Goal: Information Seeking & Learning: Learn about a topic

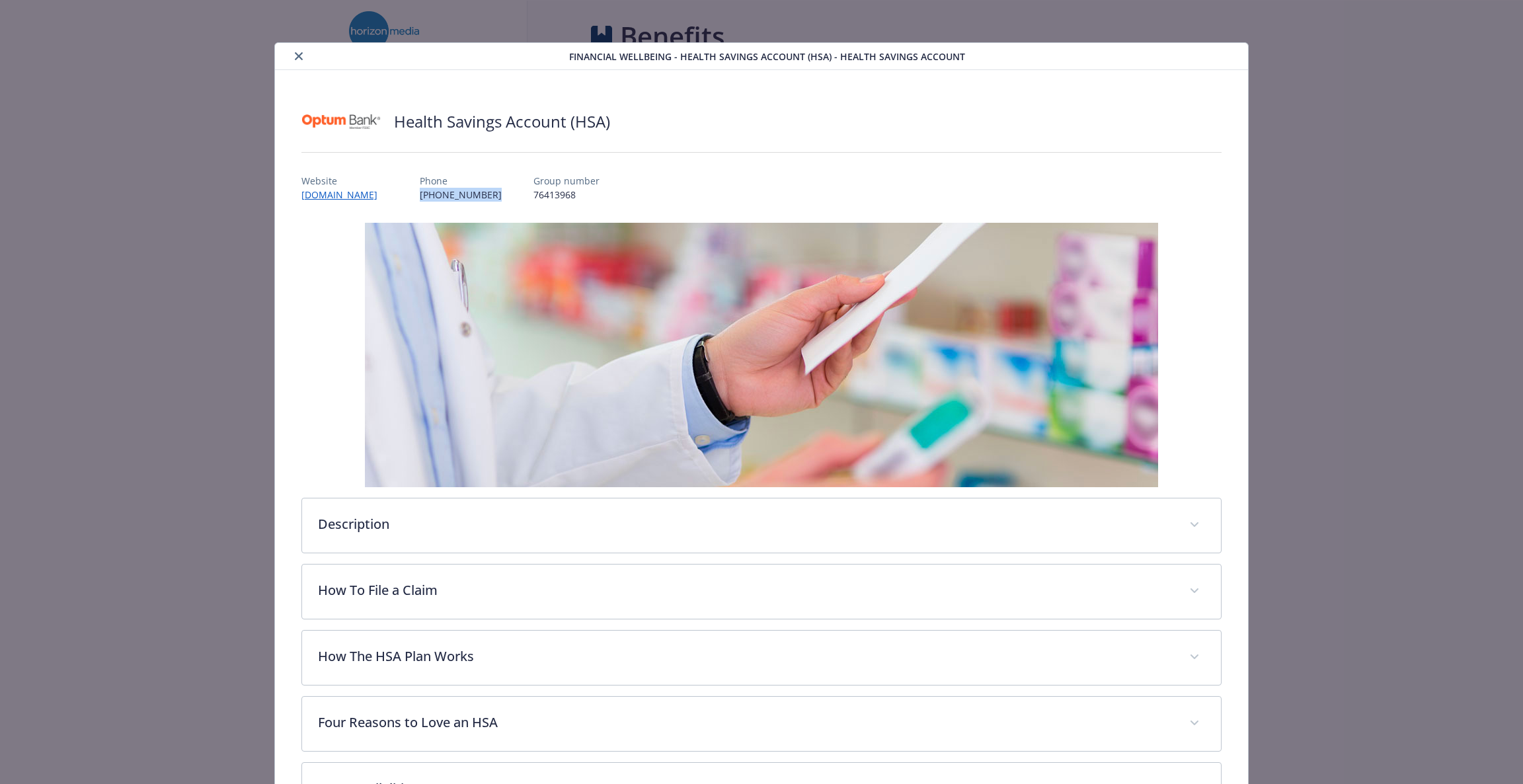
scroll to position [39, 0]
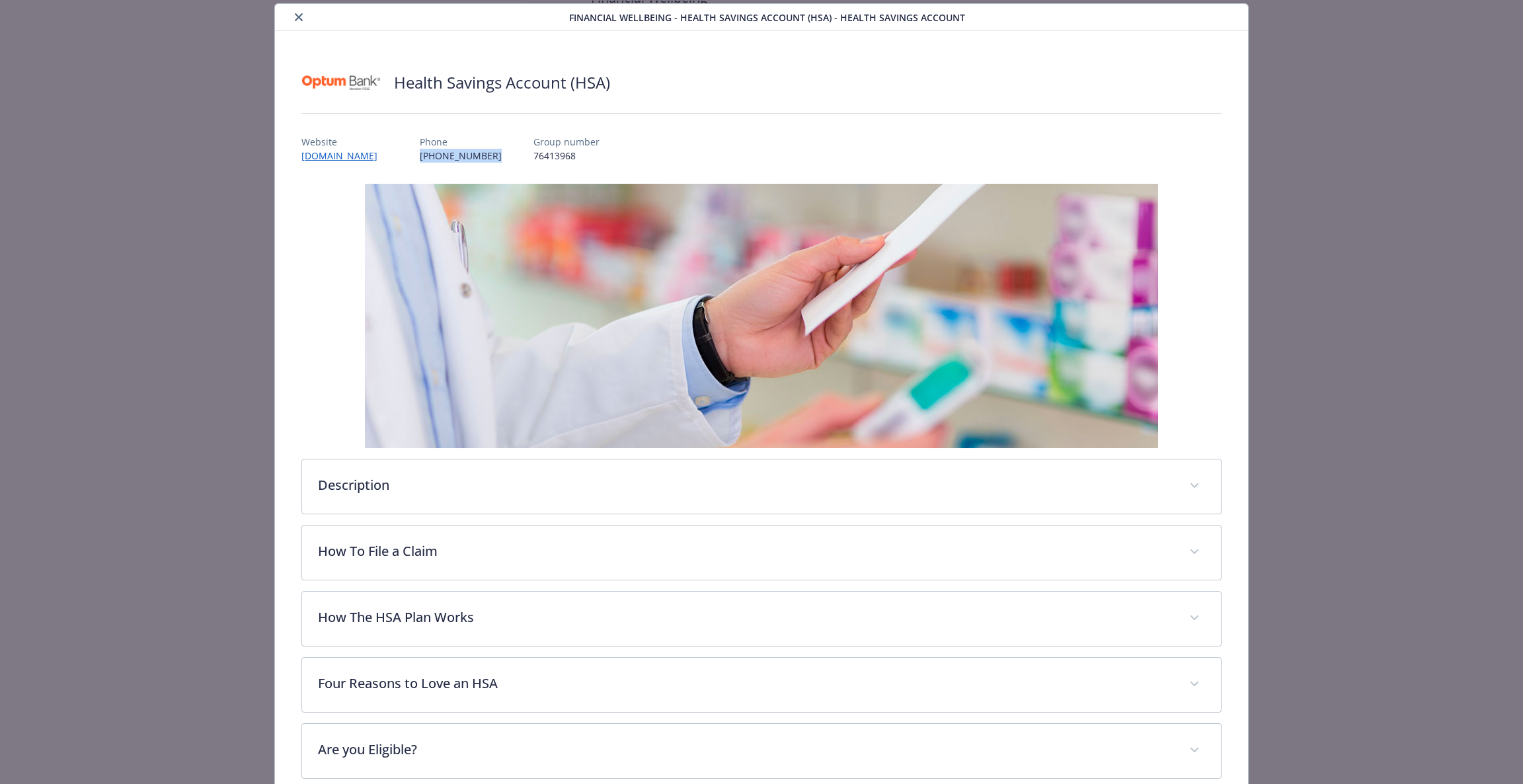
click at [295, 21] on button "close" at bounding box center [299, 17] width 15 height 15
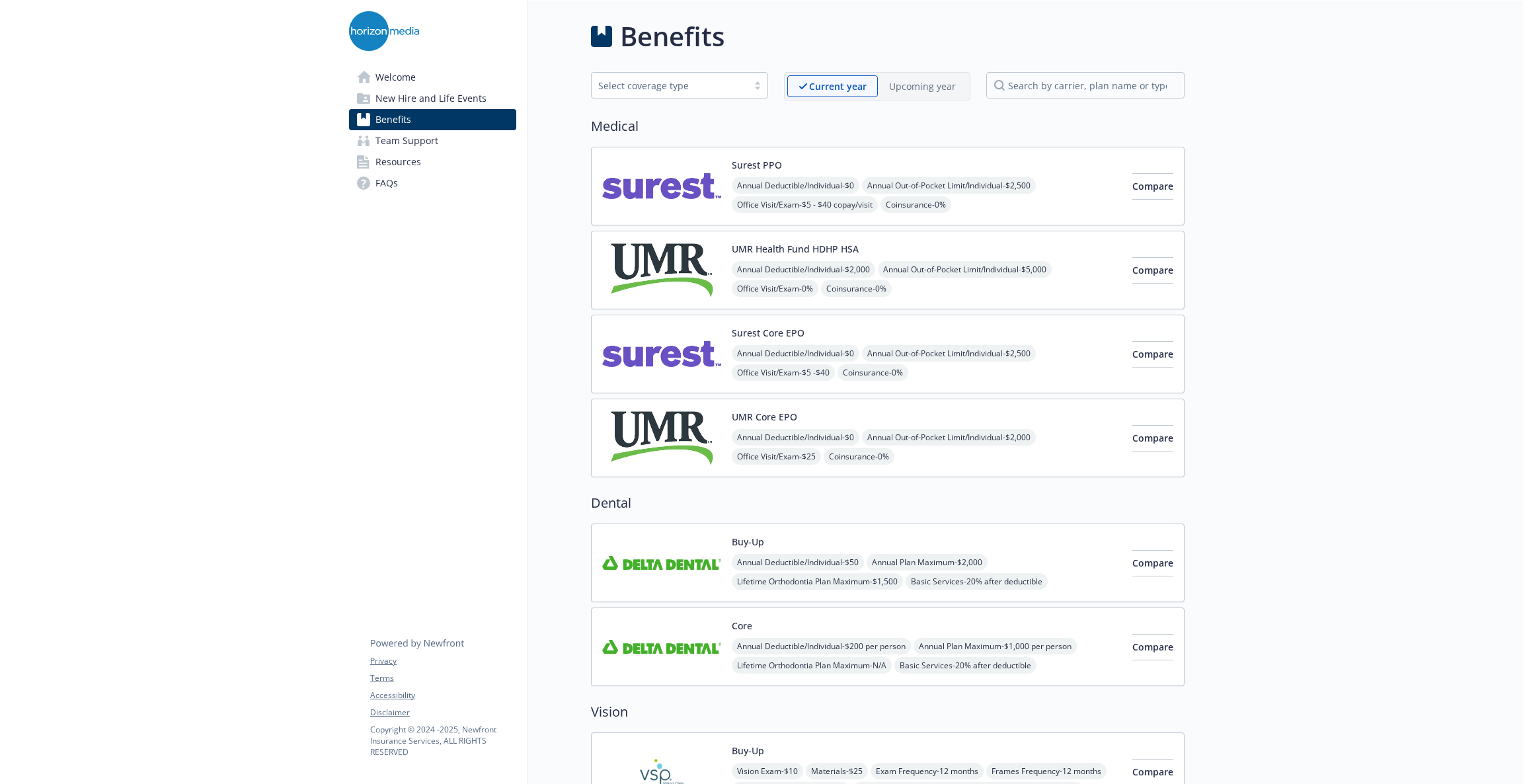
click at [693, 428] on img at bounding box center [662, 437] width 119 height 56
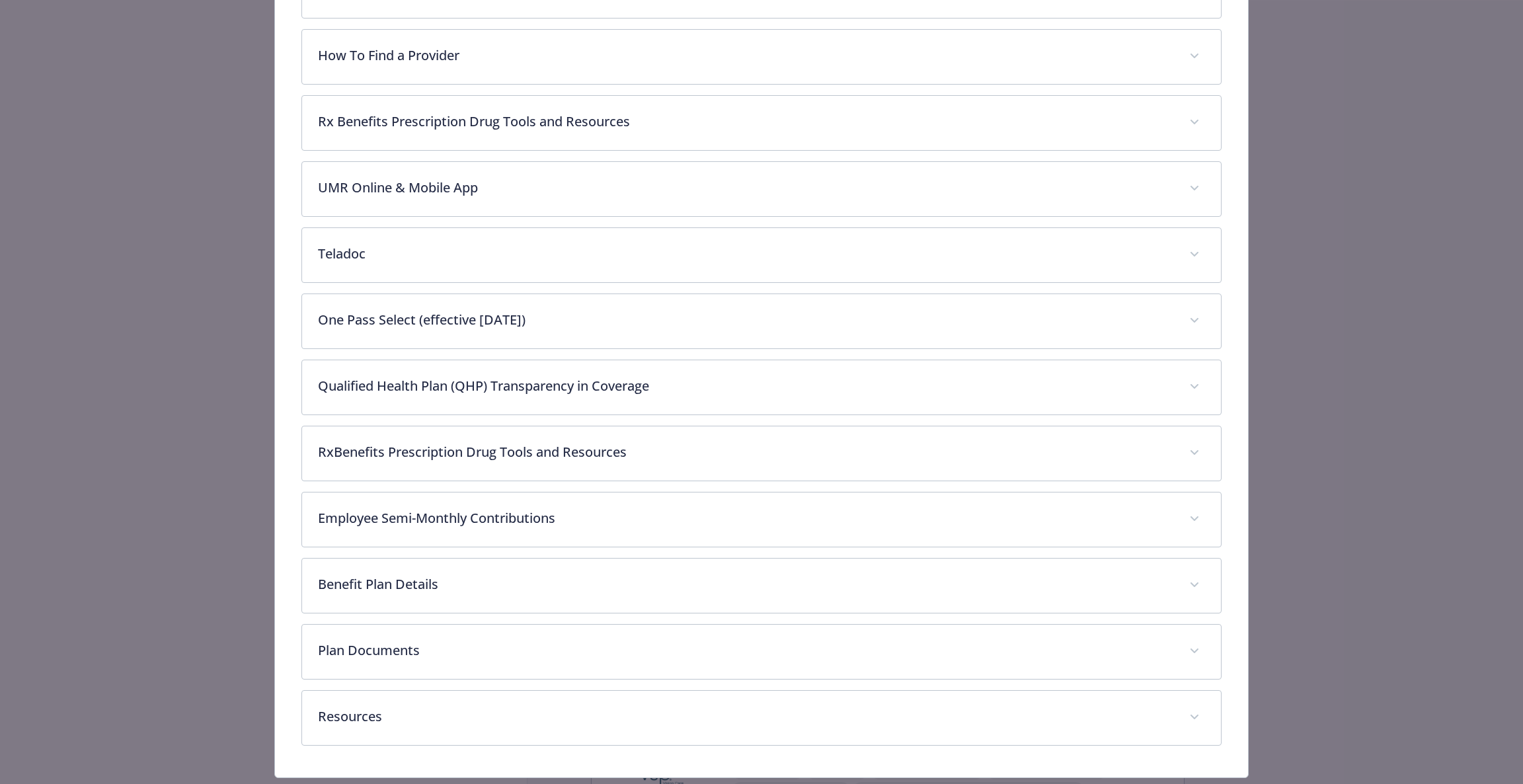
scroll to position [612, 0]
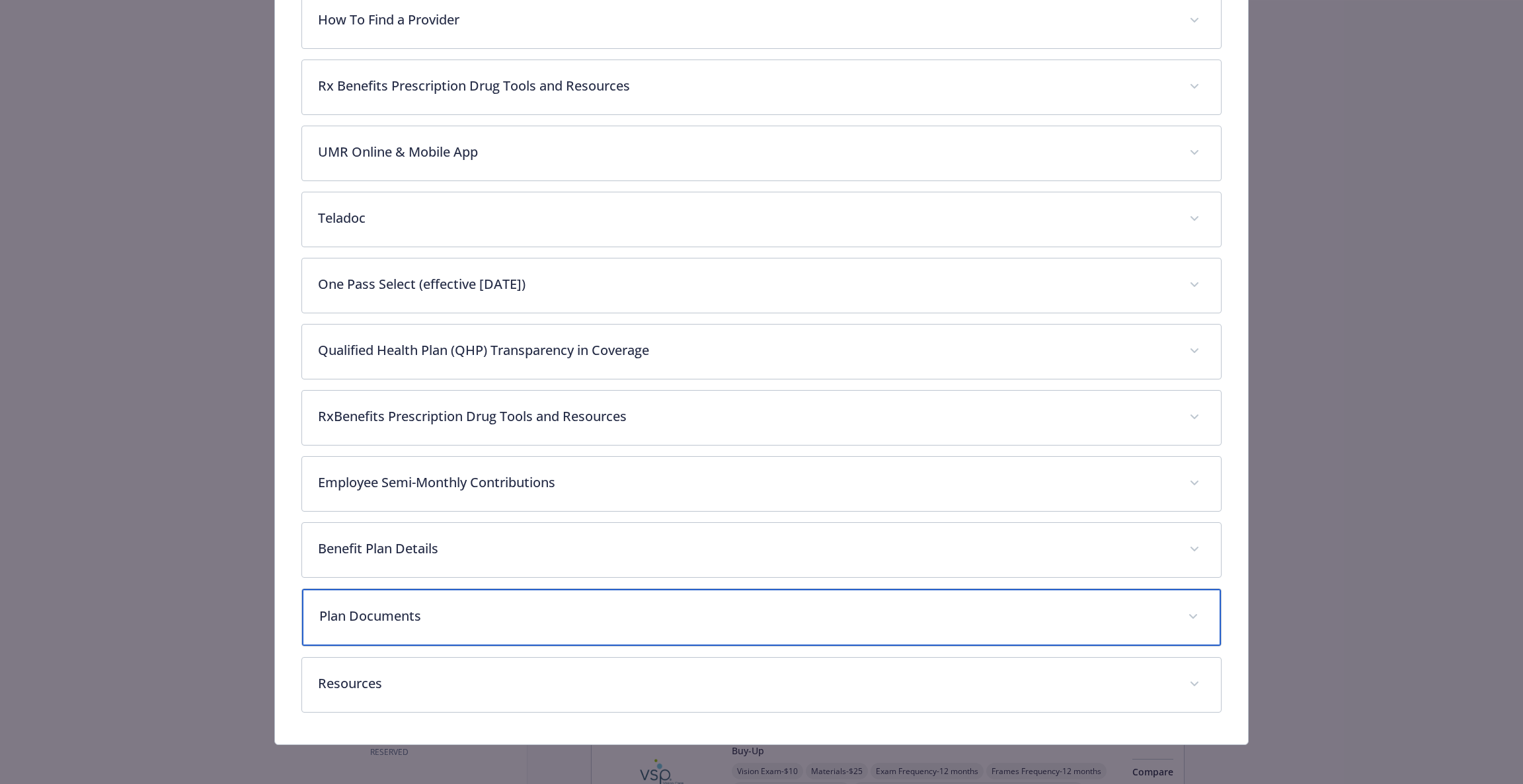
click at [529, 625] on div "Plan Documents" at bounding box center [762, 618] width 920 height 57
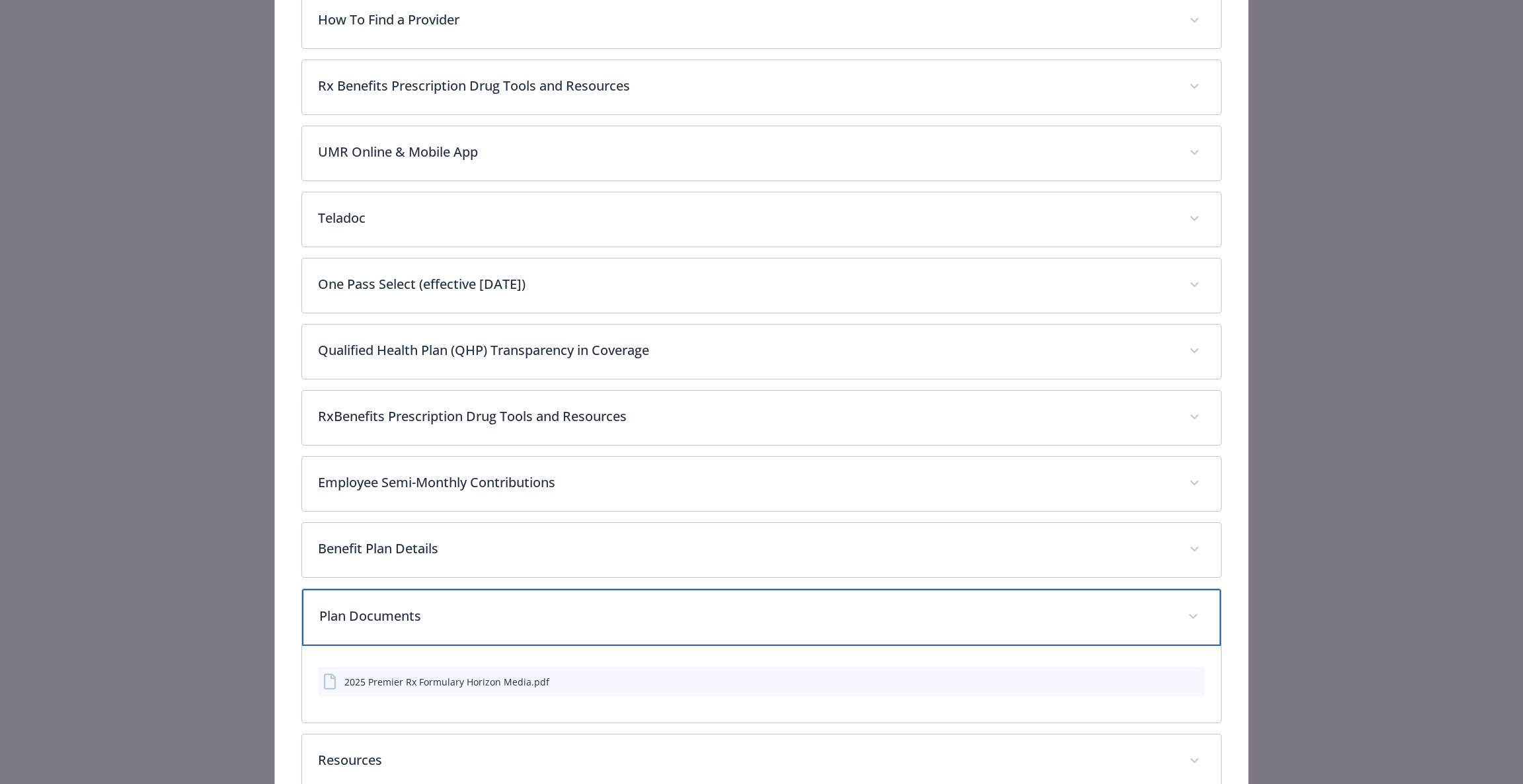
click at [529, 624] on p "Plan Documents" at bounding box center [746, 616] width 854 height 20
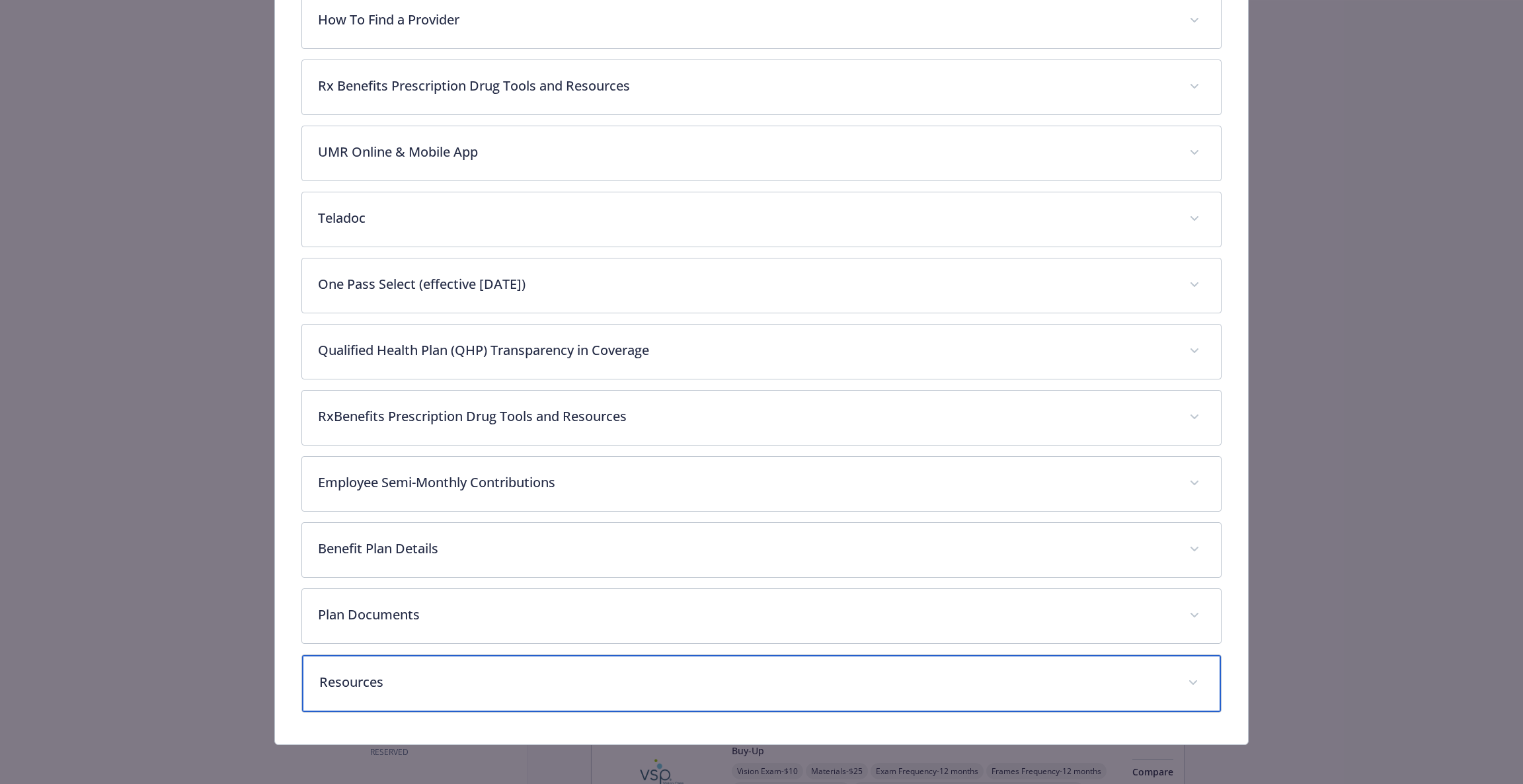
click at [524, 692] on div "Resources" at bounding box center [762, 684] width 920 height 57
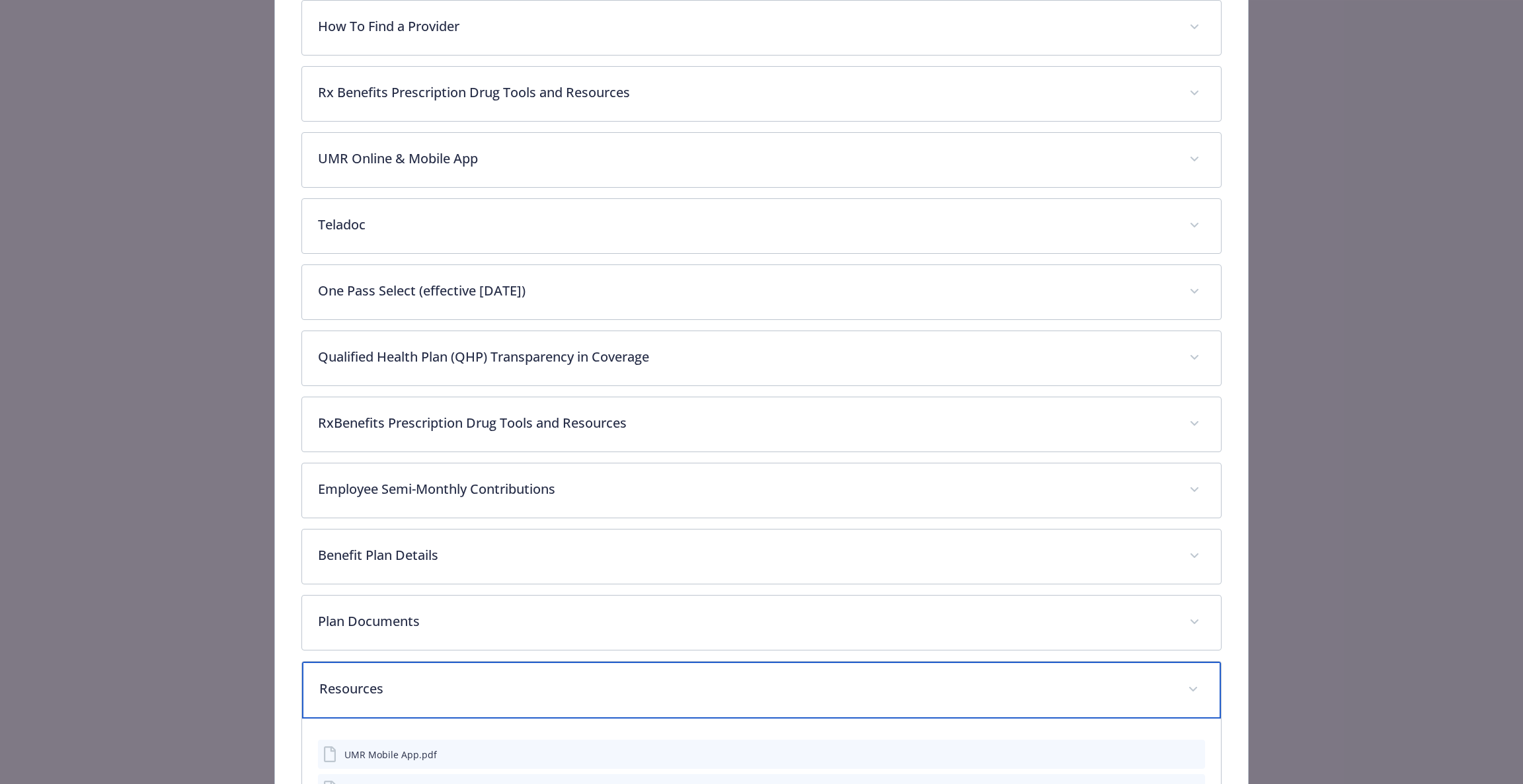
scroll to position [642, 0]
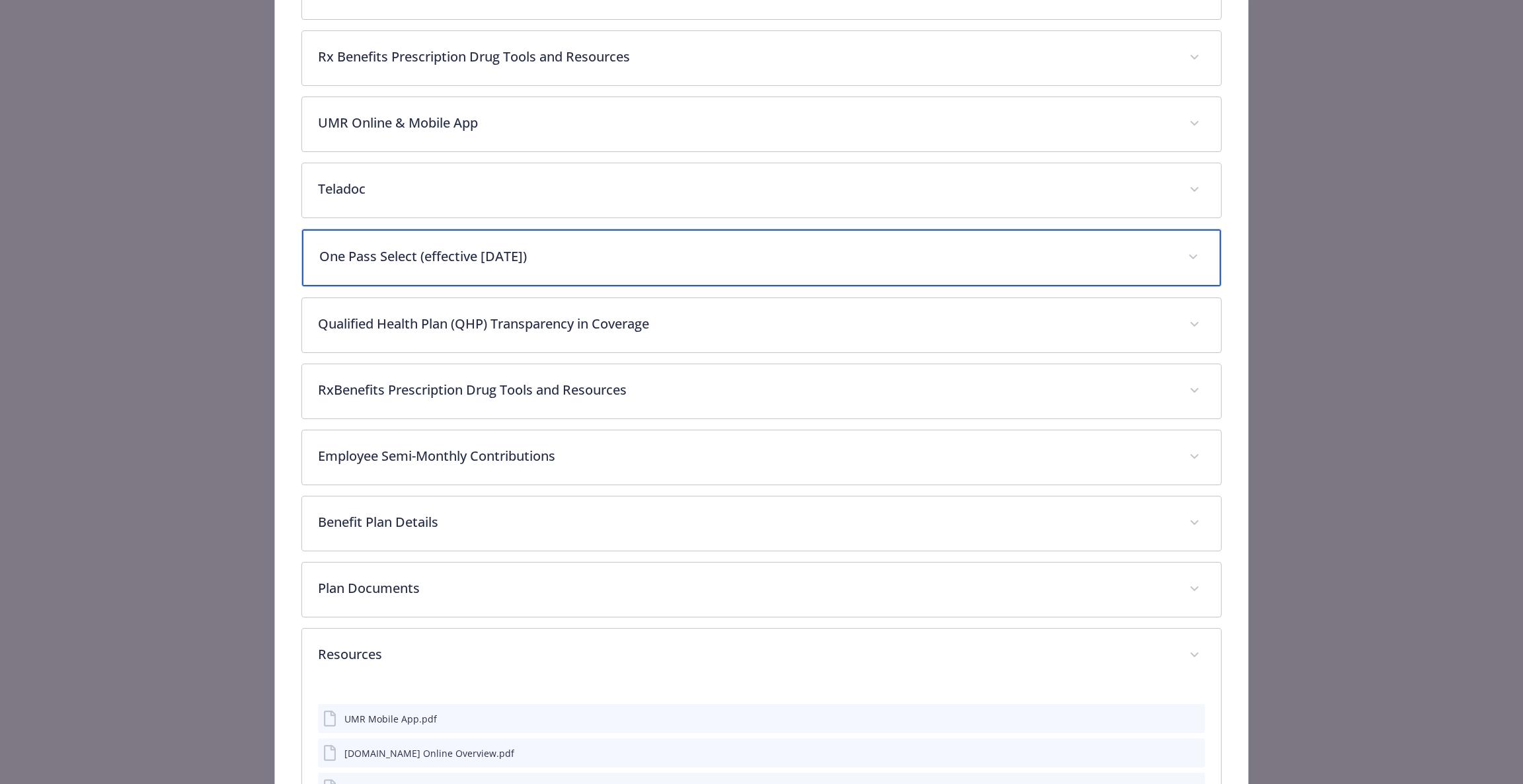
click at [478, 251] on p "One Pass Select (effective 8/1/2025)" at bounding box center [746, 256] width 854 height 20
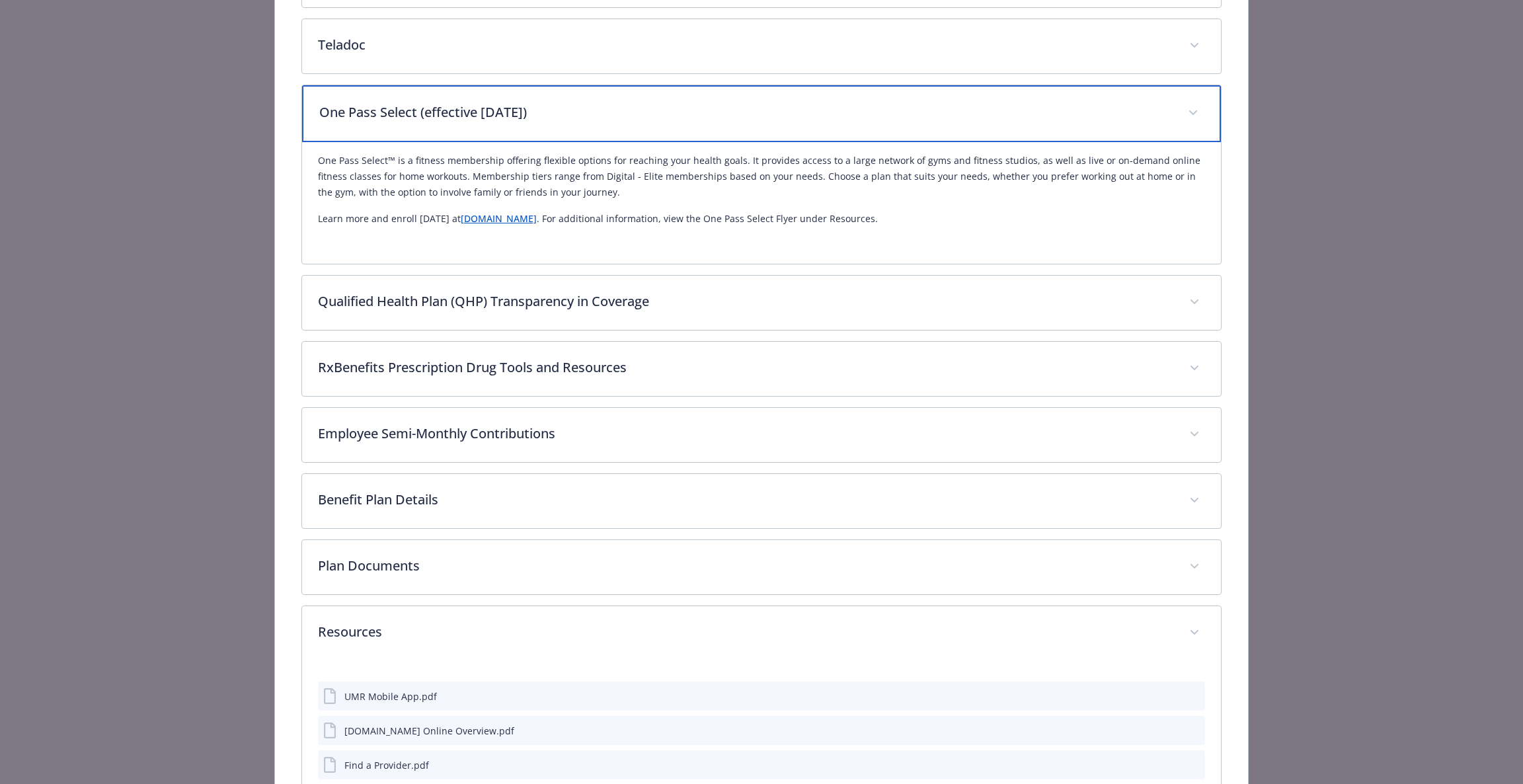
scroll to position [841, 0]
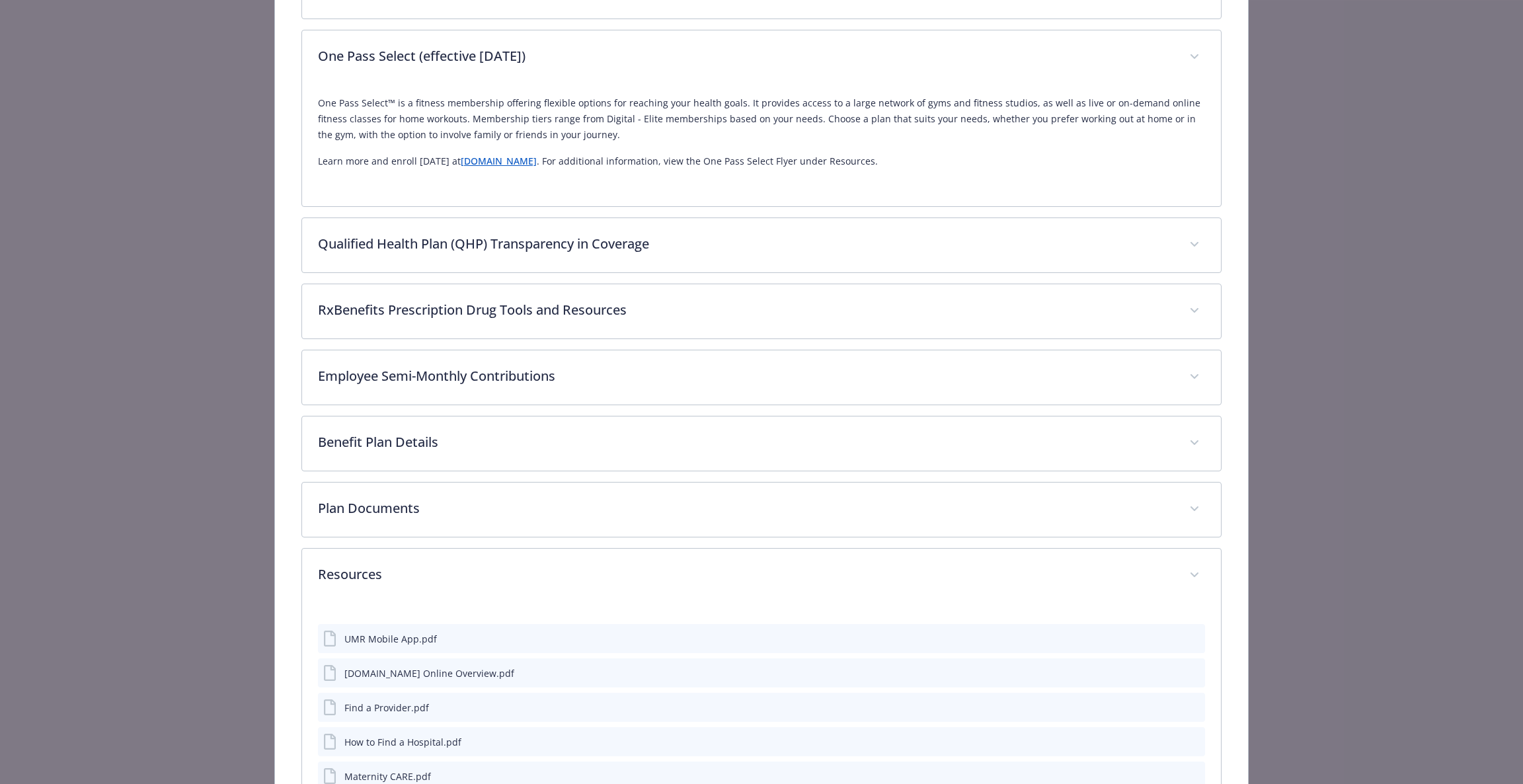
click at [517, 158] on link "[DOMAIN_NAME]" at bounding box center [499, 160] width 76 height 13
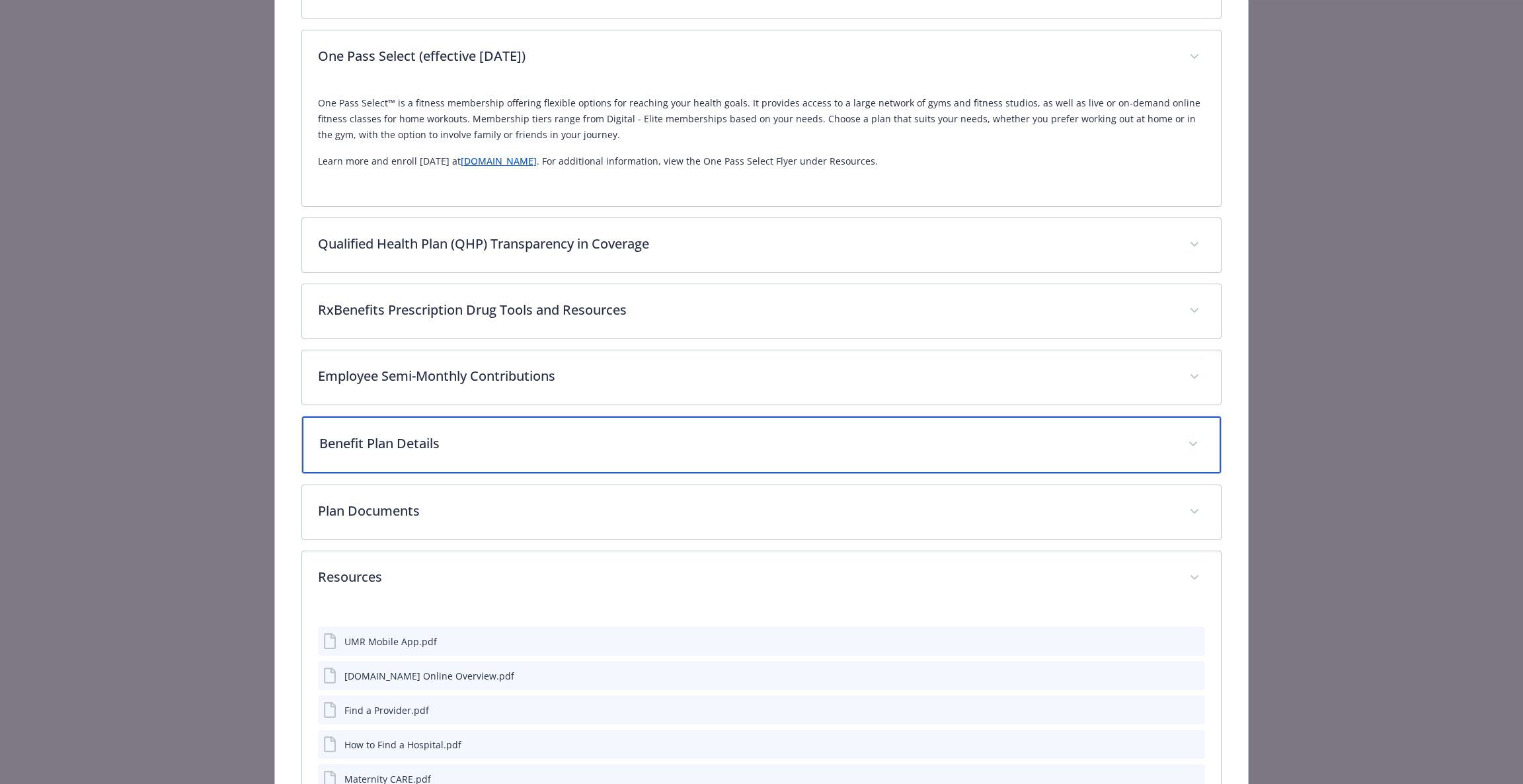
click at [495, 436] on p "Benefit Plan Details" at bounding box center [746, 443] width 854 height 20
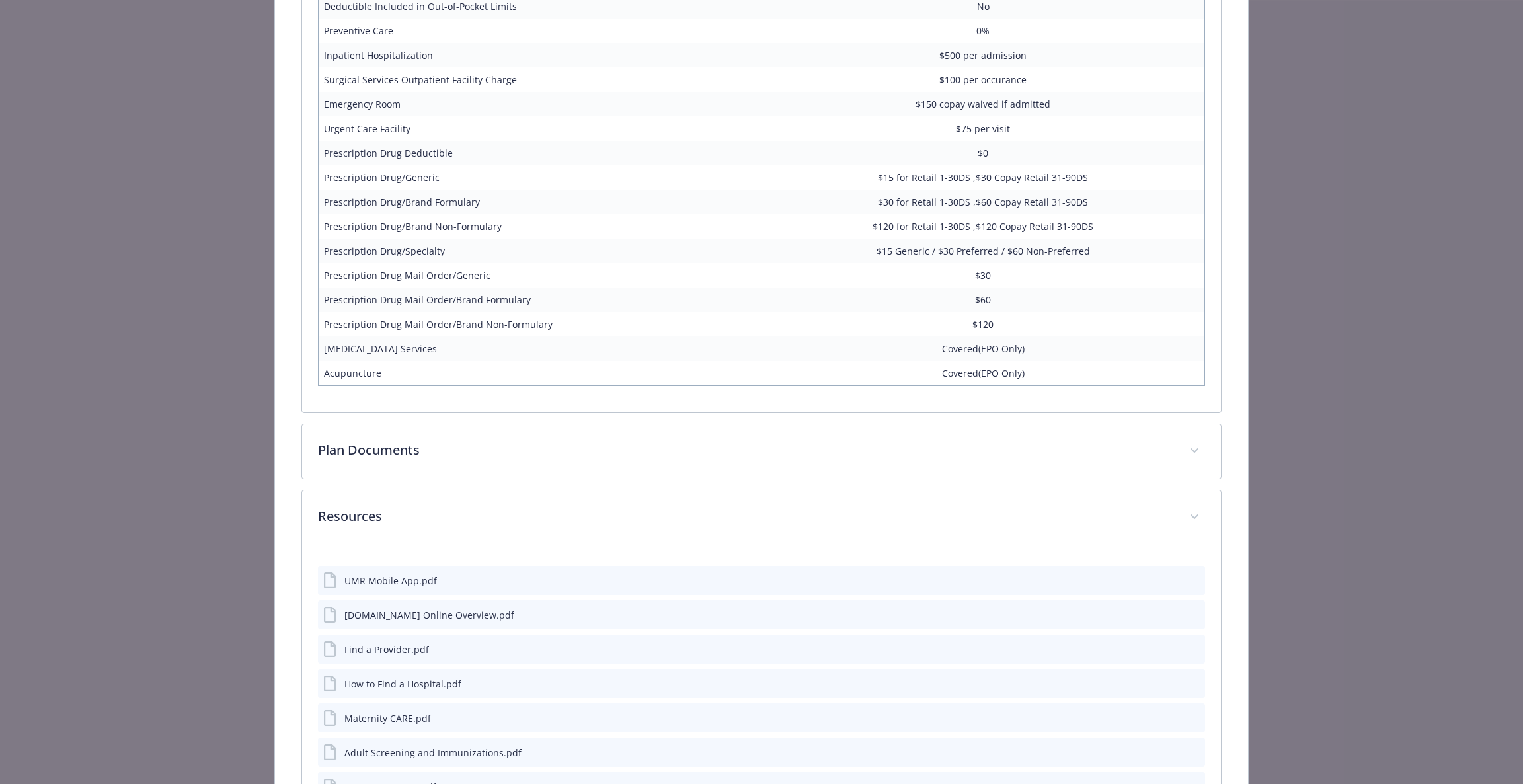
scroll to position [1535, 0]
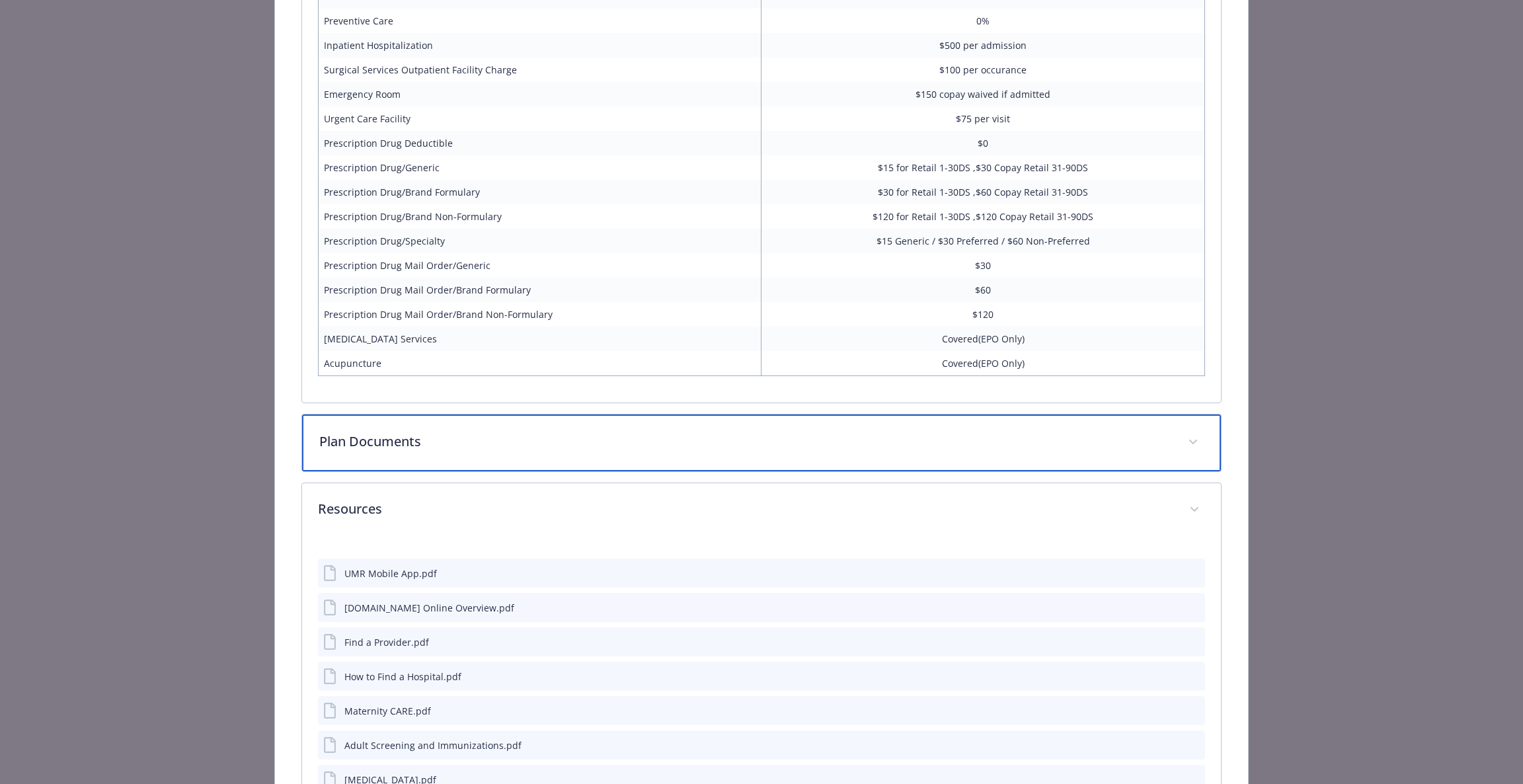
click at [606, 434] on p "Plan Documents" at bounding box center [746, 441] width 854 height 20
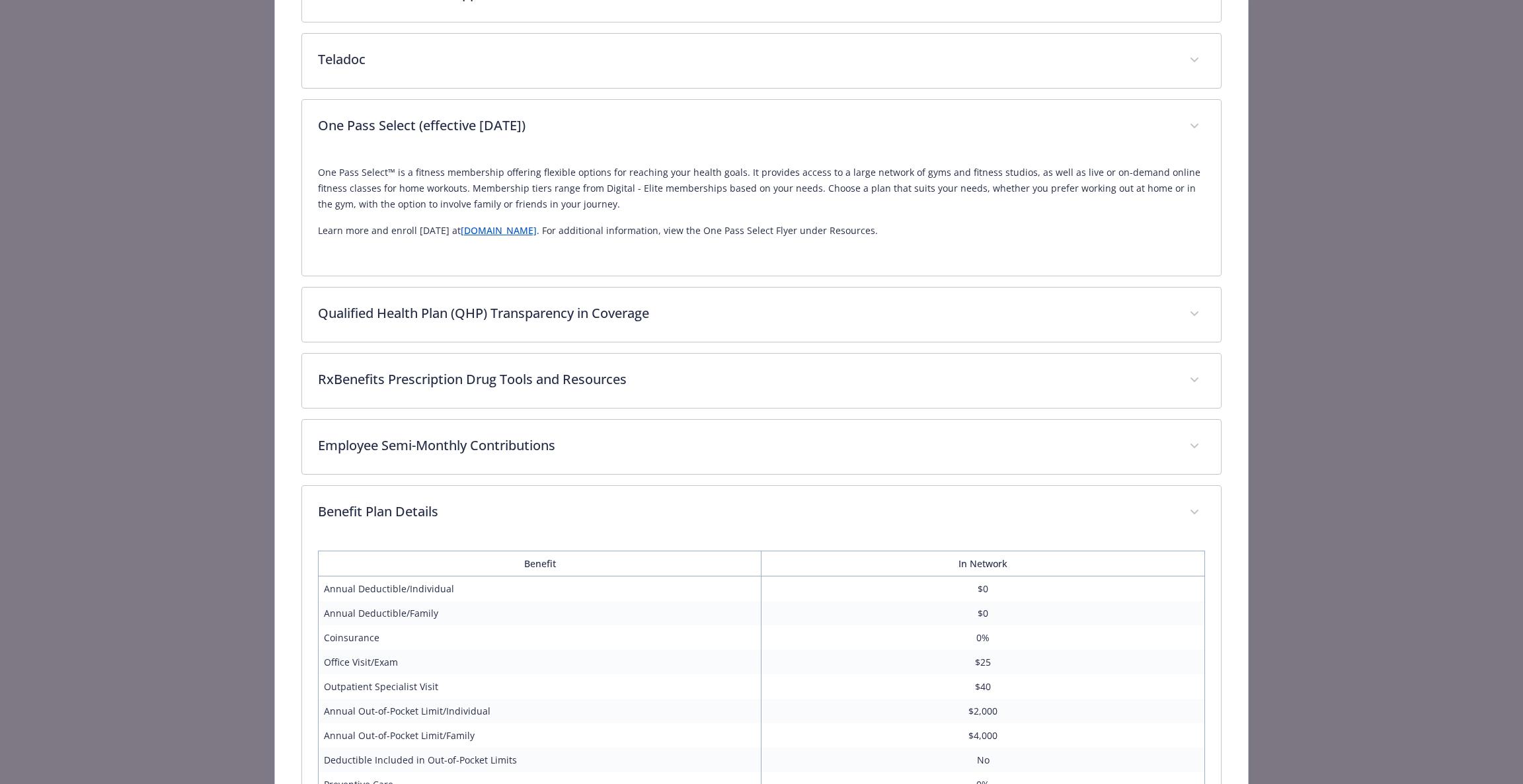
scroll to position [772, 0]
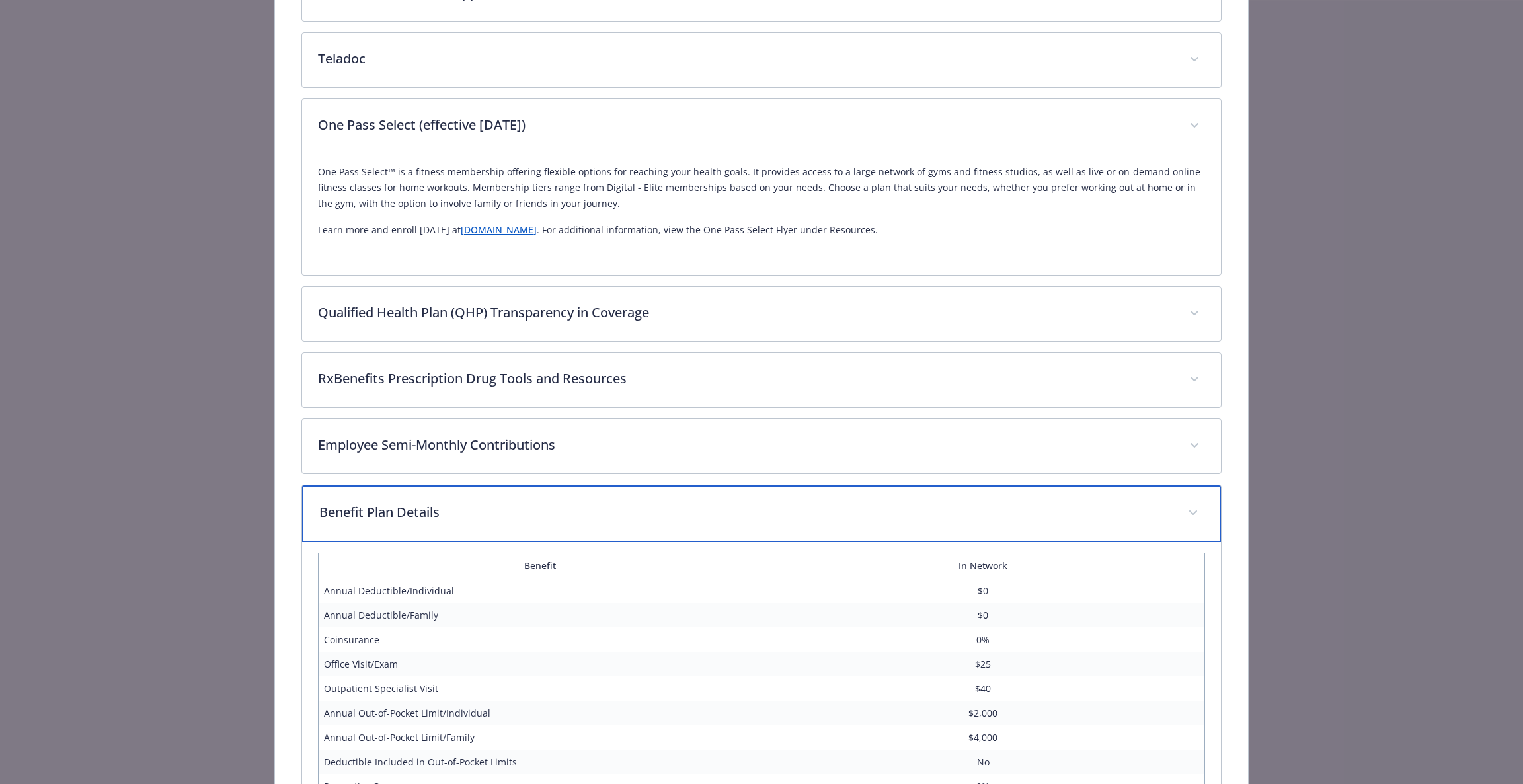
click at [437, 509] on p "Benefit Plan Details" at bounding box center [746, 512] width 854 height 20
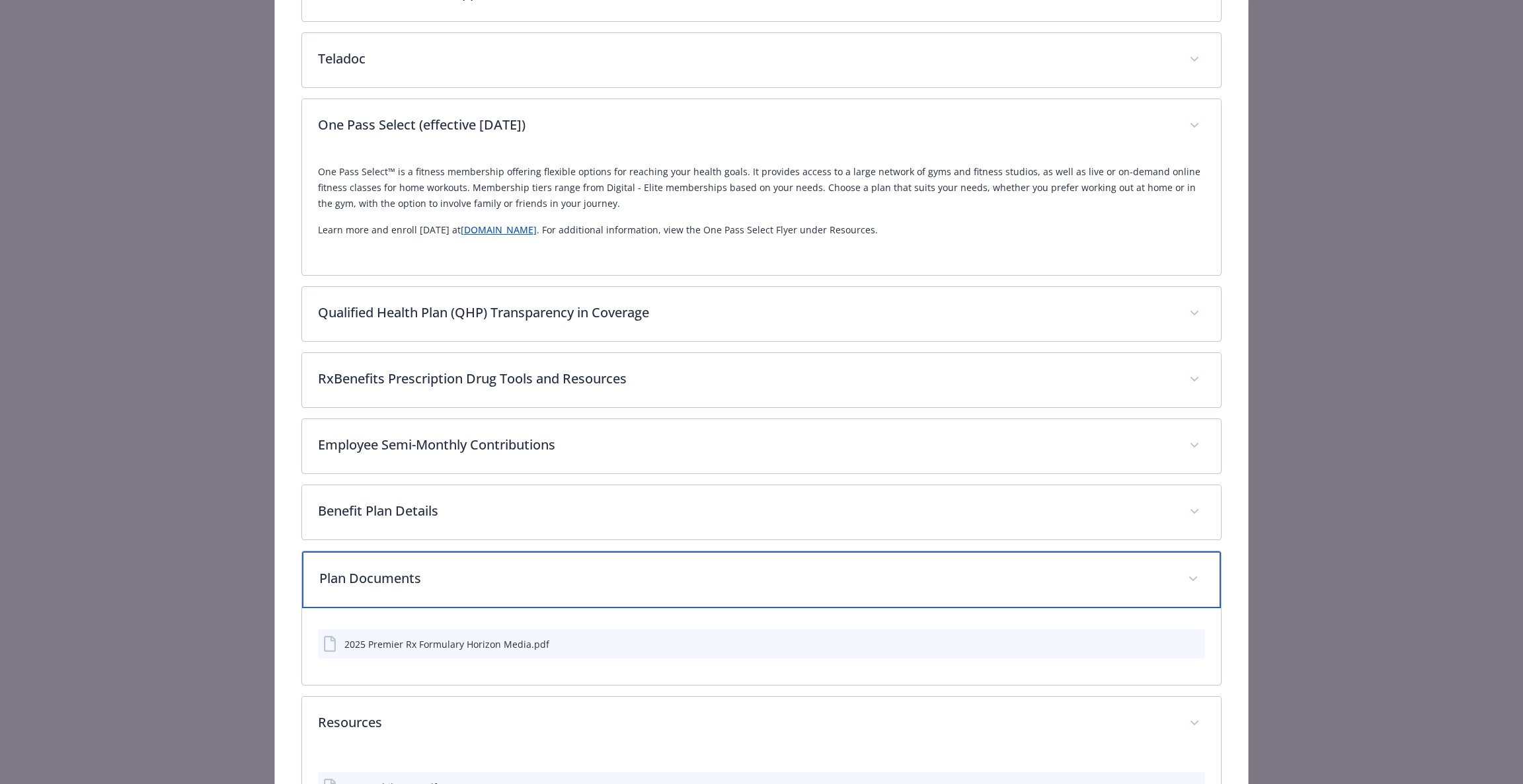
click at [519, 566] on div "Plan Documents" at bounding box center [762, 580] width 920 height 57
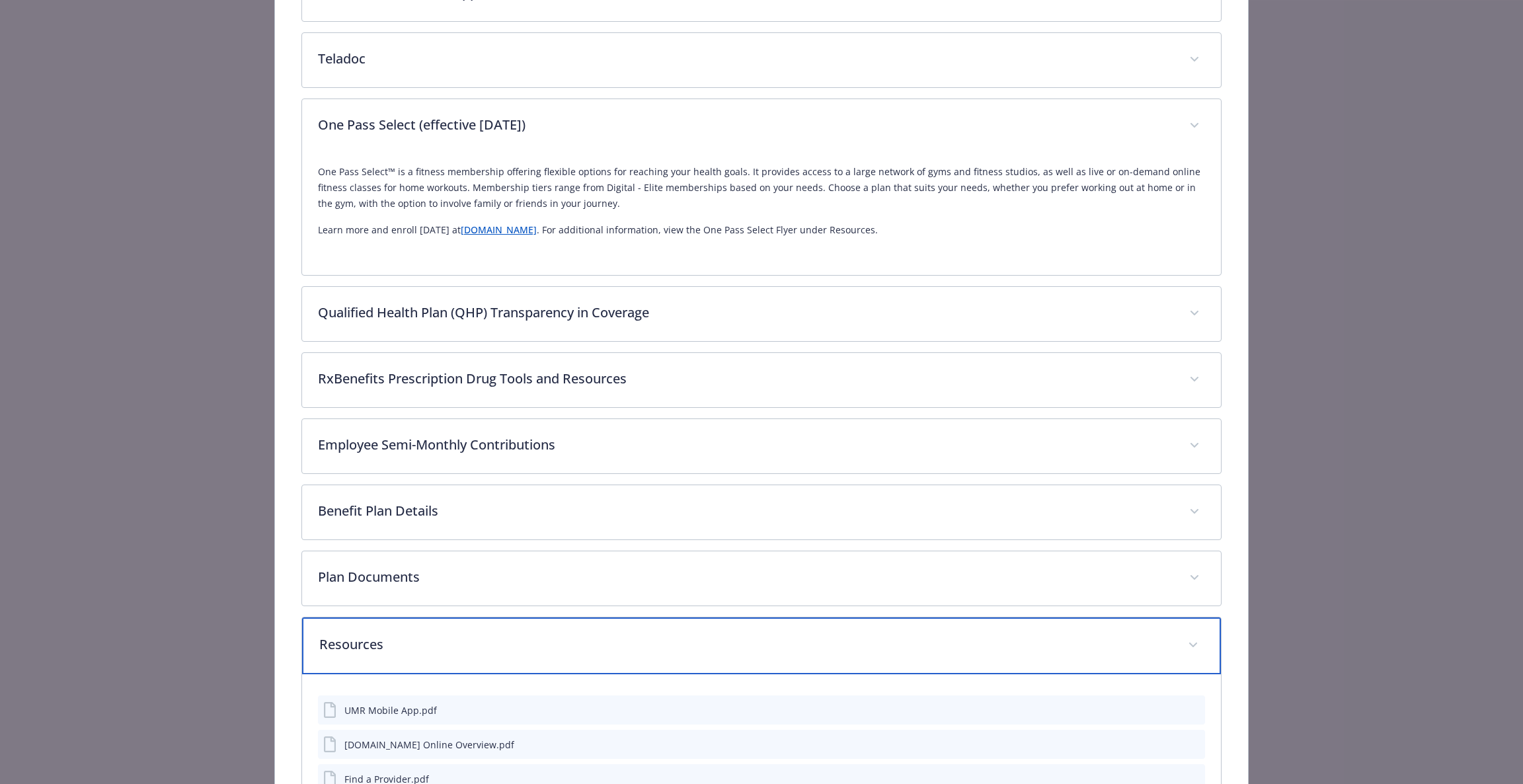
click at [530, 642] on p "Resources" at bounding box center [746, 644] width 854 height 20
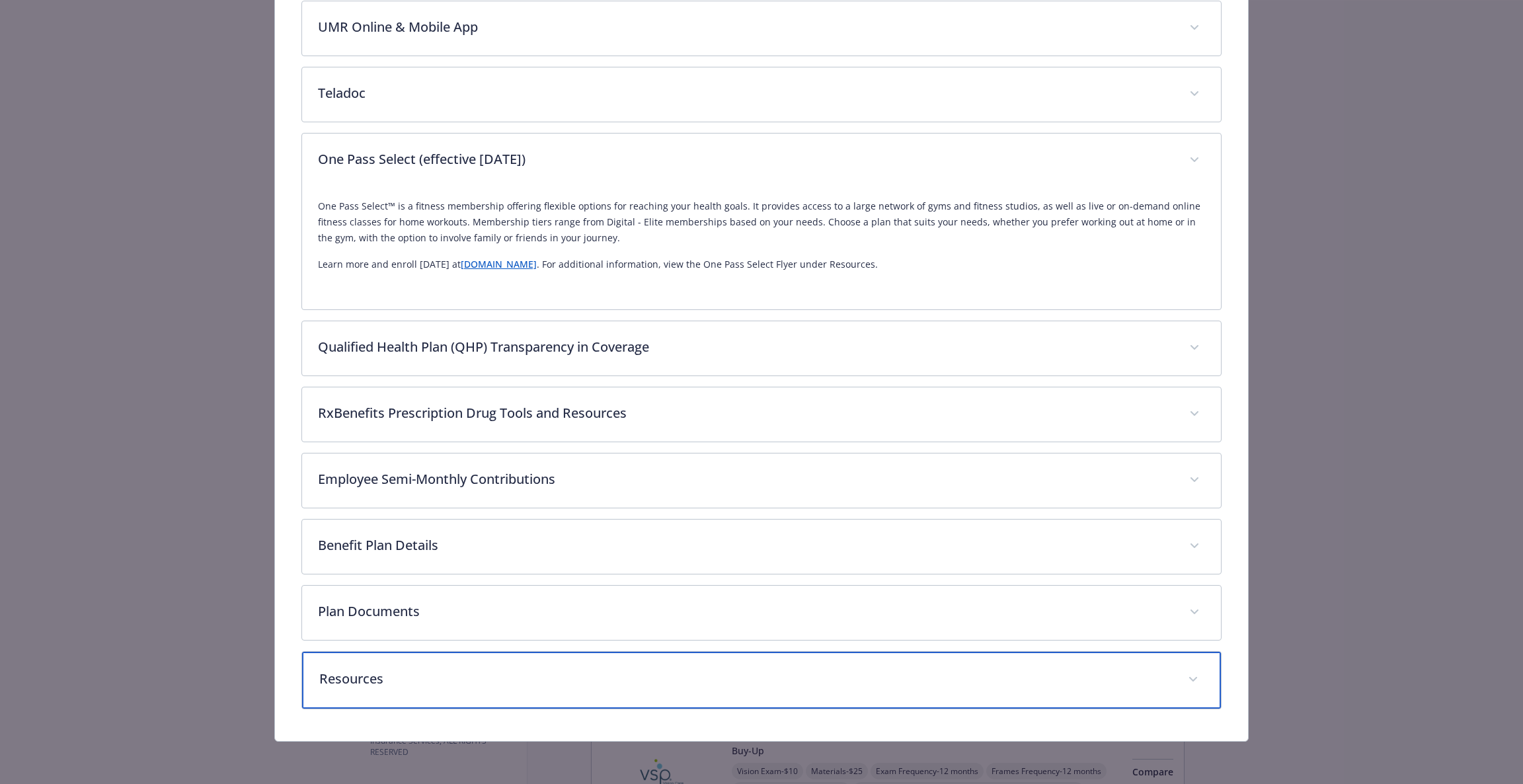
scroll to position [736, 0]
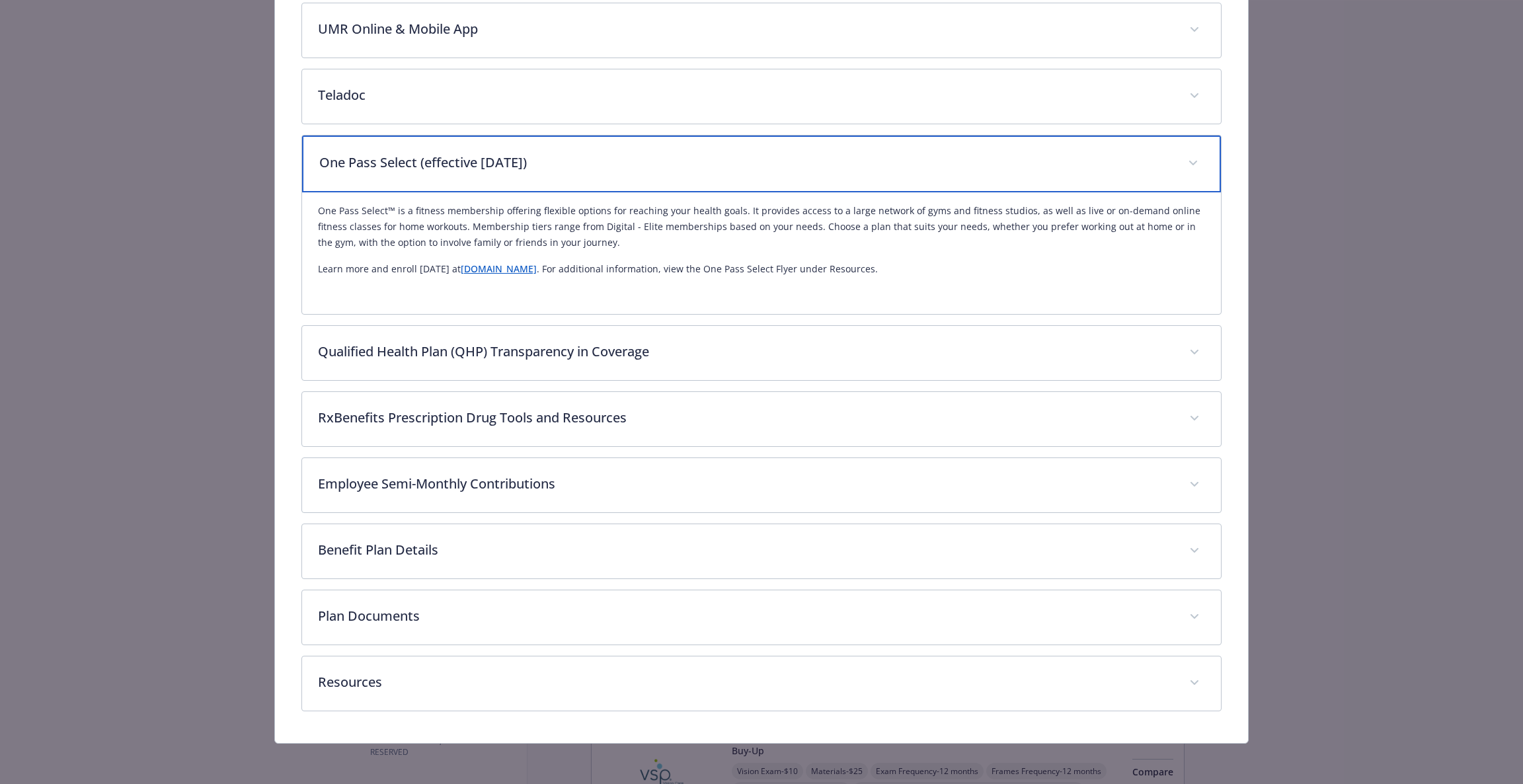
click at [586, 153] on p "One Pass Select (effective 8/1/2025)" at bounding box center [746, 162] width 854 height 20
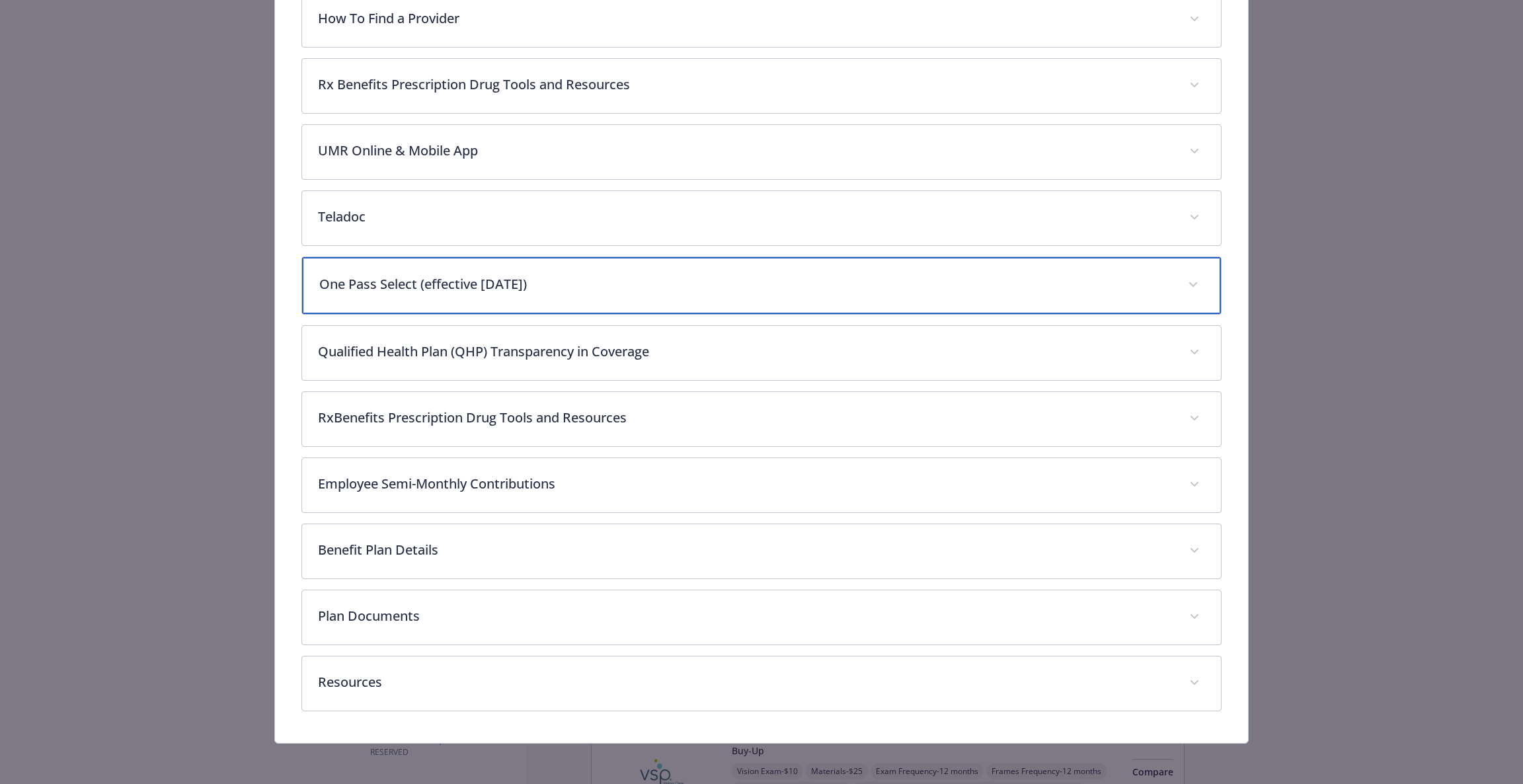
scroll to position [416, 0]
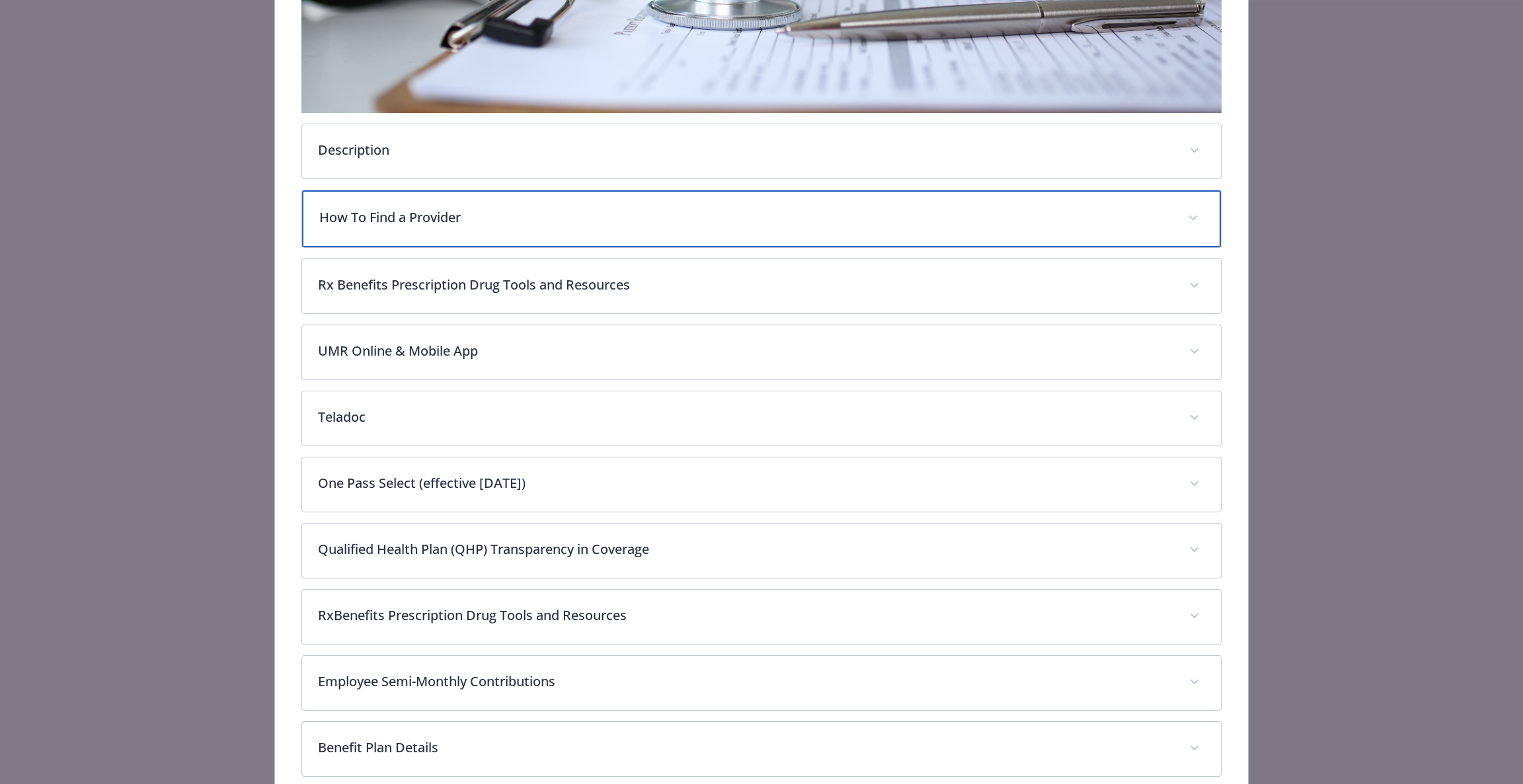
click at [480, 202] on div "How To Find a Provider" at bounding box center [762, 219] width 920 height 57
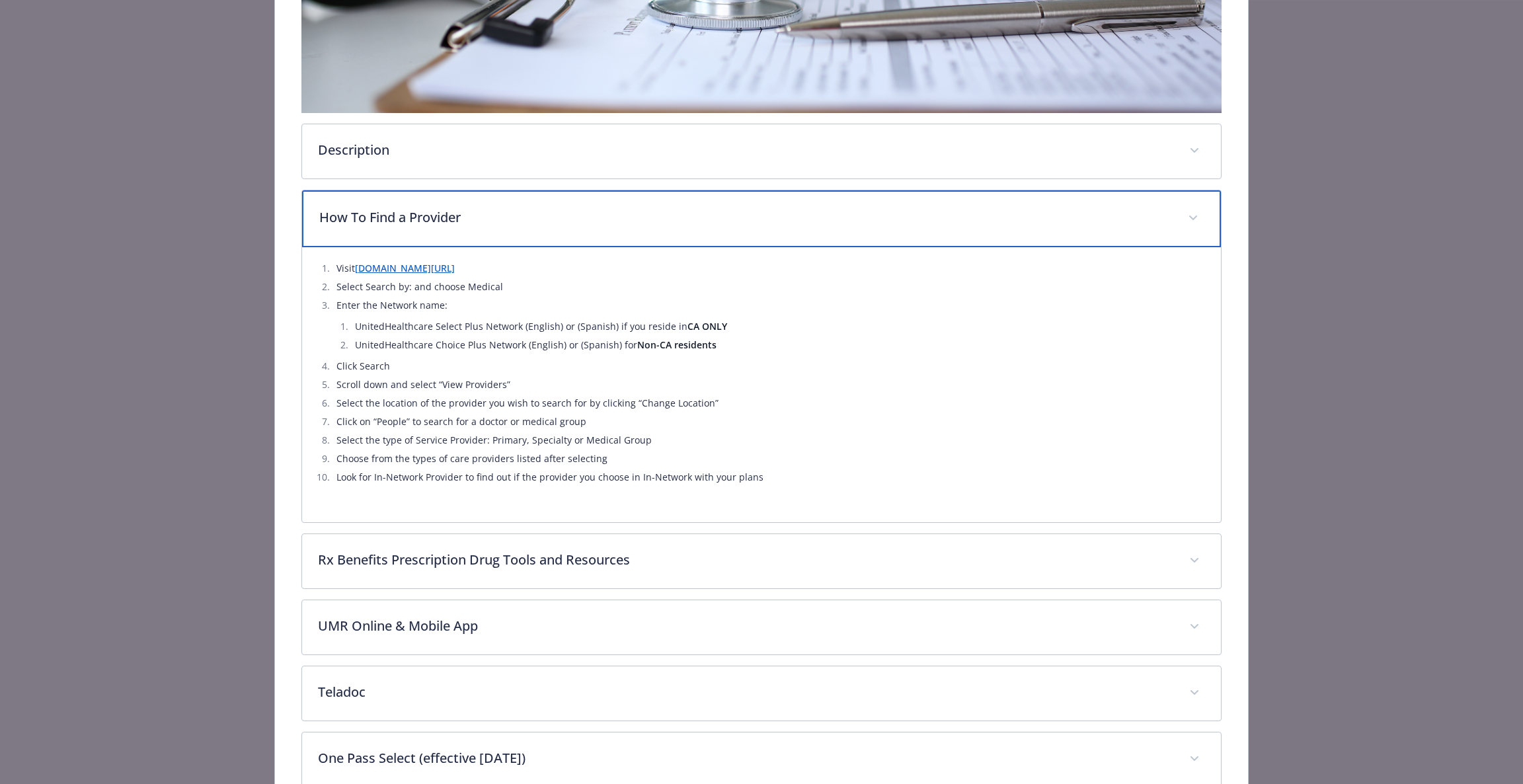
click at [478, 214] on p "How To Find a Provider" at bounding box center [746, 217] width 854 height 20
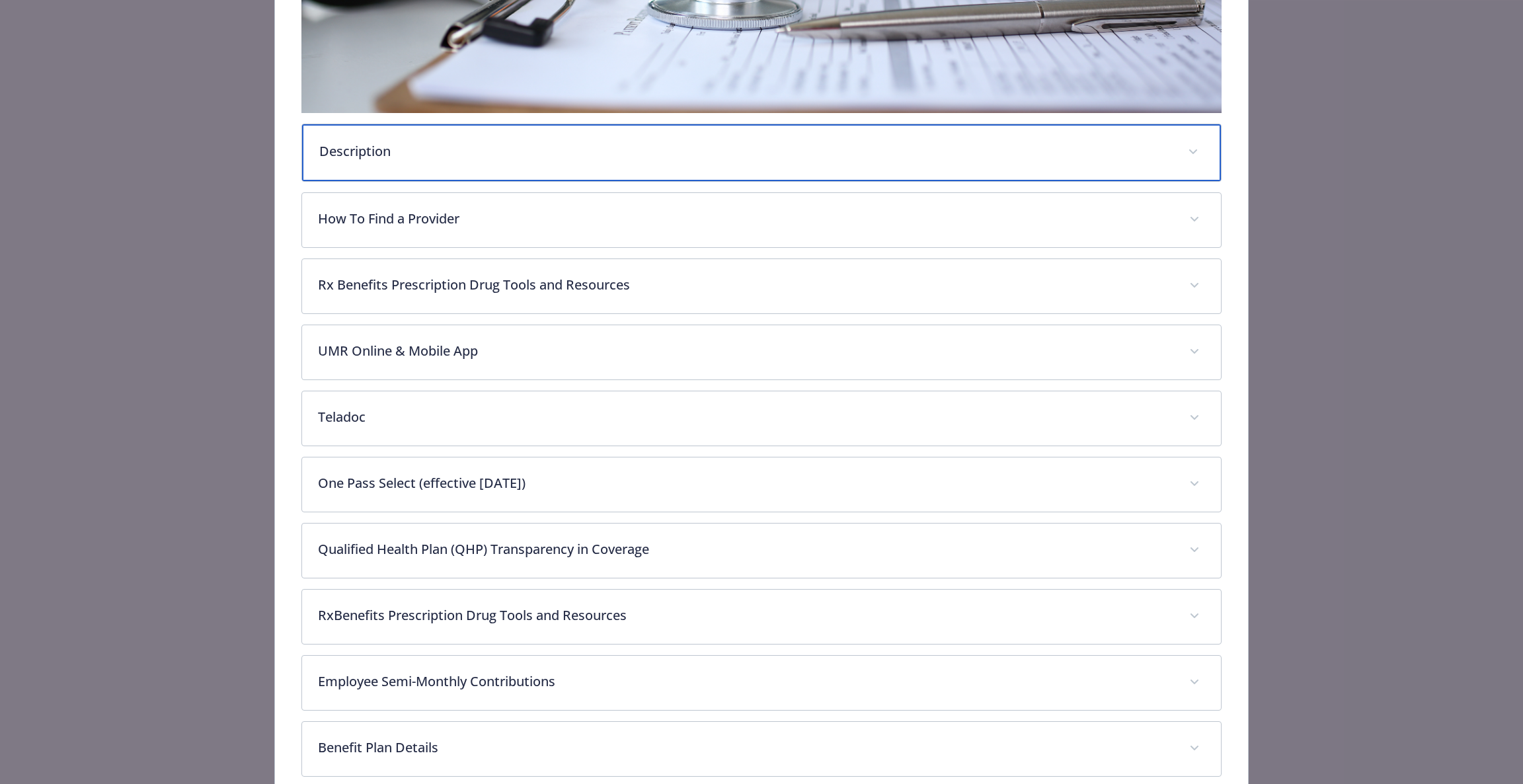
click at [493, 152] on p "Description" at bounding box center [746, 151] width 854 height 20
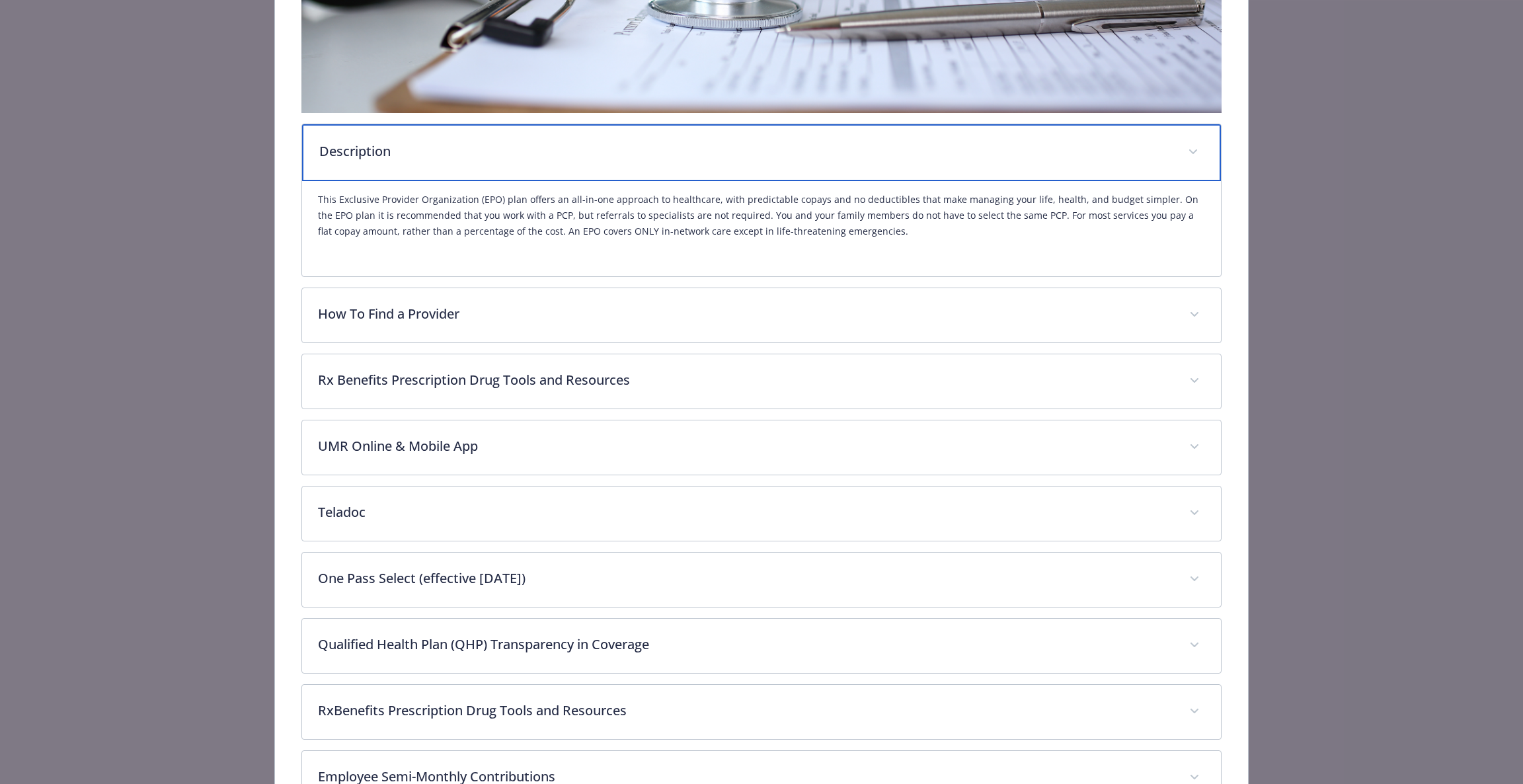
click at [493, 152] on p "Description" at bounding box center [746, 151] width 854 height 20
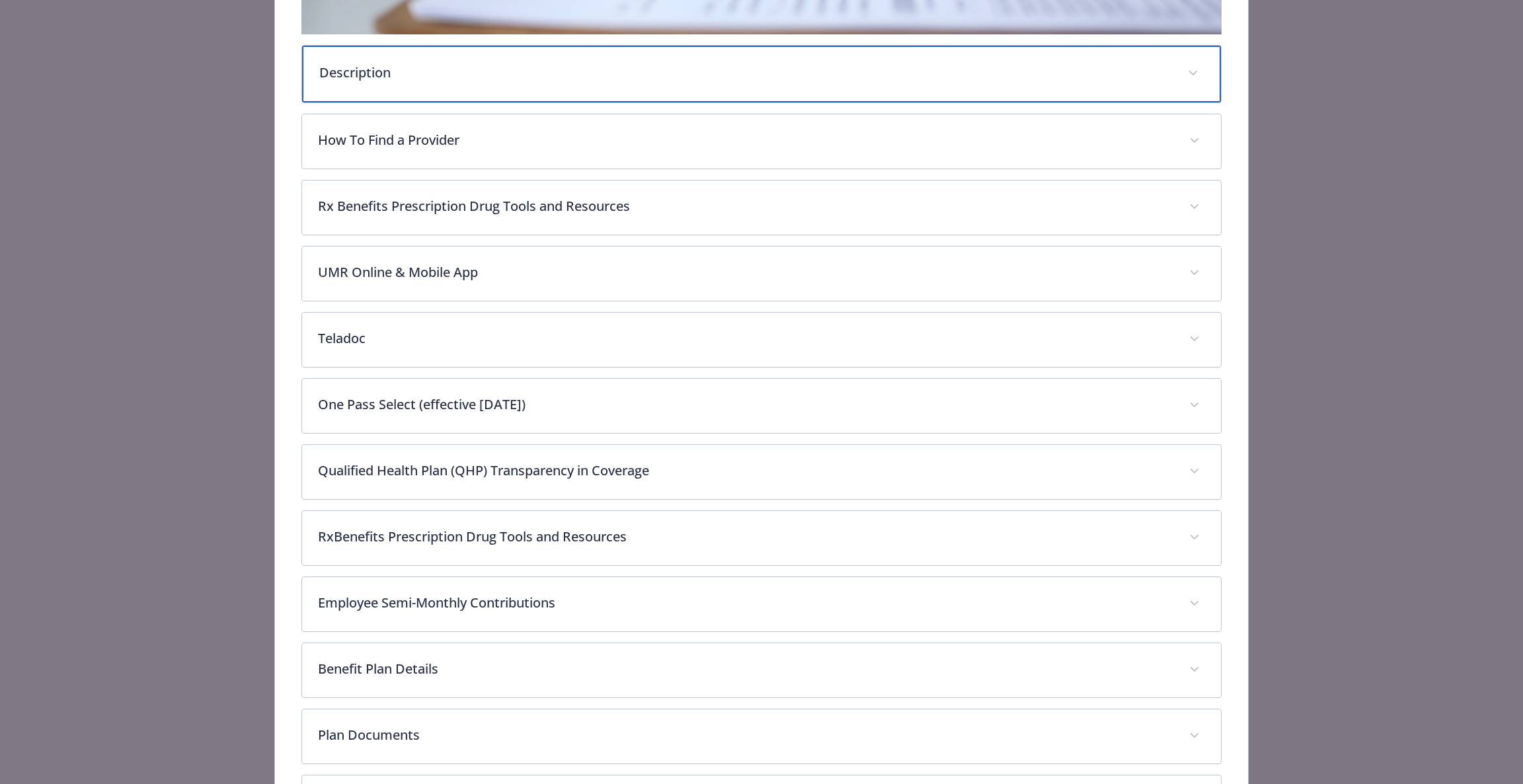
scroll to position [614, 0]
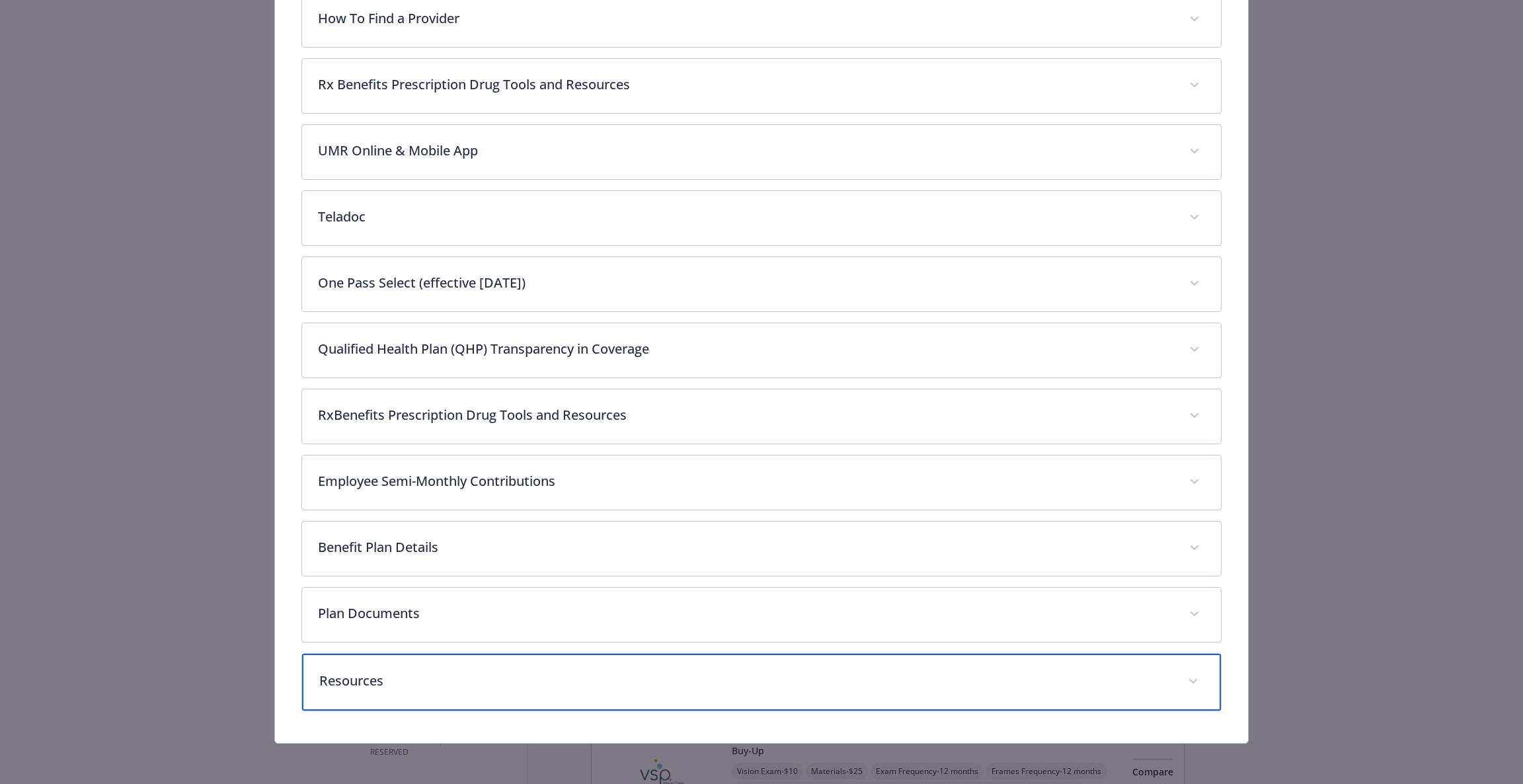
click at [618, 660] on div "Resources" at bounding box center [762, 682] width 920 height 57
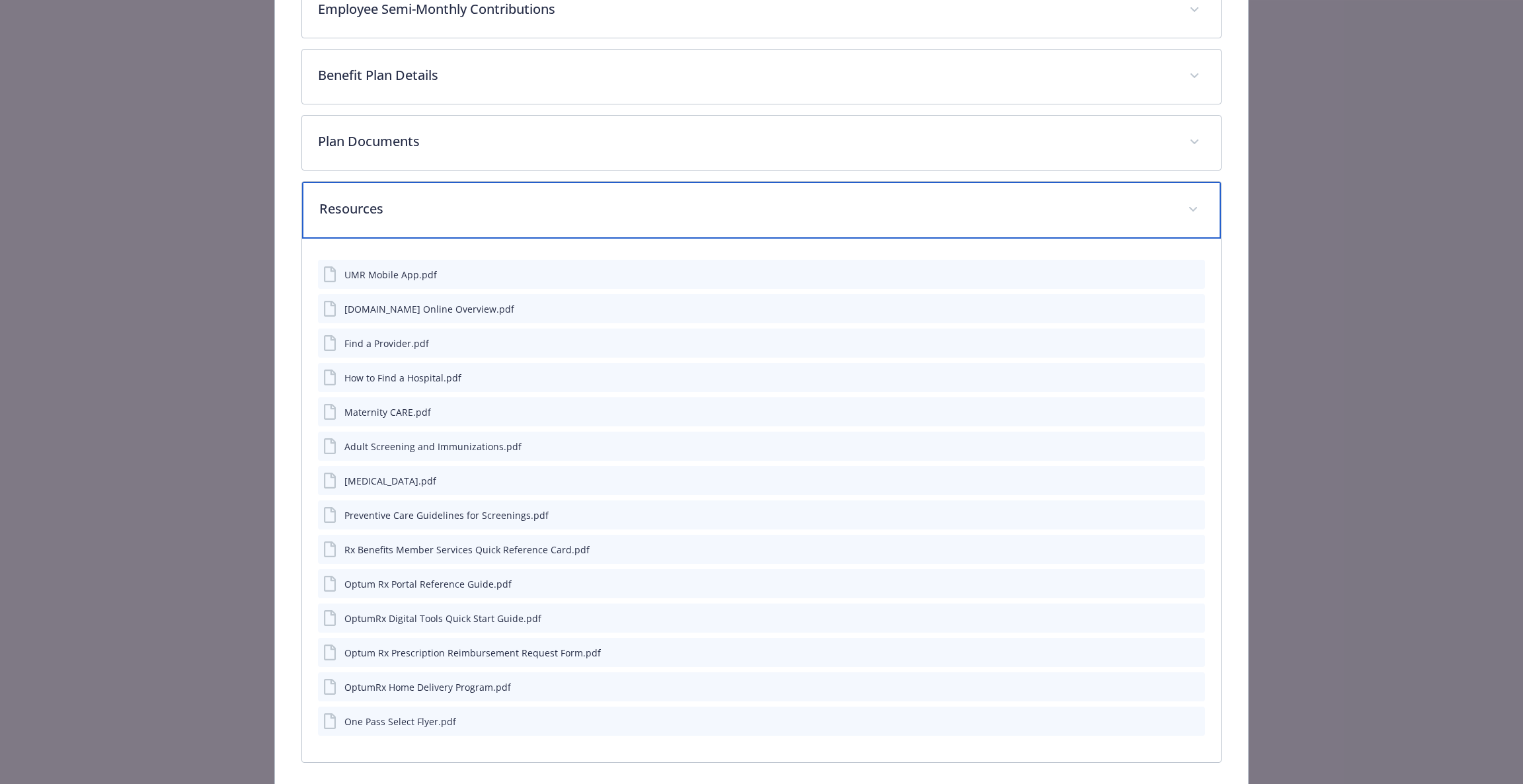
scroll to position [1137, 0]
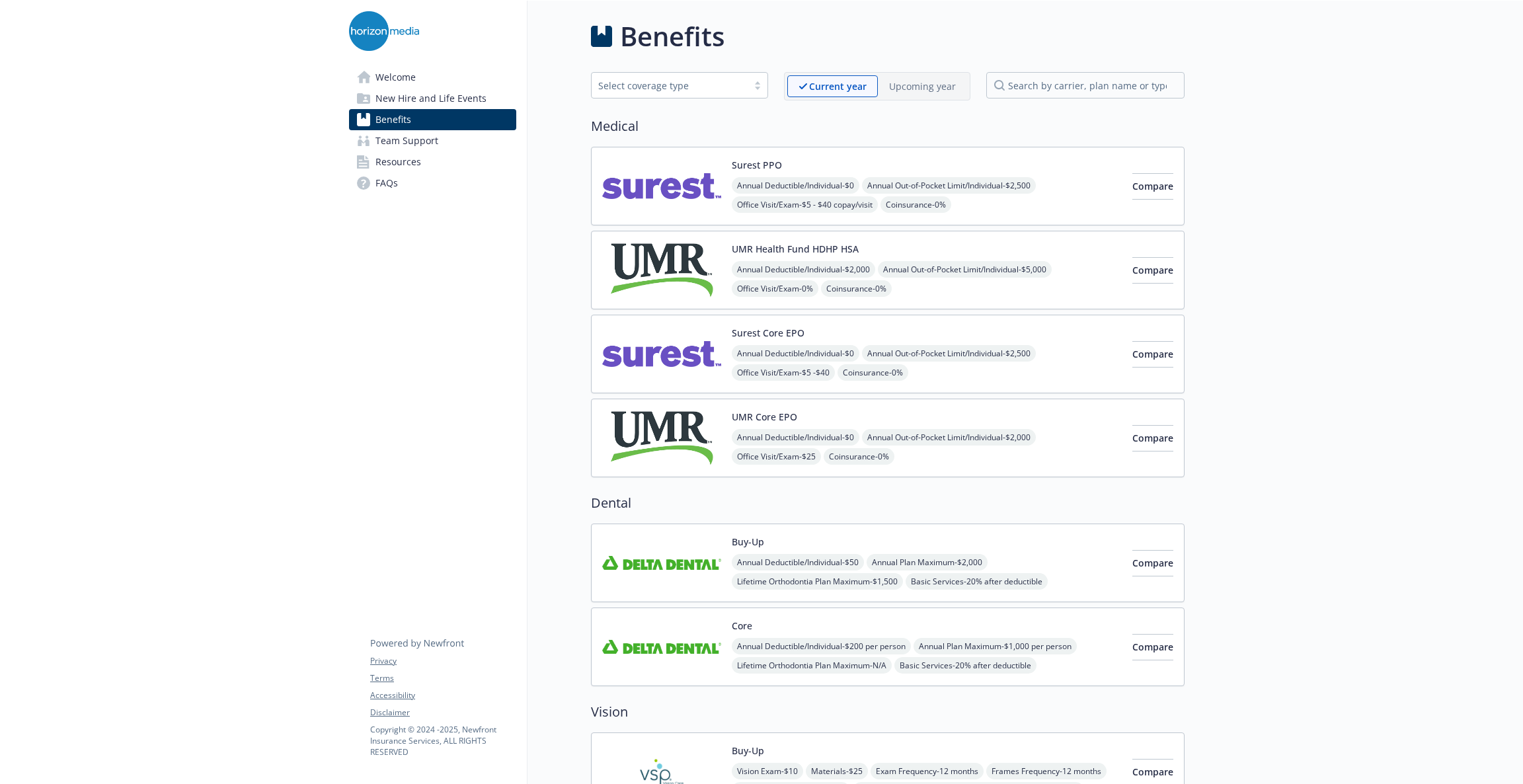
click at [423, 157] on link "Resources" at bounding box center [432, 161] width 167 height 21
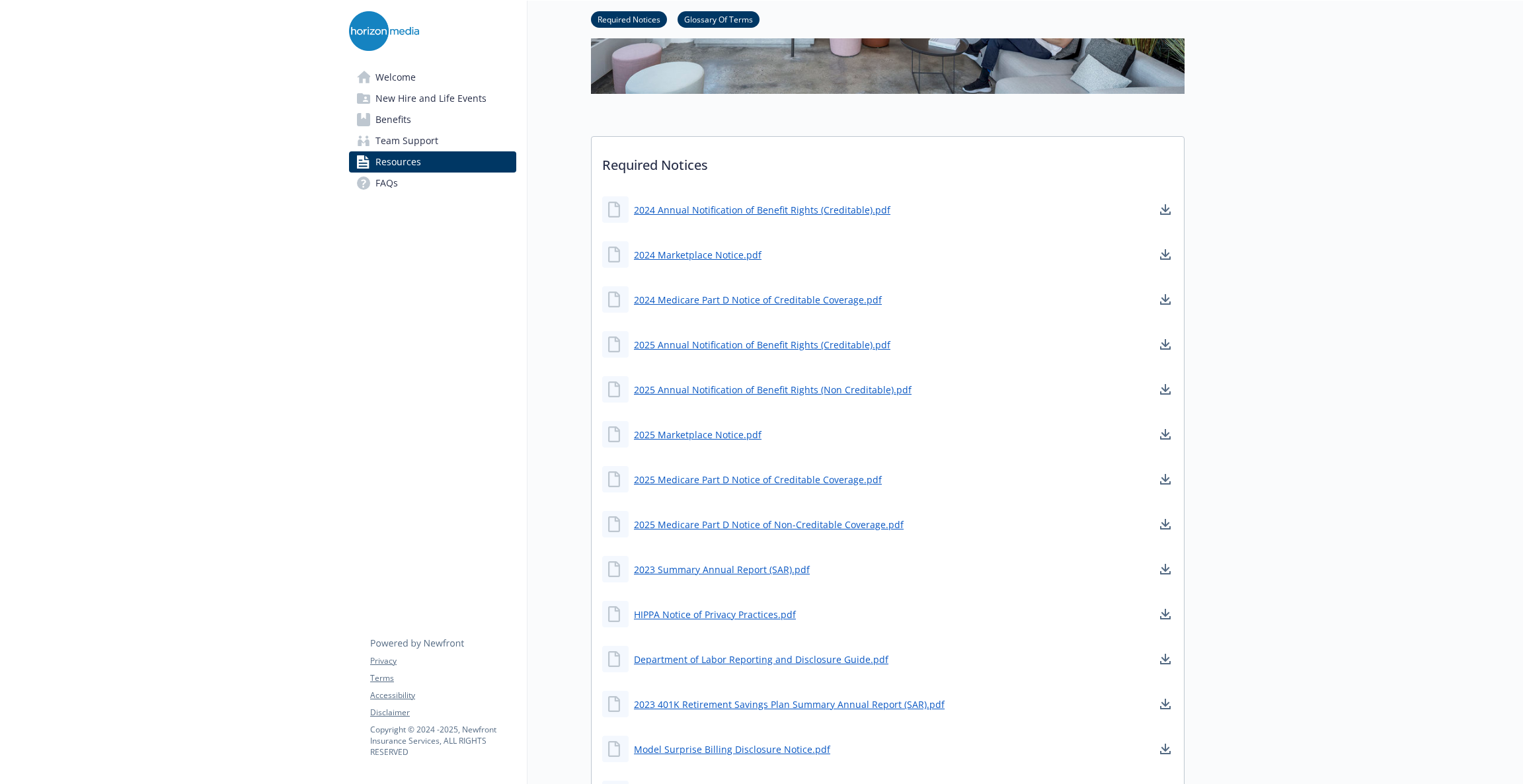
scroll to position [198, 0]
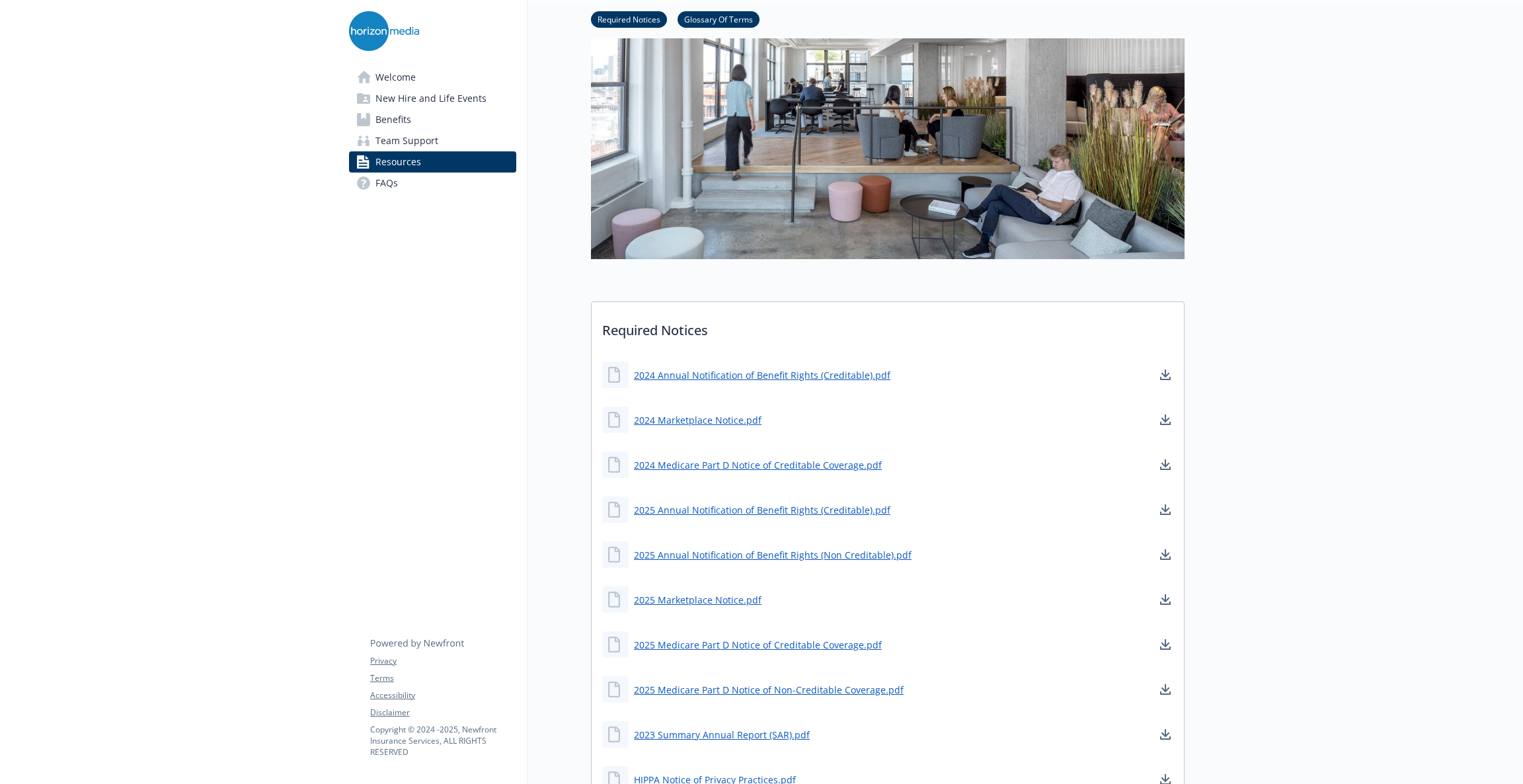
click at [414, 118] on link "Benefits" at bounding box center [432, 119] width 167 height 21
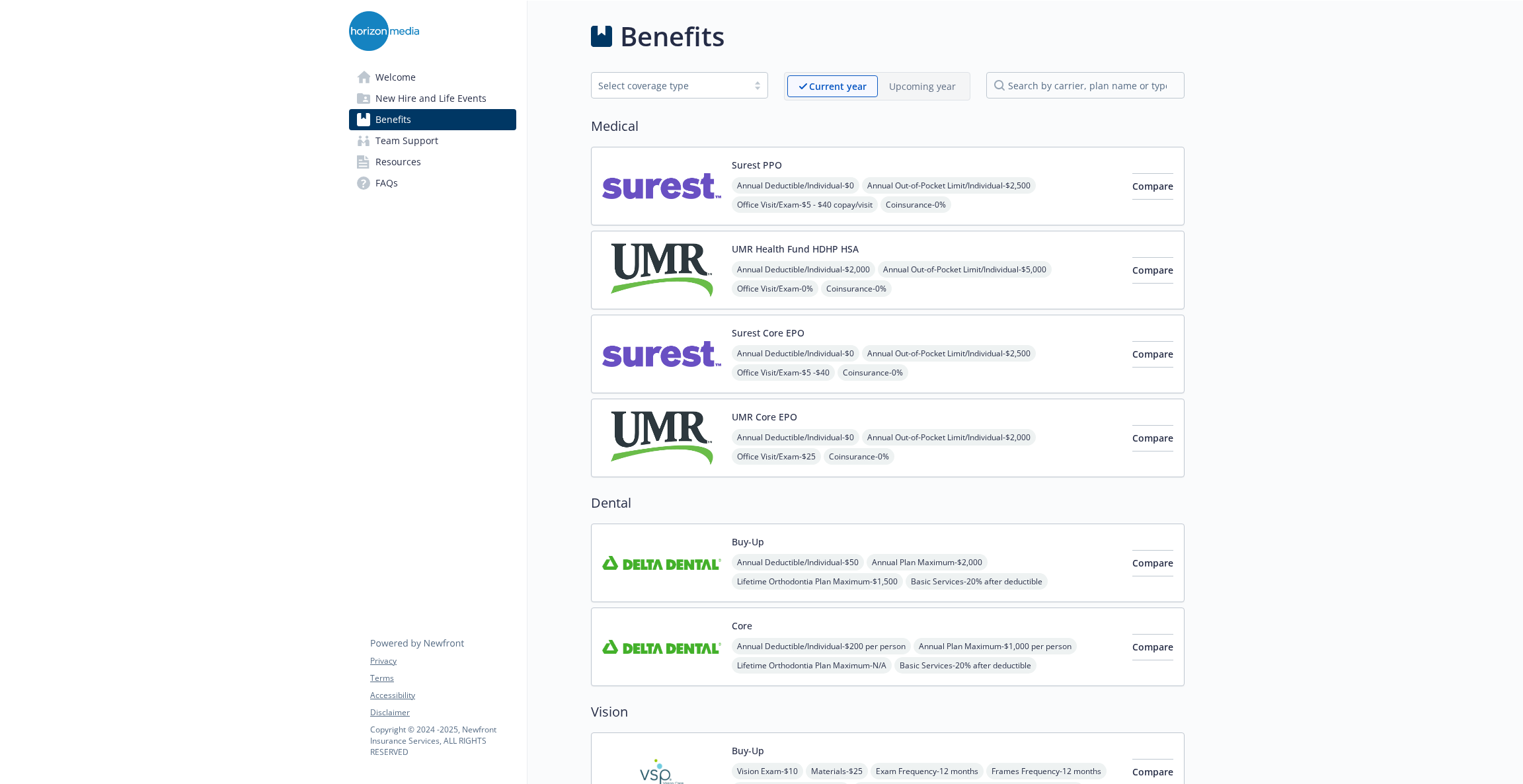
click at [704, 419] on img at bounding box center [662, 437] width 119 height 56
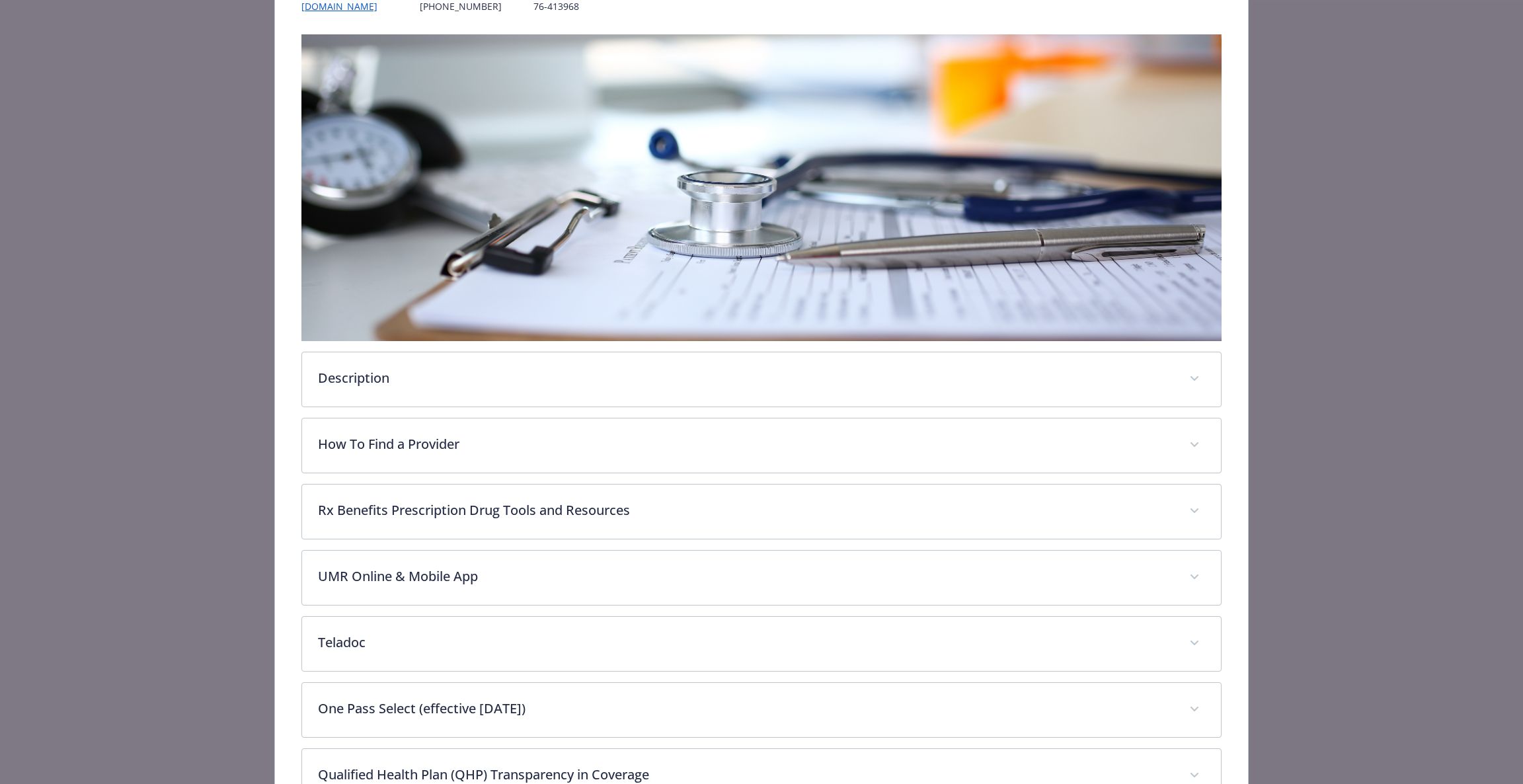
scroll to position [238, 0]
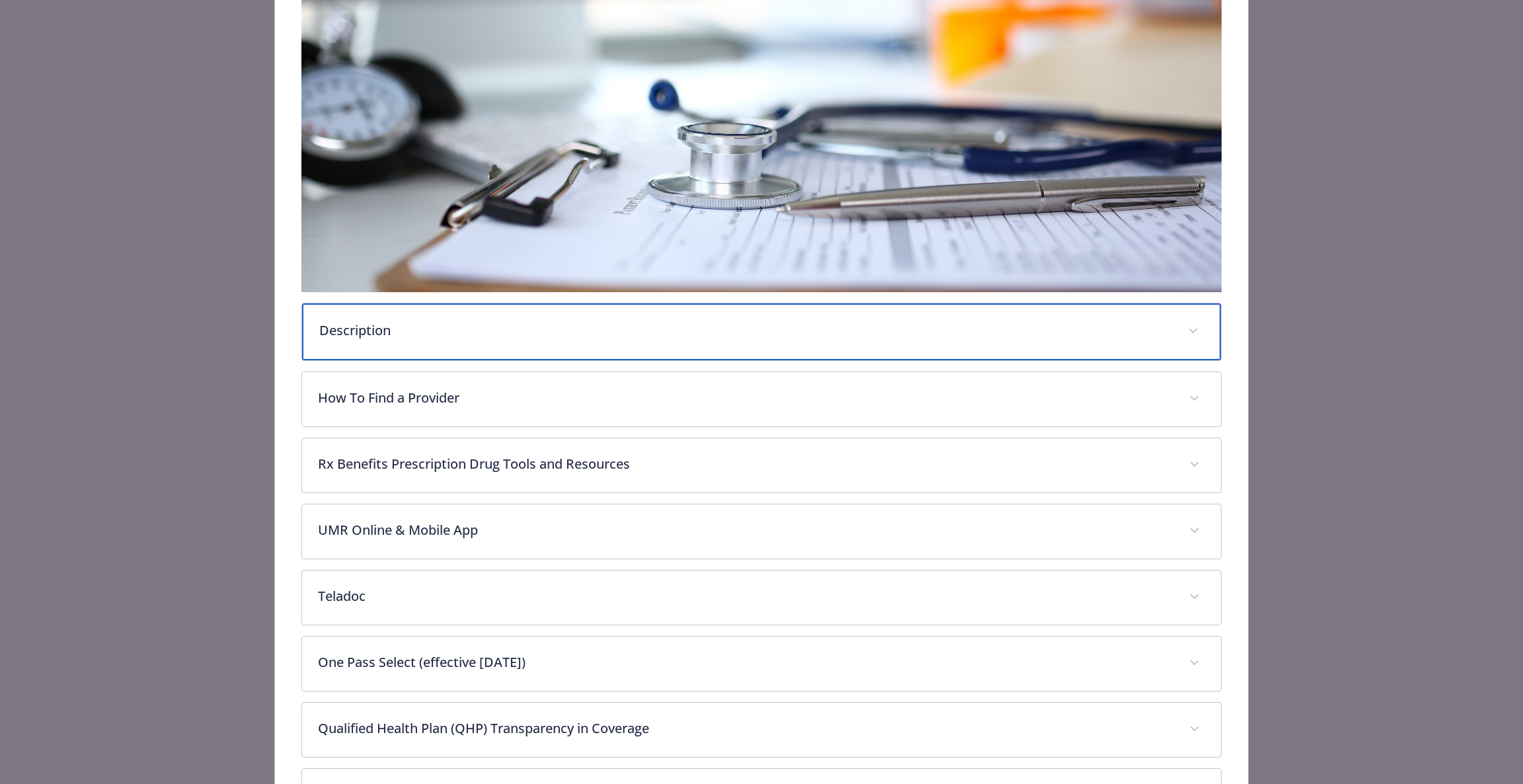
click at [493, 325] on p "Description" at bounding box center [746, 330] width 854 height 20
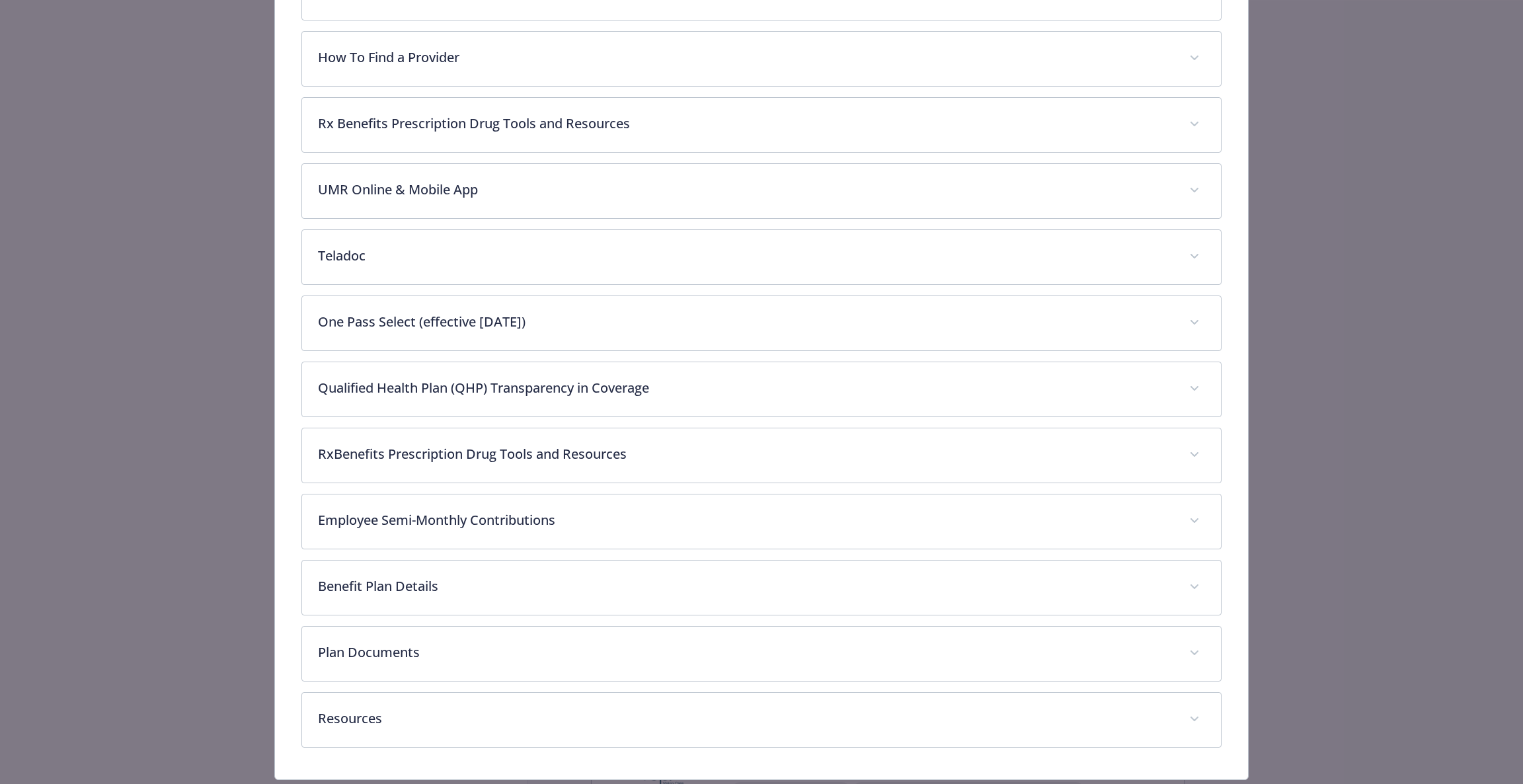
scroll to position [710, 0]
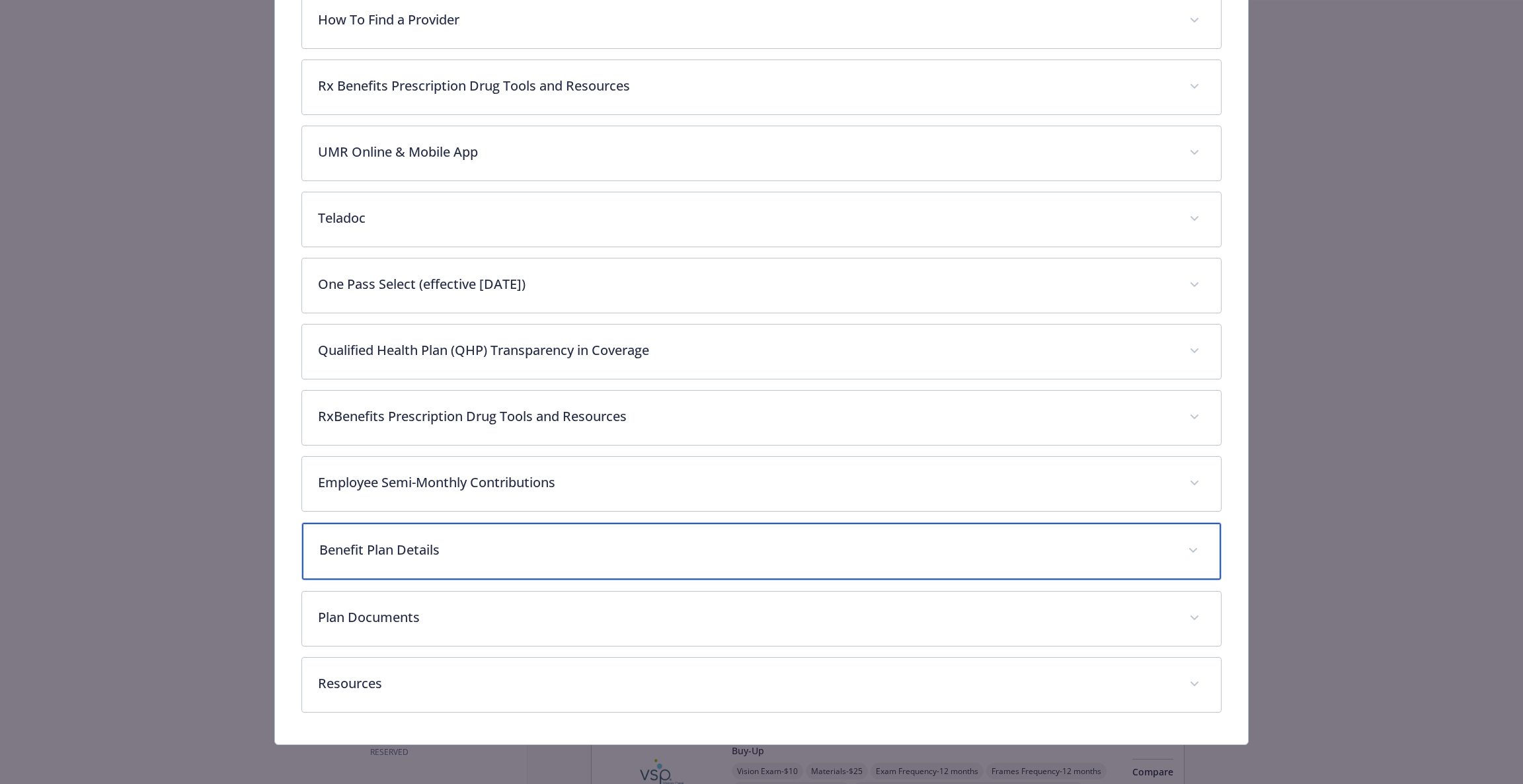
click at [514, 543] on p "Benefit Plan Details" at bounding box center [746, 549] width 854 height 20
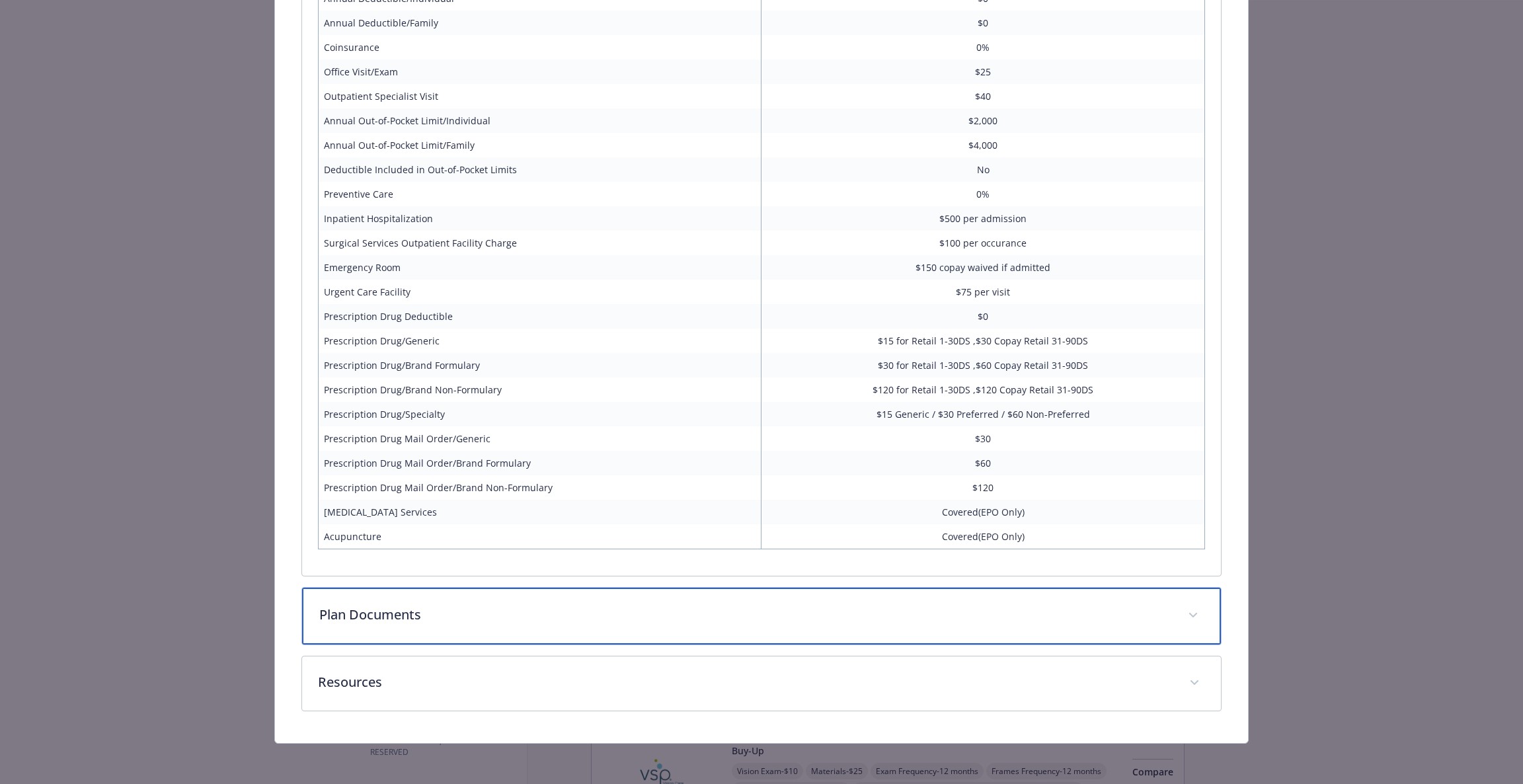
scroll to position [1334, 0]
click at [486, 622] on p "Plan Documents" at bounding box center [746, 616] width 854 height 20
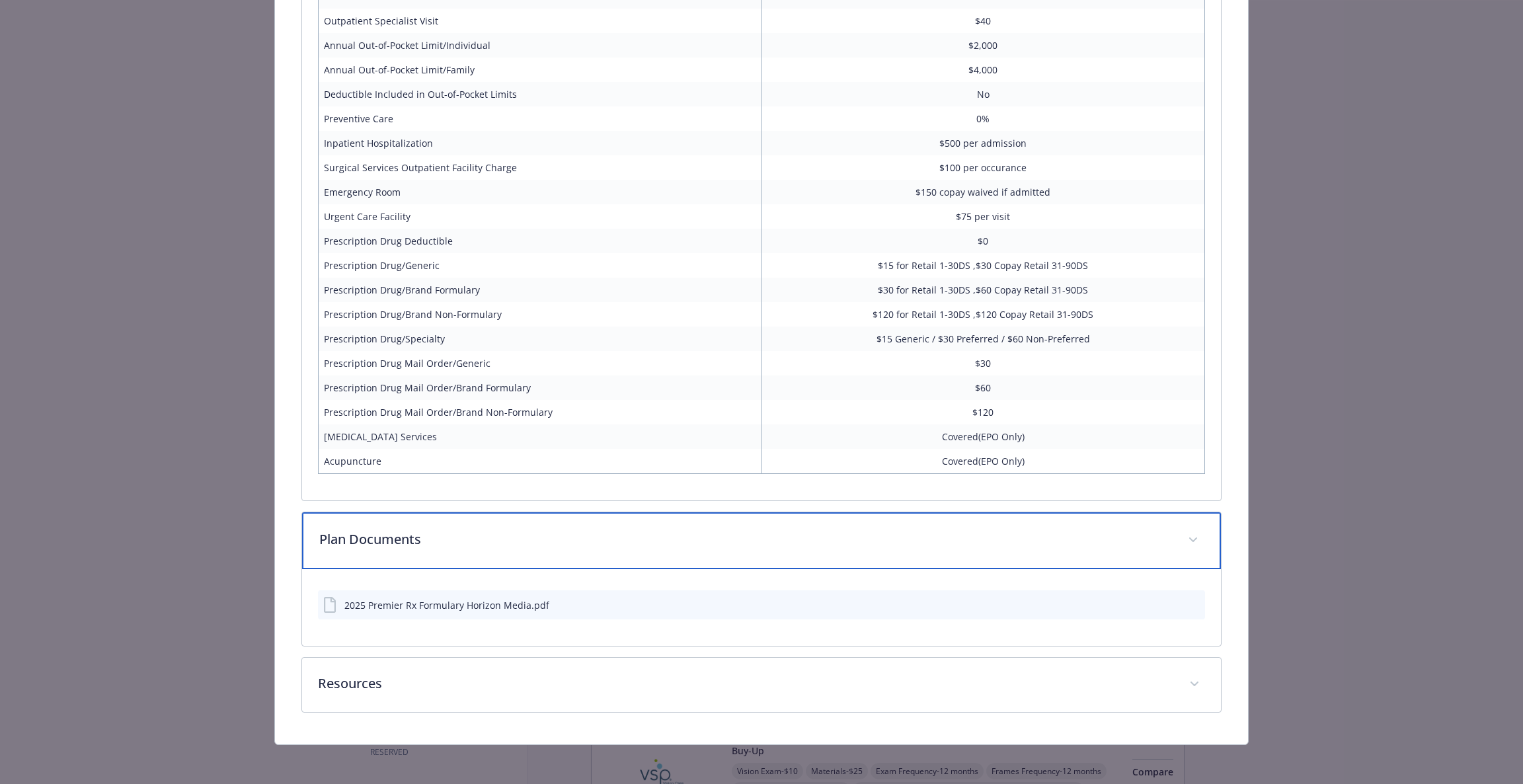
scroll to position [1413, 0]
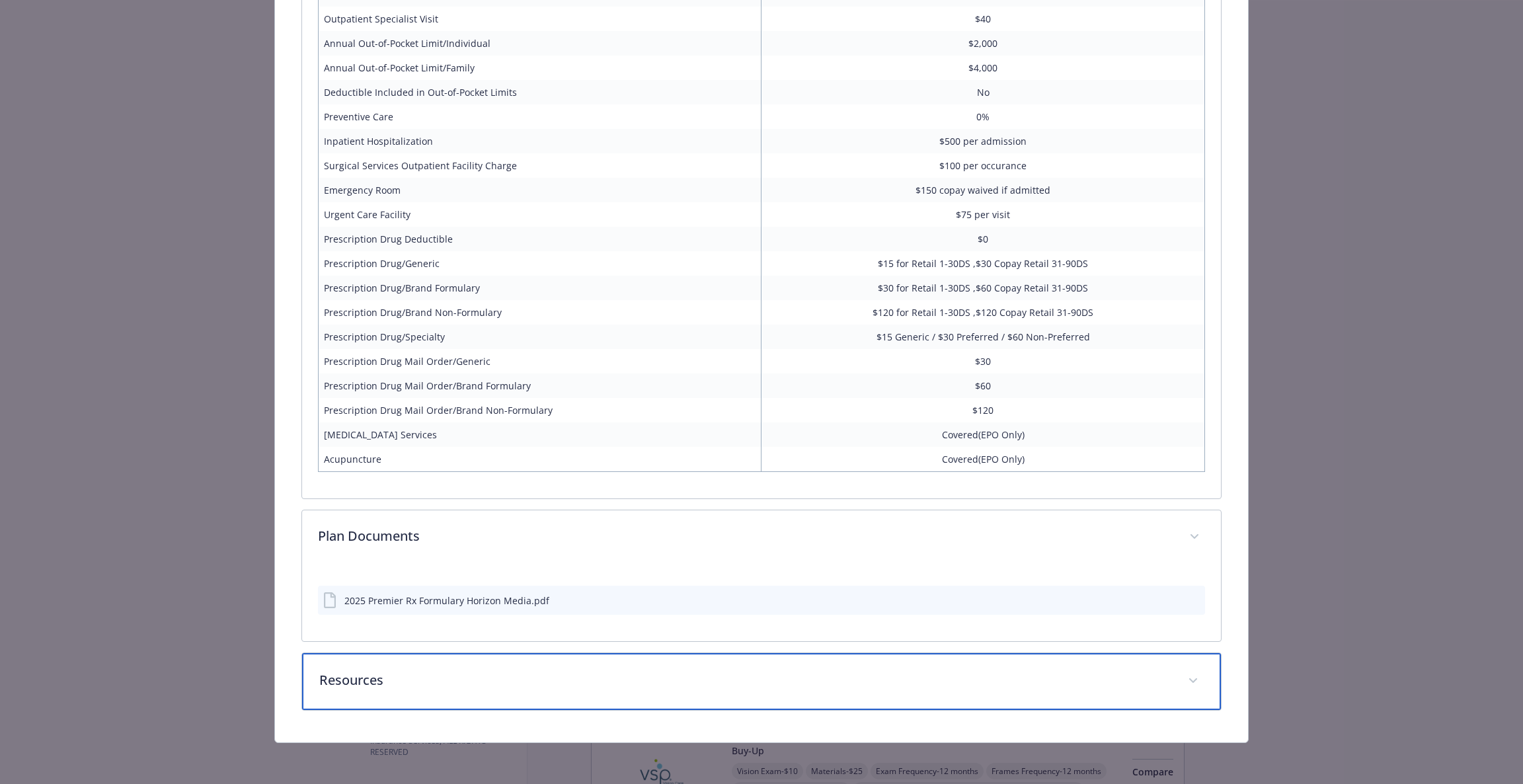
click at [480, 702] on div "Resources" at bounding box center [762, 681] width 920 height 57
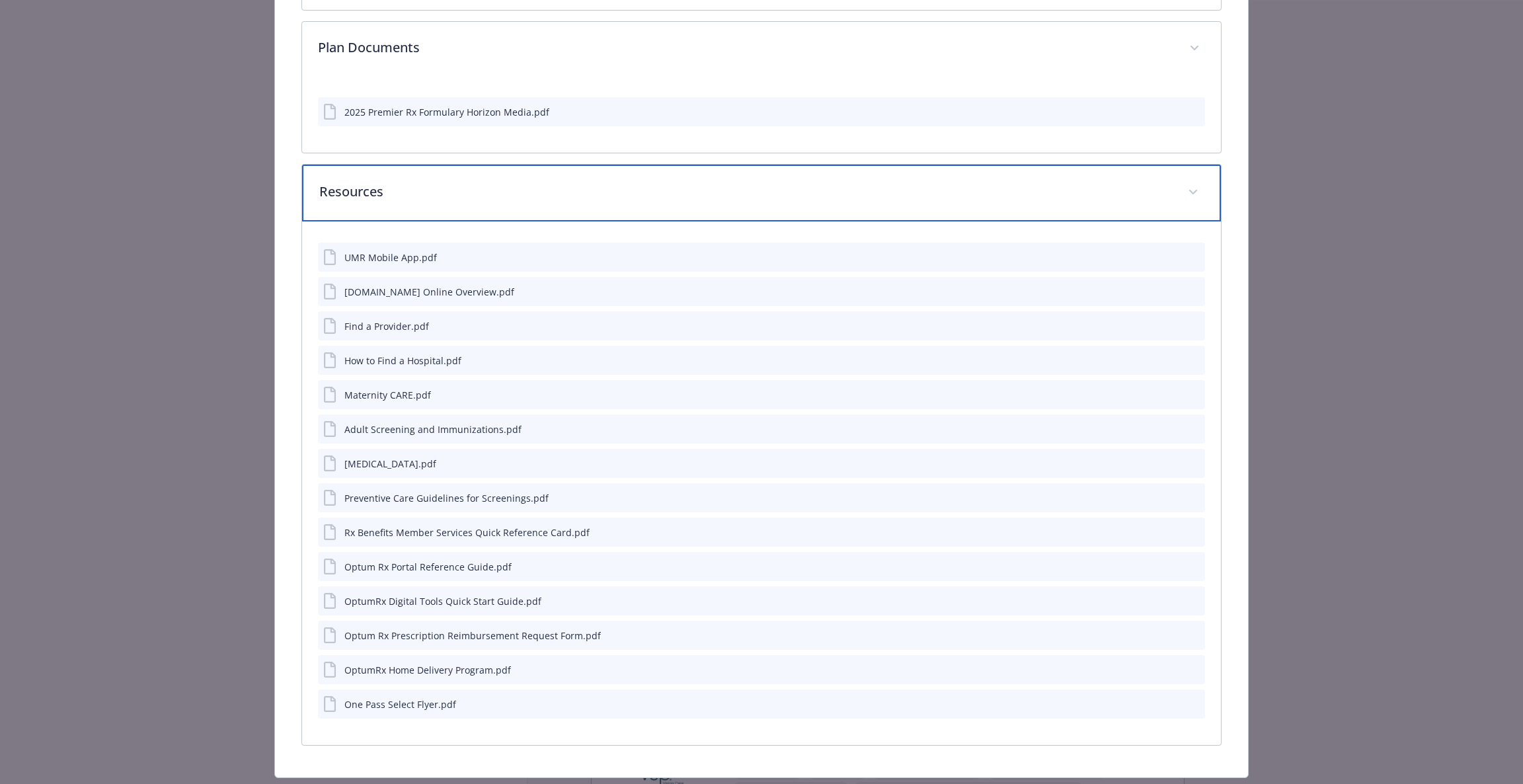
scroll to position [1908, 0]
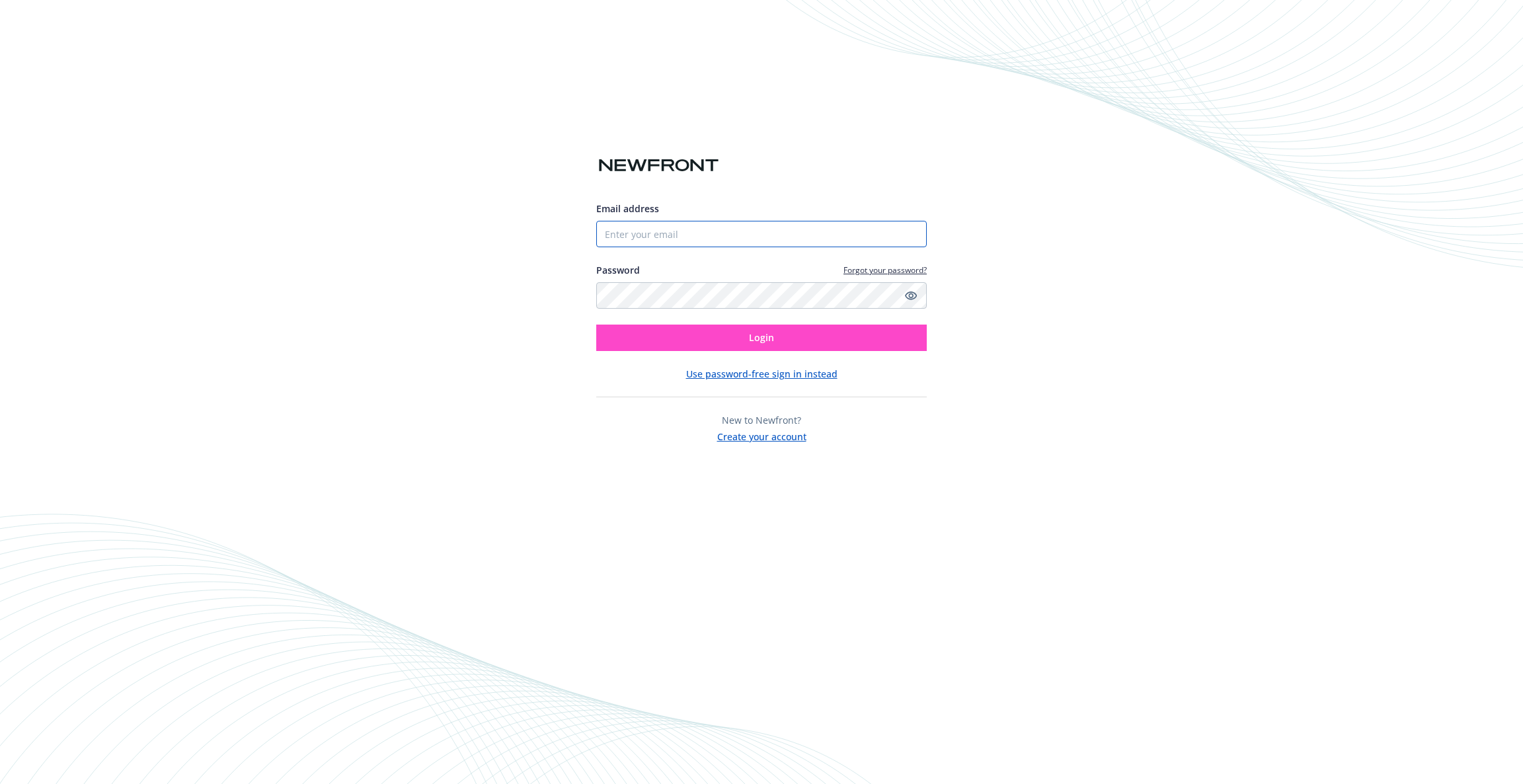
type input "[EMAIL_ADDRESS][DOMAIN_NAME]"
click at [814, 332] on button "Login" at bounding box center [761, 337] width 330 height 27
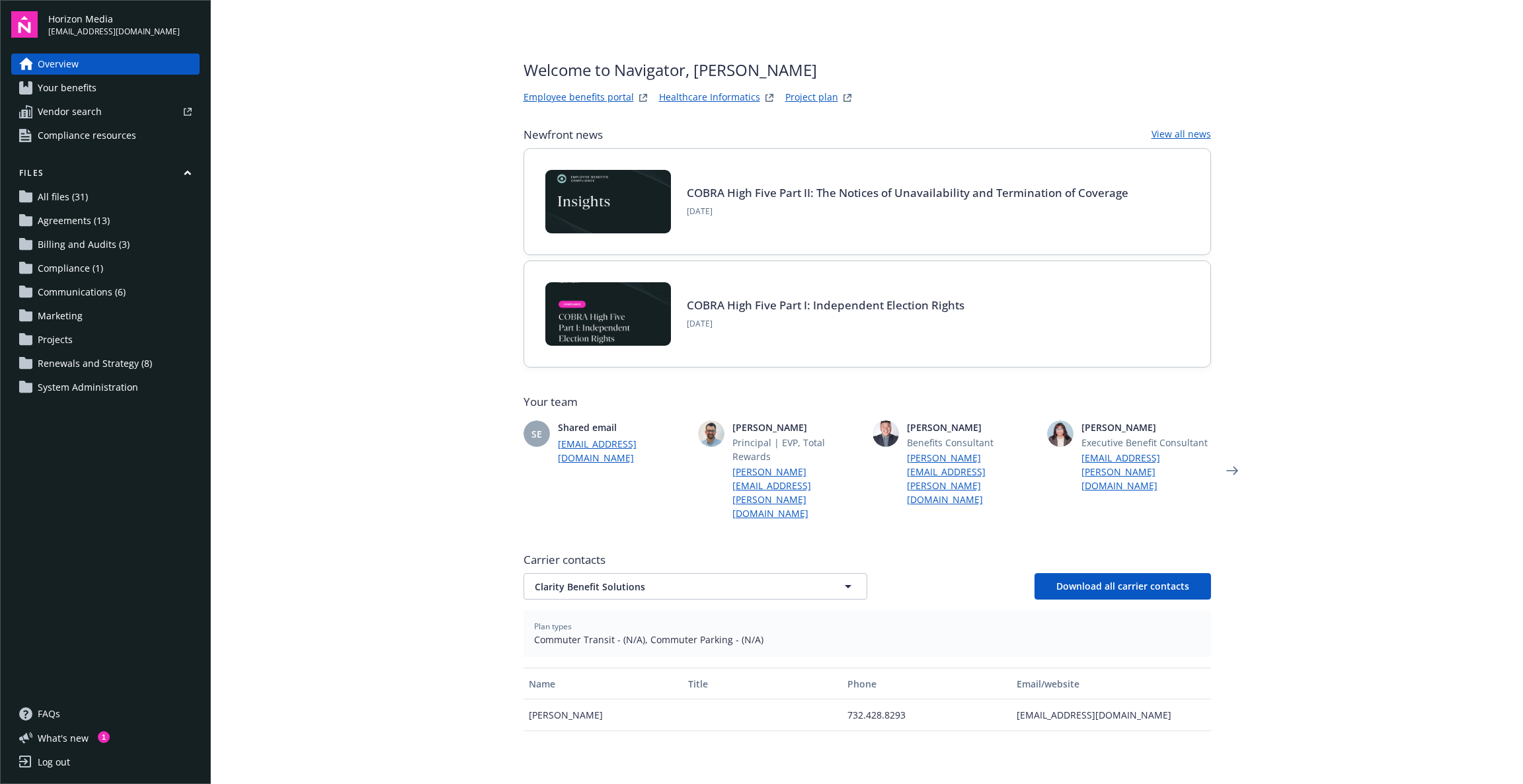
click at [93, 192] on link "All files (31)" at bounding box center [106, 196] width 189 height 21
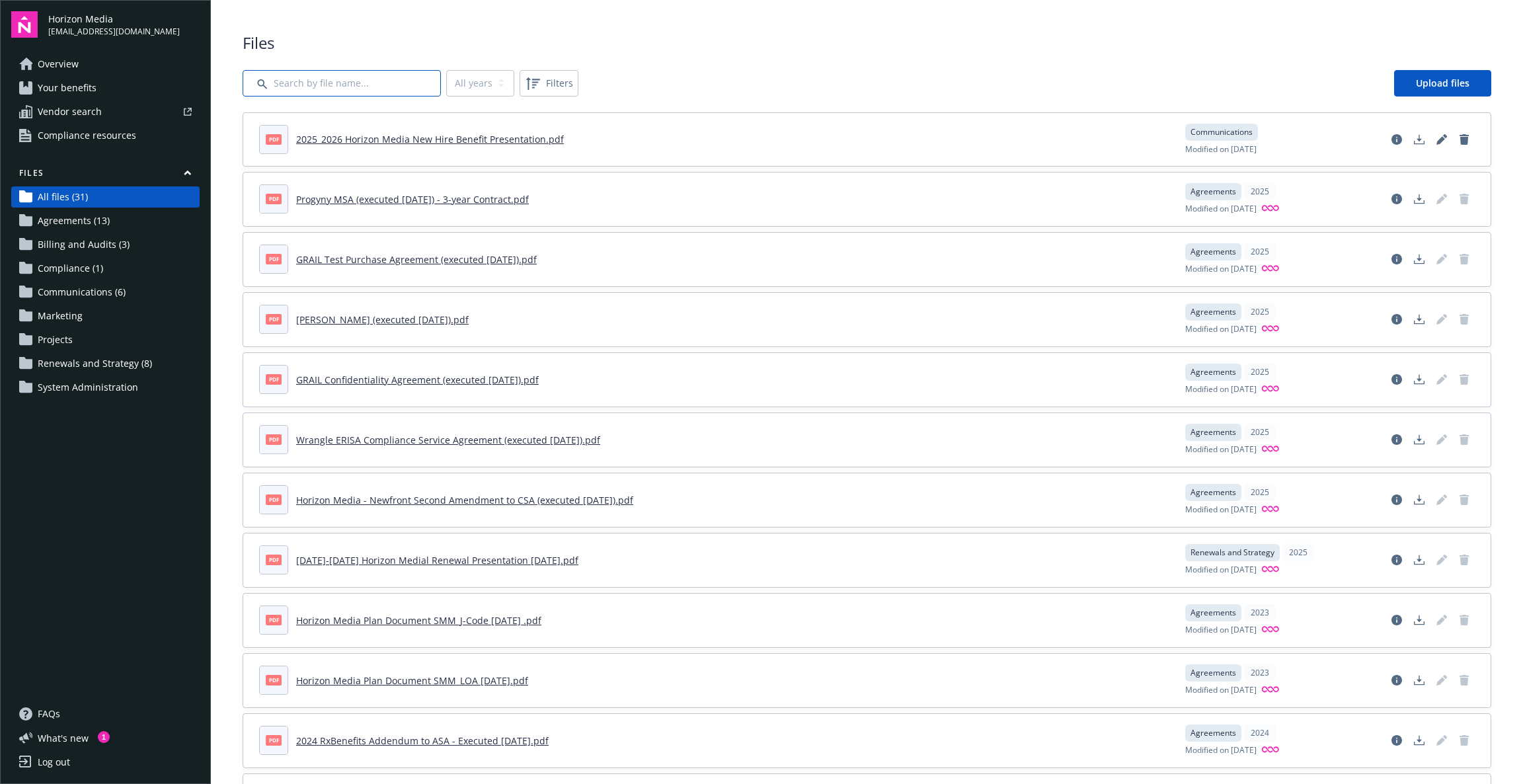
click at [395, 90] on input "Search by file name..." at bounding box center [341, 83] width 198 height 27
type input "umr"
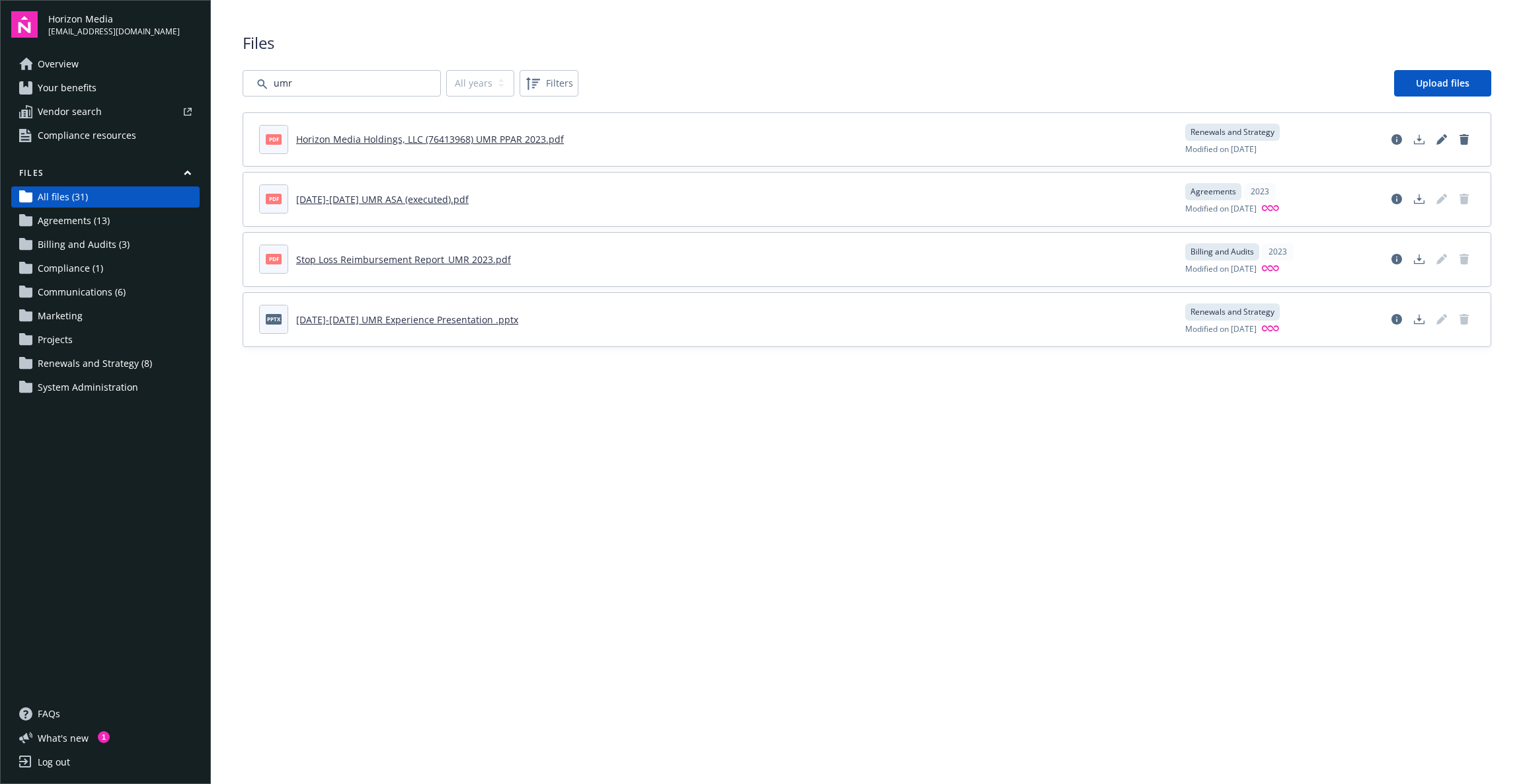
click at [348, 136] on link "Horizon Media Holdings, LLC (76413968) UMR PPAR 2023.pdf" at bounding box center [430, 139] width 268 height 13
click at [91, 83] on span "Your benefits" at bounding box center [67, 87] width 59 height 21
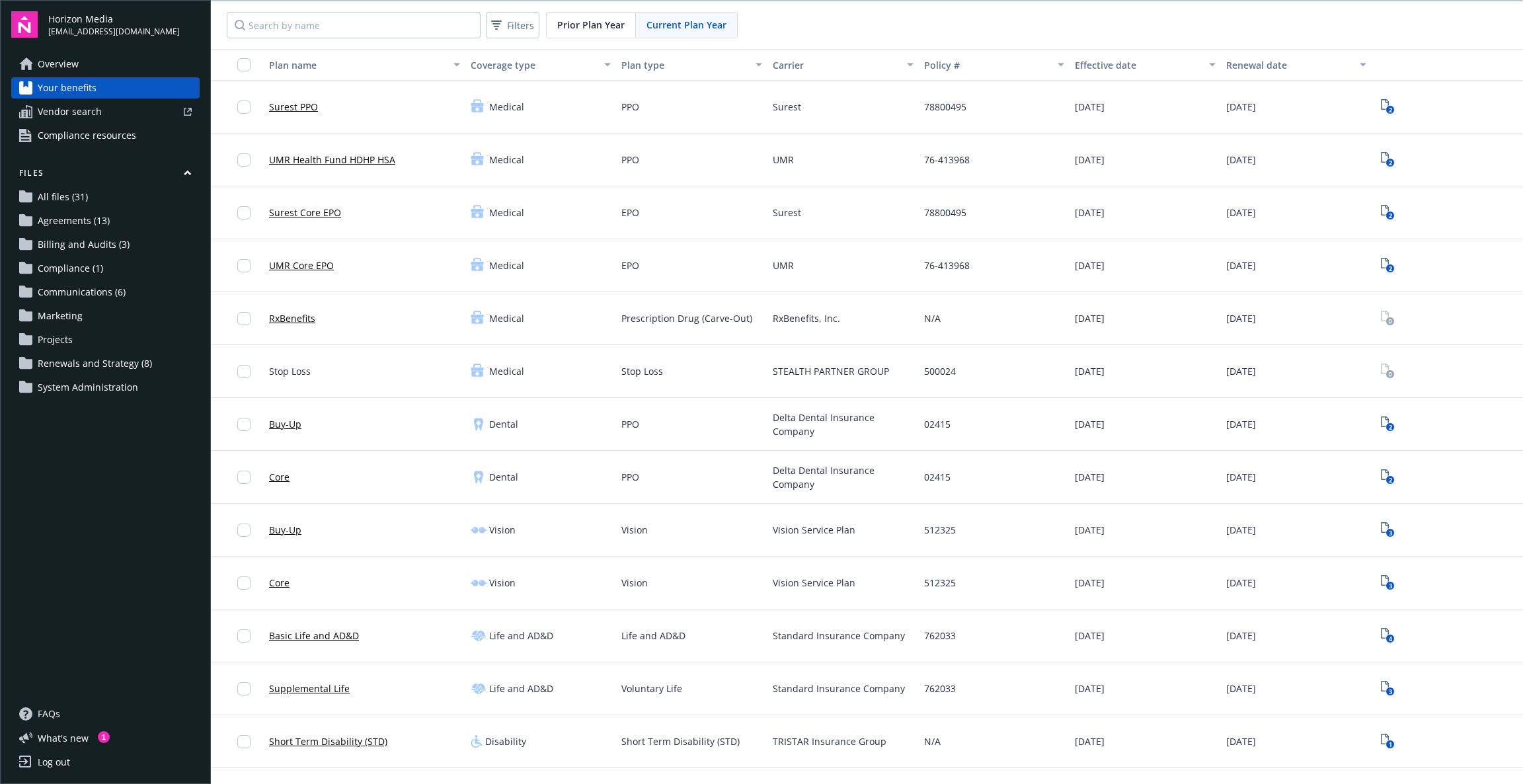
click at [322, 263] on link "UMR Core EPO" at bounding box center [302, 265] width 65 height 14
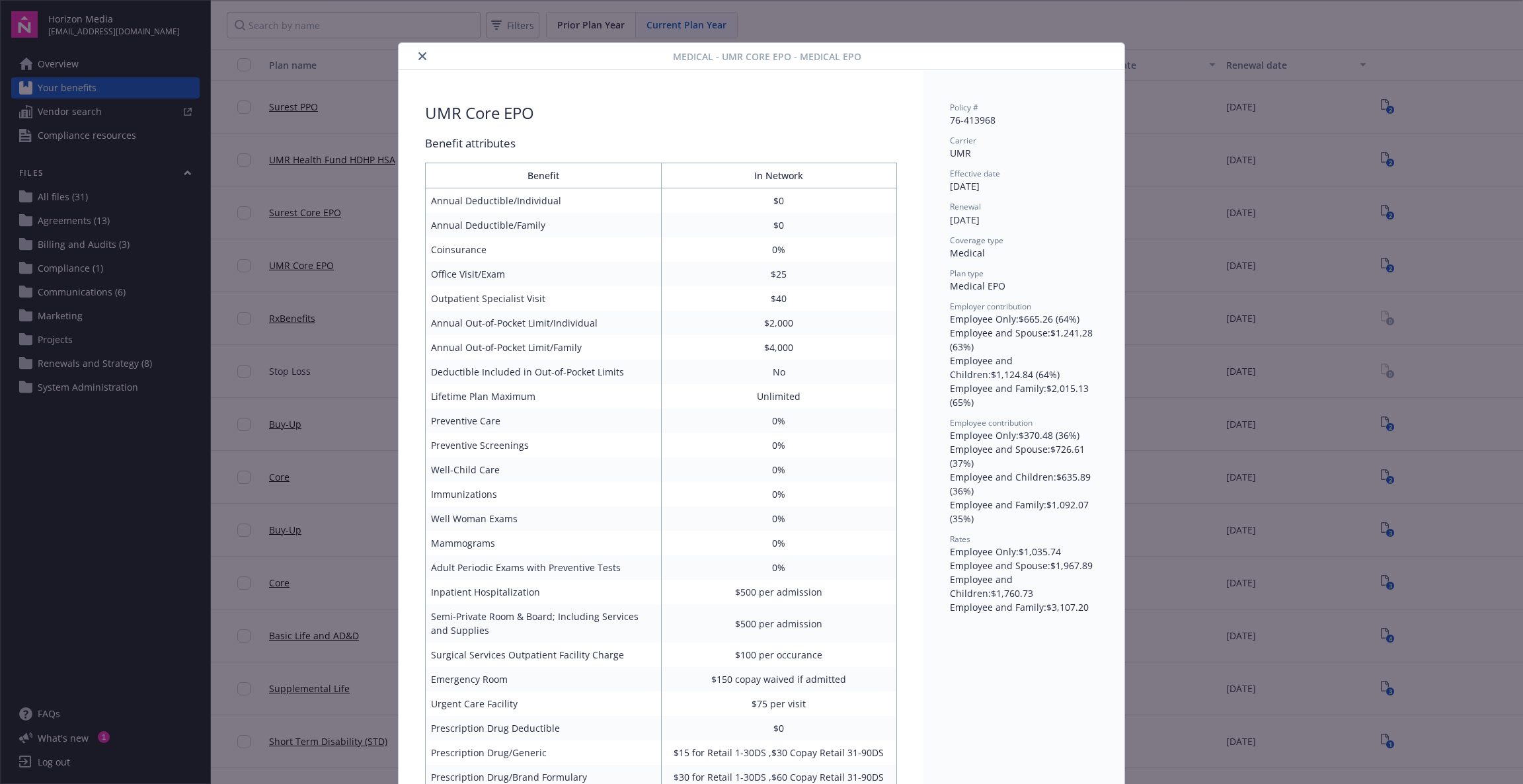
click at [419, 58] on icon "close" at bounding box center [422, 56] width 8 height 8
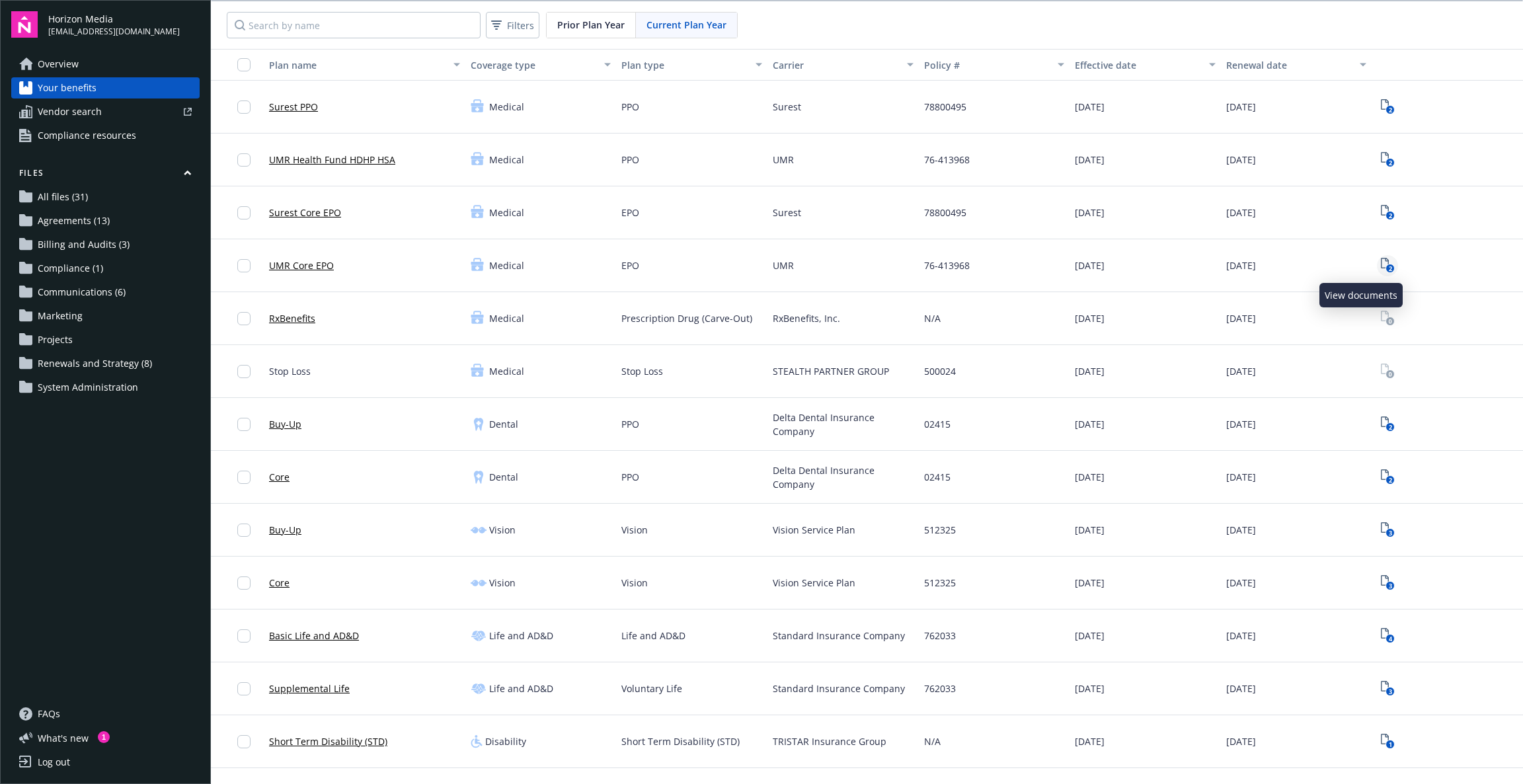
click at [1386, 265] on rect "View Plan Documents" at bounding box center [1390, 268] width 9 height 9
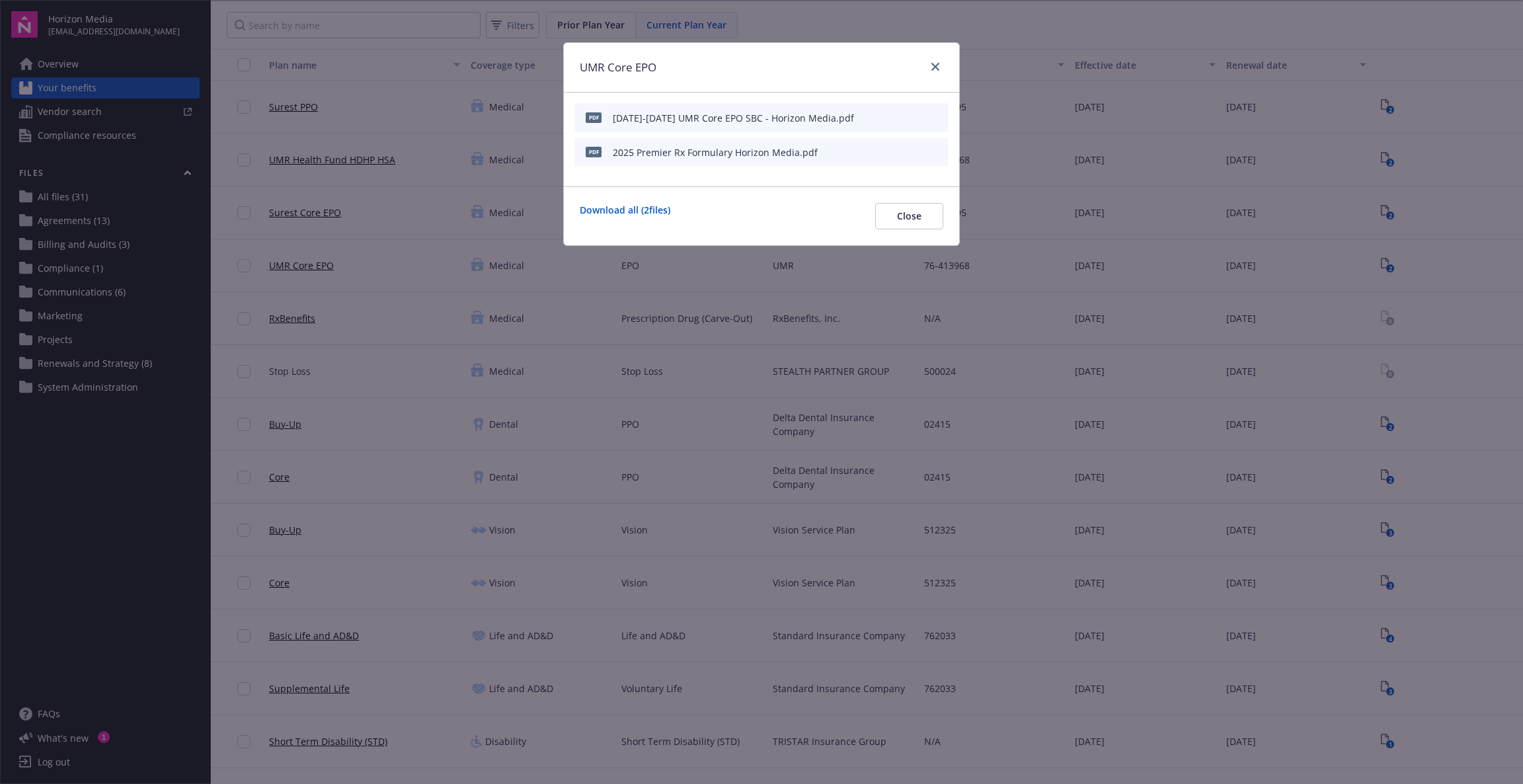
click at [916, 117] on icon "download file" at bounding box center [915, 115] width 9 height 8
click at [909, 214] on span "Close" at bounding box center [910, 215] width 25 height 13
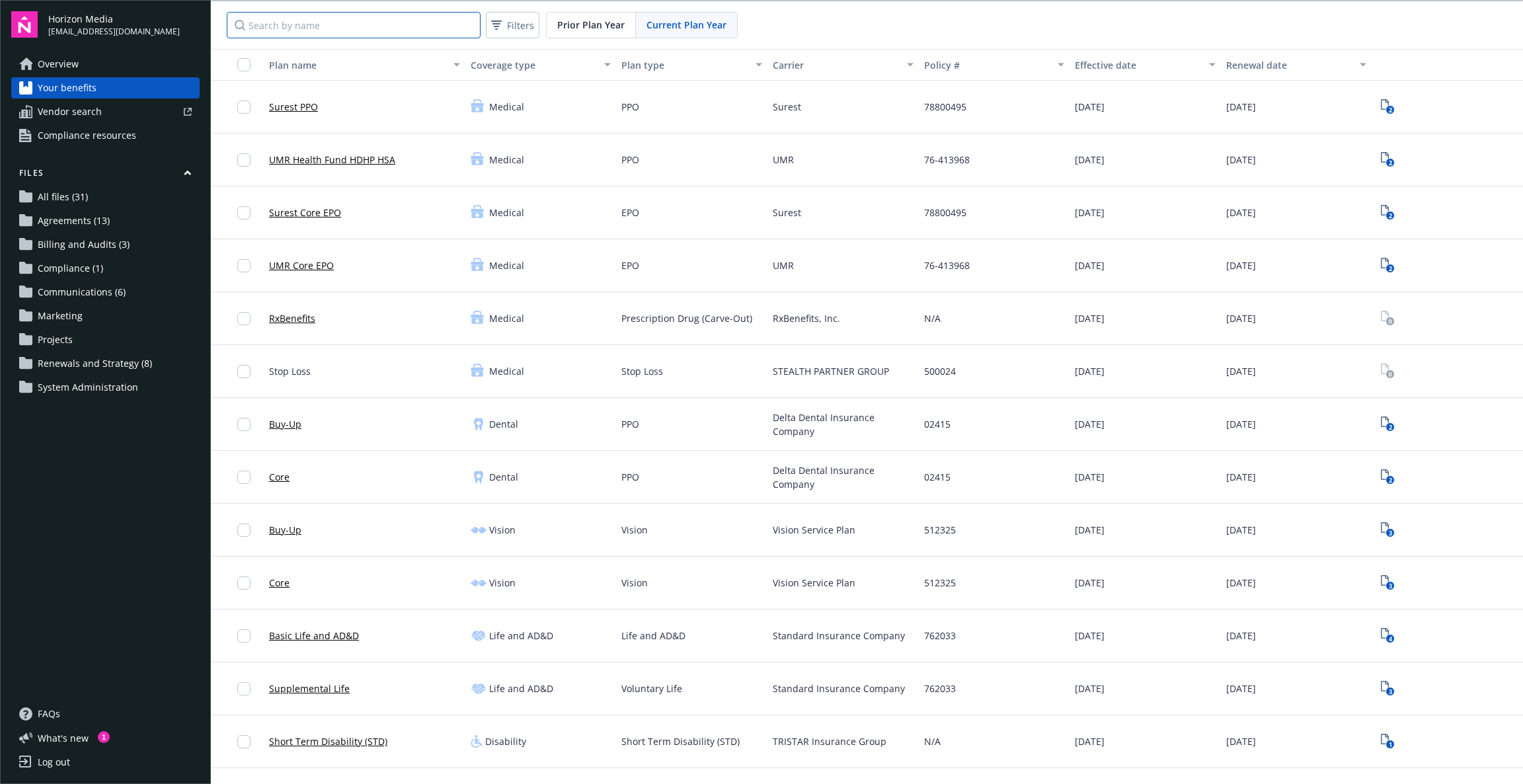
click at [429, 14] on input "Search by name" at bounding box center [354, 25] width 254 height 27
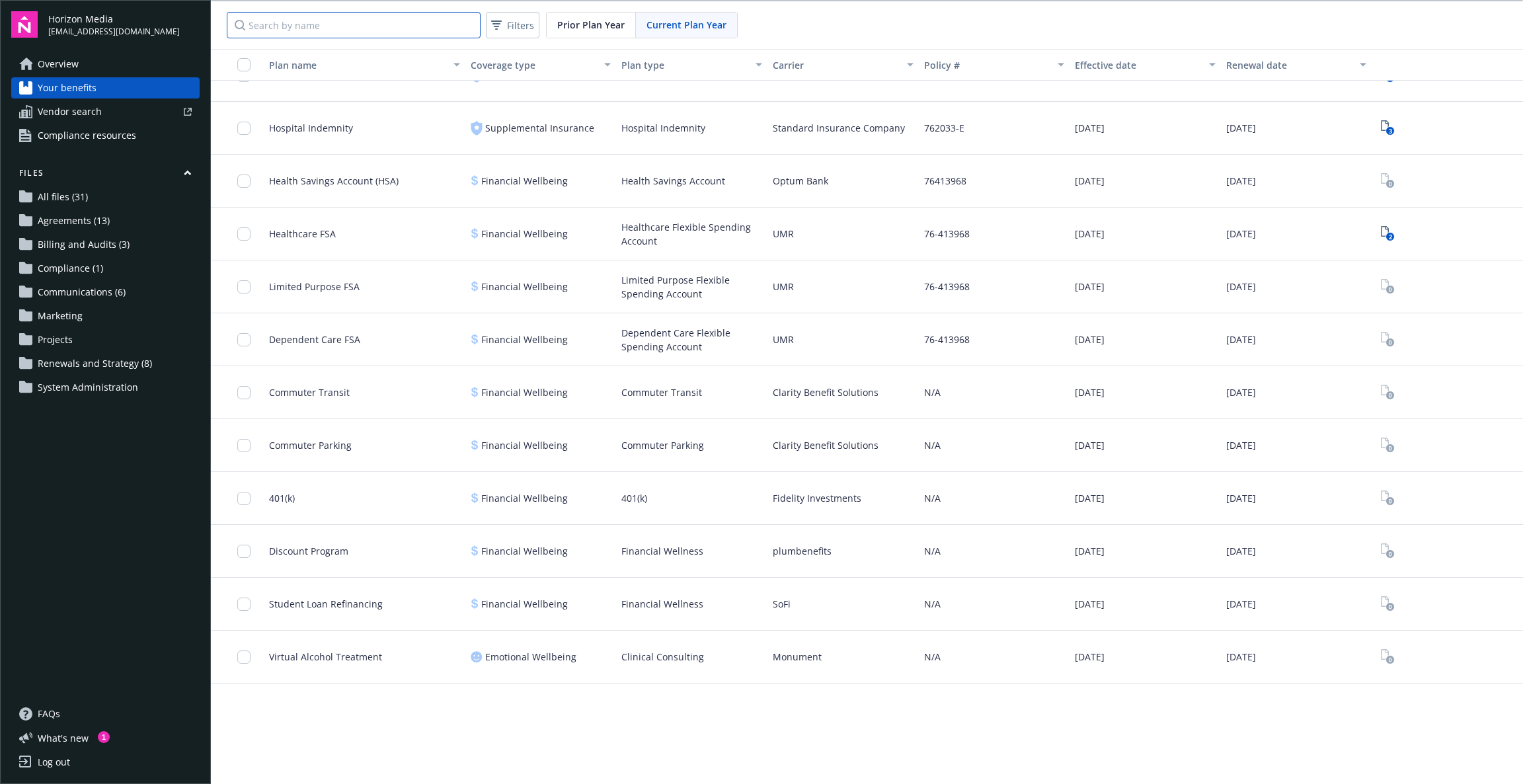
scroll to position [991, 0]
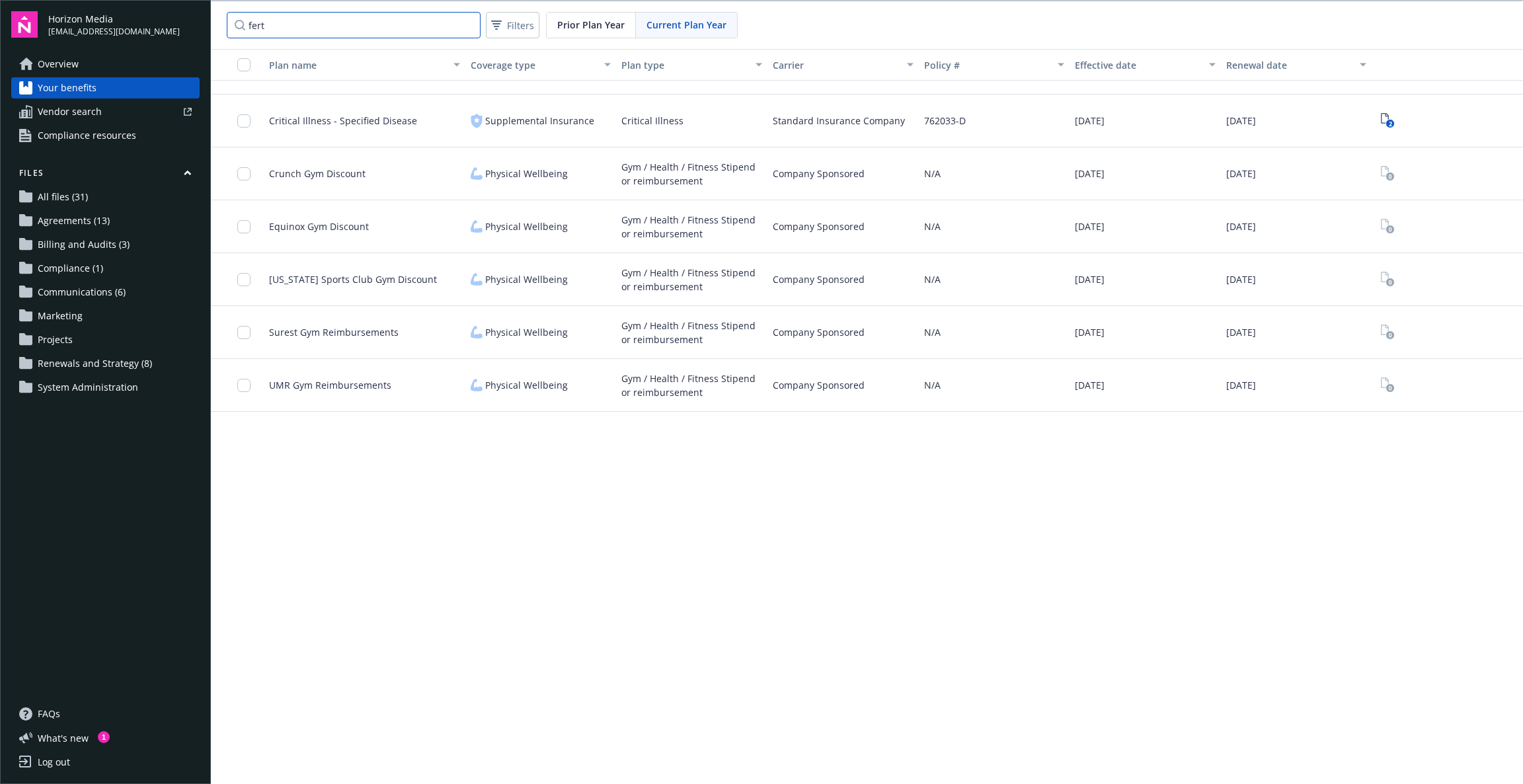
scroll to position [617, 0]
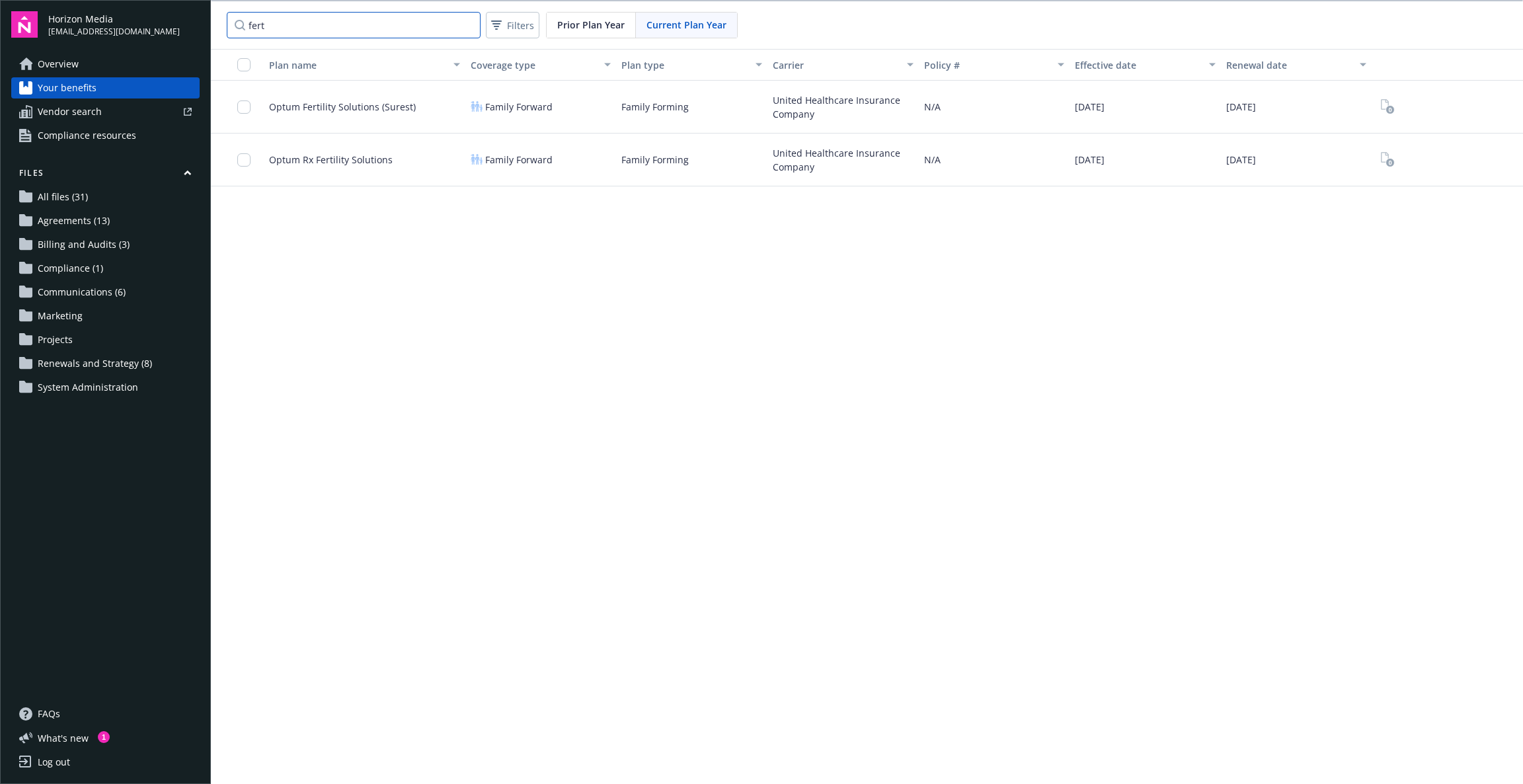
type input "fert"
click at [346, 106] on span "Optum Fertility Solutions (Surest)" at bounding box center [342, 106] width 147 height 14
click at [276, 154] on span "Optum Rx Fertility Solutions" at bounding box center [331, 160] width 124 height 14
click at [1381, 156] on icon "View Plan Documents" at bounding box center [1388, 160] width 14 height 15
click at [1381, 164] on icon "View Plan Documents" at bounding box center [1388, 160] width 14 height 15
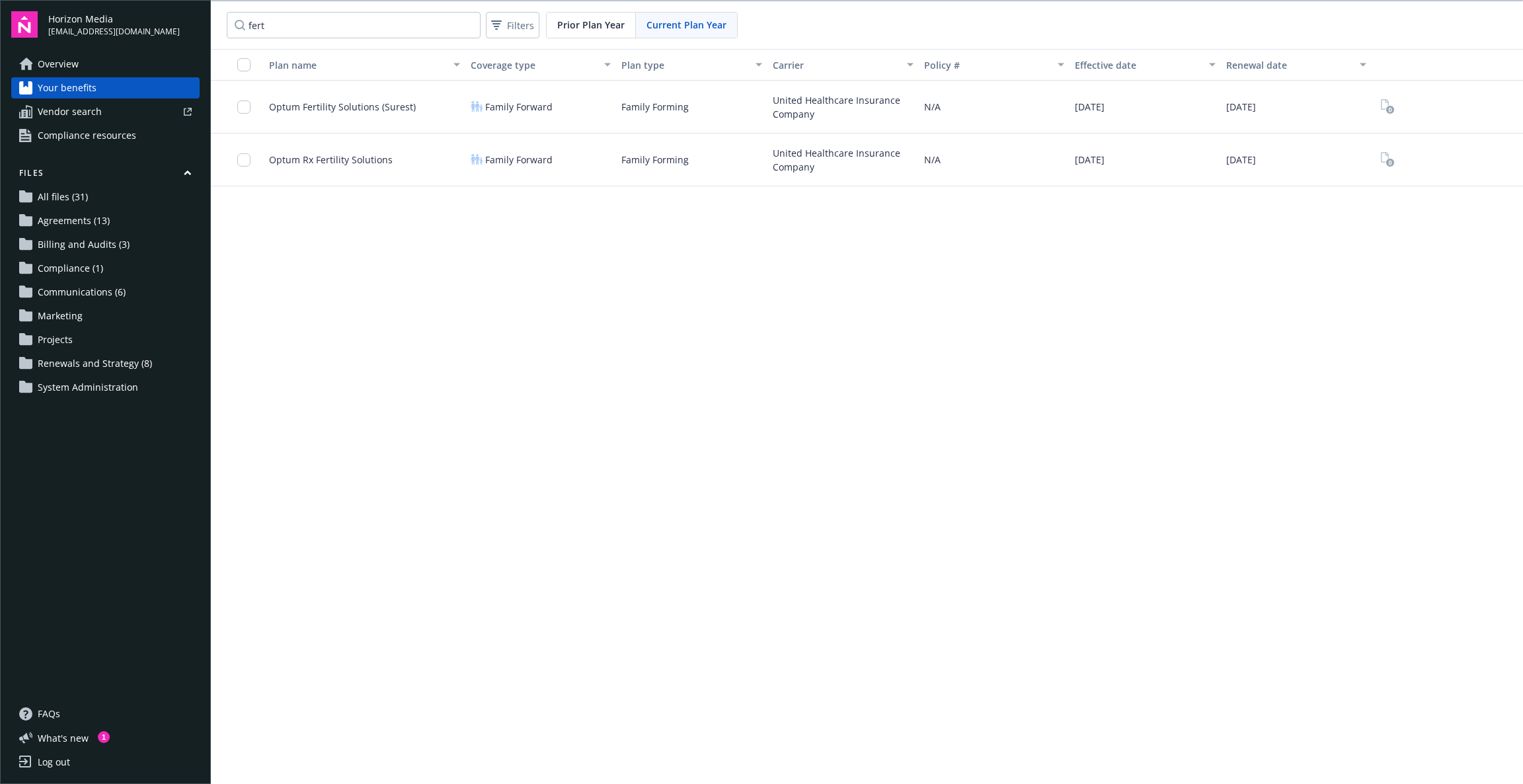
click at [276, 161] on span "Optum Rx Fertility Solutions" at bounding box center [331, 160] width 124 height 14
click at [341, 166] on span "Optum Rx Fertility Solutions" at bounding box center [331, 160] width 124 height 14
drag, startPoint x: 805, startPoint y: 166, endPoint x: 795, endPoint y: 166, distance: 10.0
click at [808, 166] on span "United Healthcare Insurance Company" at bounding box center [843, 160] width 141 height 27
click at [240, 160] on input "checkbox" at bounding box center [244, 160] width 13 height 13
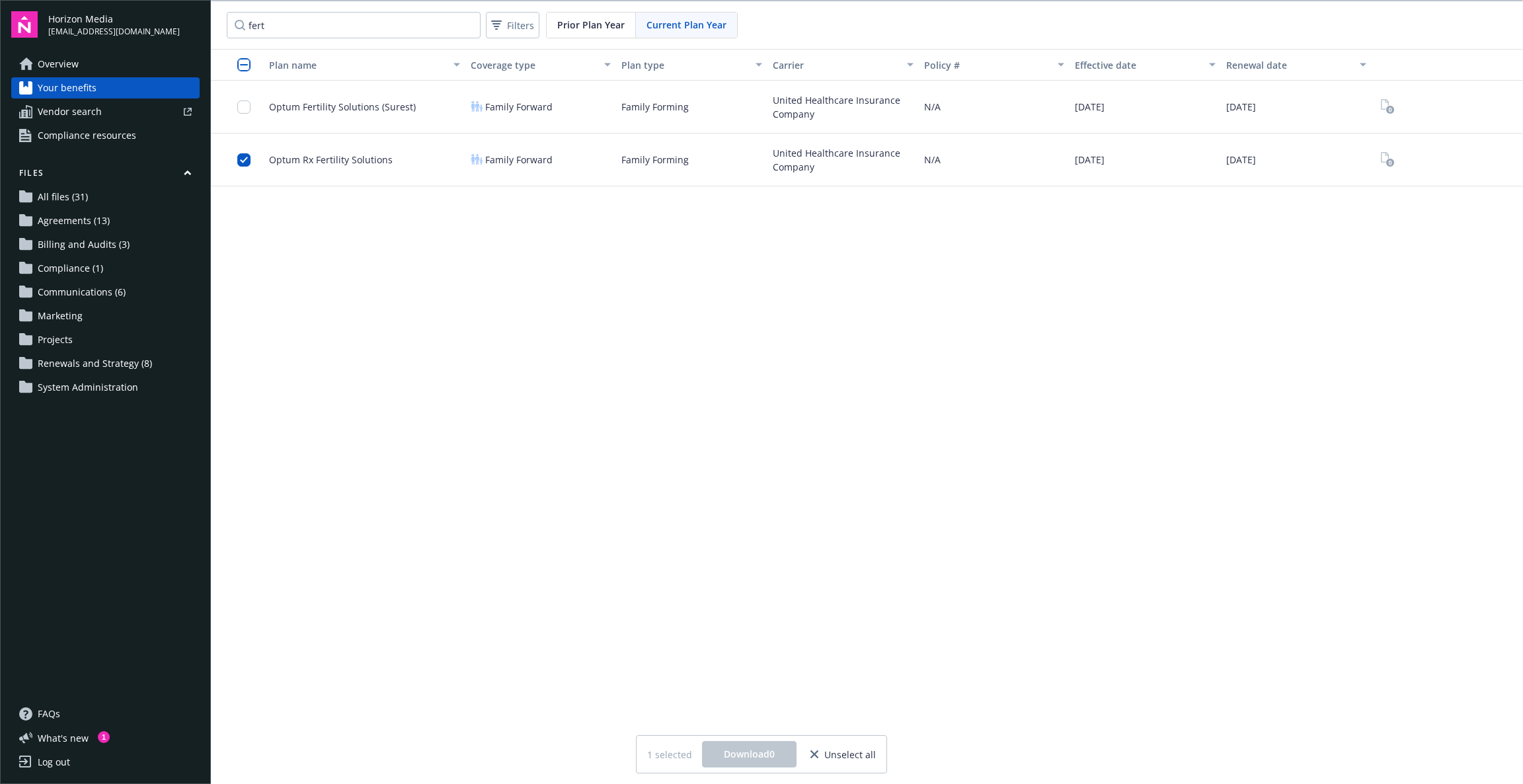
click at [939, 636] on div "Plan name Coverage type Plan type Carrier Policy # Effective date Renewal date …" at bounding box center [867, 417] width 1312 height 736
click at [863, 765] on div "1 selected Download 0 Unselect all" at bounding box center [761, 754] width 229 height 27
click at [860, 759] on span "Unselect all" at bounding box center [850, 754] width 51 height 14
click at [582, 157] on div "Family Forward" at bounding box center [541, 160] width 151 height 53
click at [493, 154] on span "Family Forward" at bounding box center [519, 160] width 68 height 14
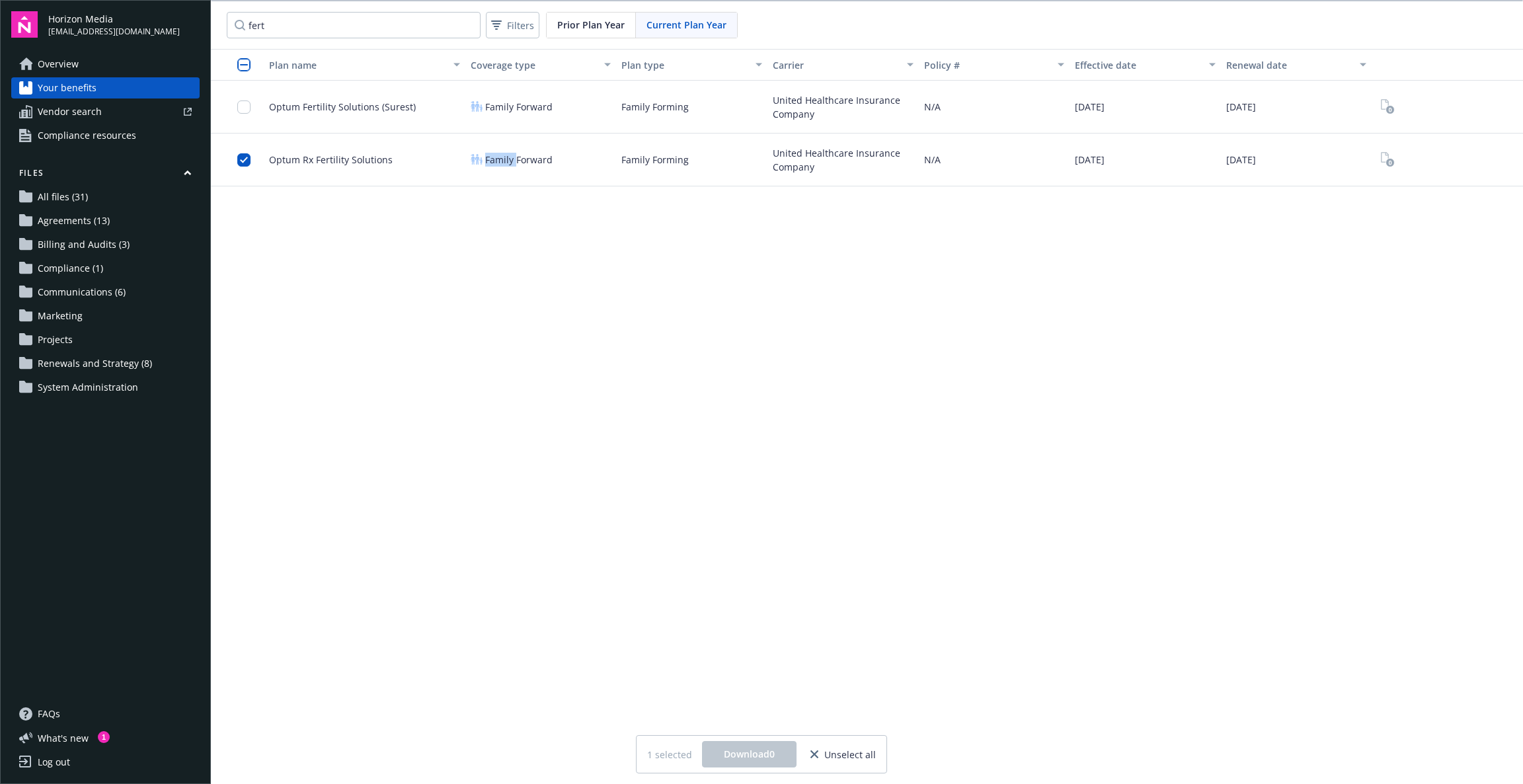
click at [493, 157] on span "Family Forward" at bounding box center [519, 160] width 68 height 14
click at [354, 158] on span "Optum Rx Fertility Solutions" at bounding box center [331, 160] width 124 height 14
click at [354, 161] on span "Optum Rx Fertility Solutions" at bounding box center [331, 160] width 124 height 14
click at [585, 17] on div "Prior Plan Year" at bounding box center [591, 25] width 89 height 25
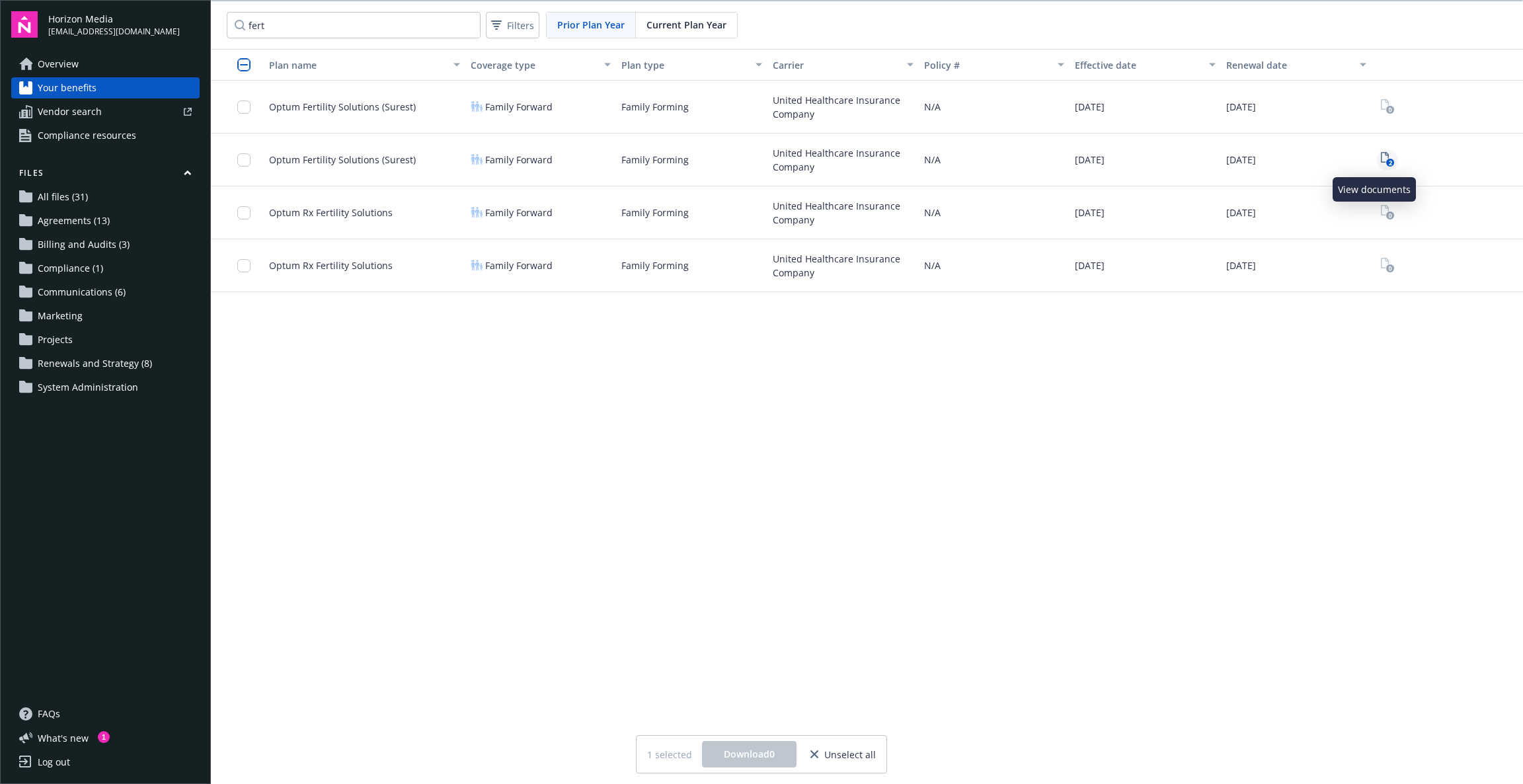
click at [1381, 162] on icon "View Plan Documents" at bounding box center [1385, 157] width 8 height 10
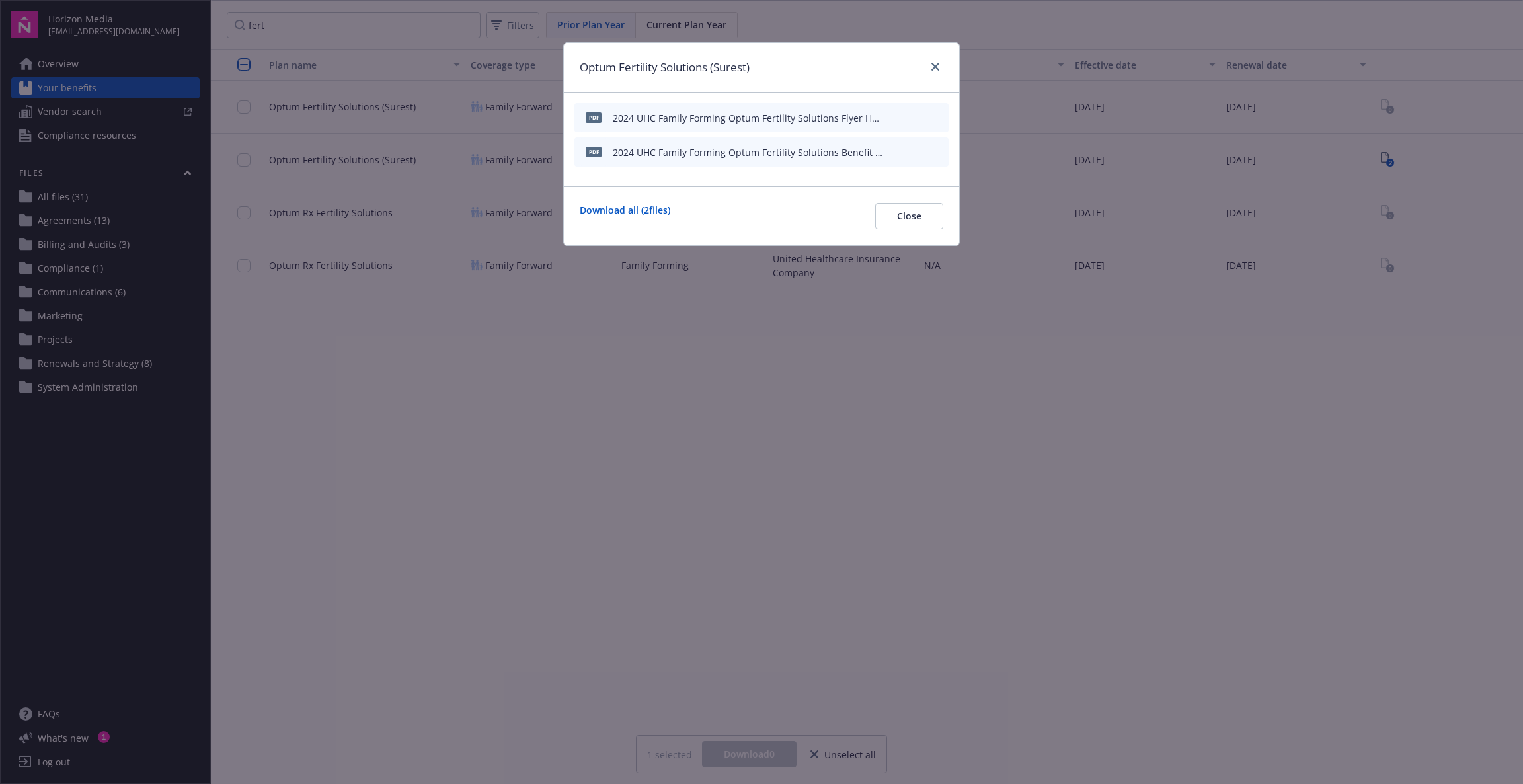
click at [911, 115] on icon "download file" at bounding box center [915, 115] width 9 height 8
click at [913, 153] on icon "download file" at bounding box center [914, 151] width 10 height 10
click at [932, 70] on link "close" at bounding box center [935, 67] width 15 height 15
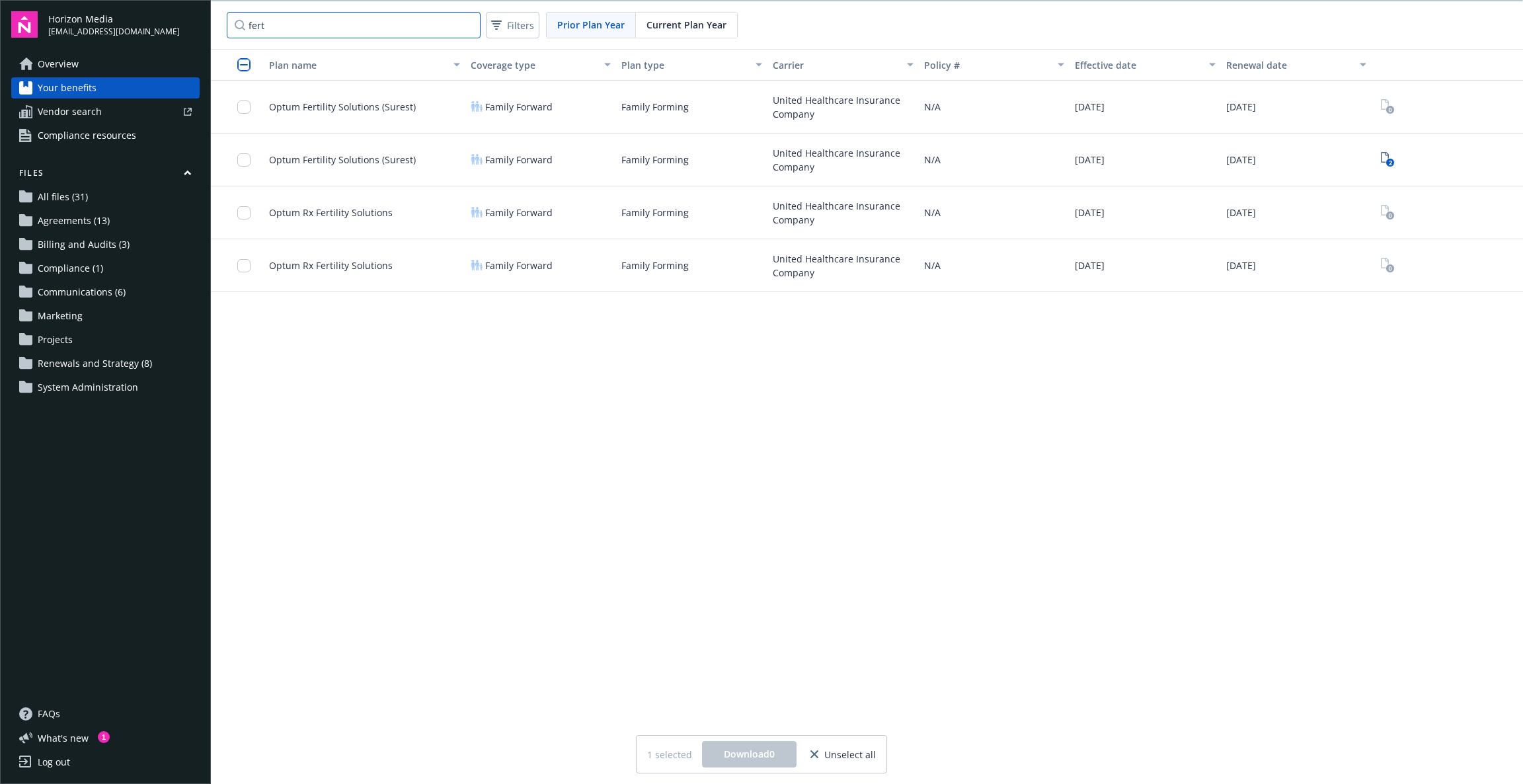
click at [339, 24] on input "fert" at bounding box center [354, 25] width 254 height 27
click at [469, 30] on input "fert" at bounding box center [354, 25] width 254 height 27
click at [467, 24] on input "fert" at bounding box center [354, 25] width 254 height 27
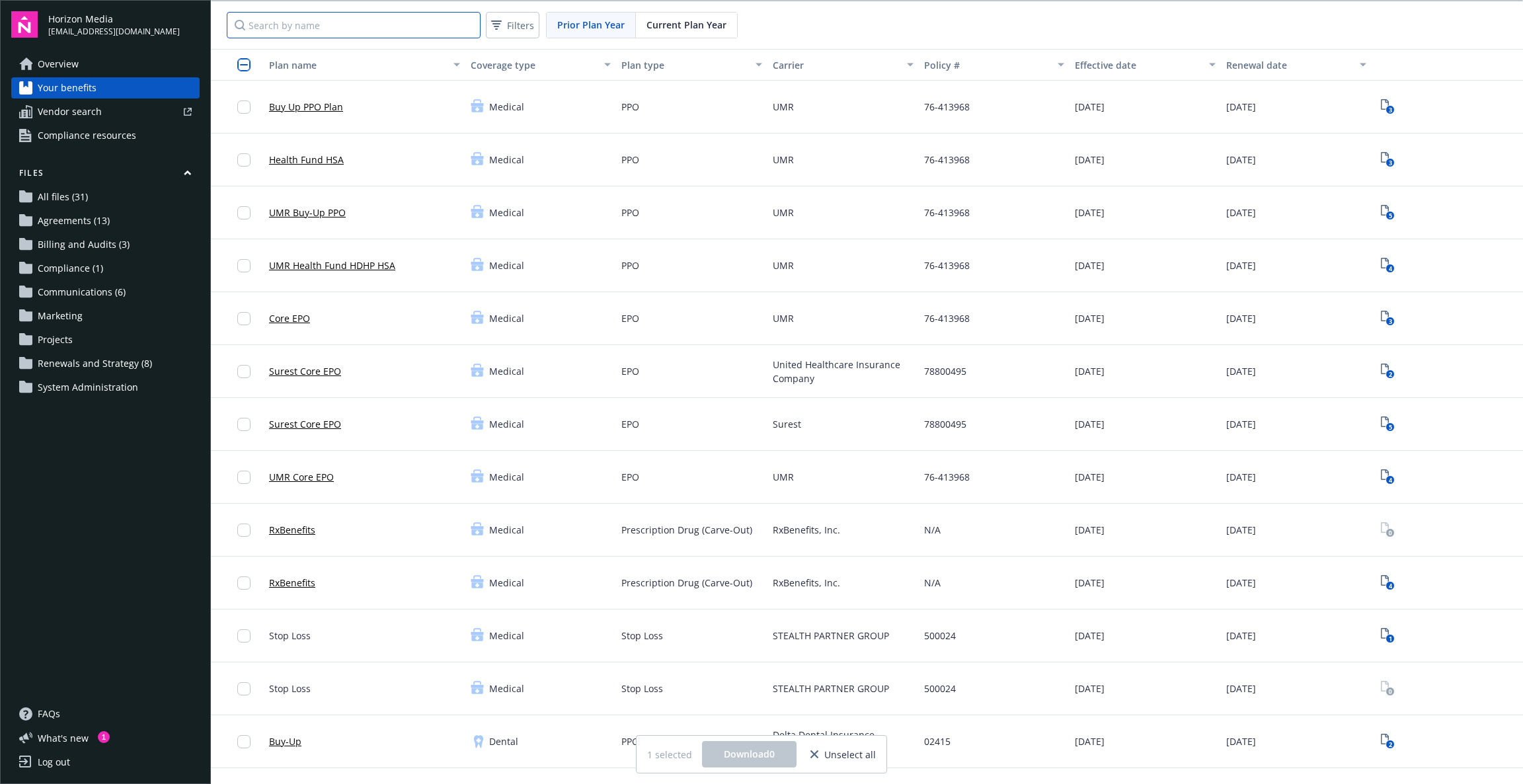
click at [395, 20] on input "Search by name" at bounding box center [354, 25] width 254 height 27
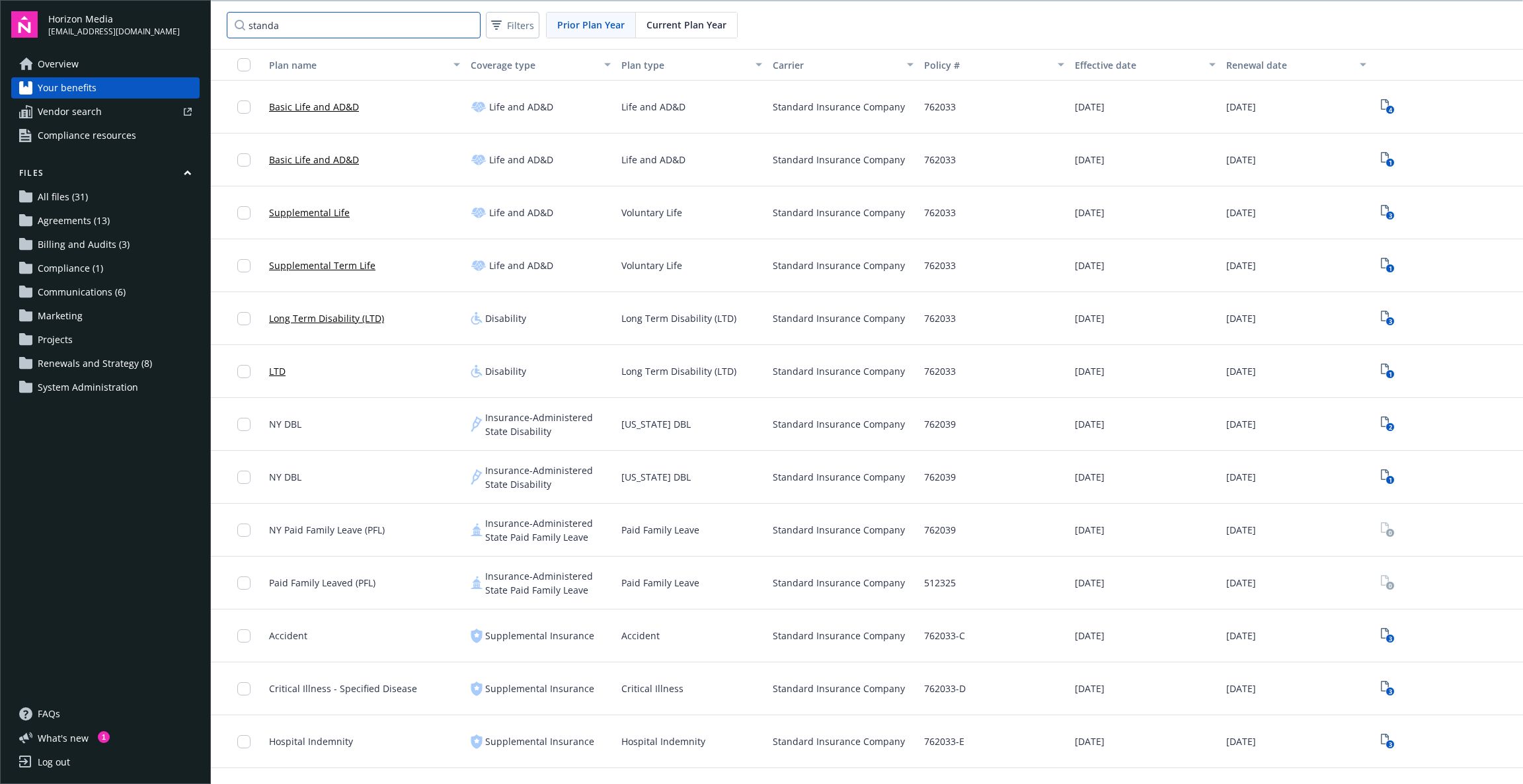
type input "standa"
click at [323, 108] on link "Basic Life and AD&D" at bounding box center [314, 106] width 90 height 14
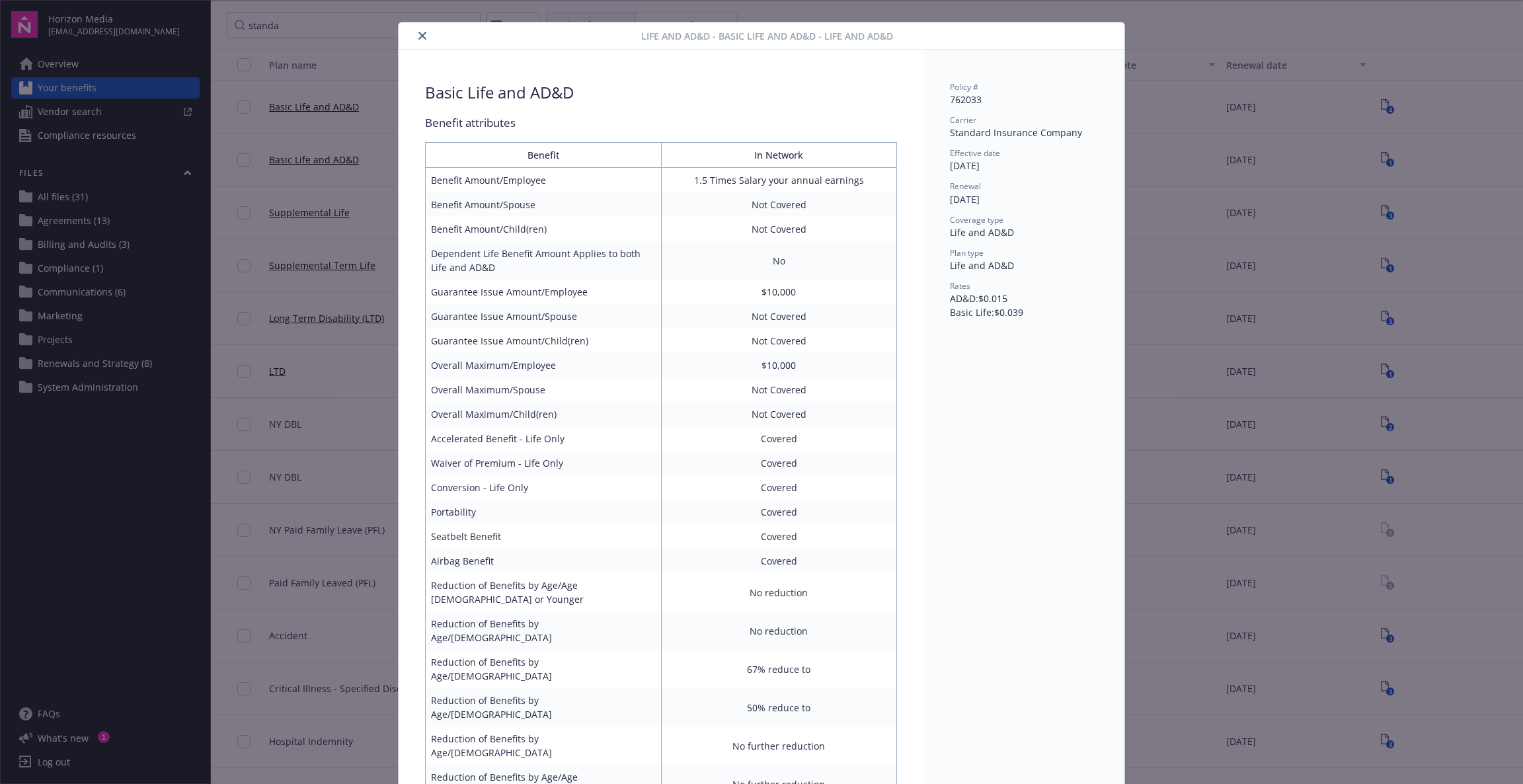
scroll to position [31, 0]
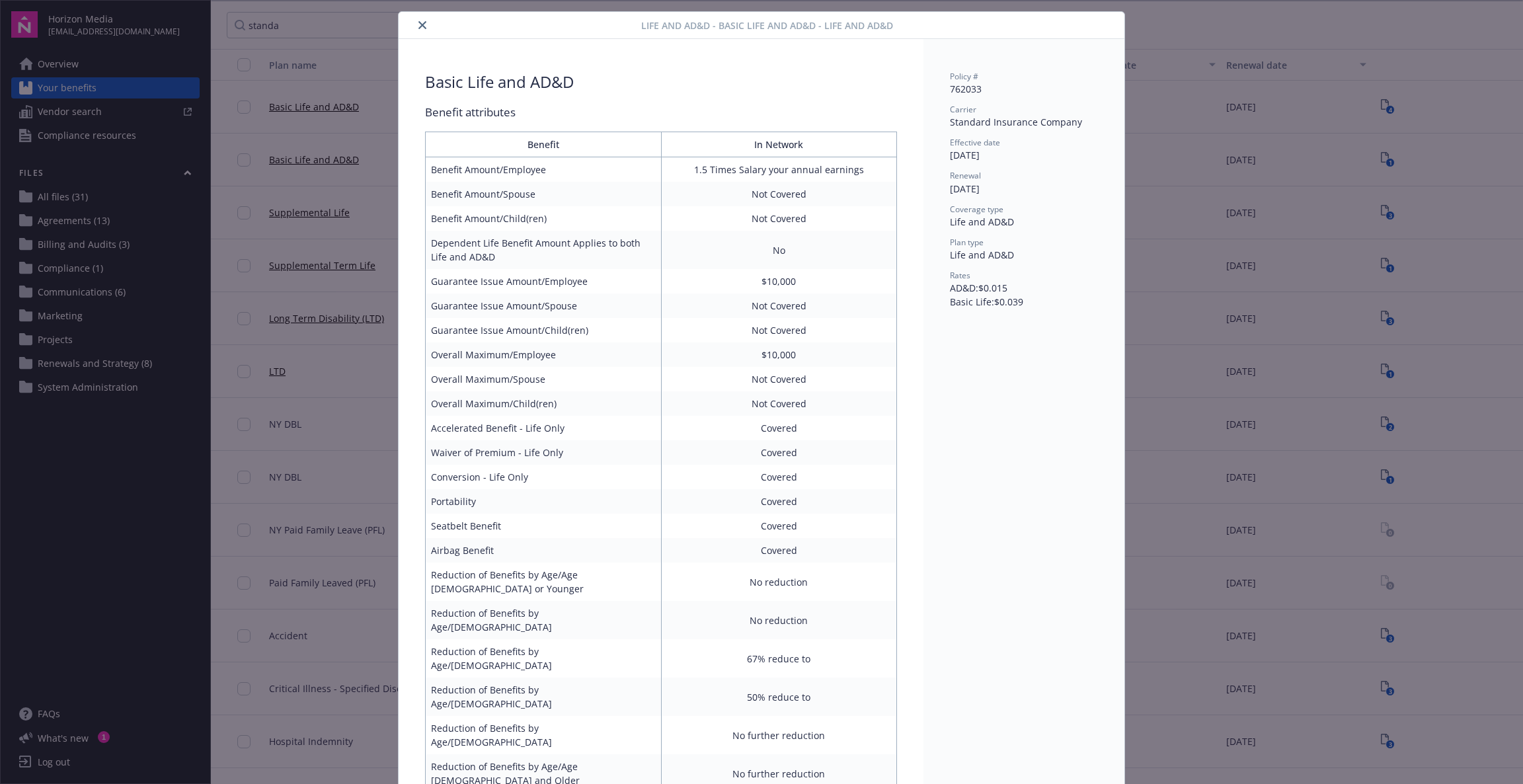
click at [1163, 195] on div "Life and AD&D - Basic Life and AD&D - Life and AD&D Basic Life and AD&D Benefit…" at bounding box center [761, 392] width 1523 height 784
click at [414, 23] on button "close" at bounding box center [422, 25] width 15 height 15
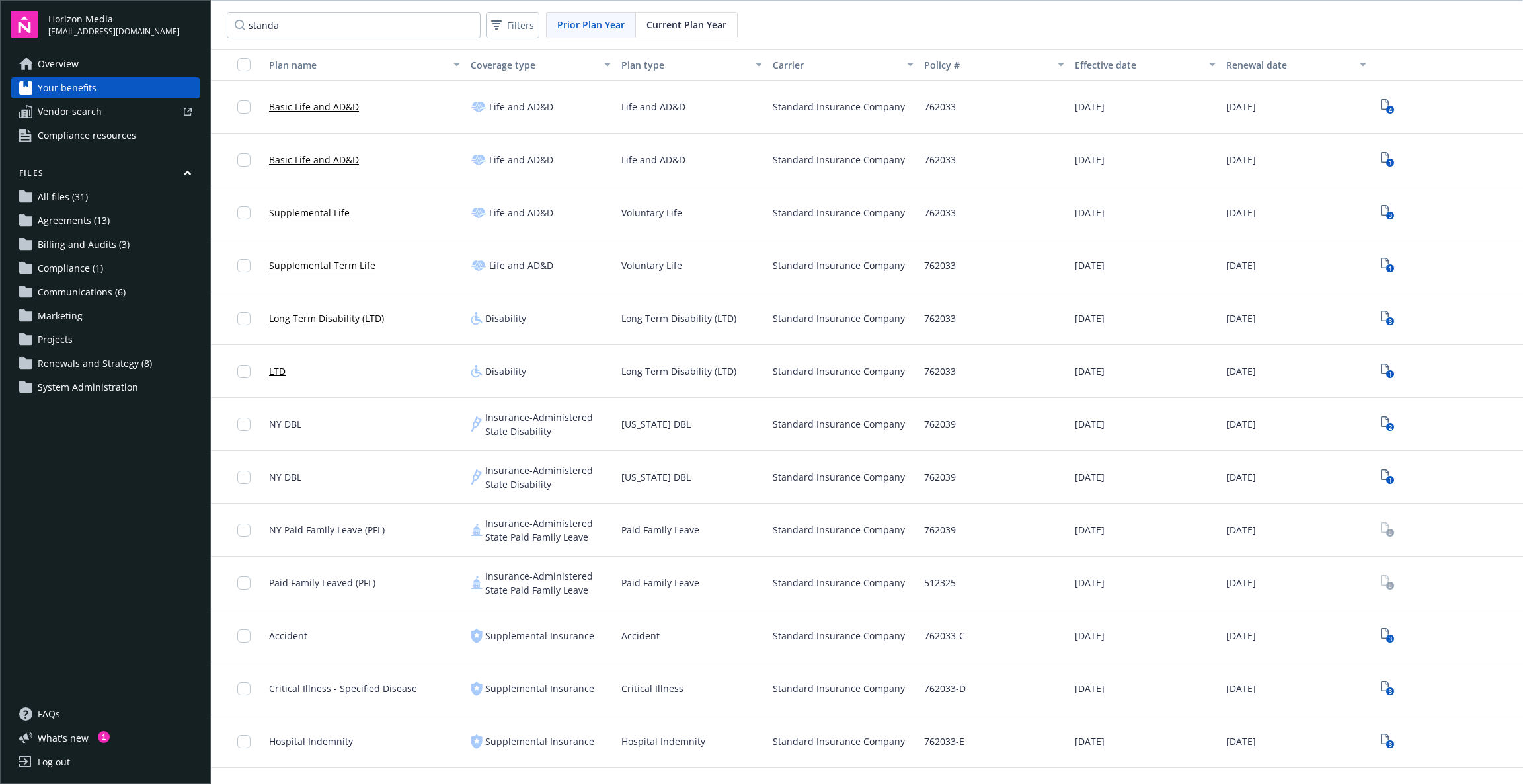
click at [86, 102] on span "Vendor search" at bounding box center [70, 112] width 64 height 21
click at [70, 113] on span "Vendor search" at bounding box center [70, 112] width 64 height 21
click at [93, 63] on link "Overview" at bounding box center [106, 63] width 189 height 21
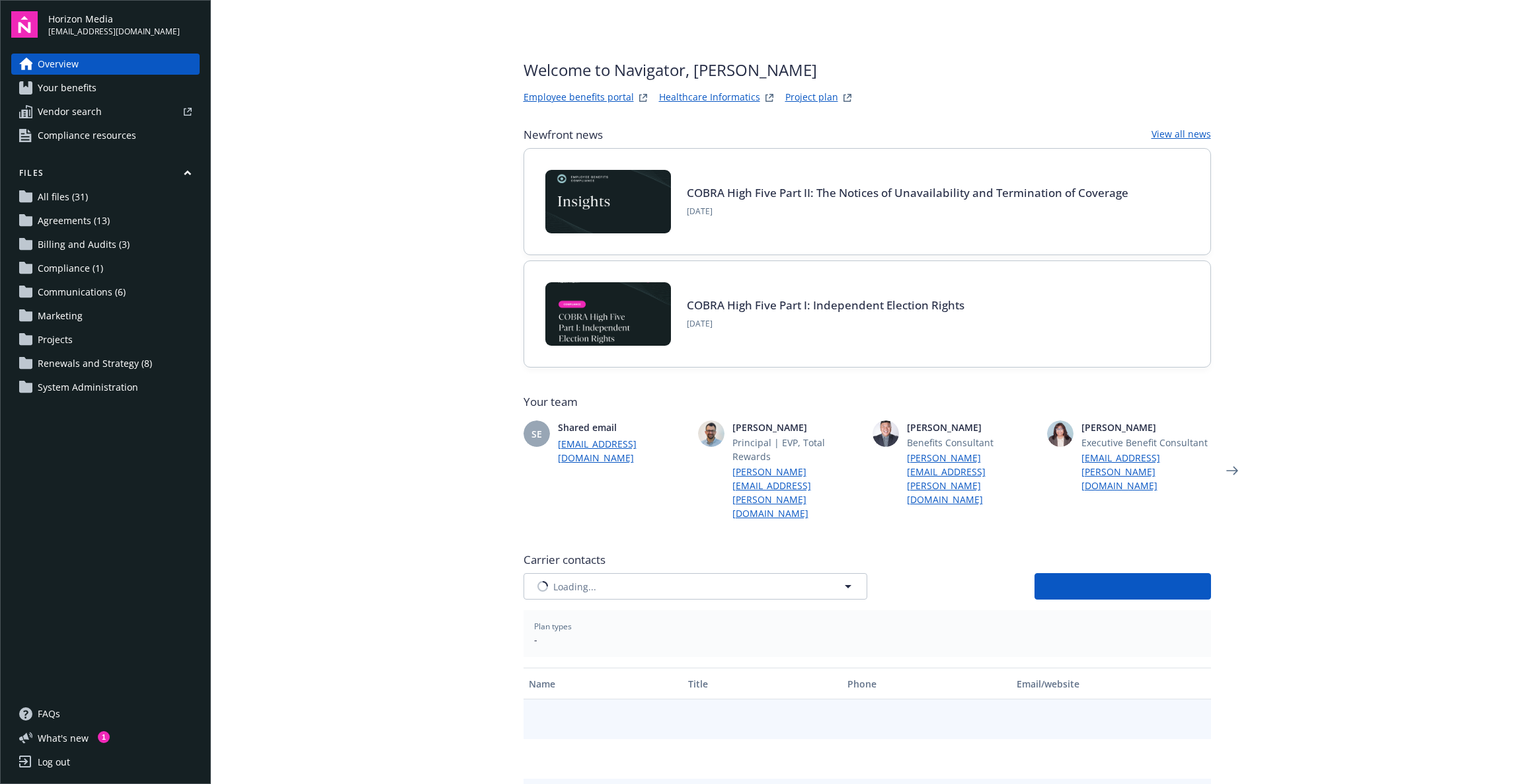
type input "Clarity Benefit Solutions"
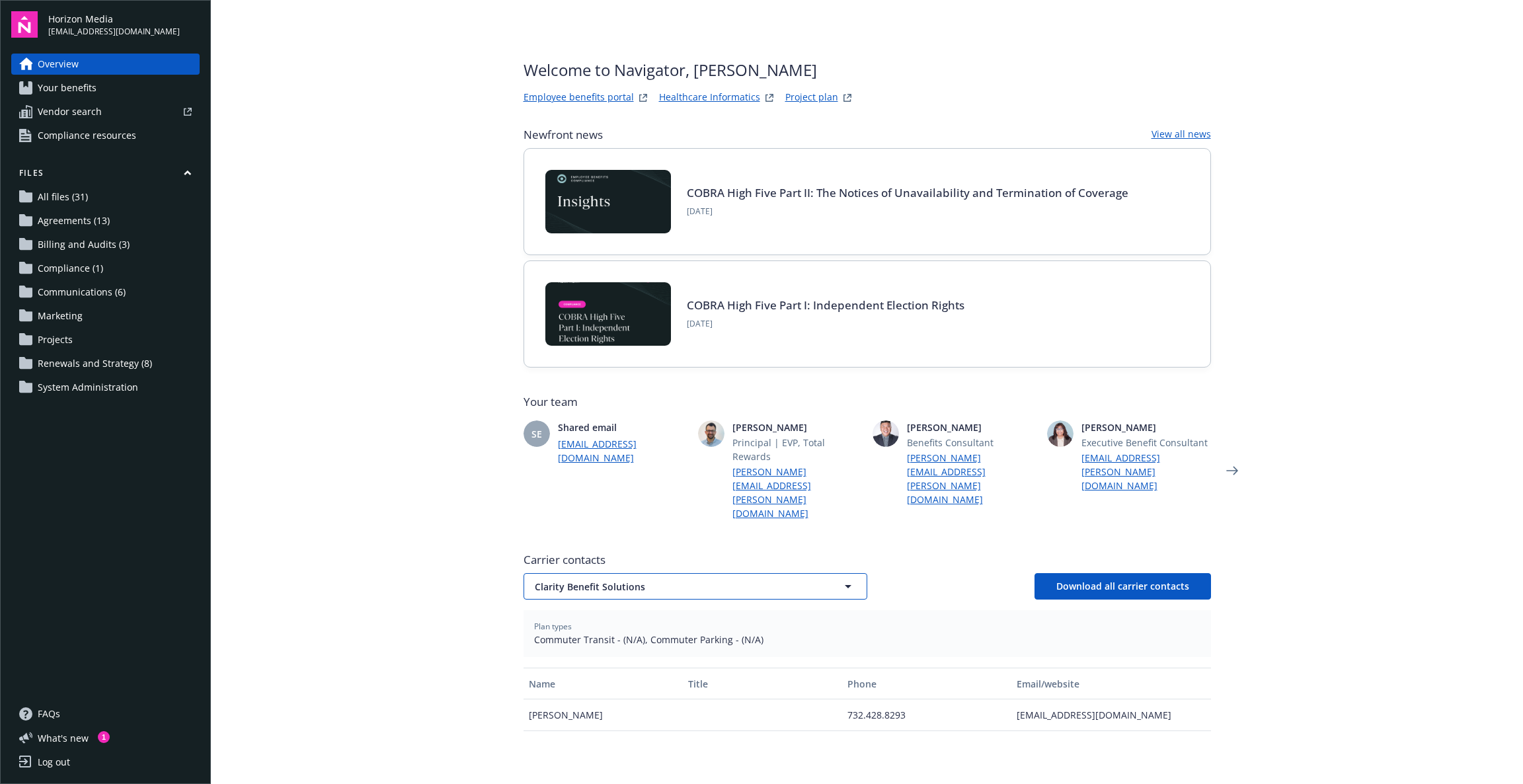
click at [850, 573] on button "Clarity Benefit Solutions" at bounding box center [695, 586] width 344 height 27
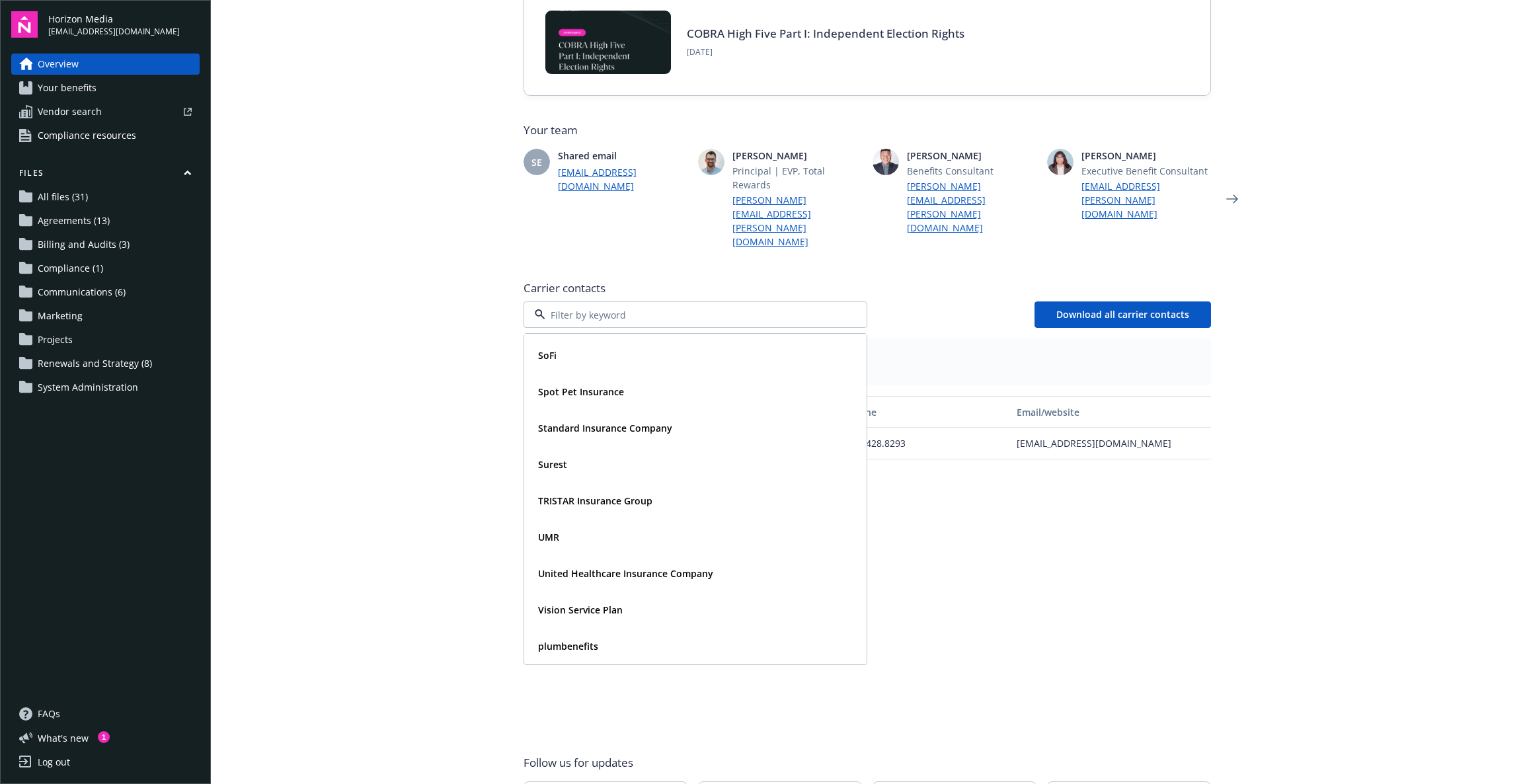
scroll to position [324, 0]
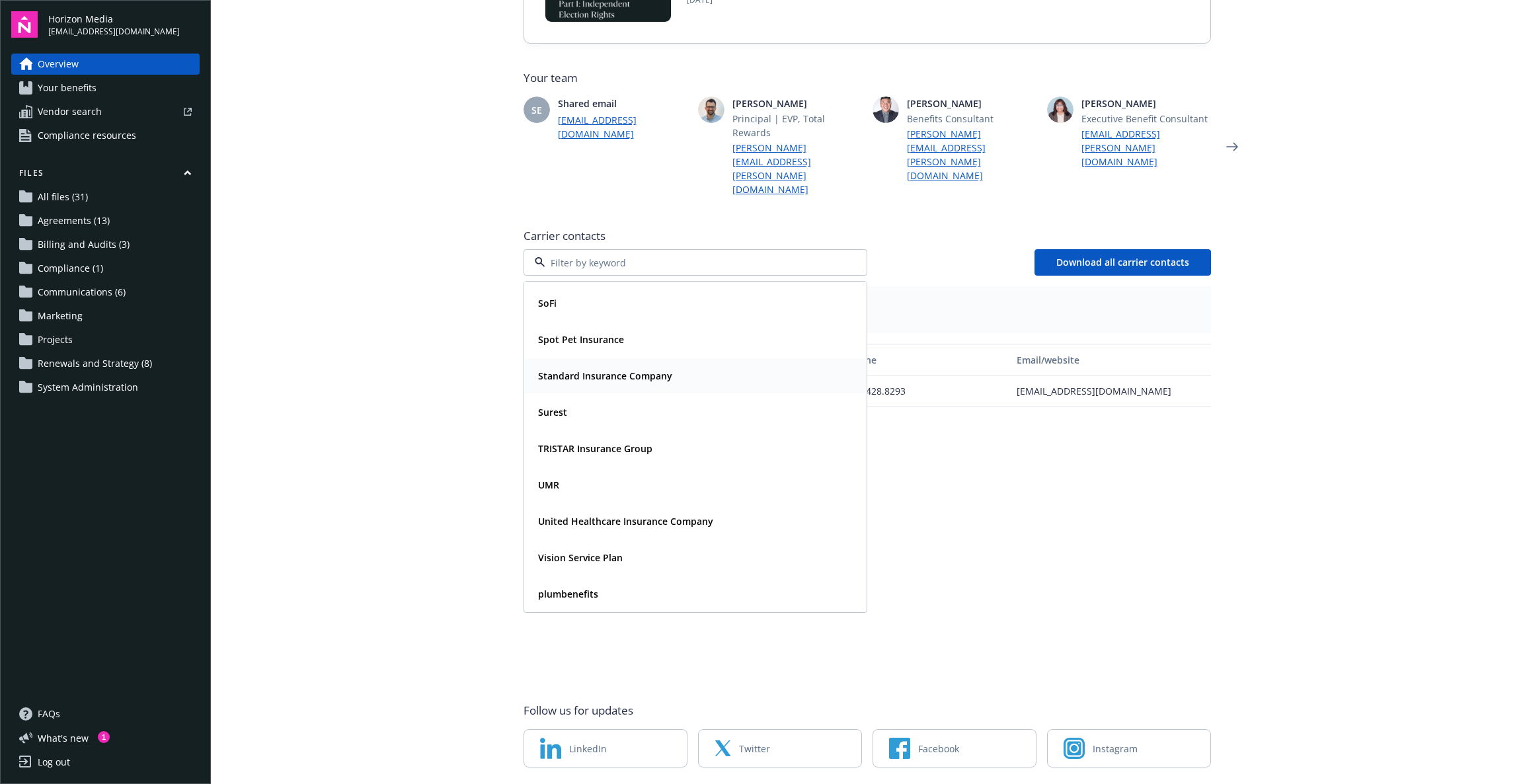
click at [596, 370] on strong "Standard Insurance Company" at bounding box center [605, 376] width 134 height 13
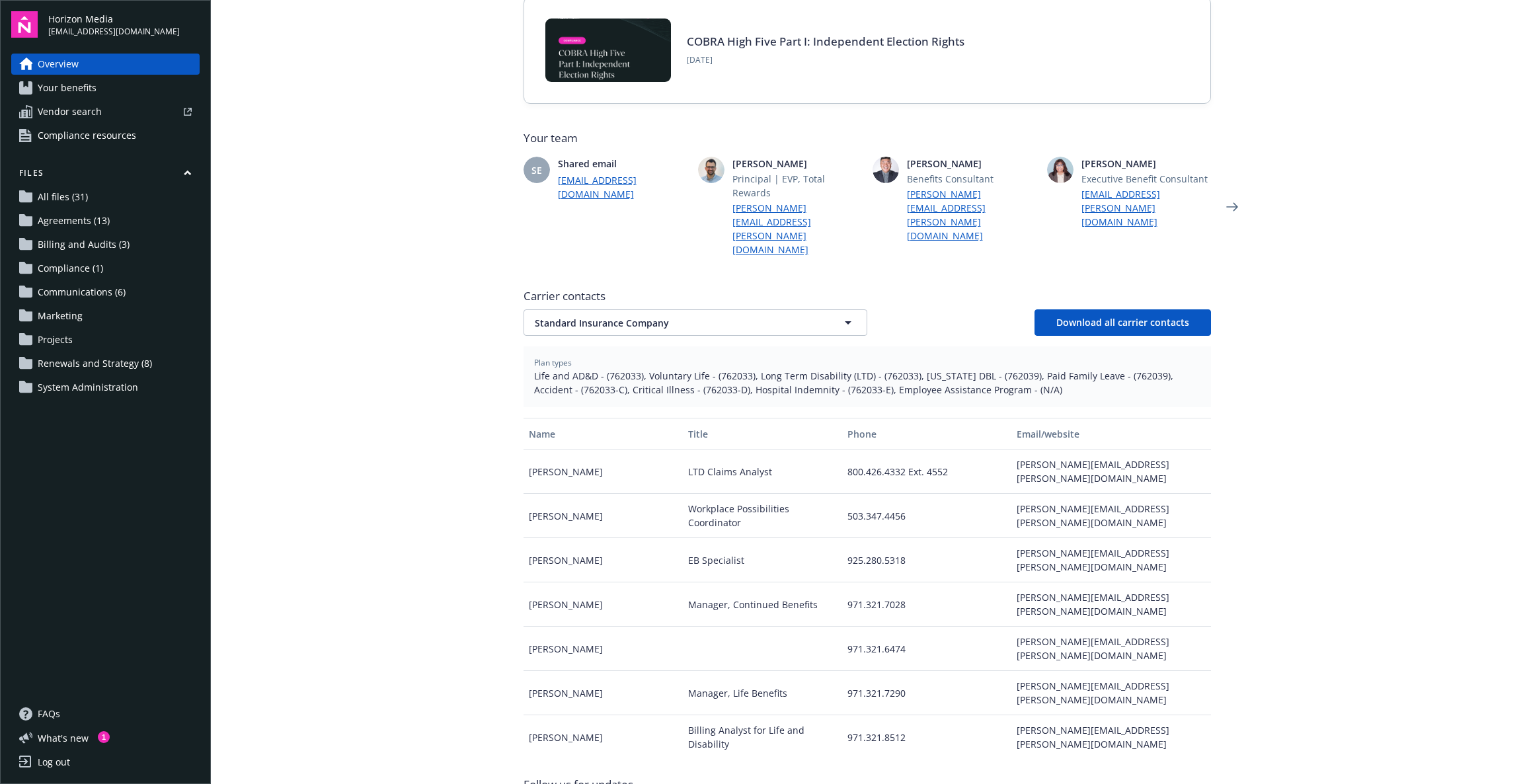
scroll to position [338, 0]
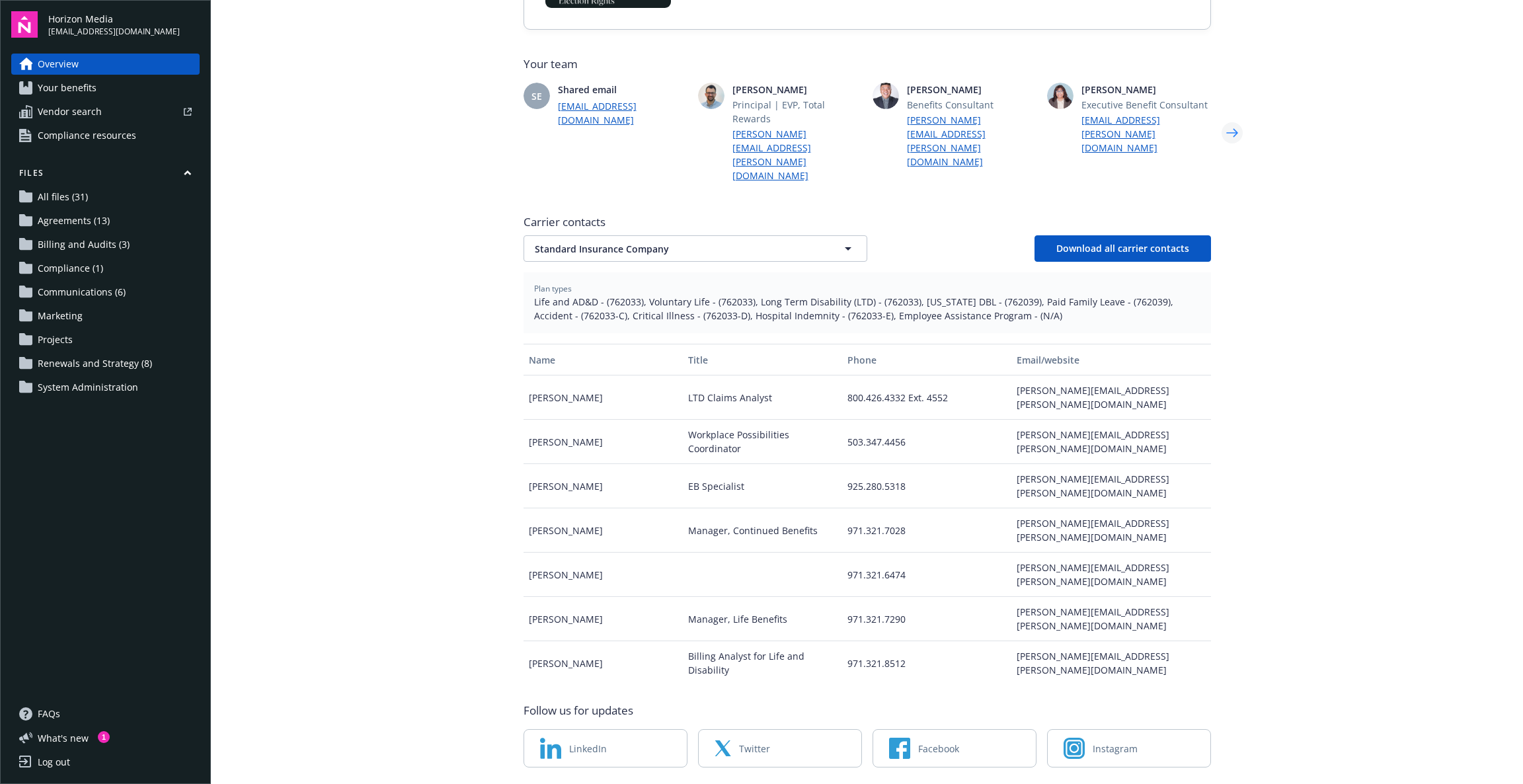
click at [1223, 119] on icon "Next" at bounding box center [1232, 132] width 21 height 27
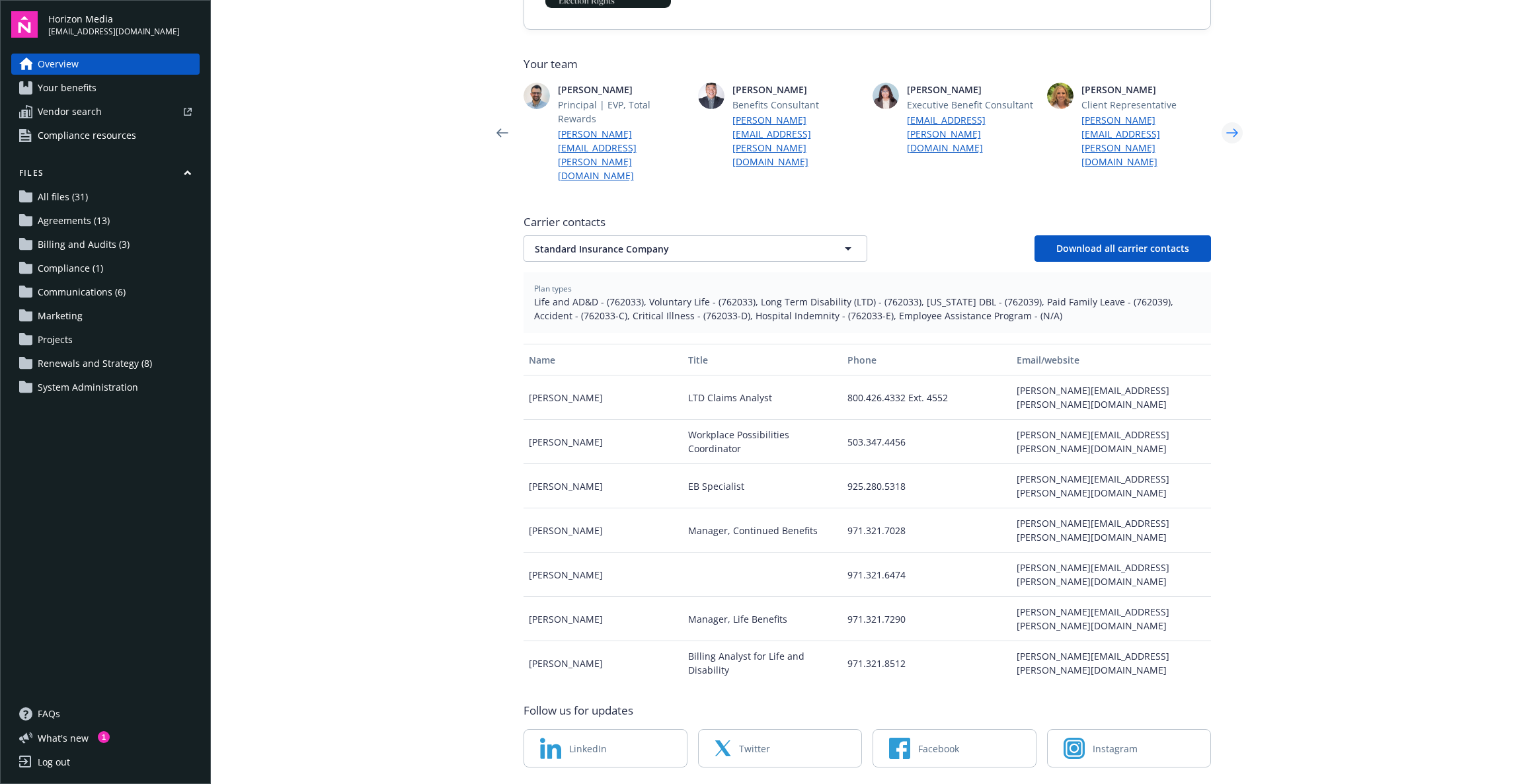
click at [1223, 119] on icon "Next" at bounding box center [1232, 132] width 21 height 27
click at [1222, 119] on icon "Next" at bounding box center [1232, 132] width 21 height 27
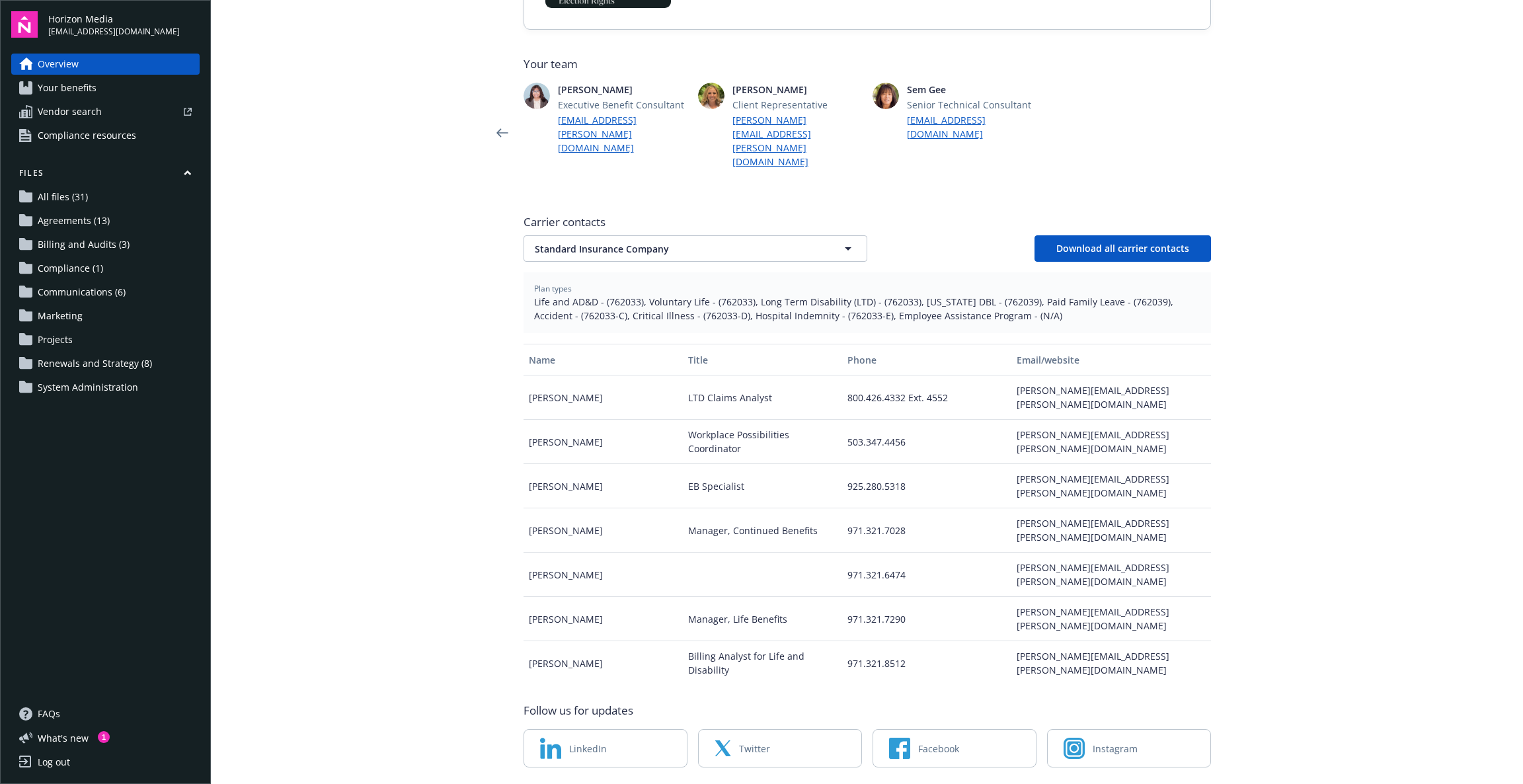
click at [1222, 119] on icon "Next" at bounding box center [1232, 132] width 21 height 27
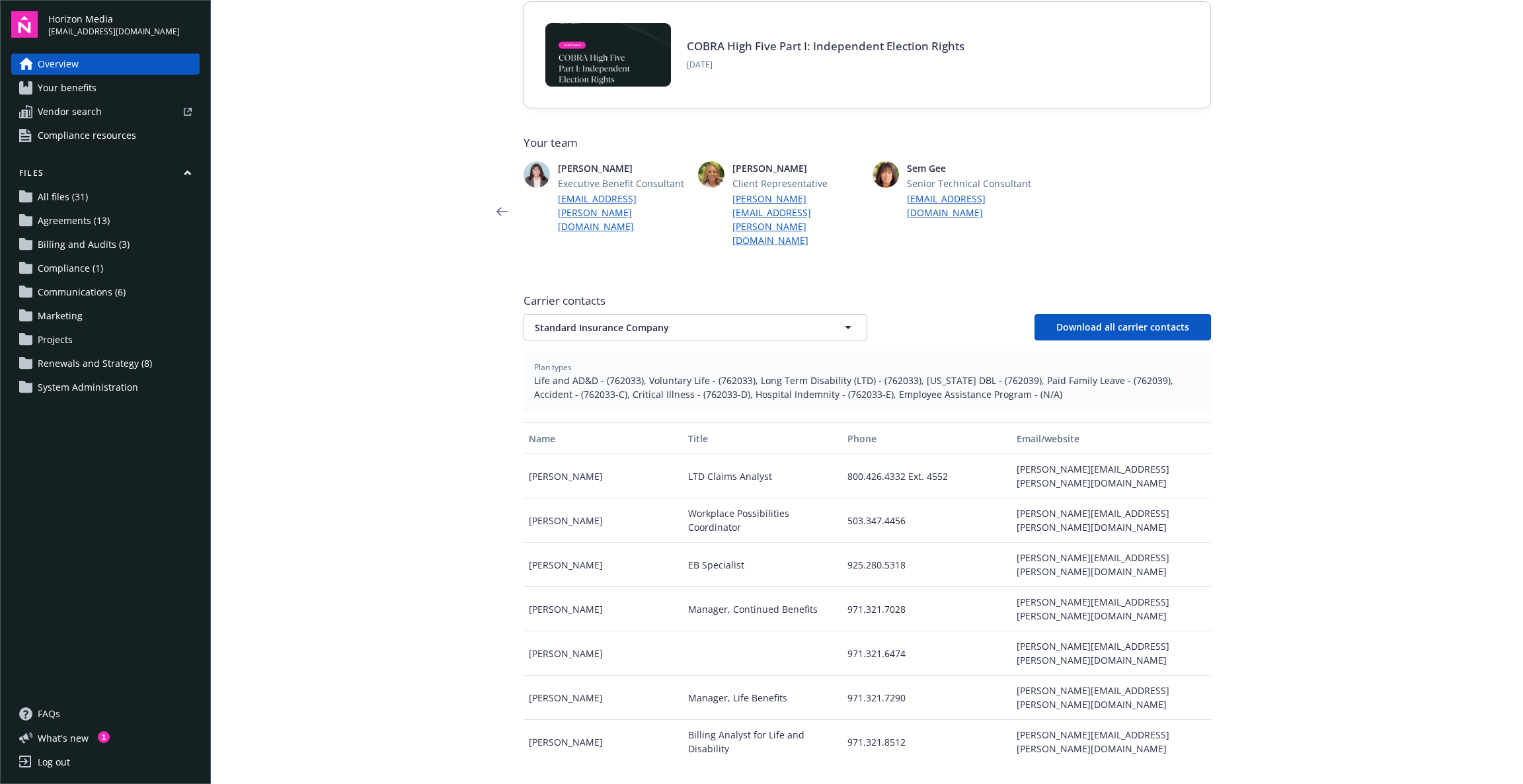
scroll to position [0, 0]
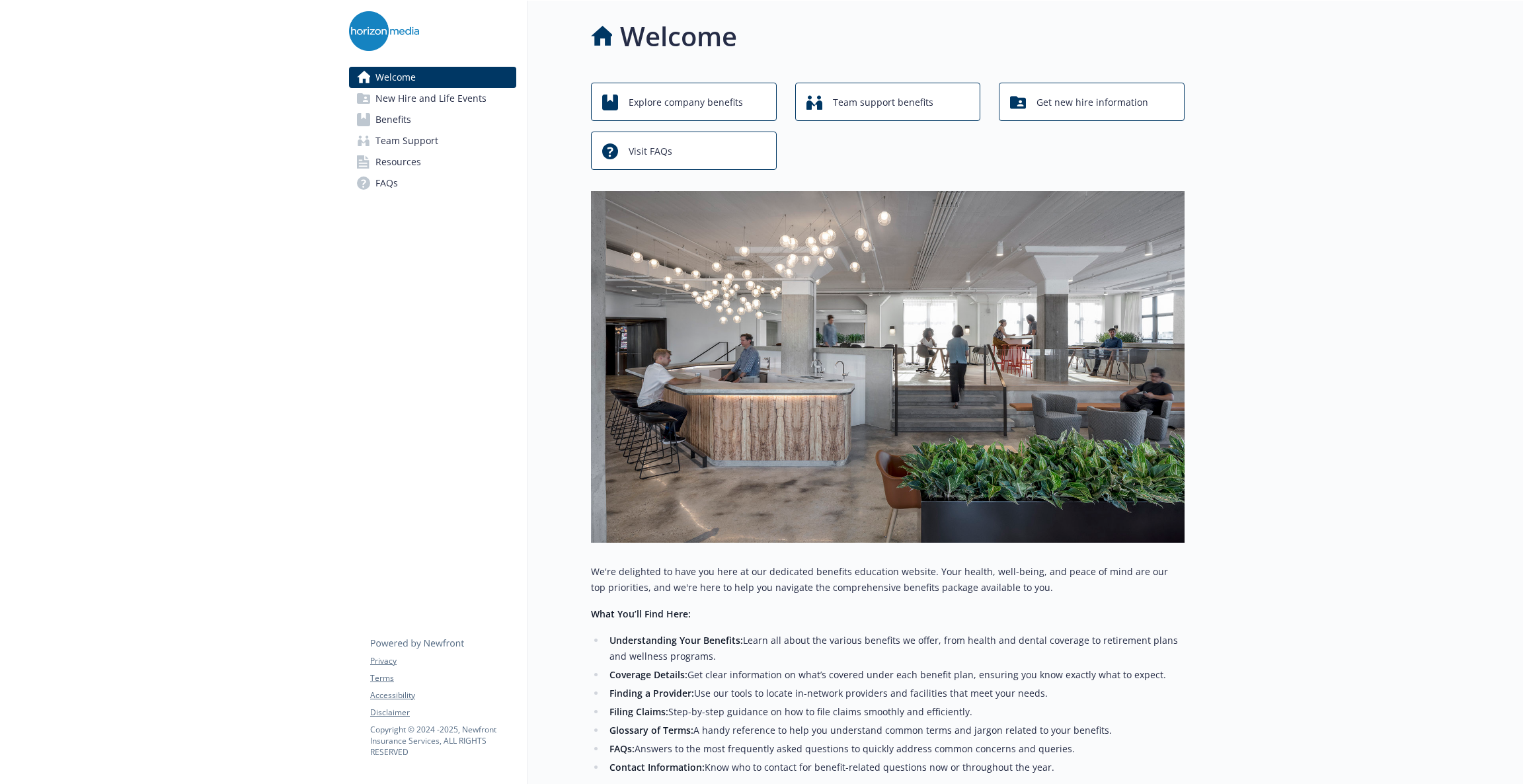
click at [433, 123] on link "Benefits" at bounding box center [432, 119] width 167 height 21
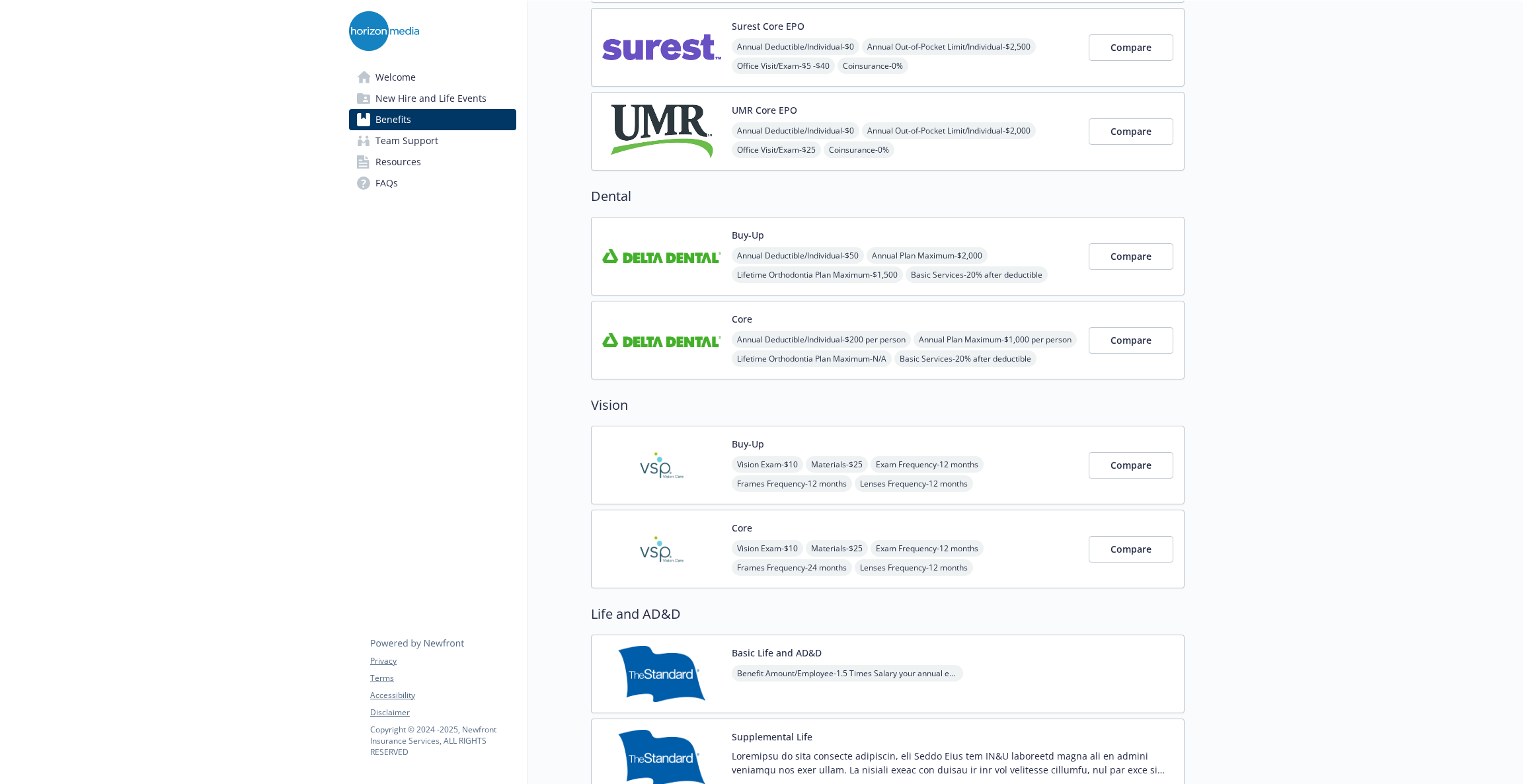
scroll to position [199, 0]
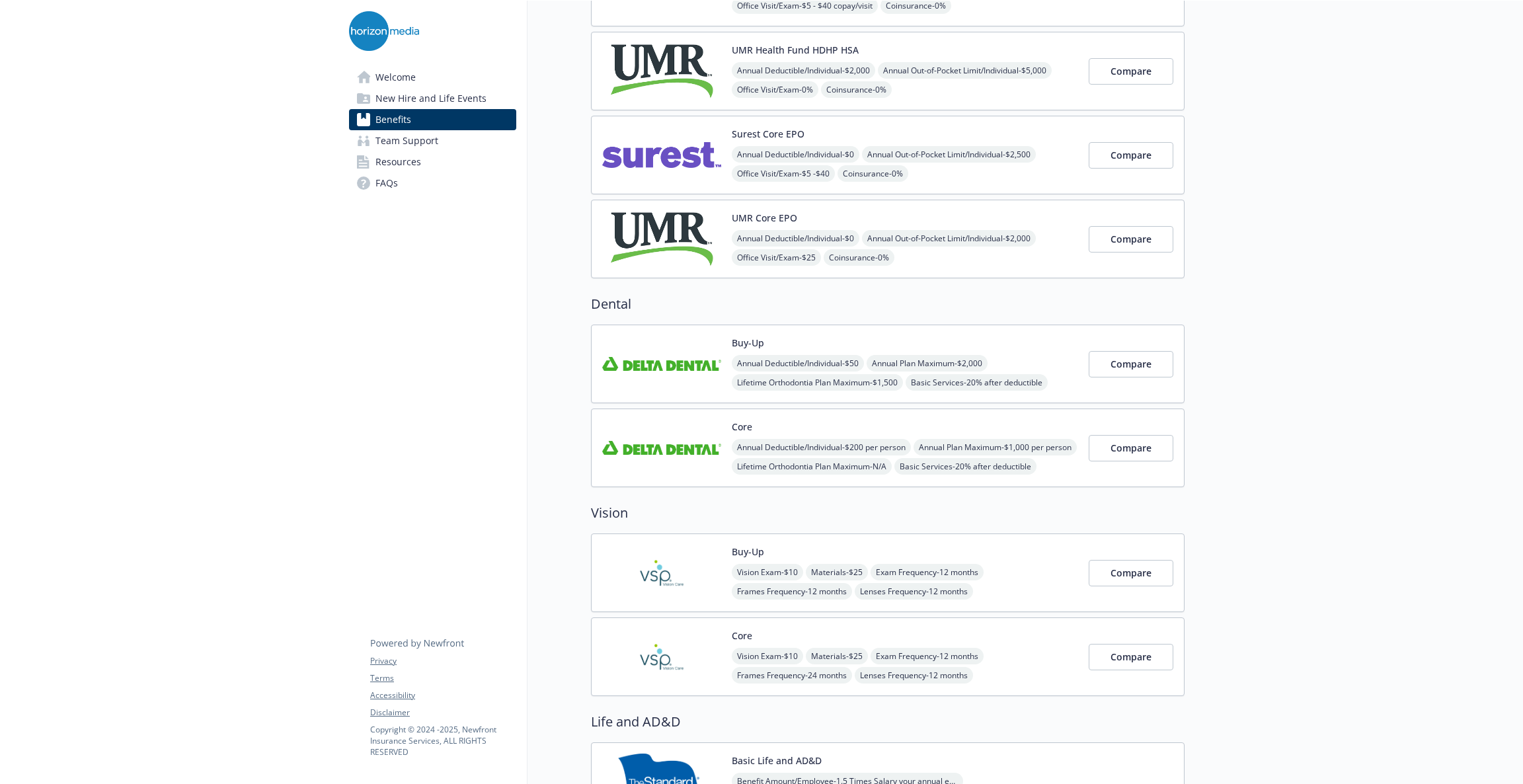
click at [707, 221] on img at bounding box center [662, 238] width 119 height 56
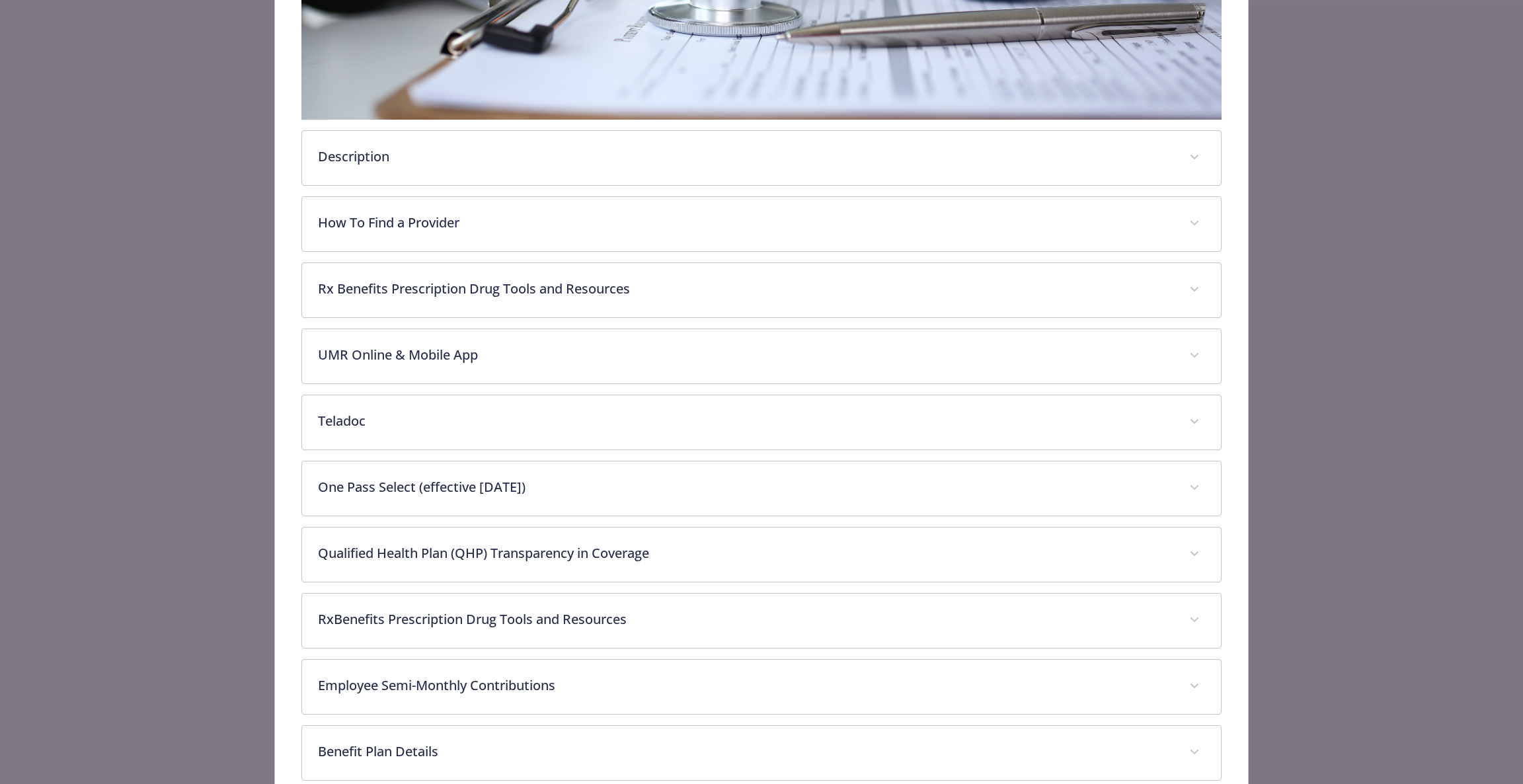
scroll to position [612, 0]
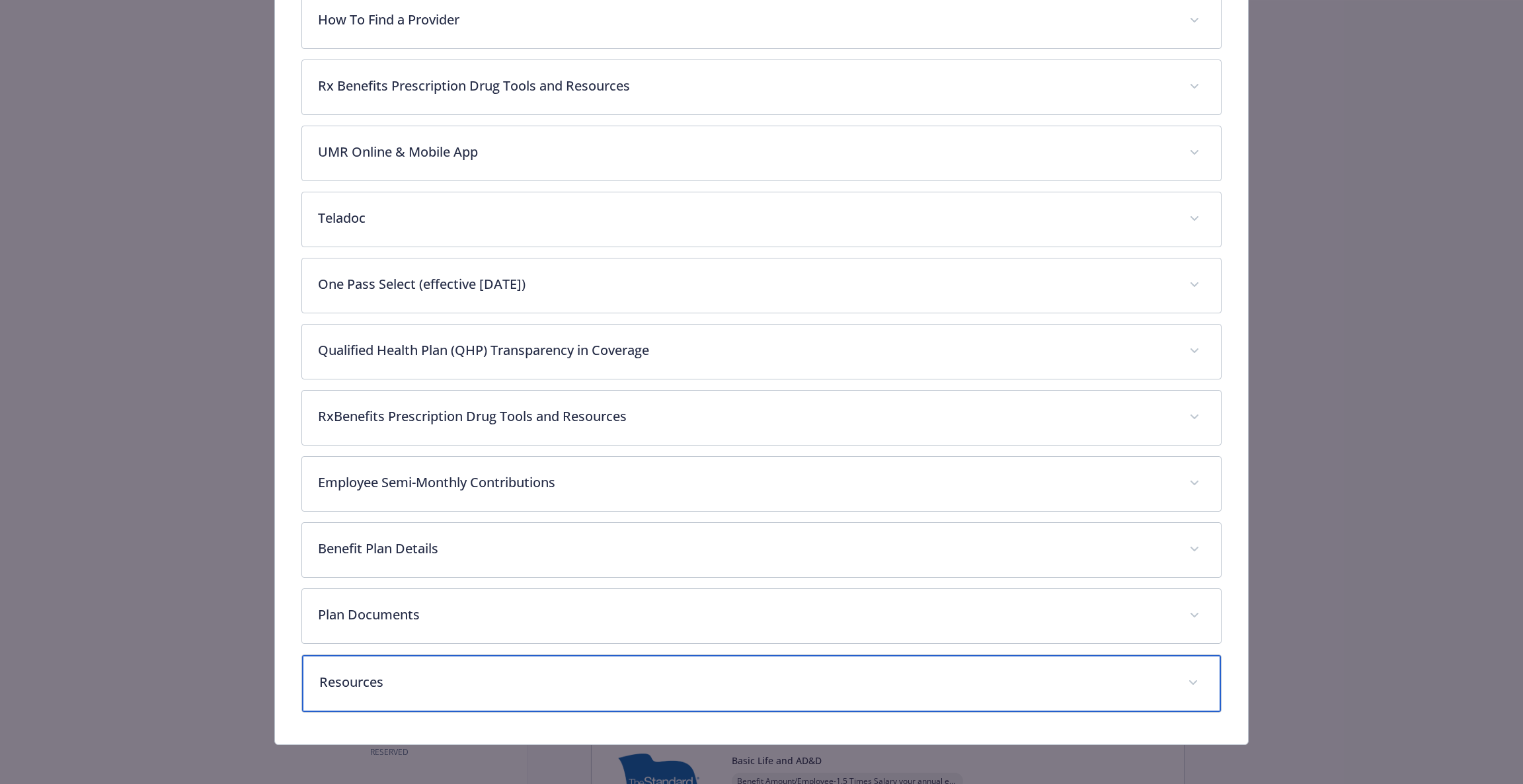
click at [396, 684] on p "Resources" at bounding box center [746, 682] width 854 height 20
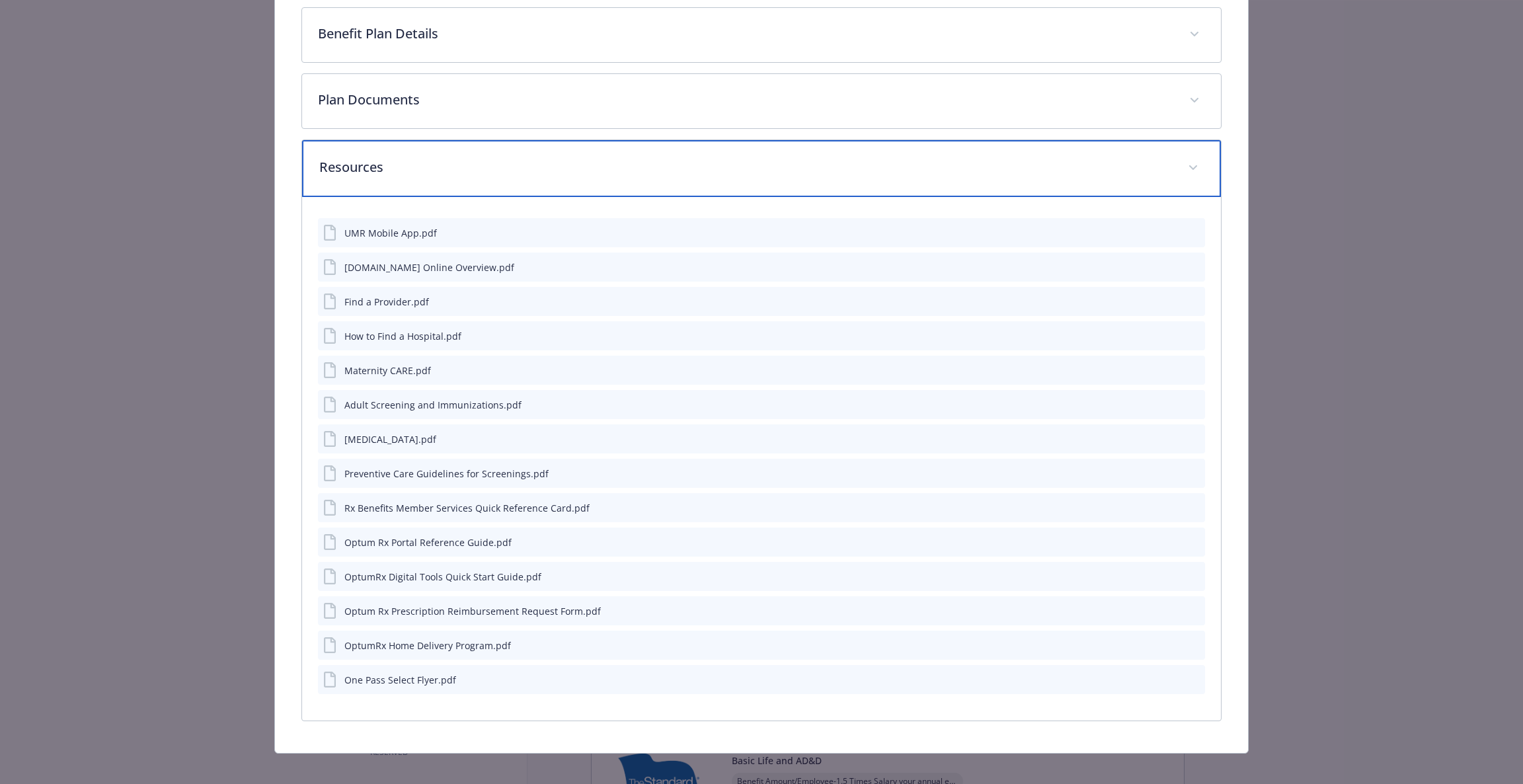
scroll to position [1137, 0]
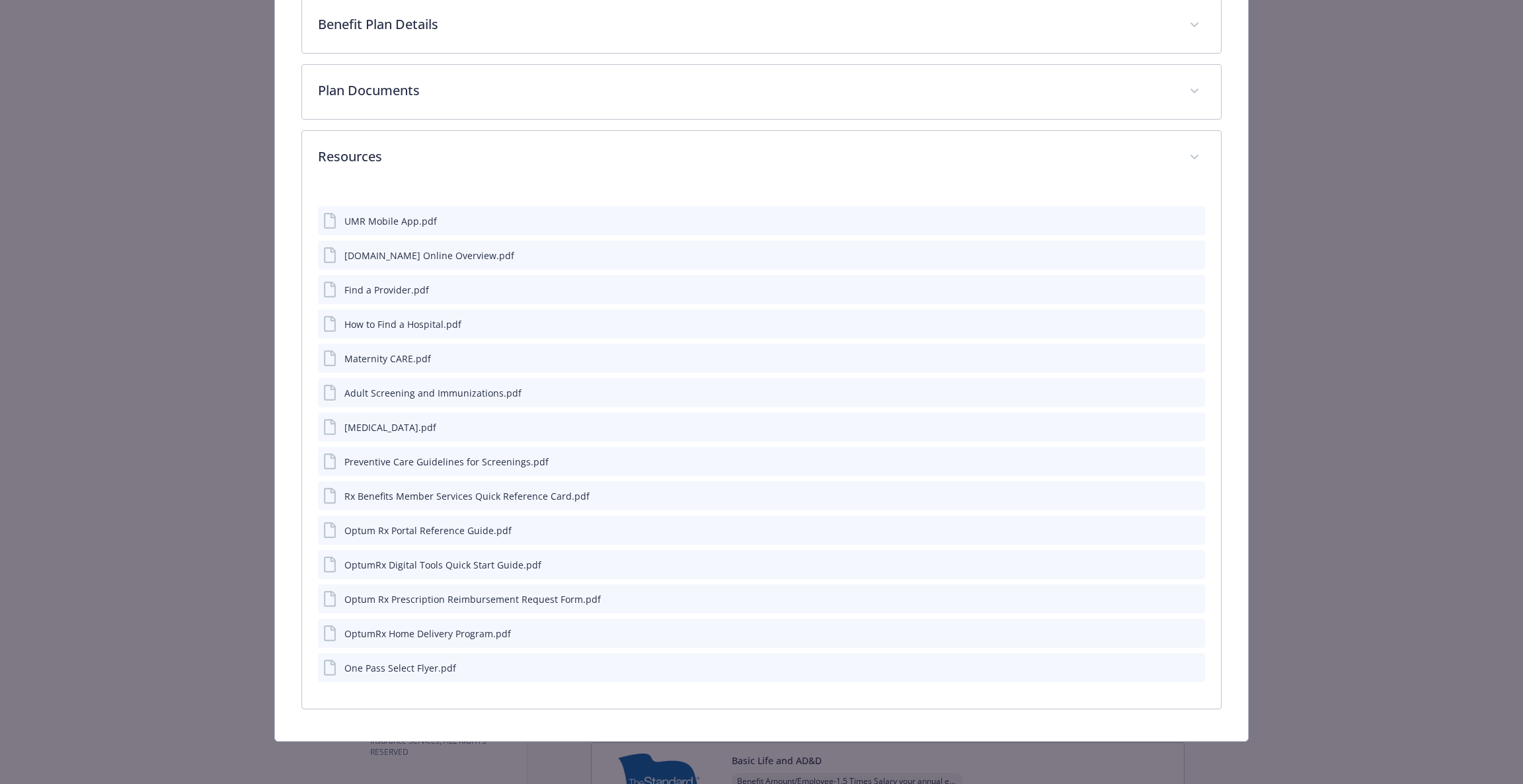
click at [384, 558] on div "OptumRx Digital Tools Quick Start Guide.pdf" at bounding box center [443, 564] width 197 height 14
click at [1165, 564] on icon "download file" at bounding box center [1170, 564] width 10 height 10
drag, startPoint x: 128, startPoint y: 410, endPoint x: 240, endPoint y: 399, distance: 112.5
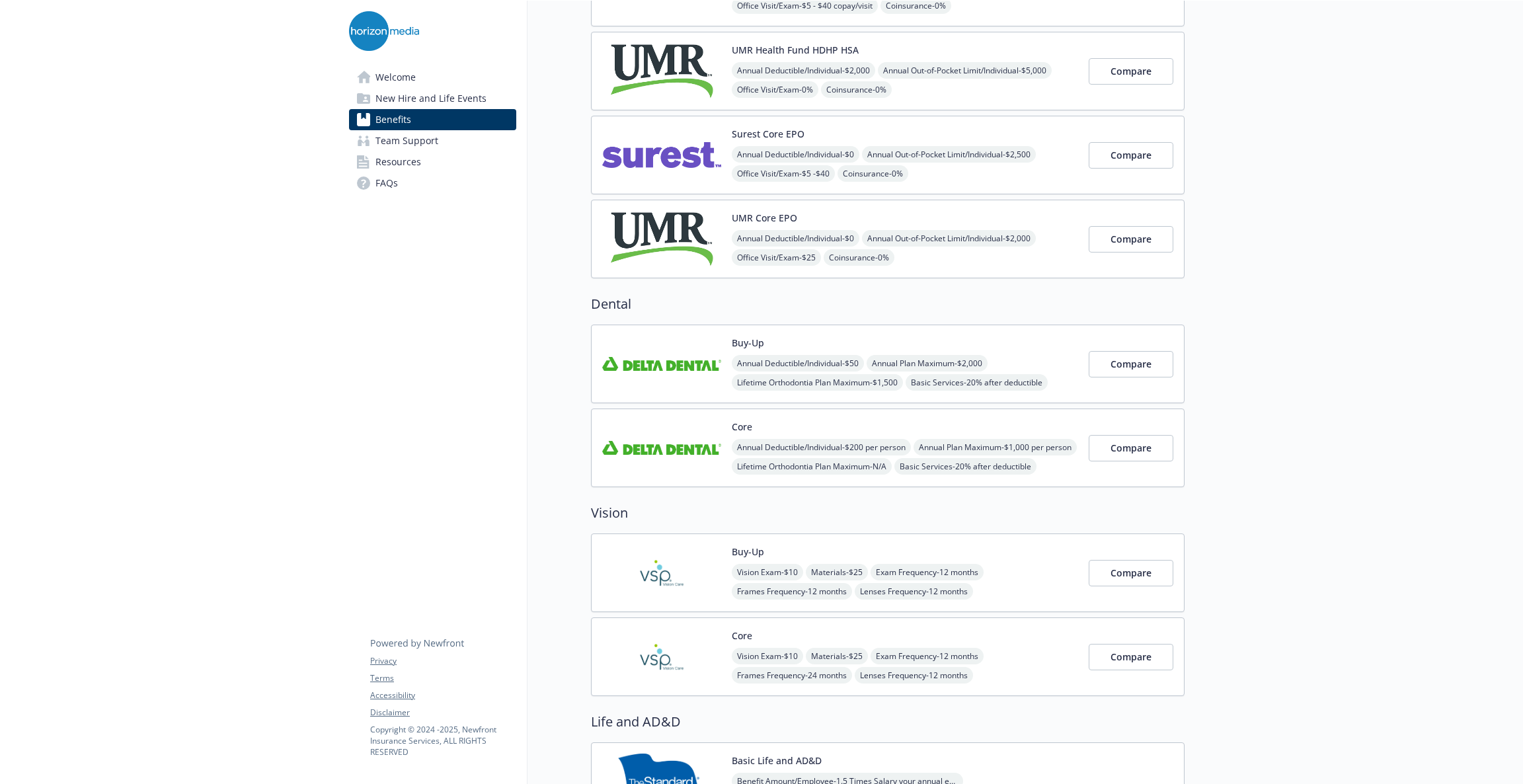
click at [414, 194] on div "Welcome New Hire and Life Events Benefits Team Support Resources FAQs Privacy T…" at bounding box center [432, 111] width 189 height 220
click at [414, 180] on link "FAQs" at bounding box center [432, 183] width 167 height 21
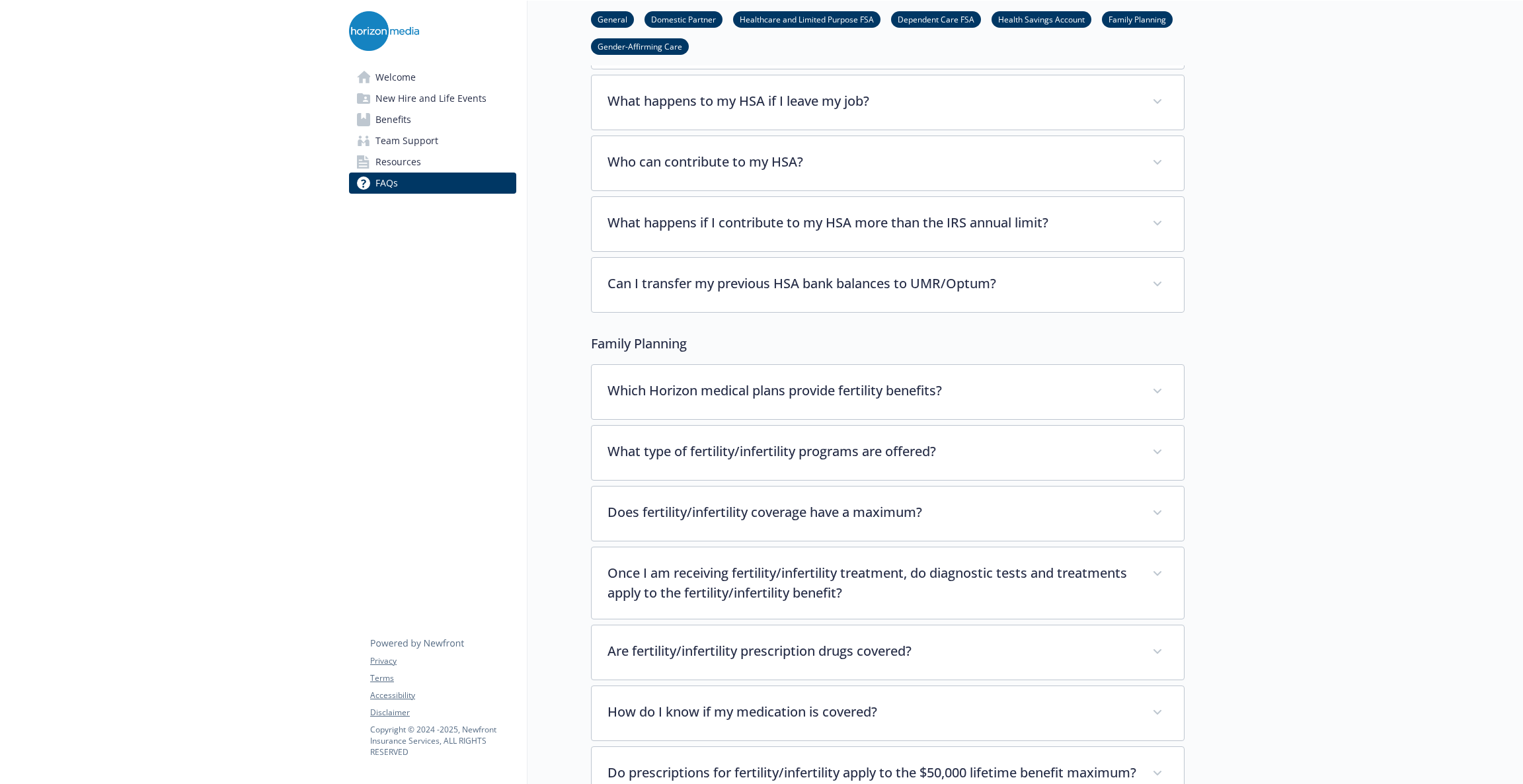
scroll to position [3002, 0]
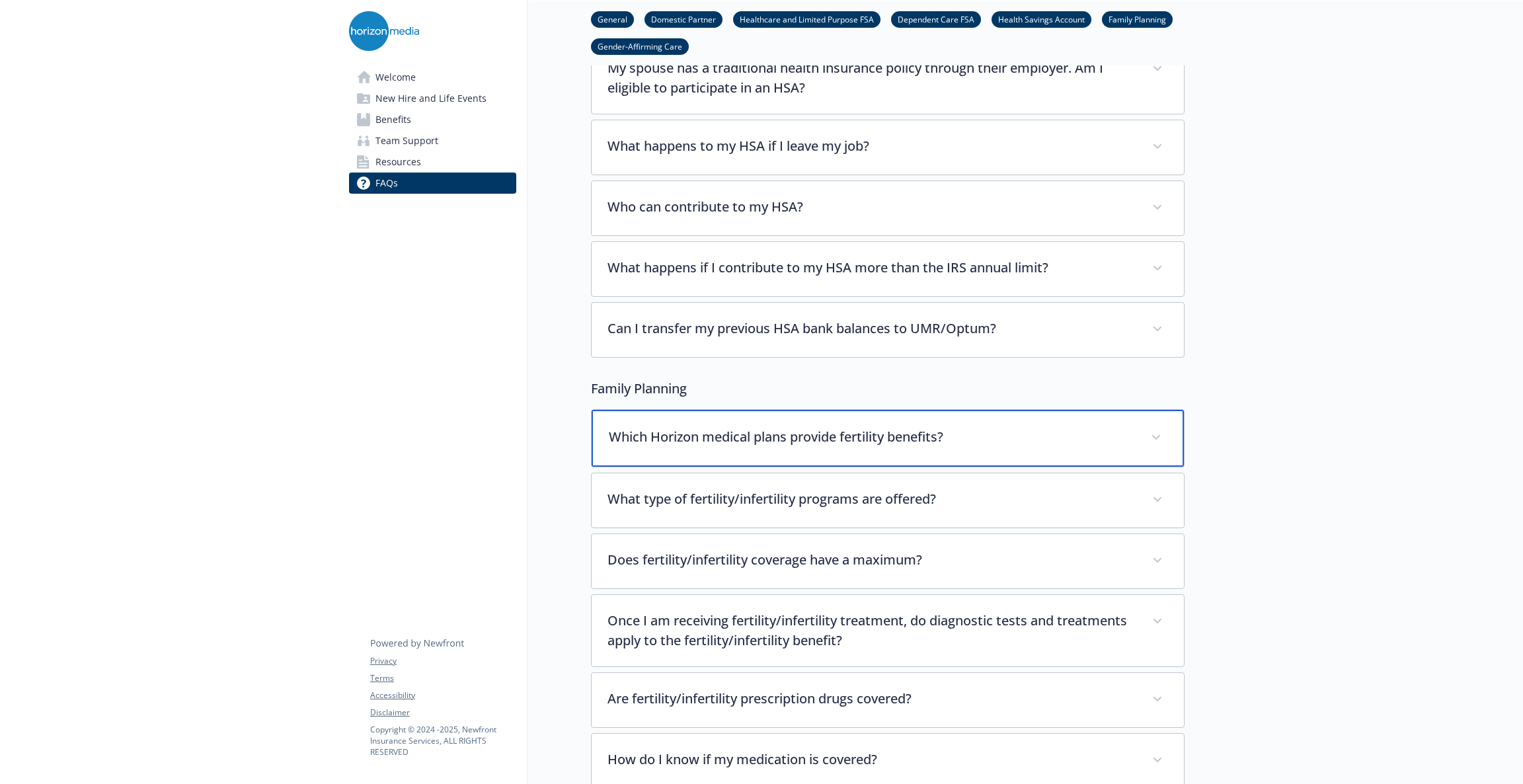
click at [863, 442] on div "Which Horizon medical plans provide fertility benefits?" at bounding box center [888, 438] width 592 height 57
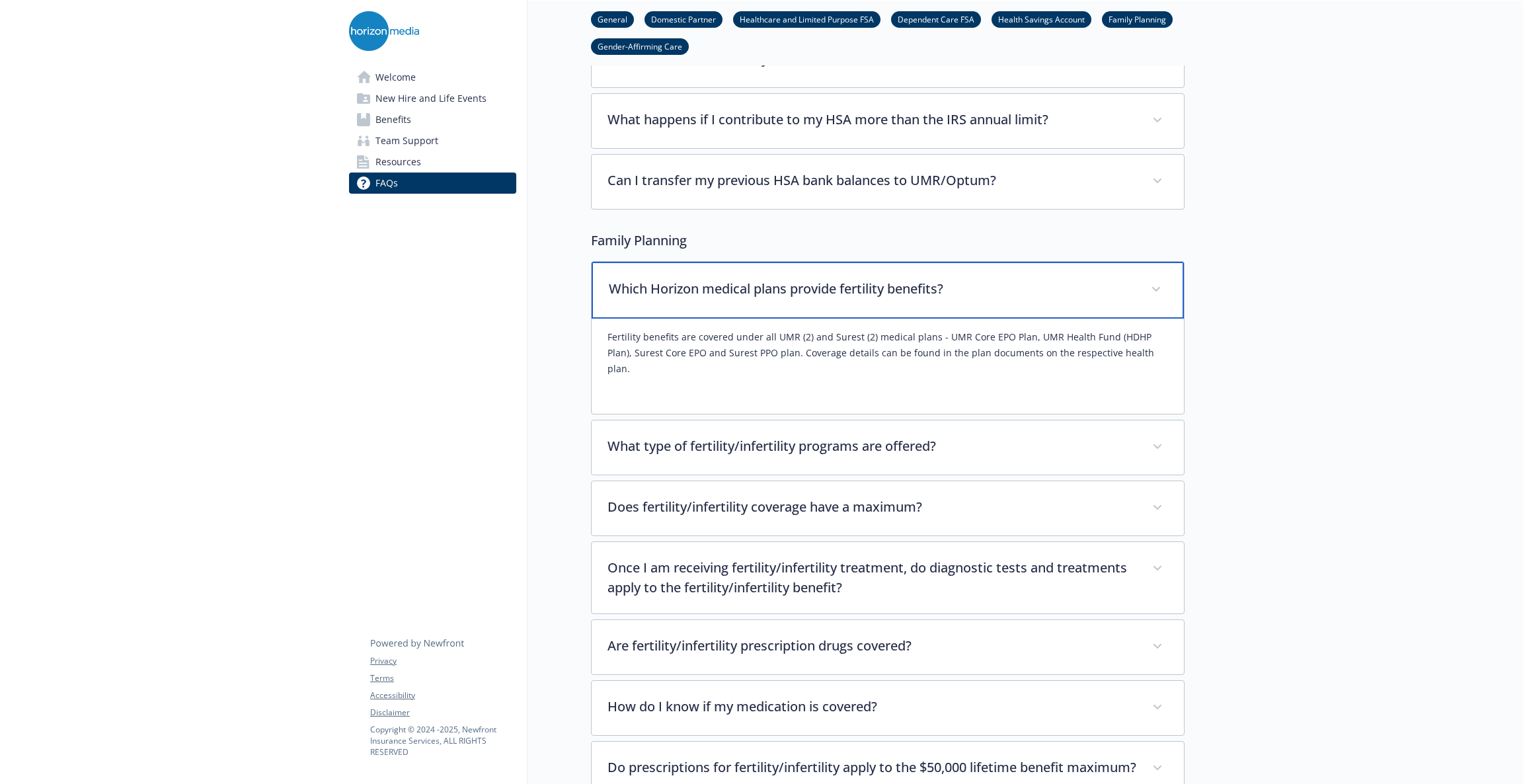
scroll to position [3200, 0]
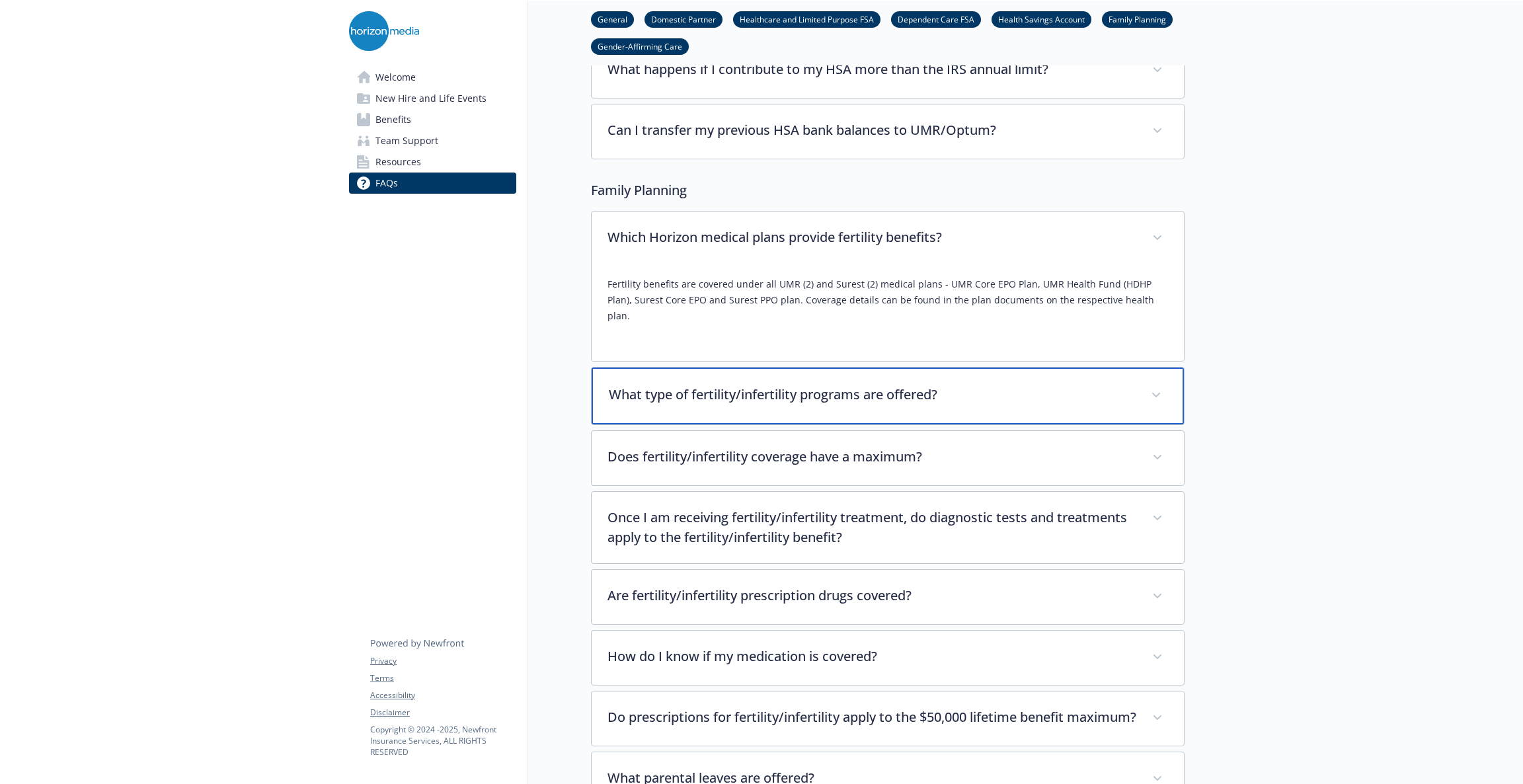
click at [929, 384] on p "What type of fertility/infertility programs are offered?" at bounding box center [872, 394] width 526 height 20
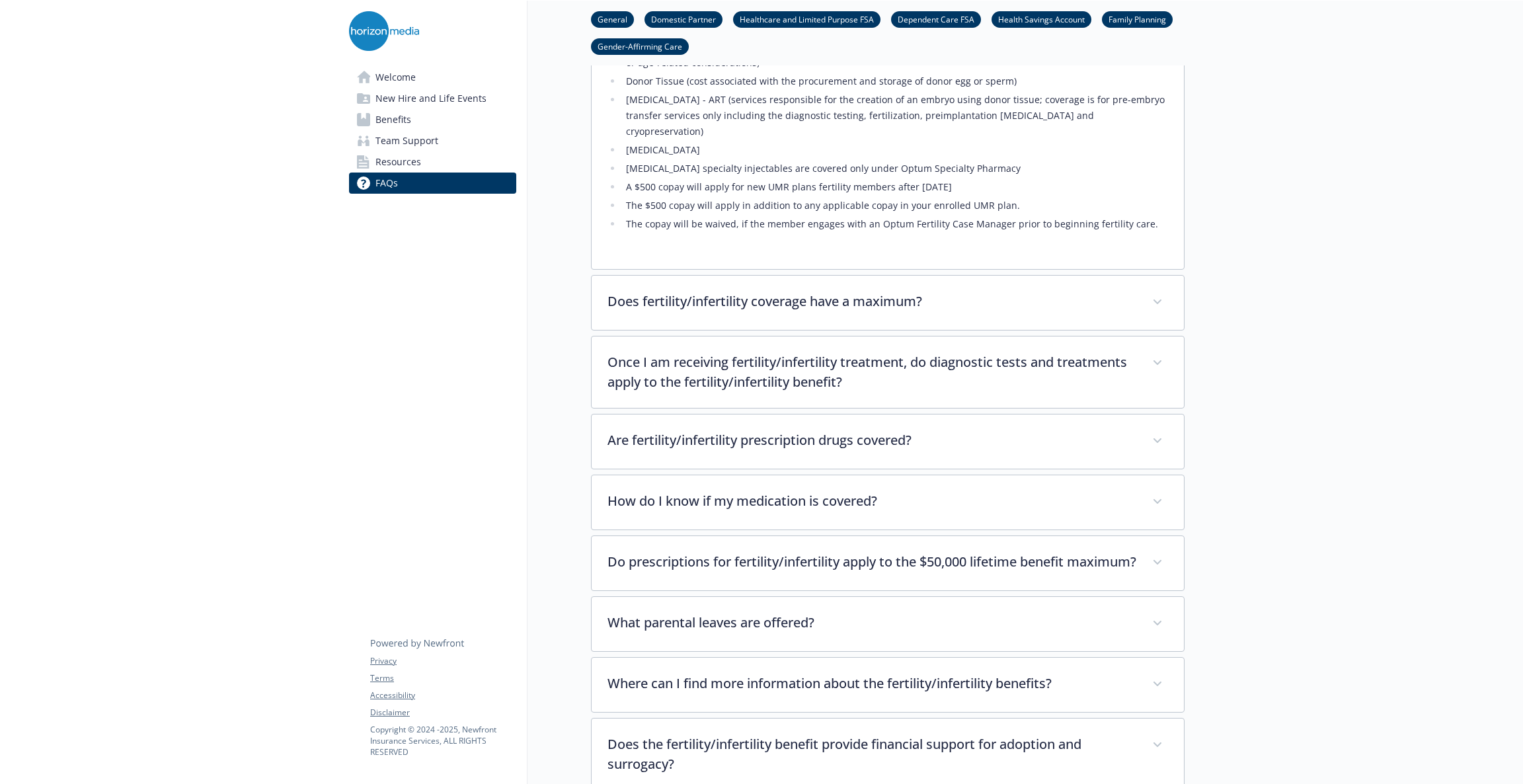
scroll to position [3695, 0]
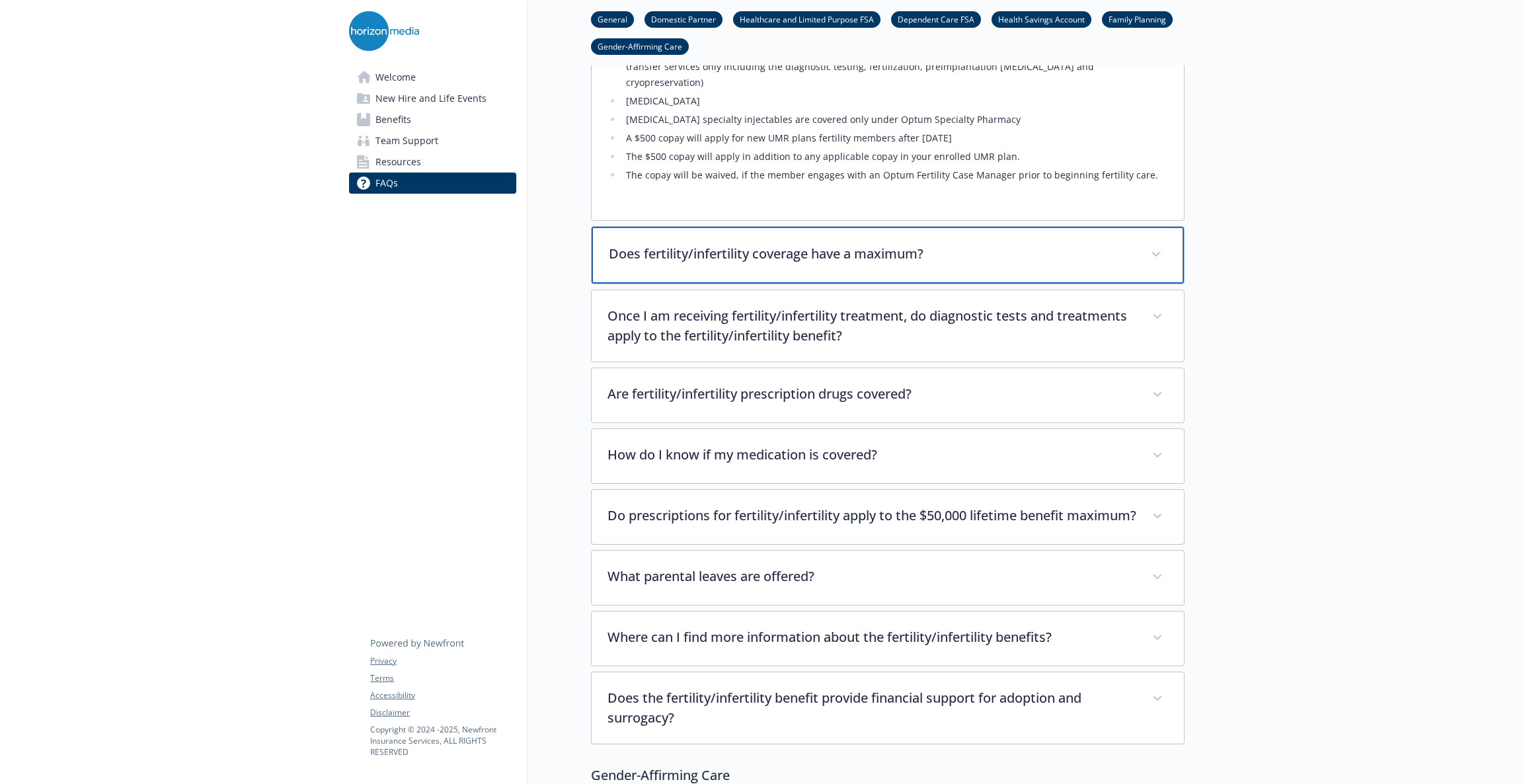
click at [886, 241] on div "Does fertility/infertility coverage have a maximum?" at bounding box center [888, 255] width 592 height 57
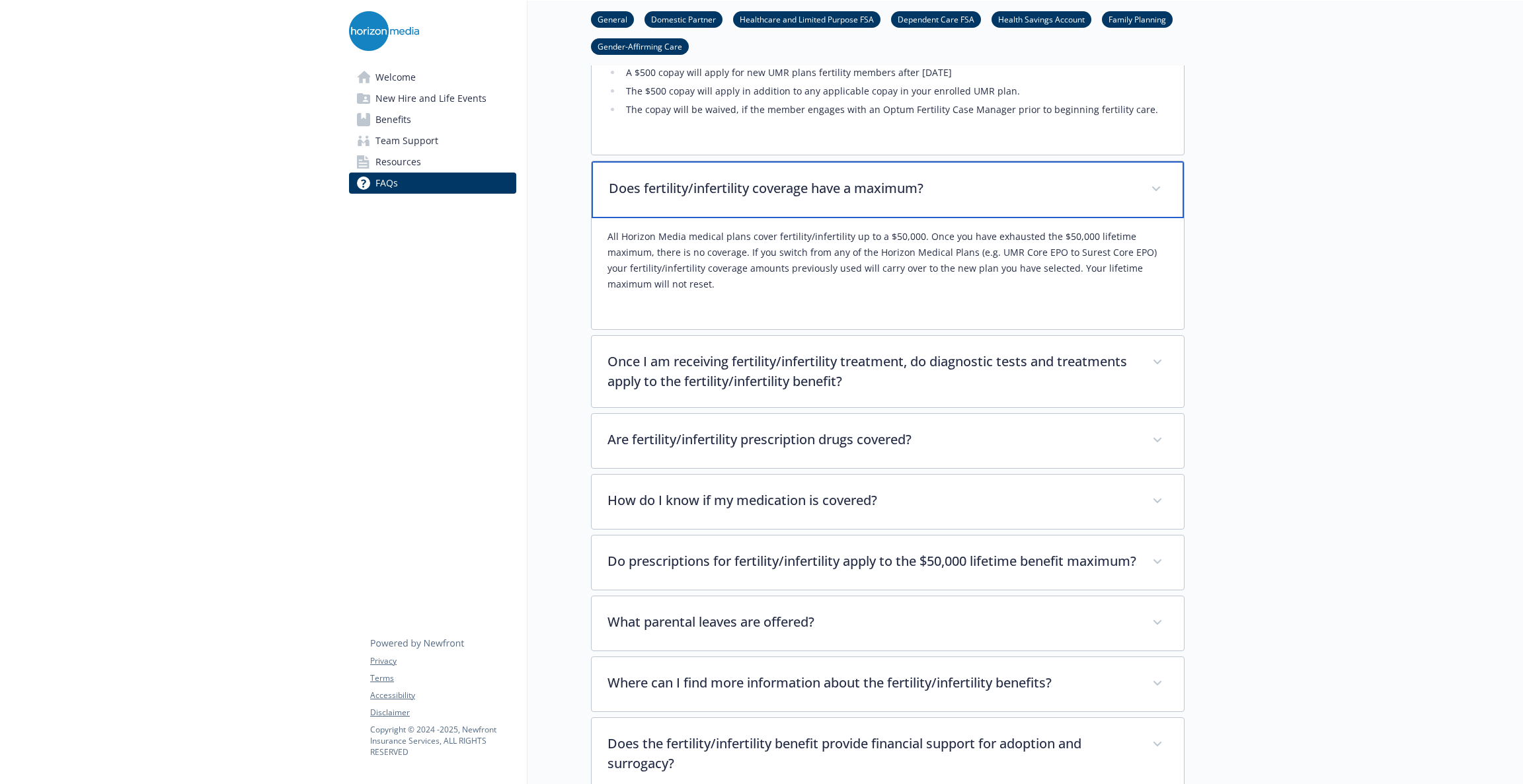
scroll to position [3794, 0]
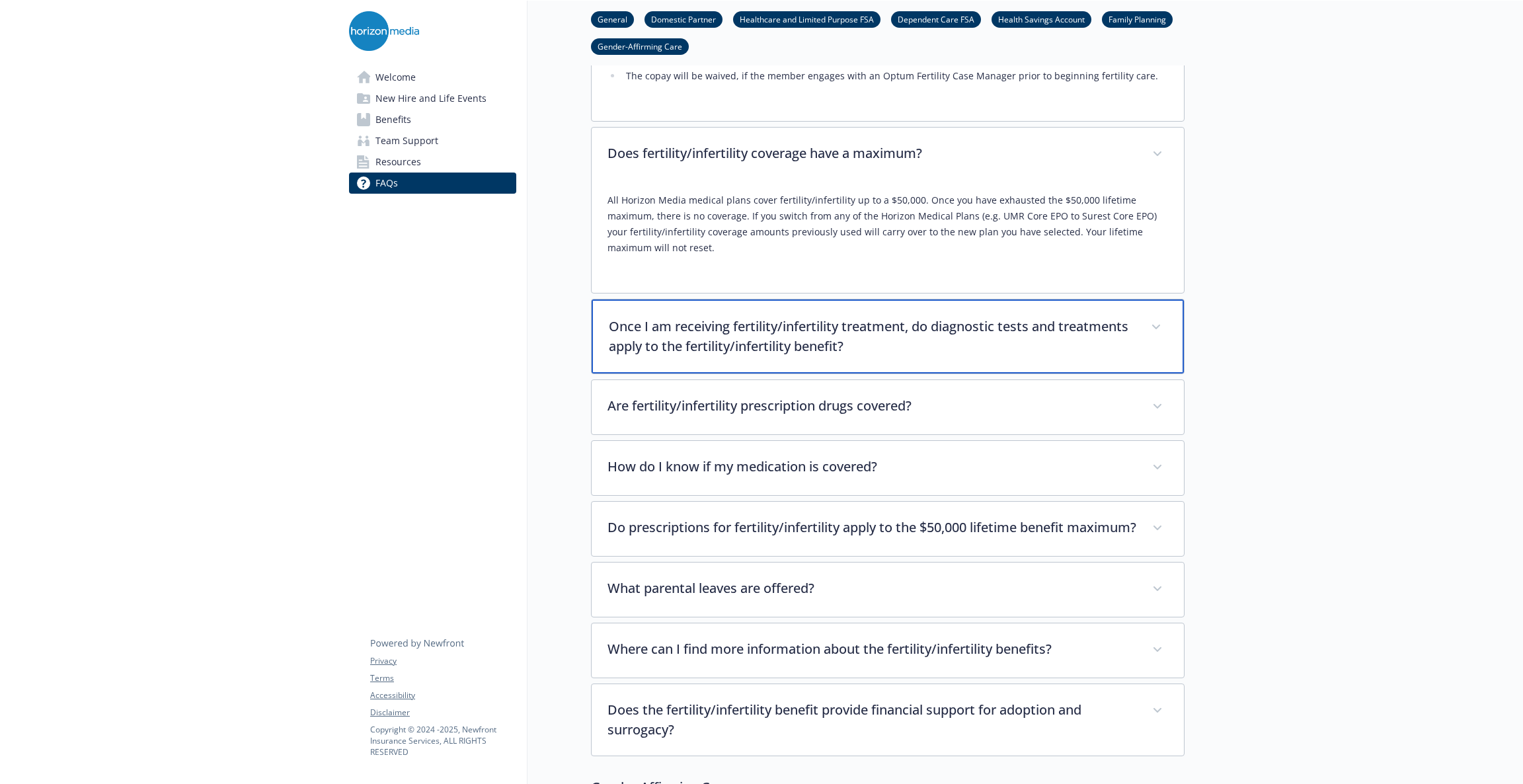
click at [779, 317] on p "Once I am receiving fertility/infertility treatment, do diagnostic tests and tr…" at bounding box center [872, 336] width 526 height 39
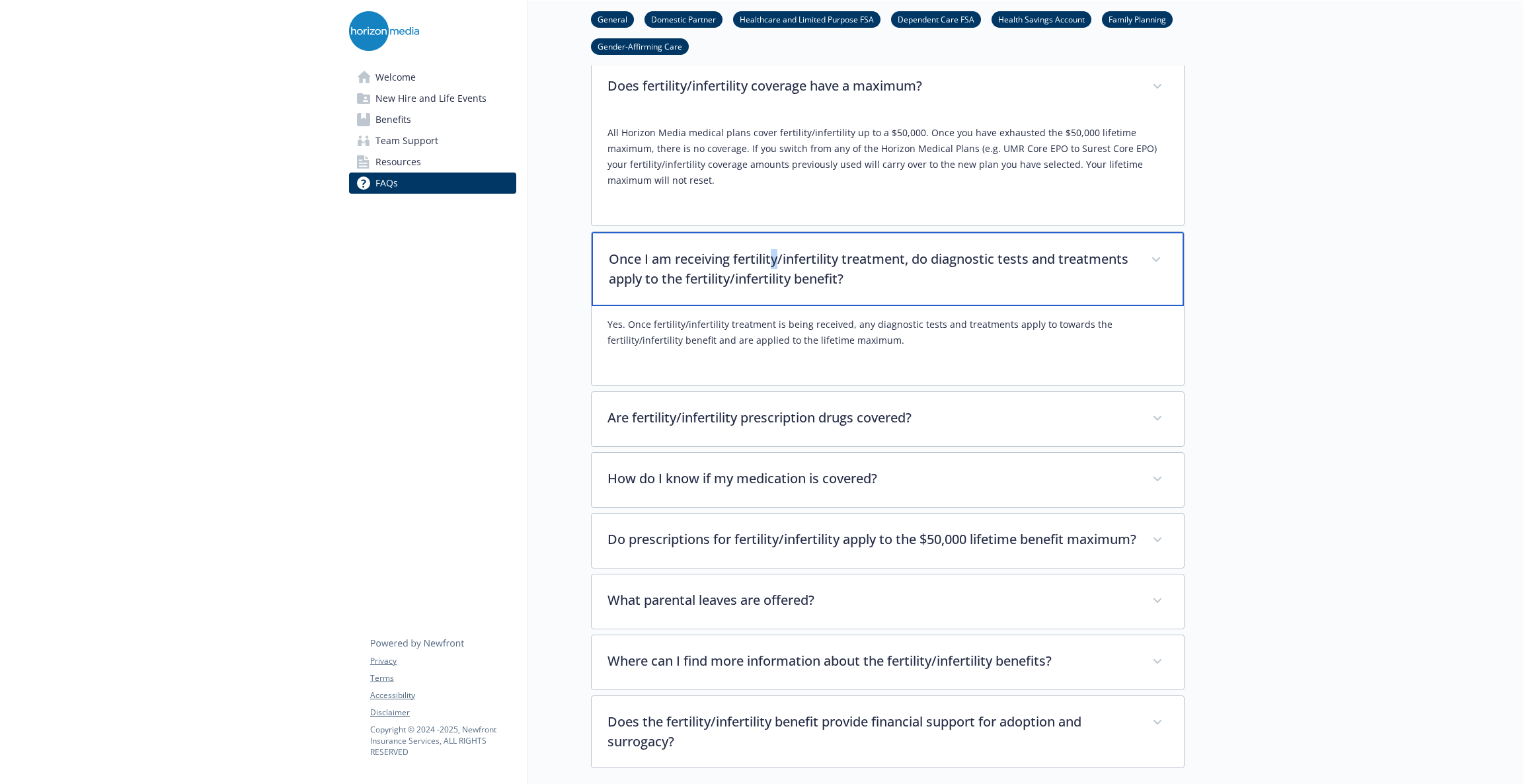
scroll to position [3893, 0]
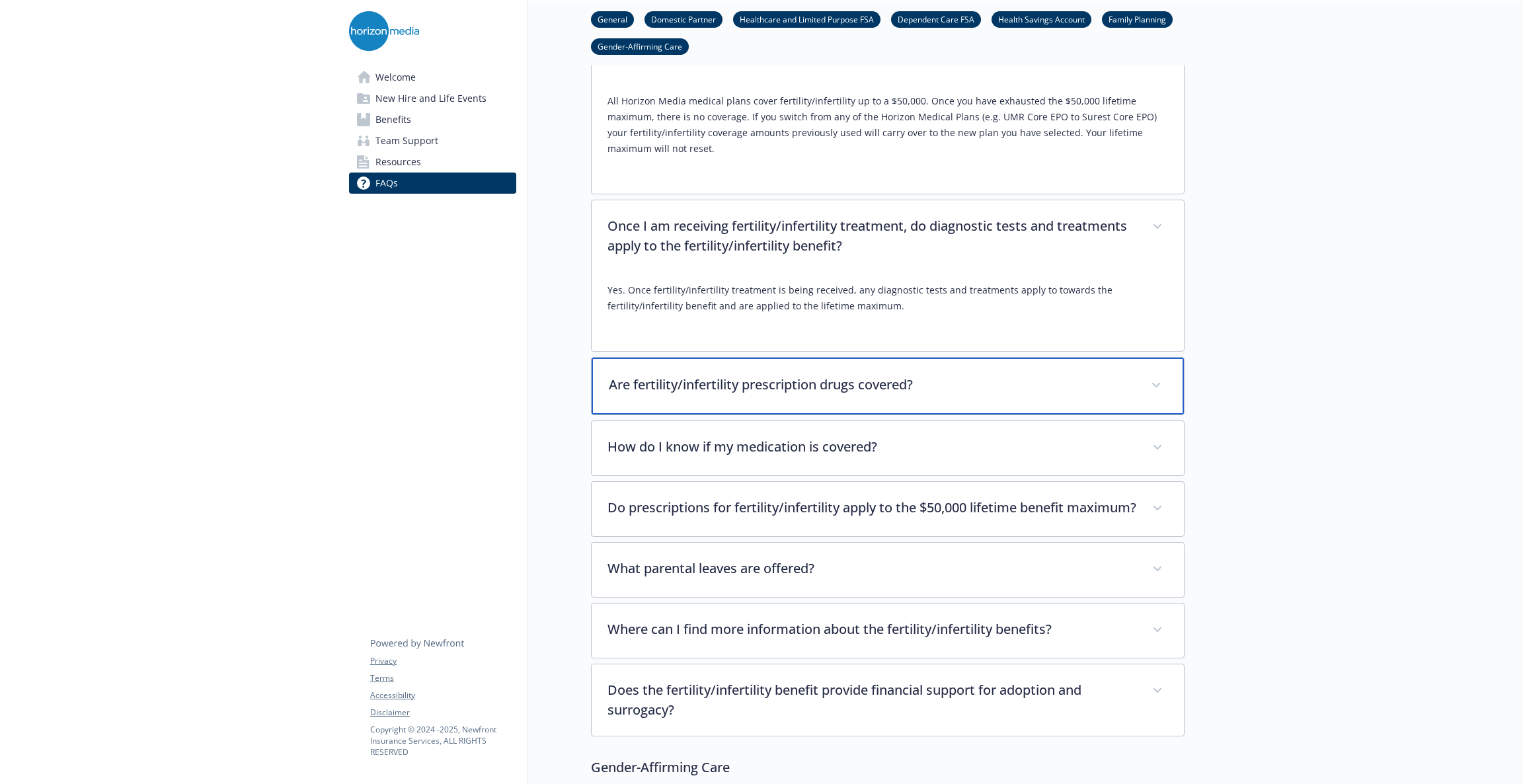
click at [857, 375] on p "Are fertility/infertility prescription drugs covered?" at bounding box center [872, 384] width 526 height 20
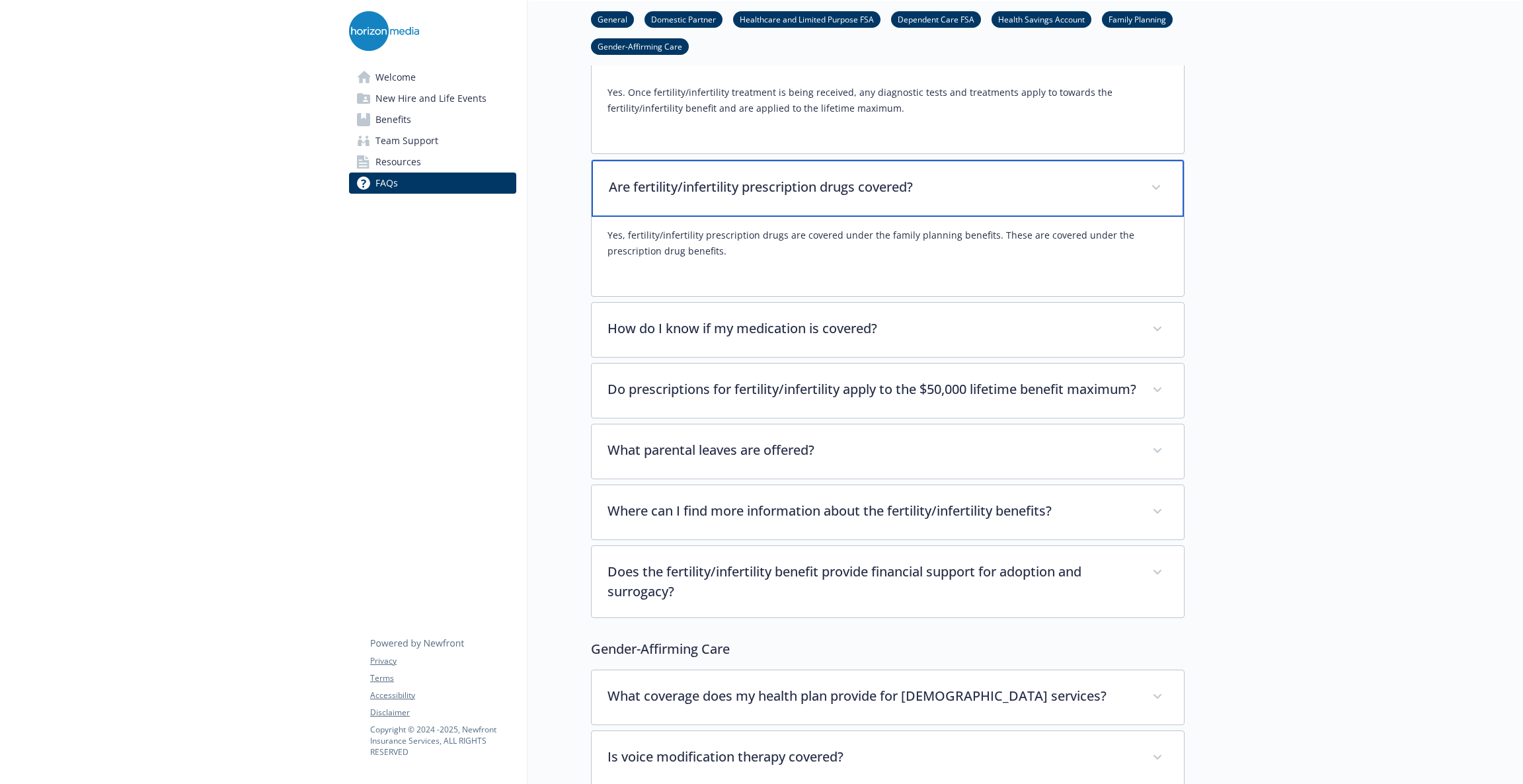
scroll to position [4092, 0]
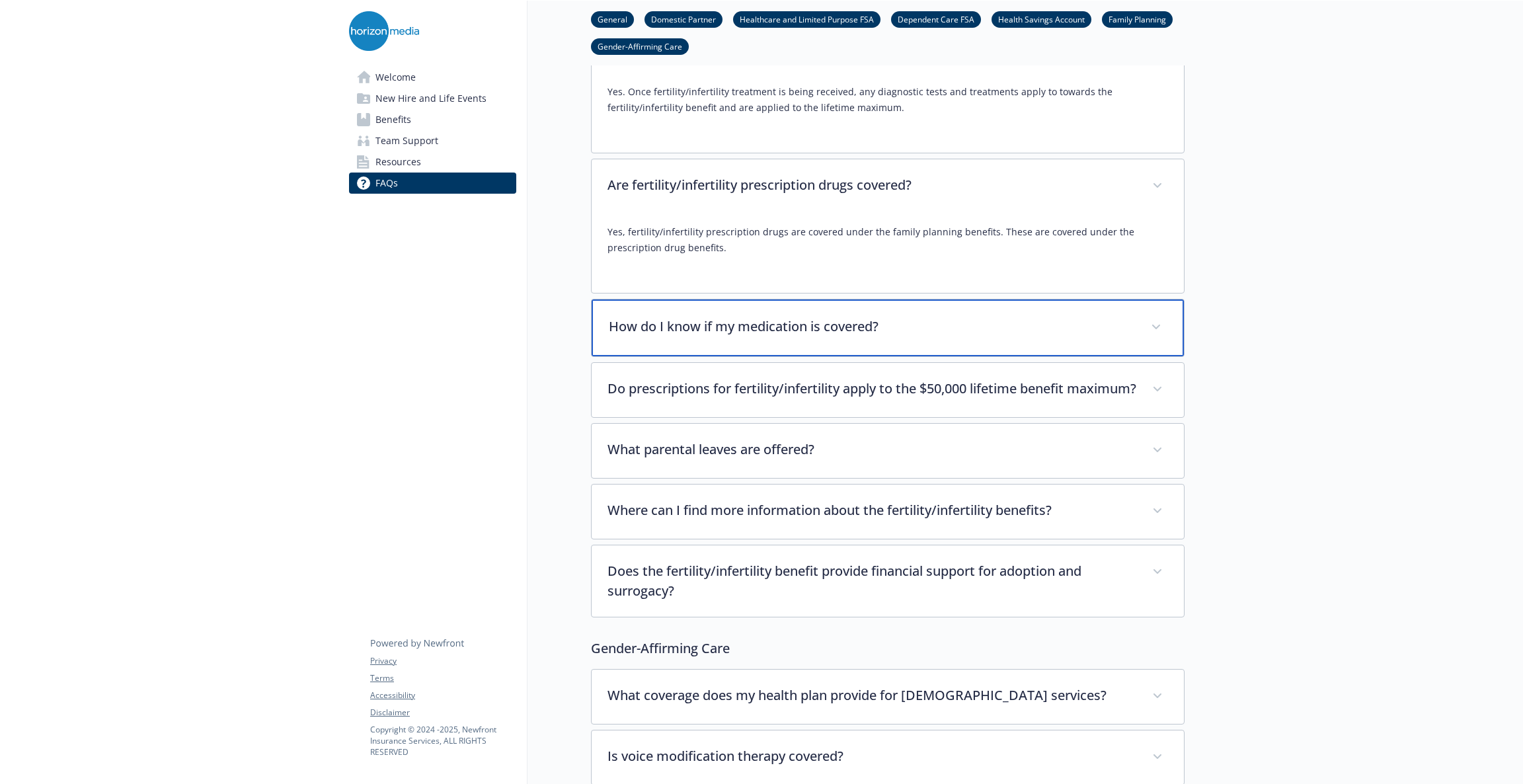
click at [830, 319] on div "How do I know if my medication is covered?" at bounding box center [888, 328] width 592 height 57
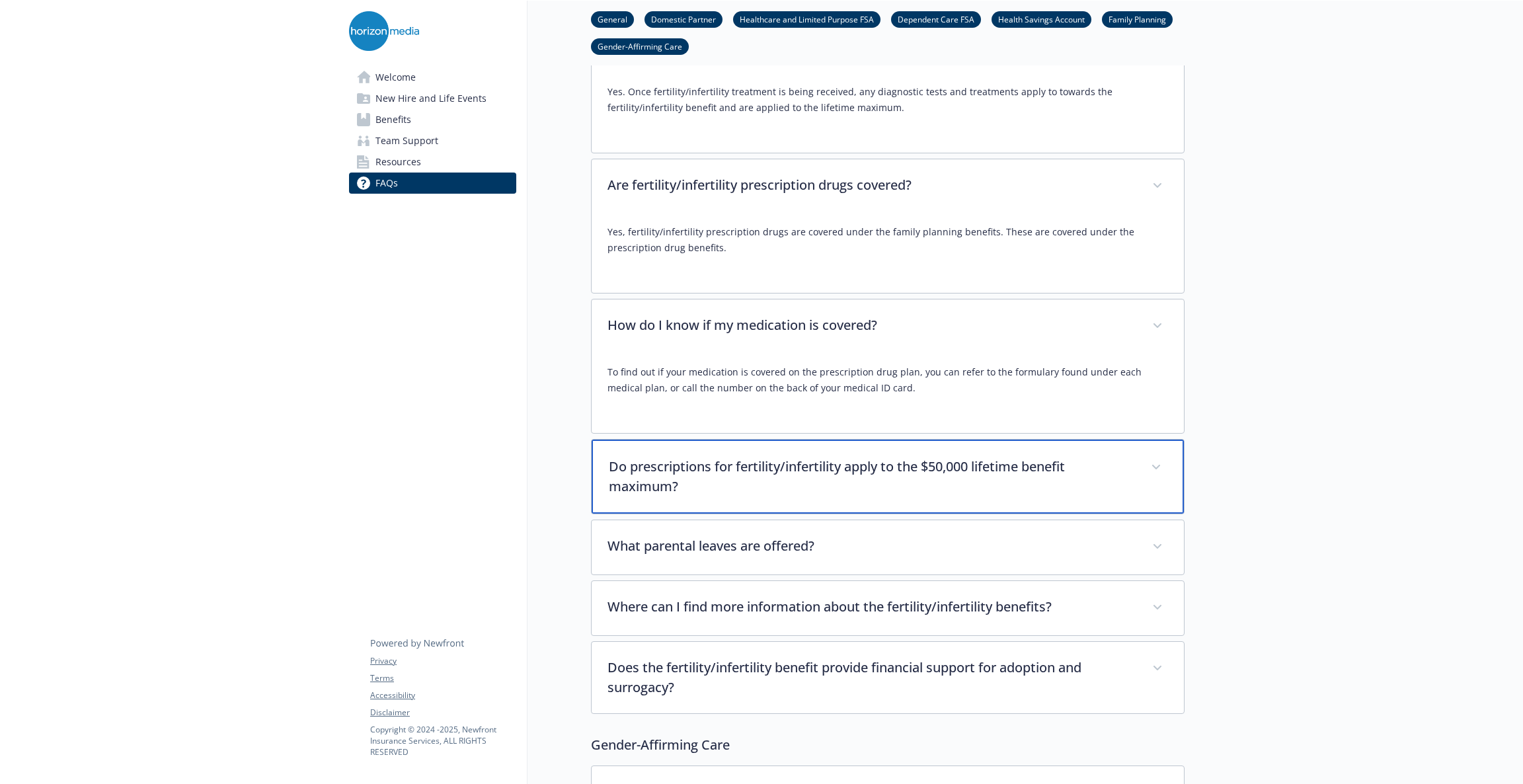
click at [901, 456] on p "Do prescriptions for fertility/infertility apply to the $50,000 lifetime benefi…" at bounding box center [872, 476] width 526 height 39
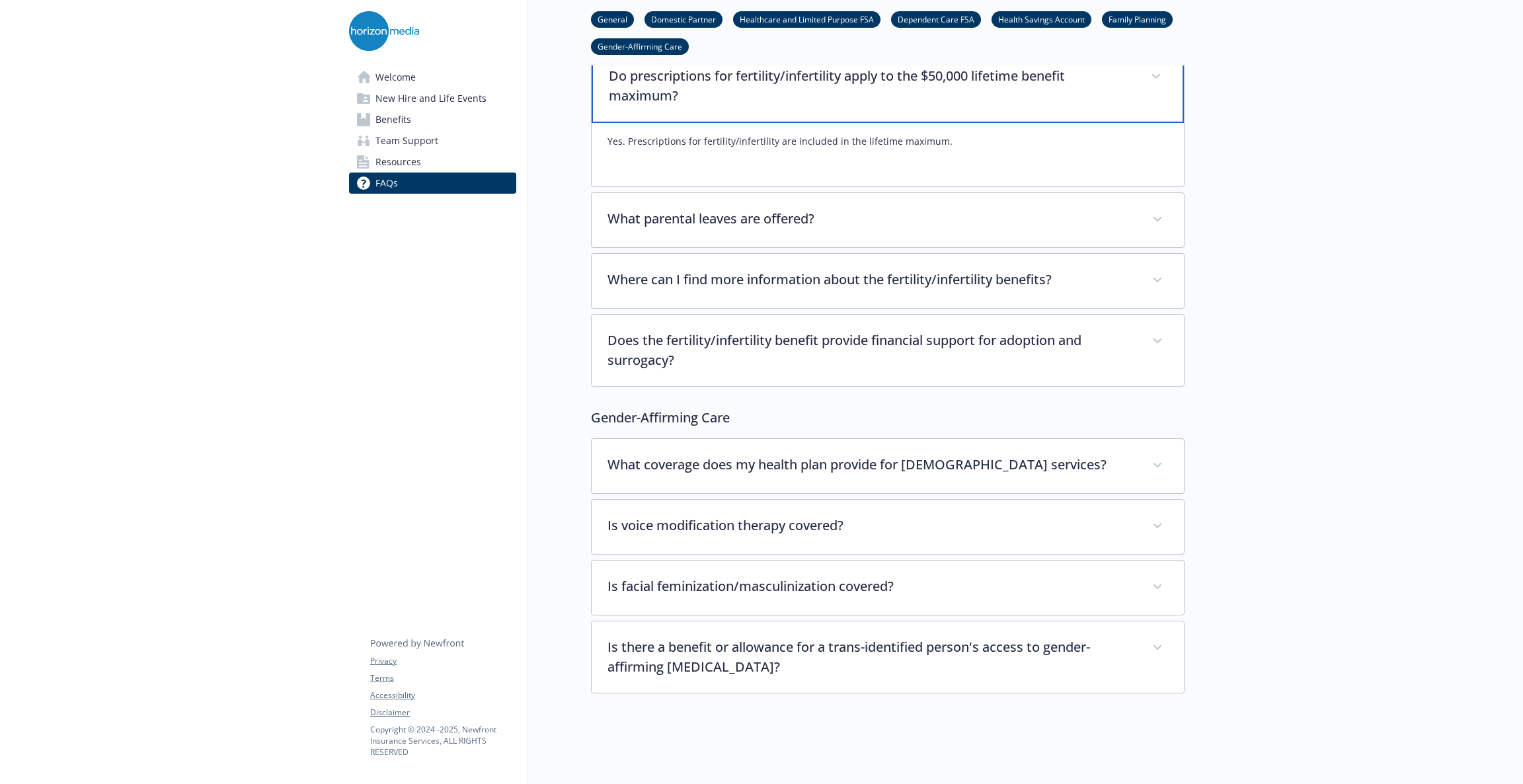
scroll to position [4488, 0]
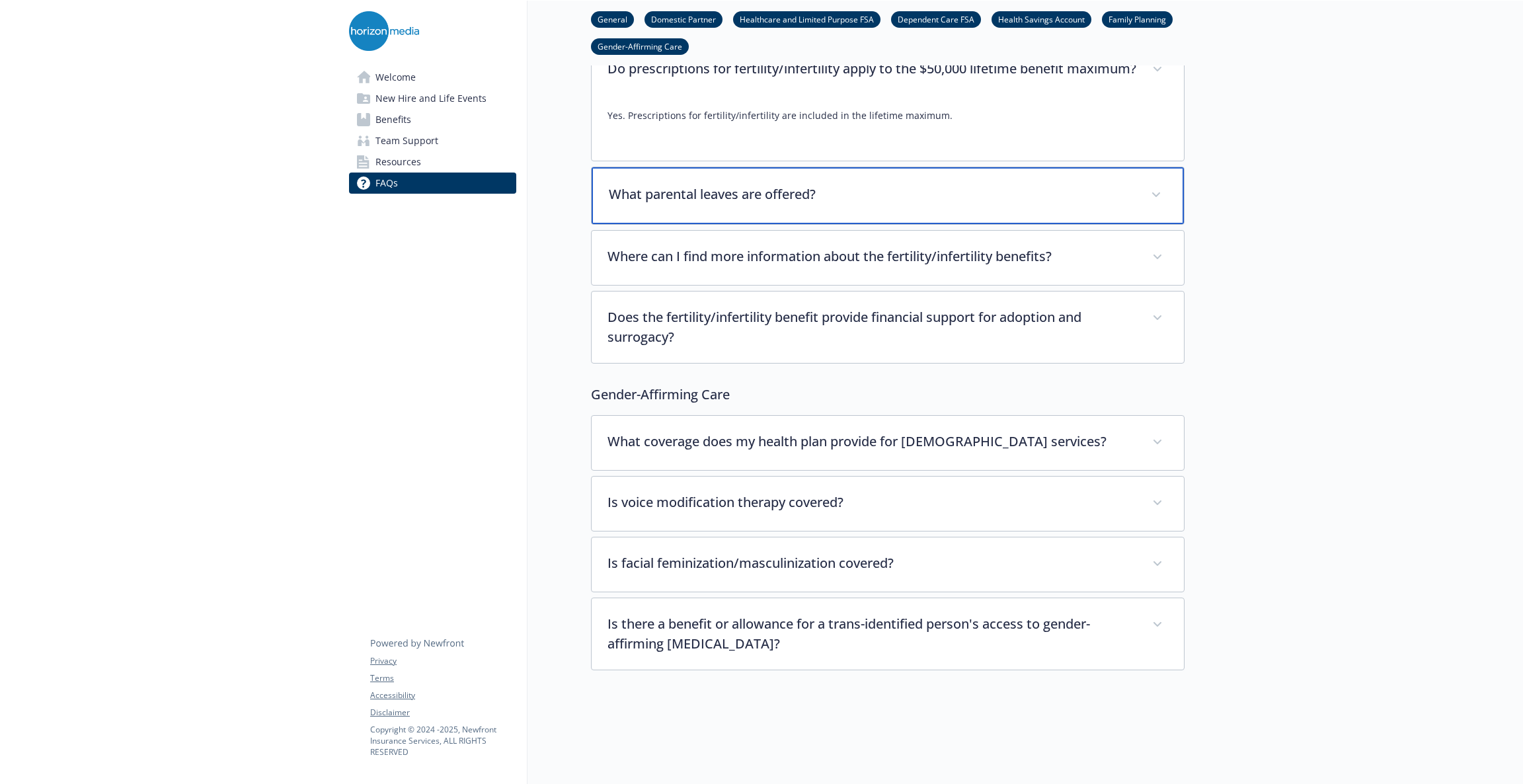
click at [778, 184] on p "What parental leaves are offered?" at bounding box center [872, 194] width 526 height 20
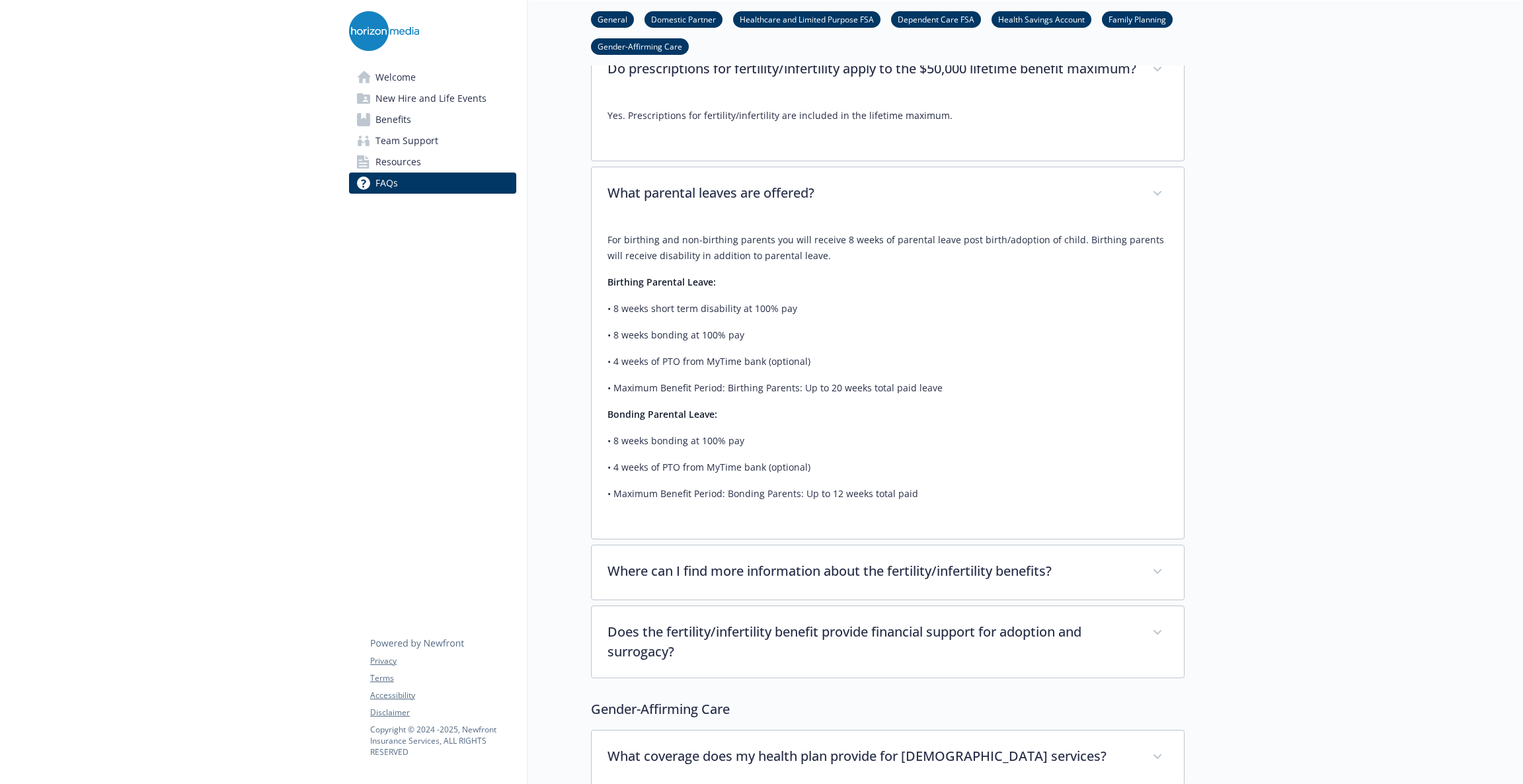
click at [471, 166] on link "Resources" at bounding box center [432, 161] width 167 height 21
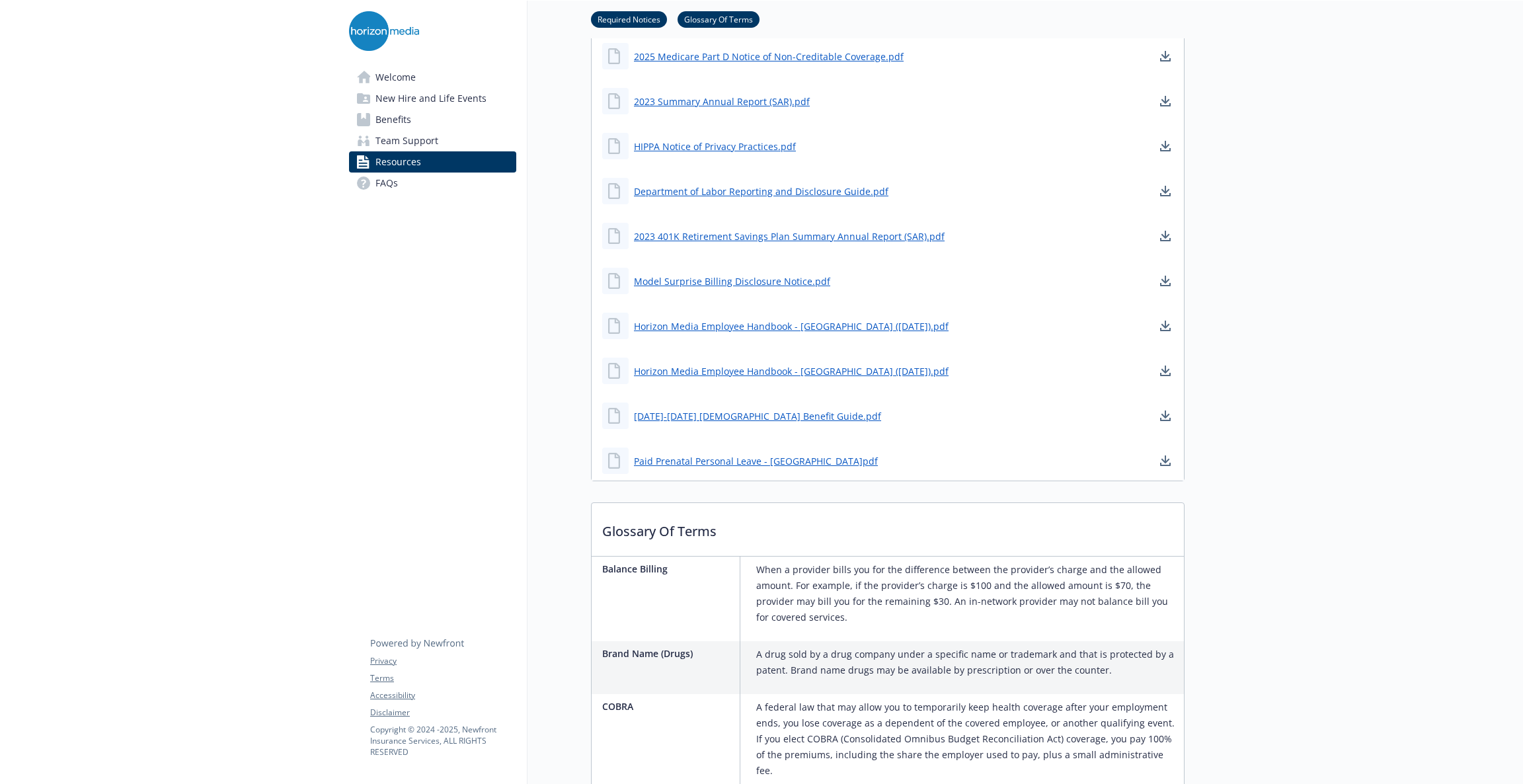
scroll to position [866, 0]
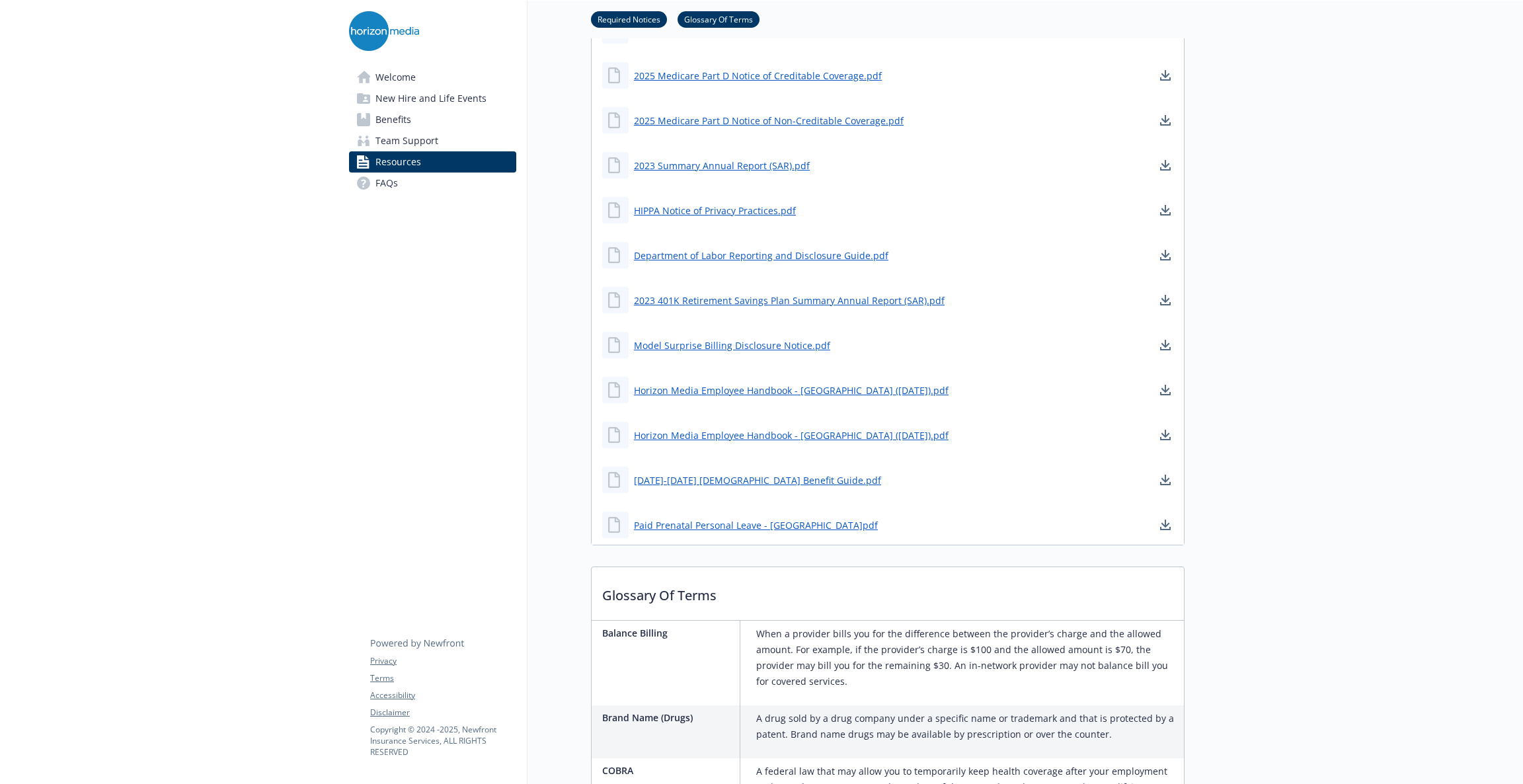
click at [438, 133] on link "Team Support" at bounding box center [432, 141] width 167 height 21
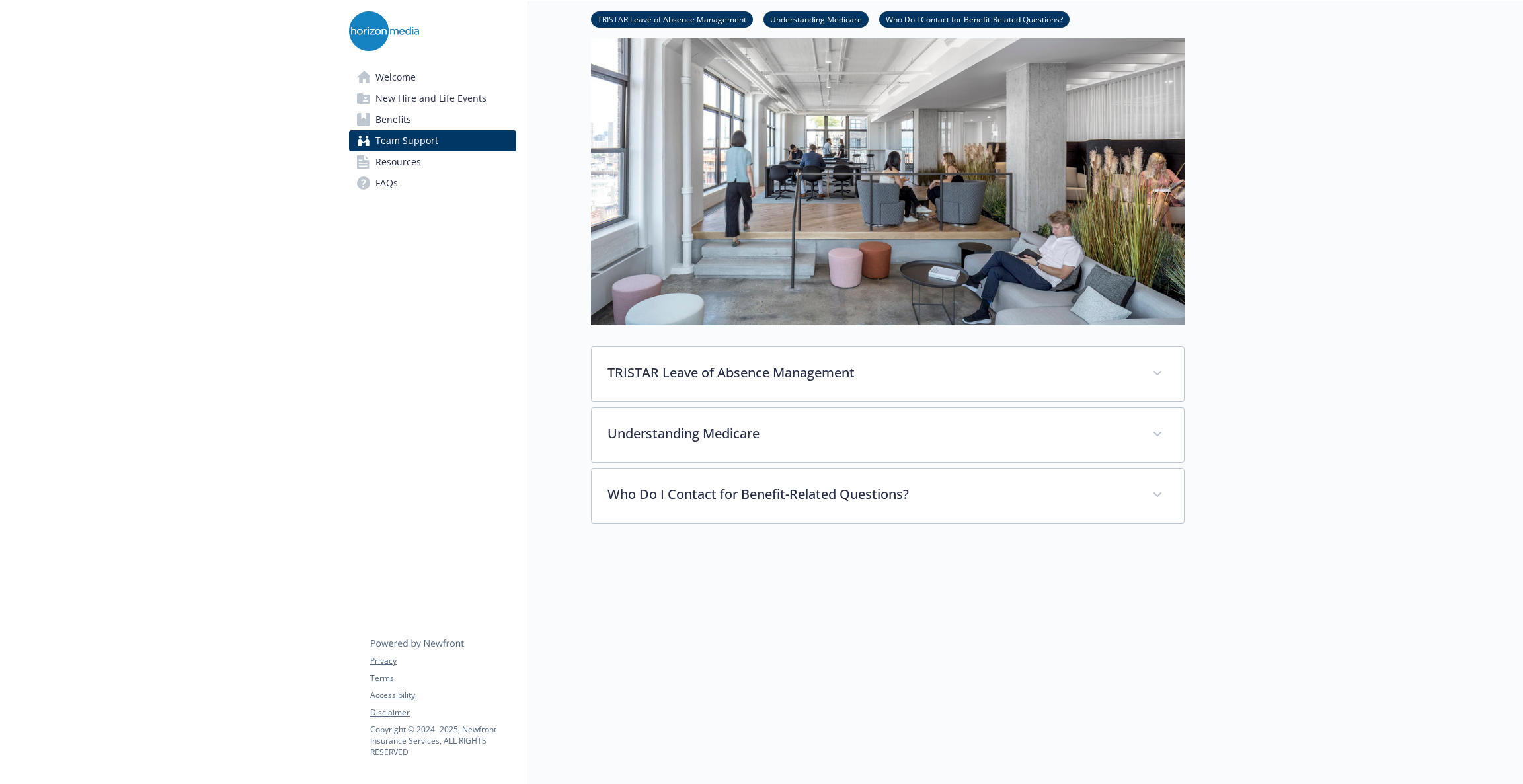
click at [423, 120] on link "Benefits" at bounding box center [432, 119] width 167 height 21
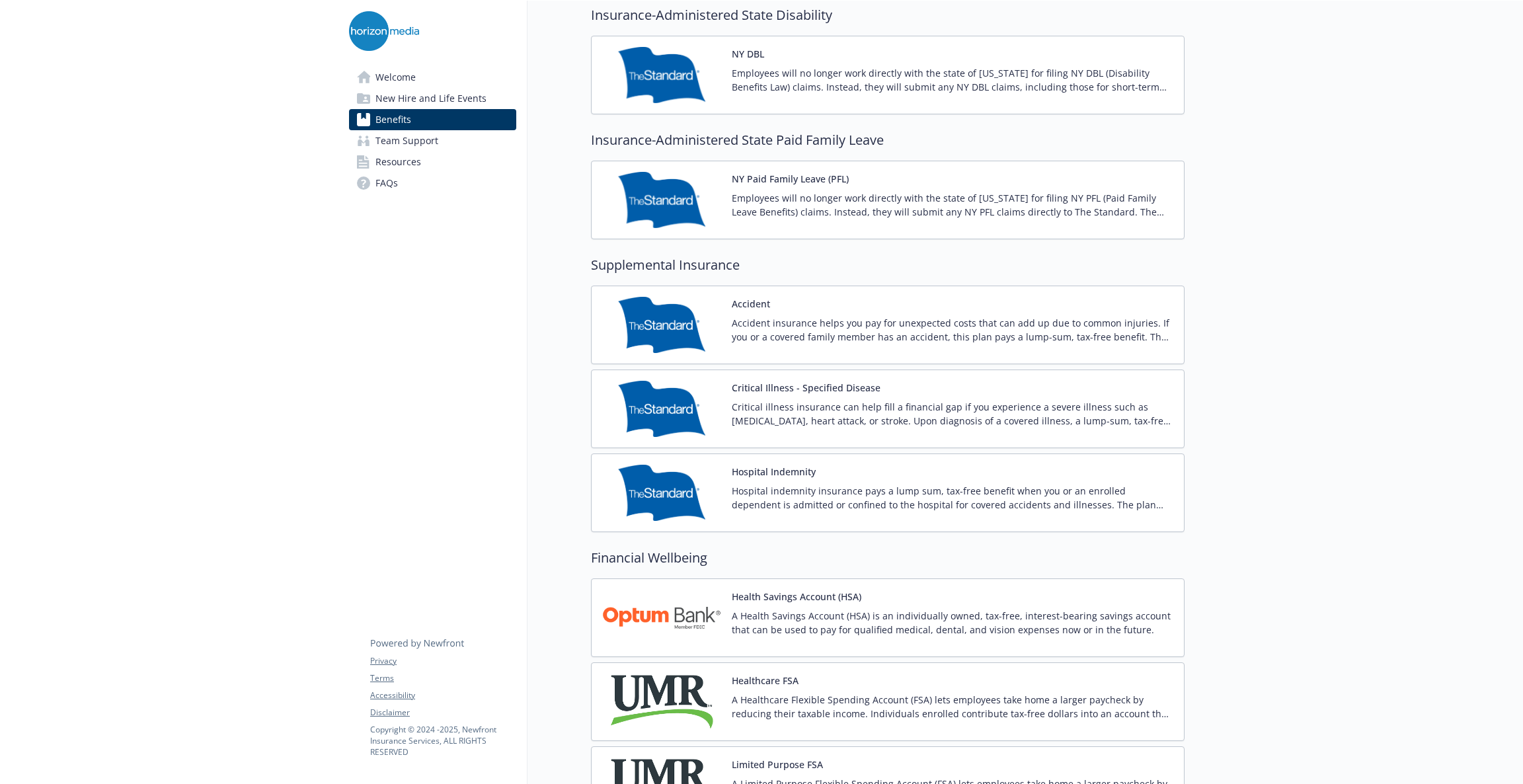
scroll to position [1436, 0]
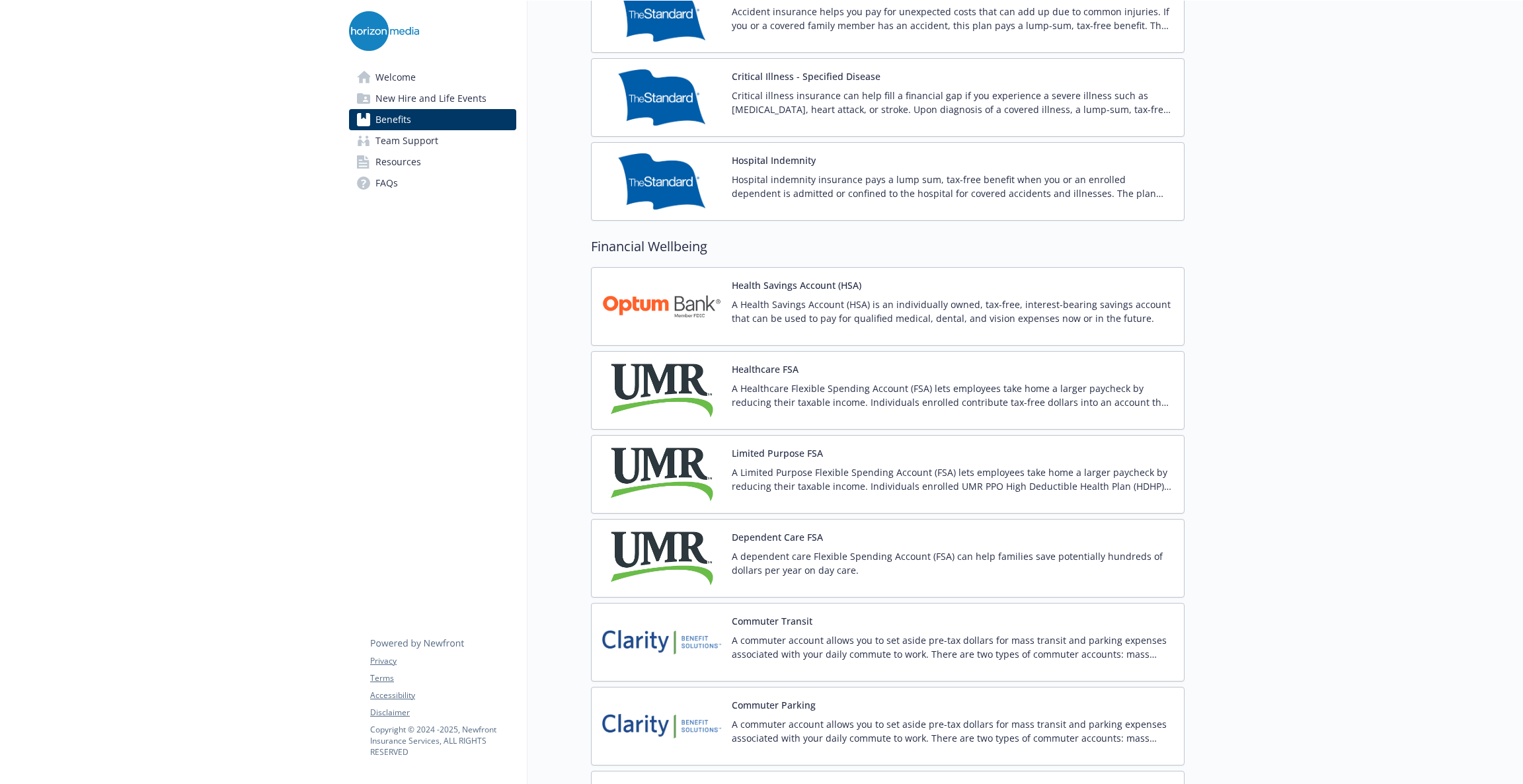
click at [828, 291] on button "Health Savings Account (HSA)" at bounding box center [796, 285] width 130 height 14
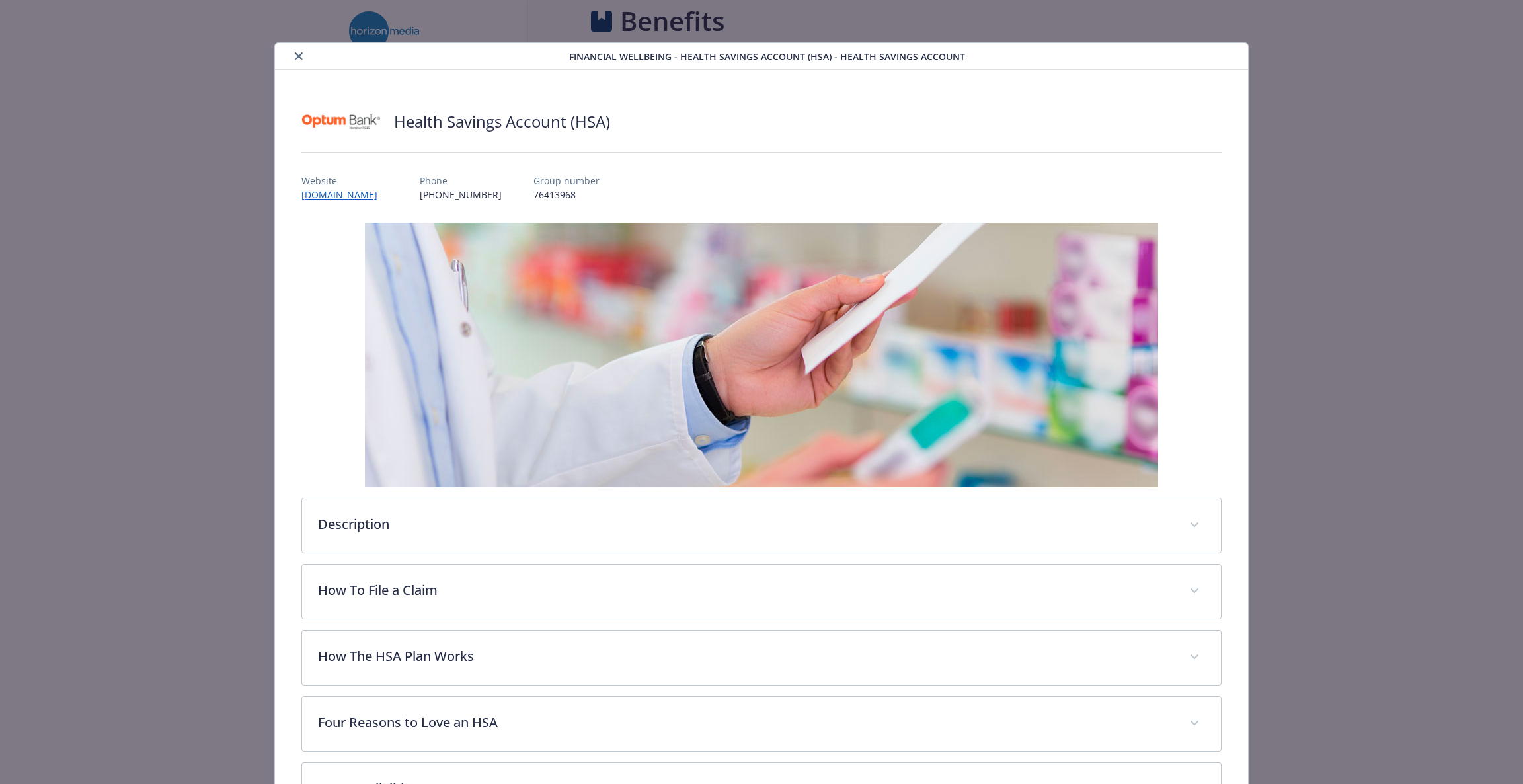
scroll to position [1634, 0]
click at [291, 57] on button "close" at bounding box center [299, 56] width 15 height 15
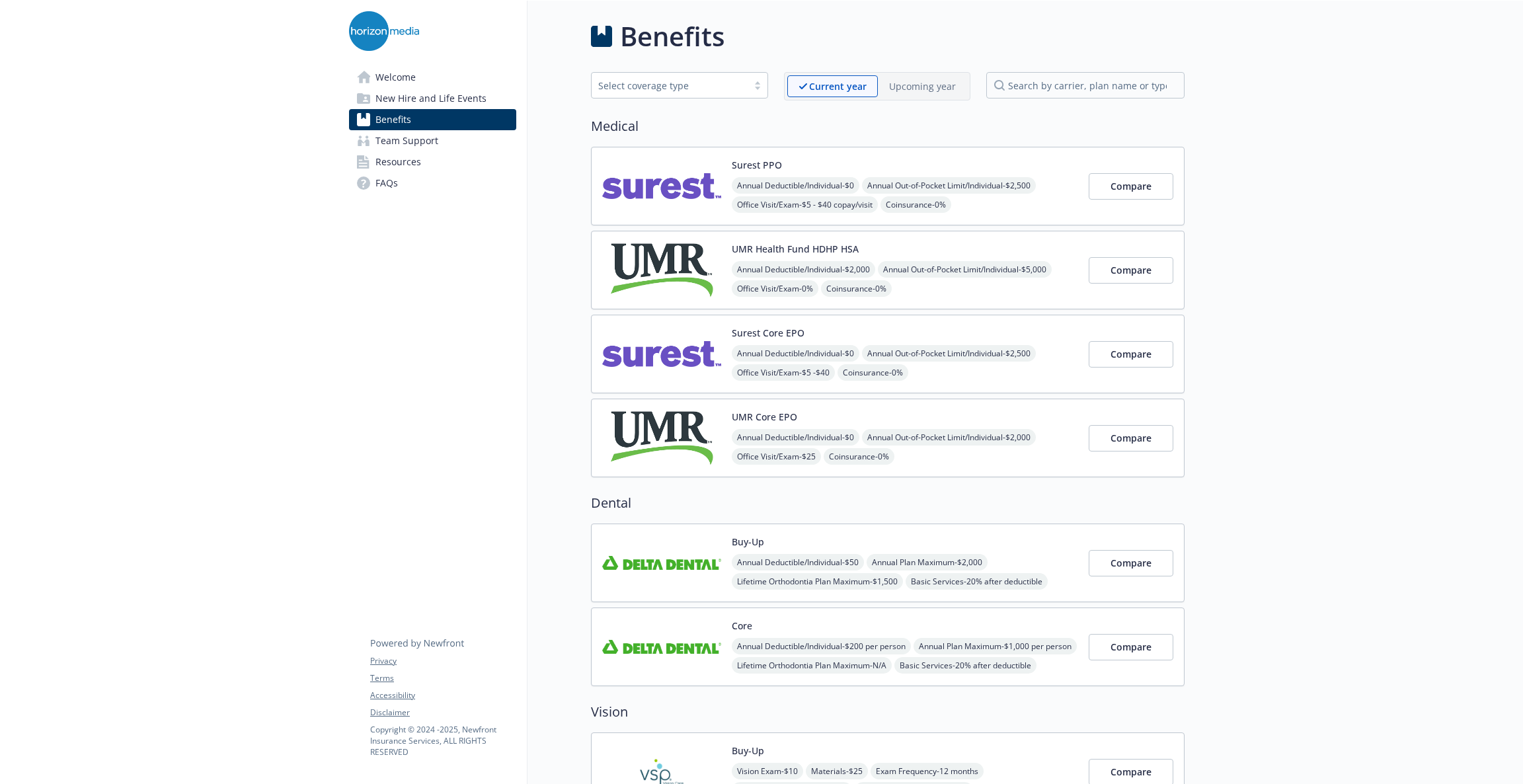
click at [701, 184] on img at bounding box center [662, 185] width 119 height 56
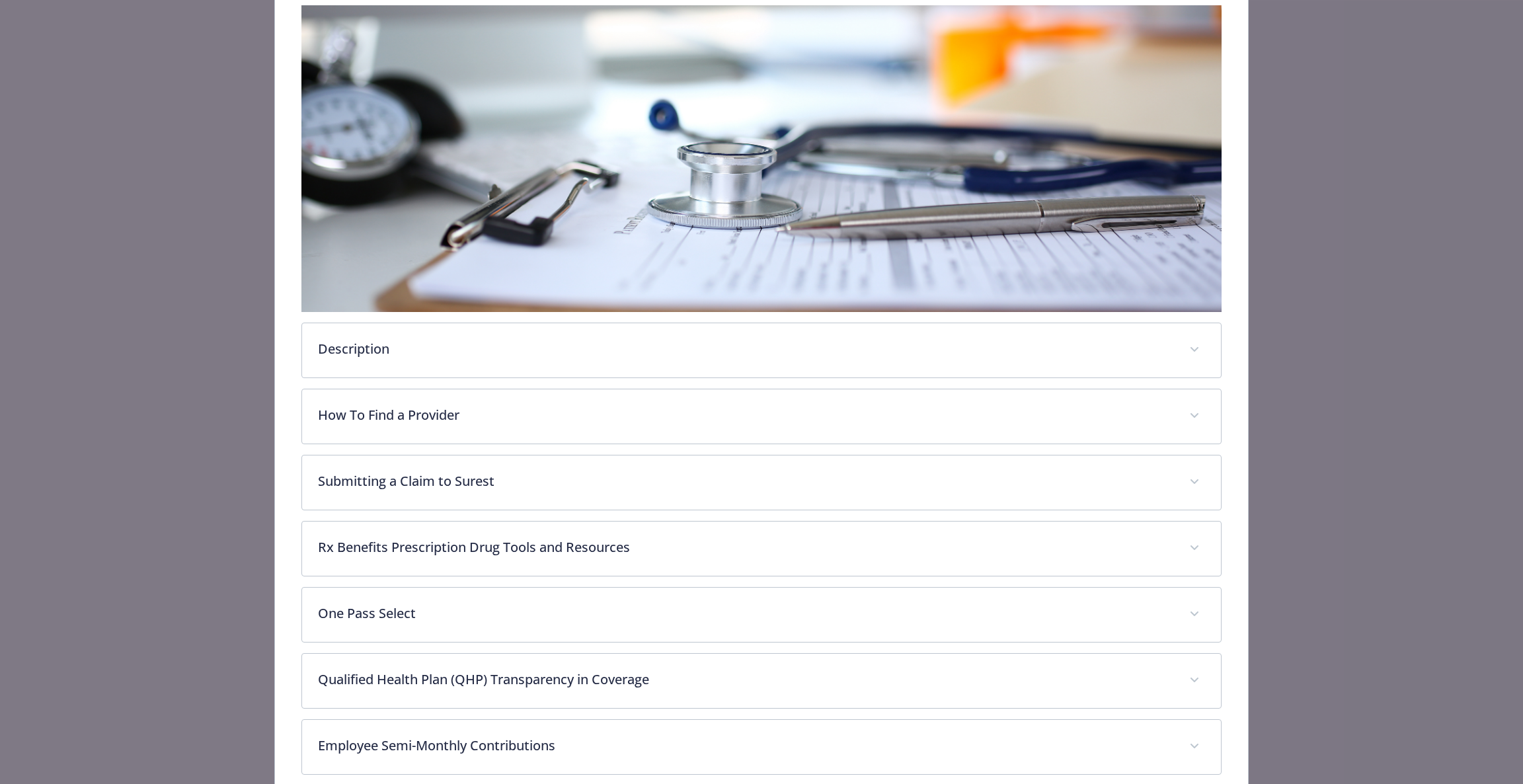
scroll to position [480, 0]
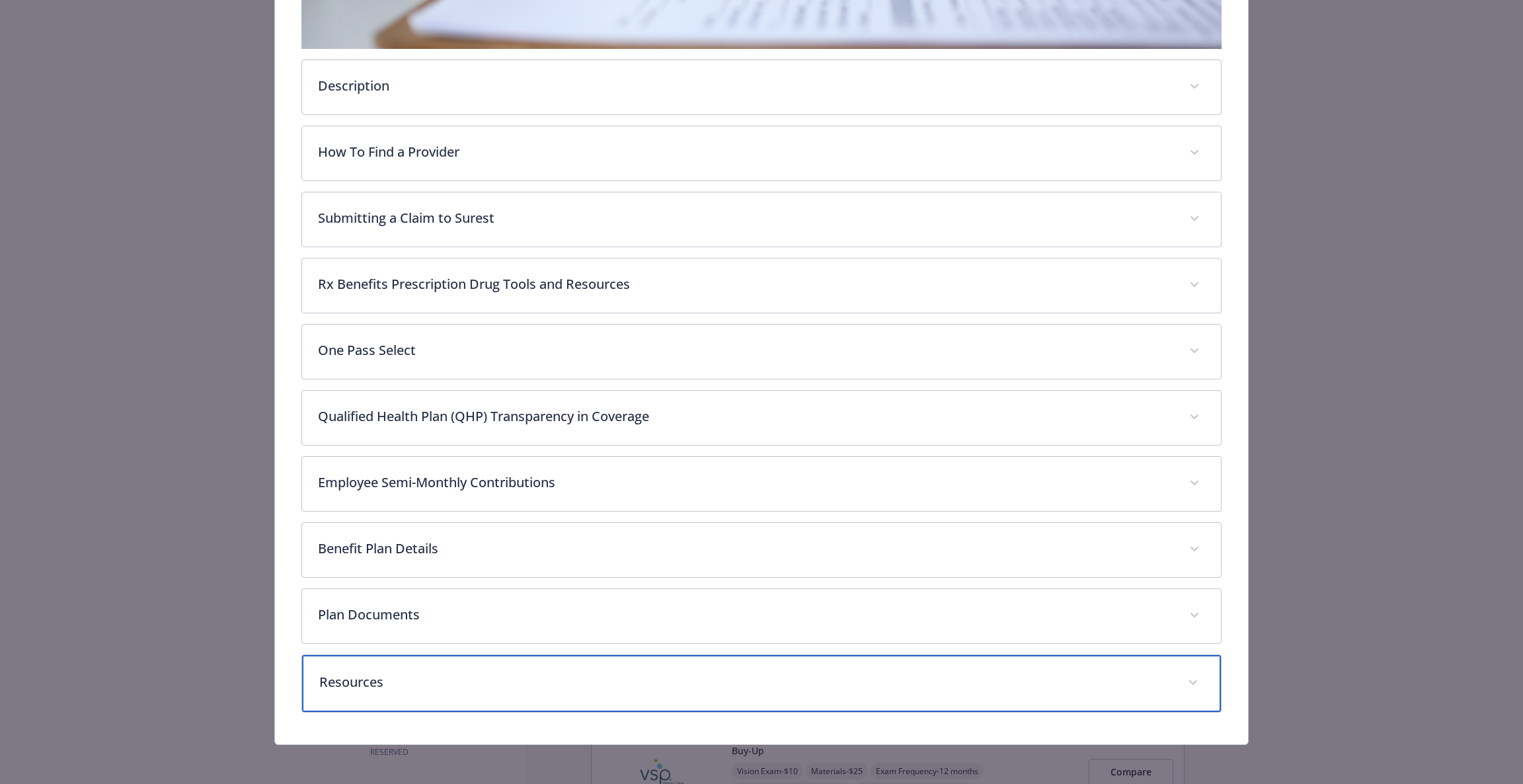
click at [393, 672] on p "Resources" at bounding box center [746, 682] width 854 height 20
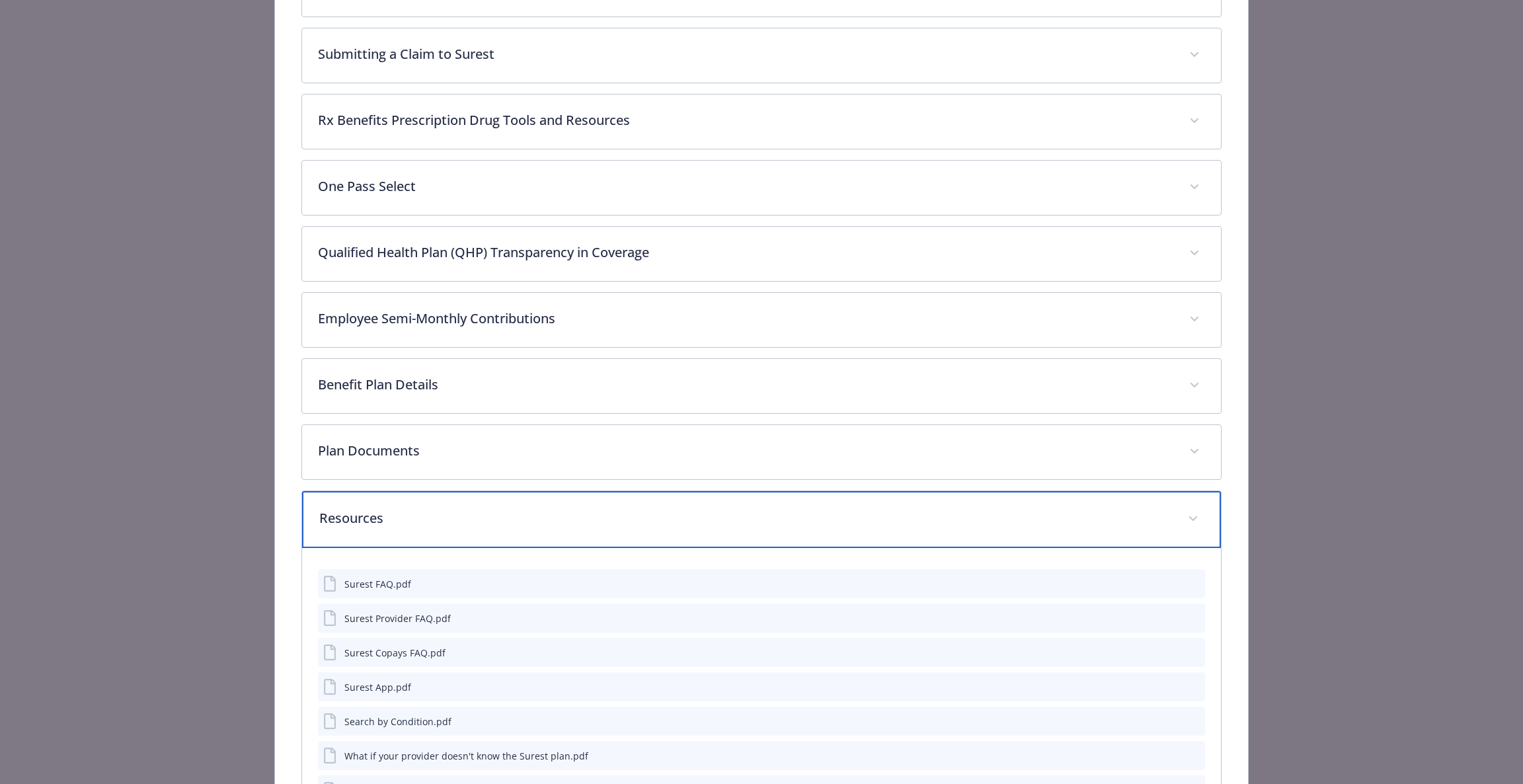
scroll to position [834, 0]
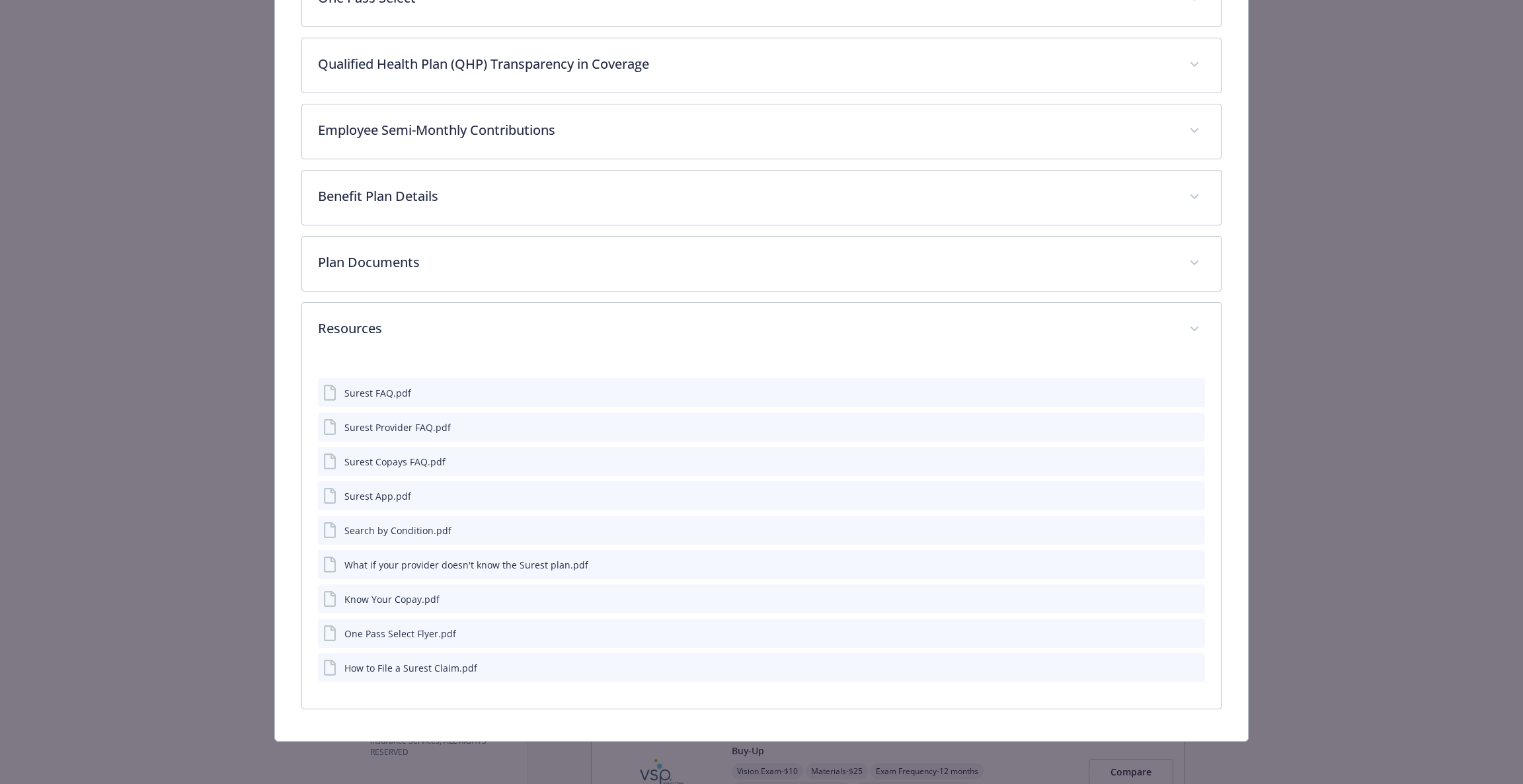
drag, startPoint x: 1434, startPoint y: 150, endPoint x: 1424, endPoint y: 157, distance: 12.2
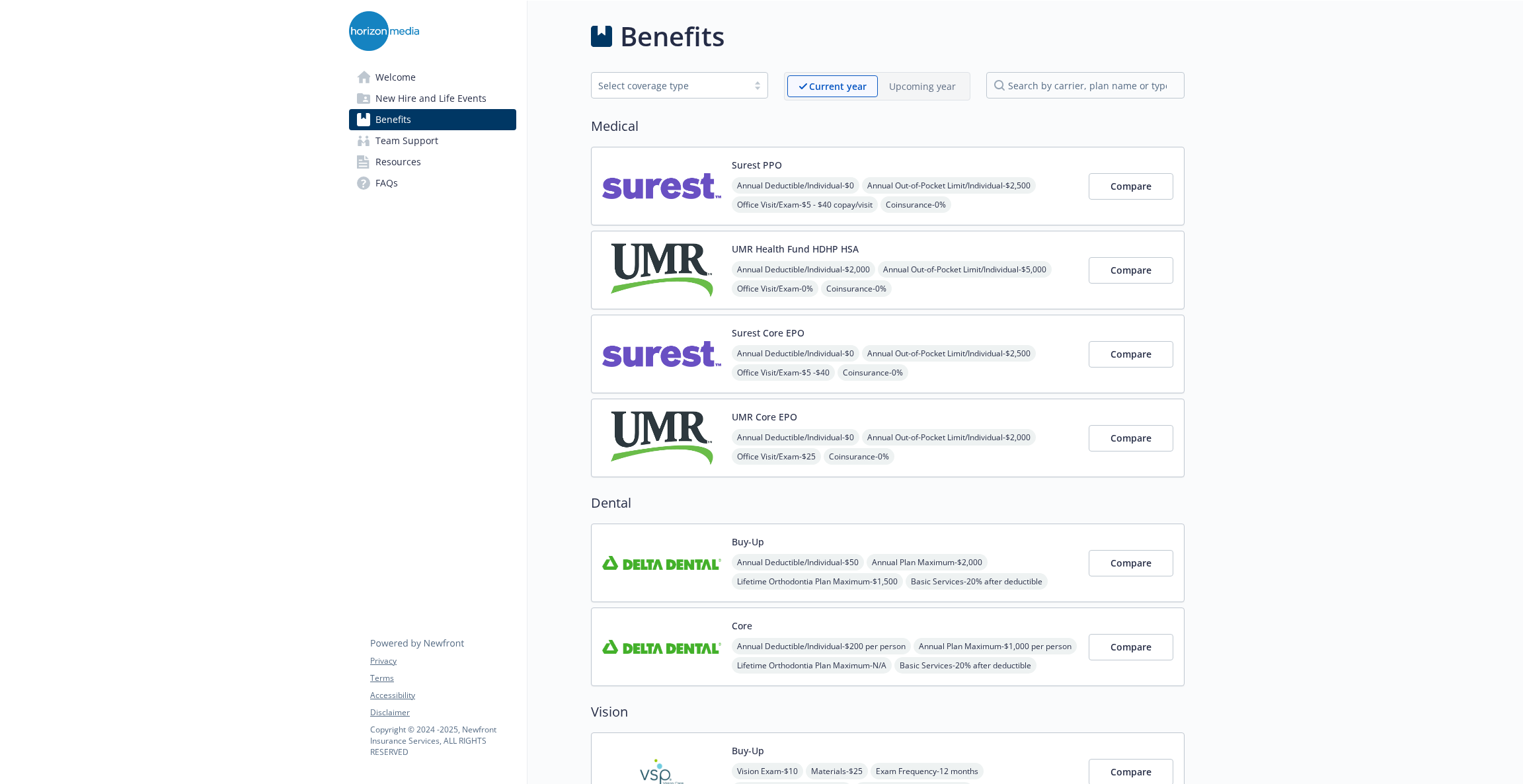
click at [687, 364] on img at bounding box center [662, 353] width 119 height 56
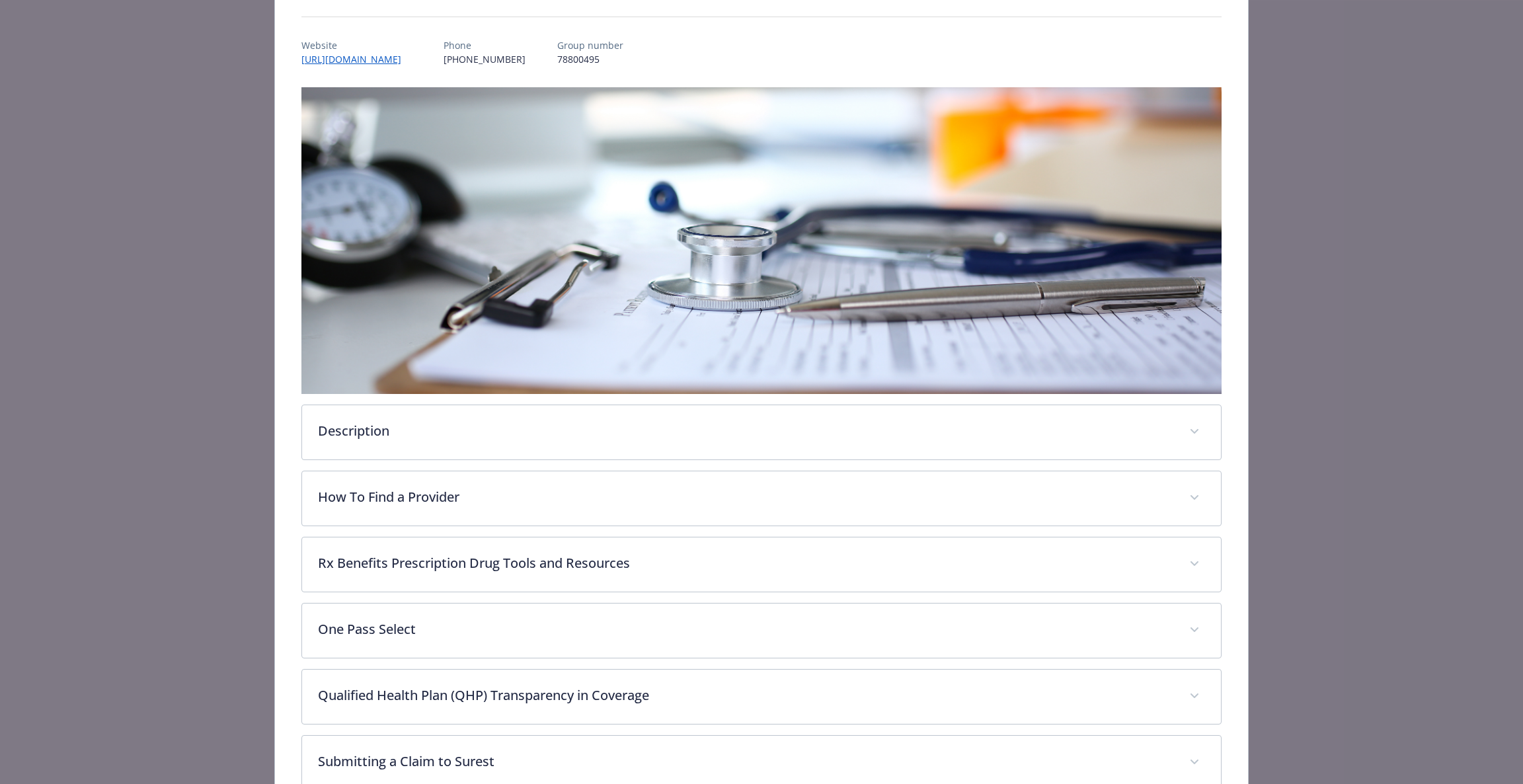
scroll to position [534, 0]
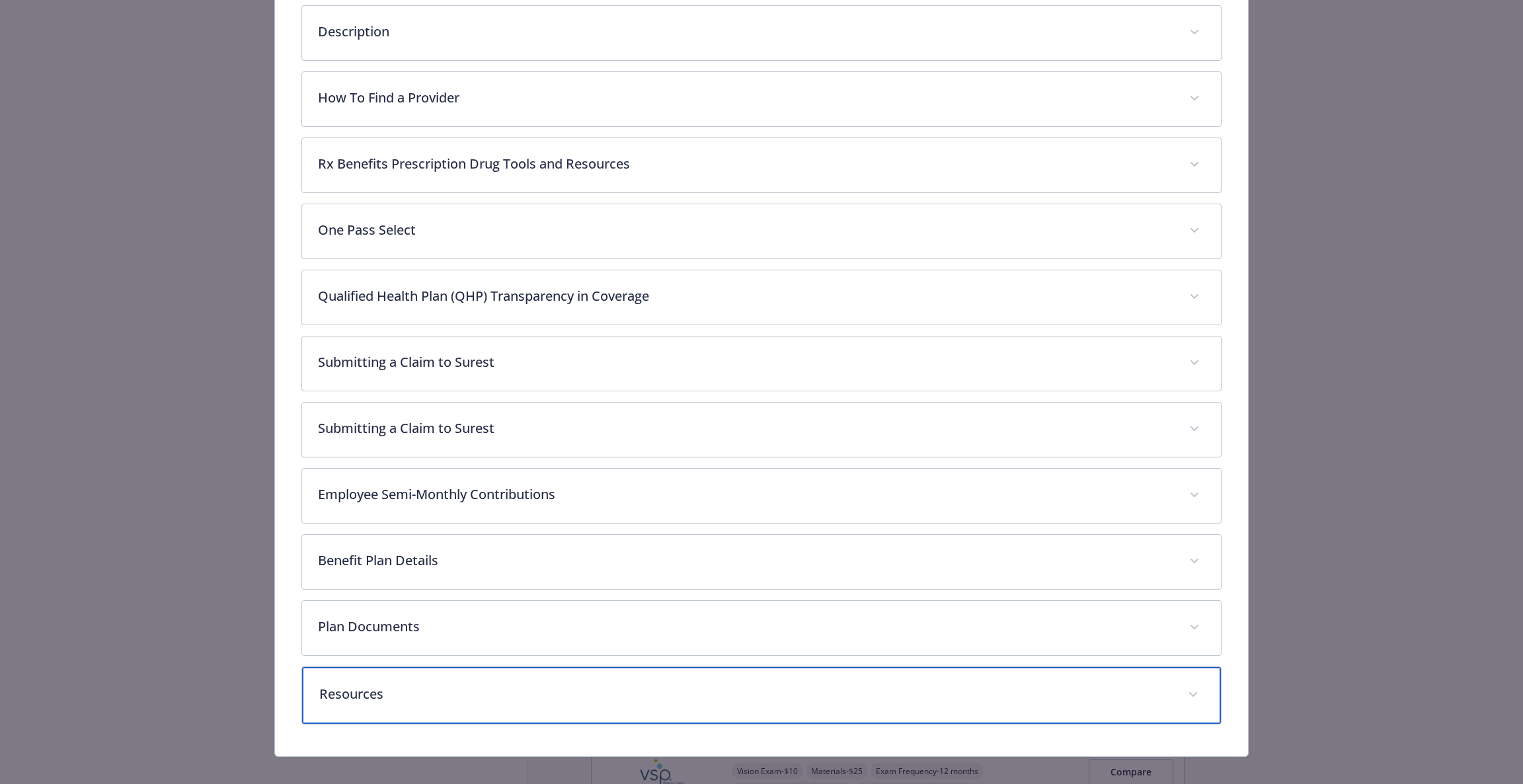
click at [479, 696] on p "Resources" at bounding box center [746, 693] width 854 height 20
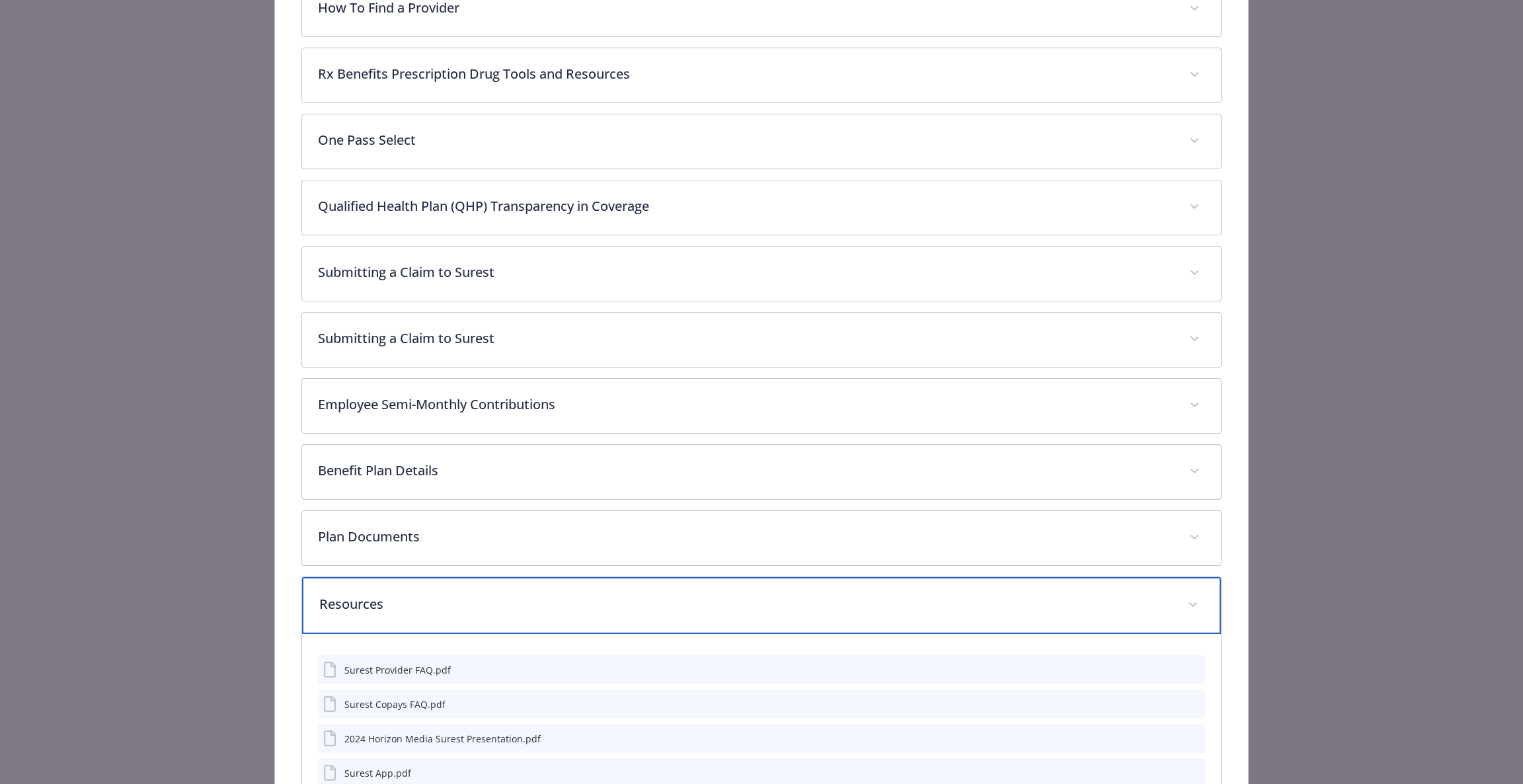
scroll to position [503, 0]
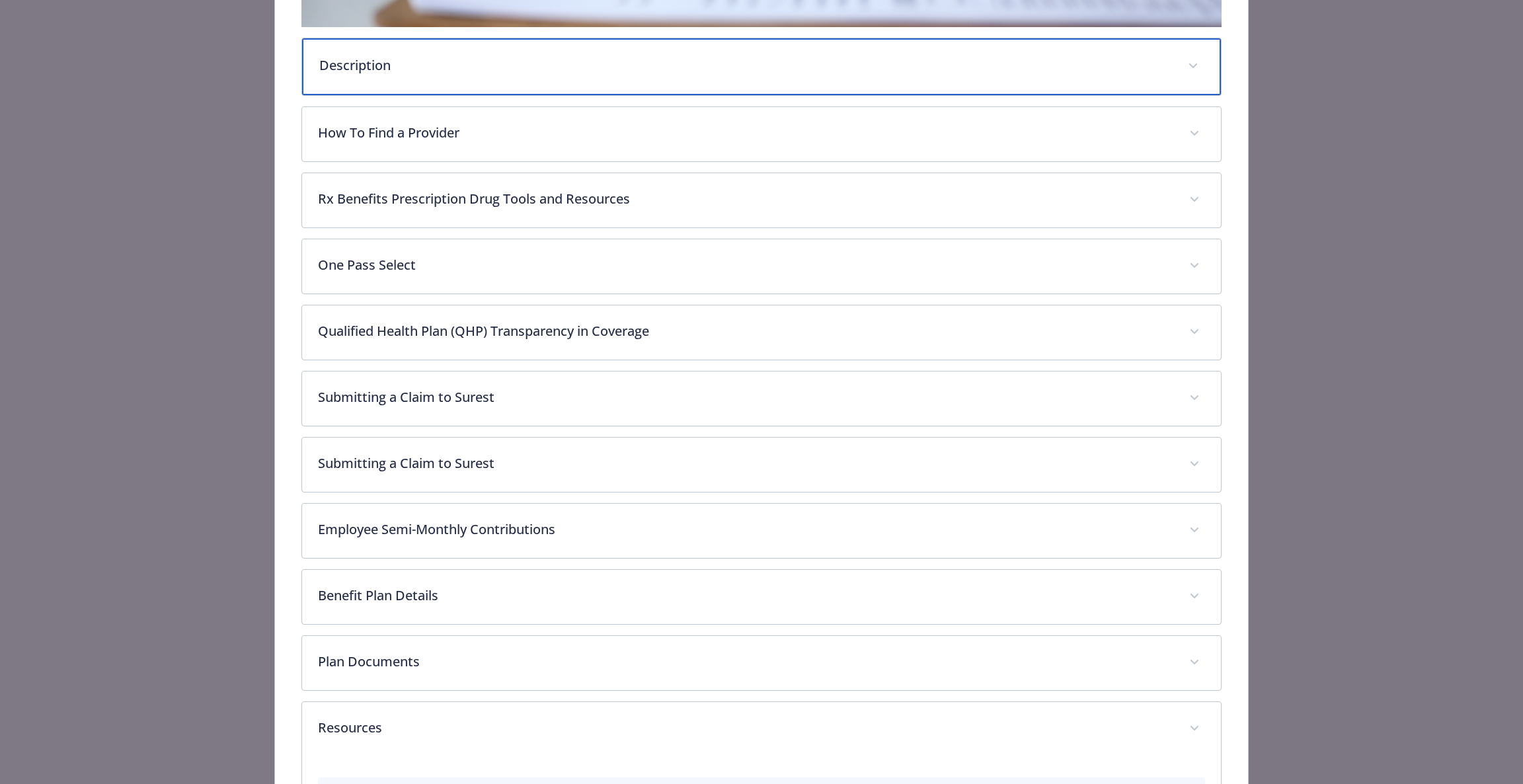
click at [488, 46] on div "Description" at bounding box center [762, 67] width 920 height 57
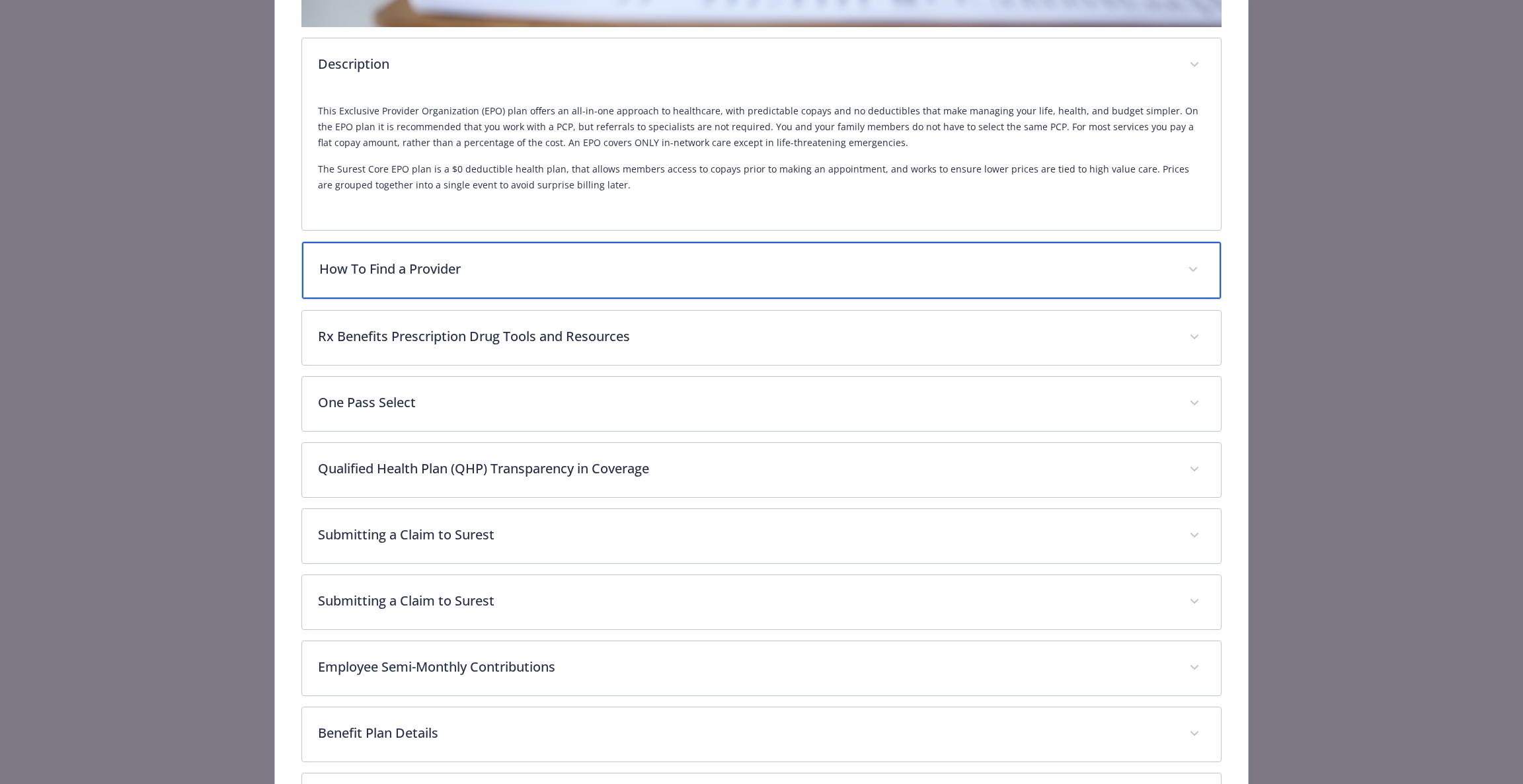
drag, startPoint x: 565, startPoint y: 249, endPoint x: 565, endPoint y: 261, distance: 12.0
click at [565, 252] on div "How To Find a Provider" at bounding box center [762, 270] width 920 height 57
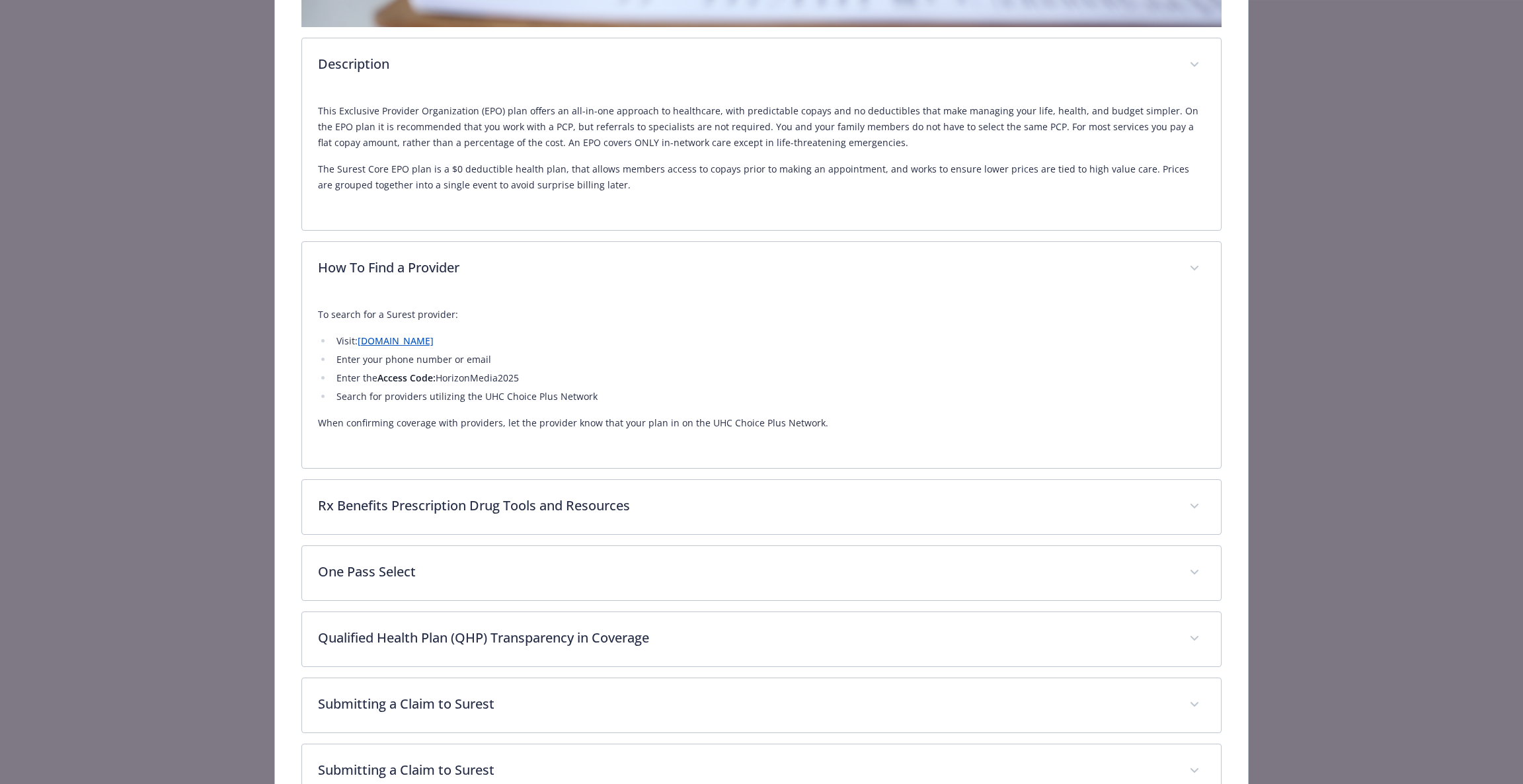
click at [569, 112] on p "This Exclusive Provider Organization (EPO) plan offers an all-in-one approach t…" at bounding box center [762, 126] width 888 height 47
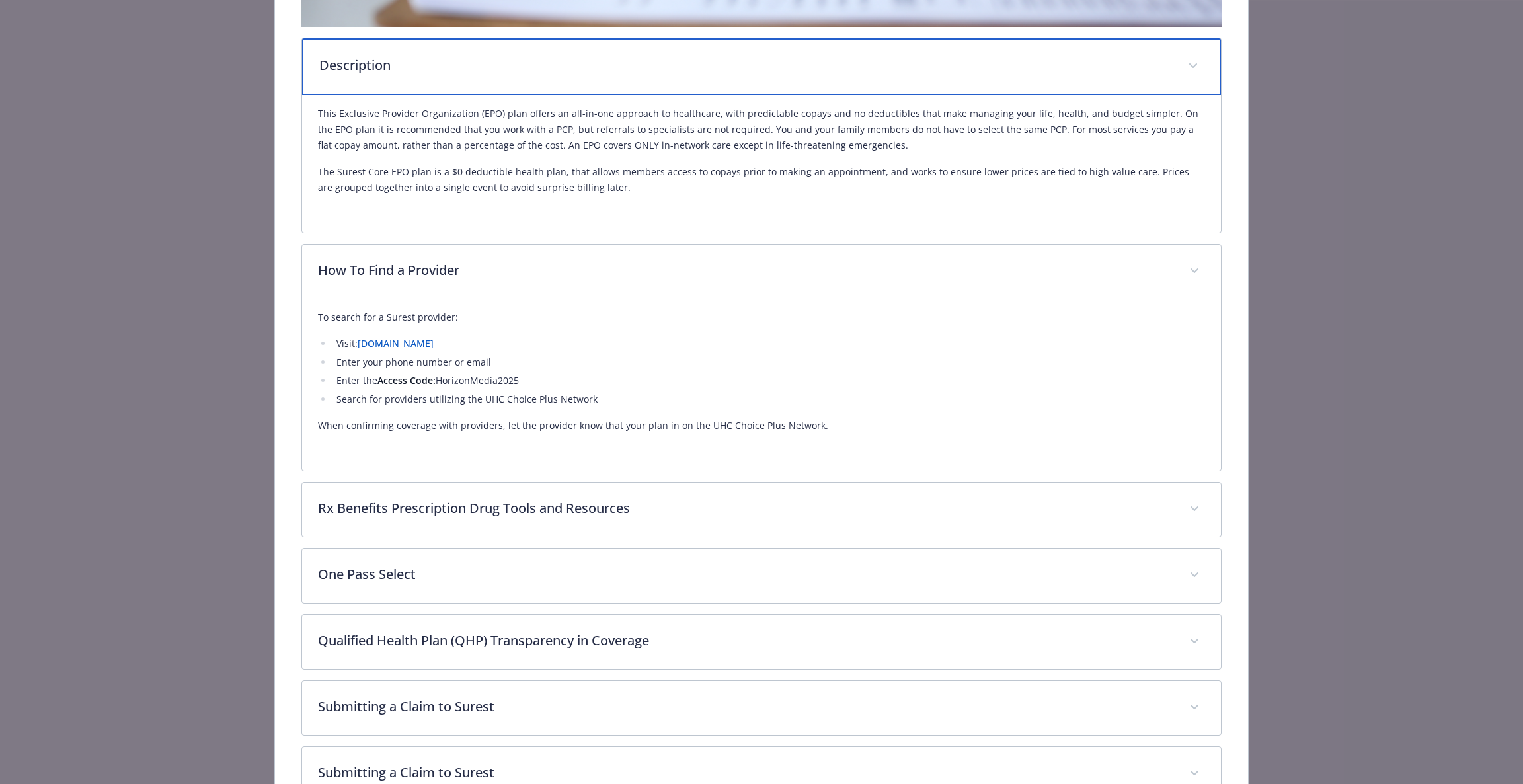
click at [571, 69] on p "Description" at bounding box center [746, 65] width 854 height 20
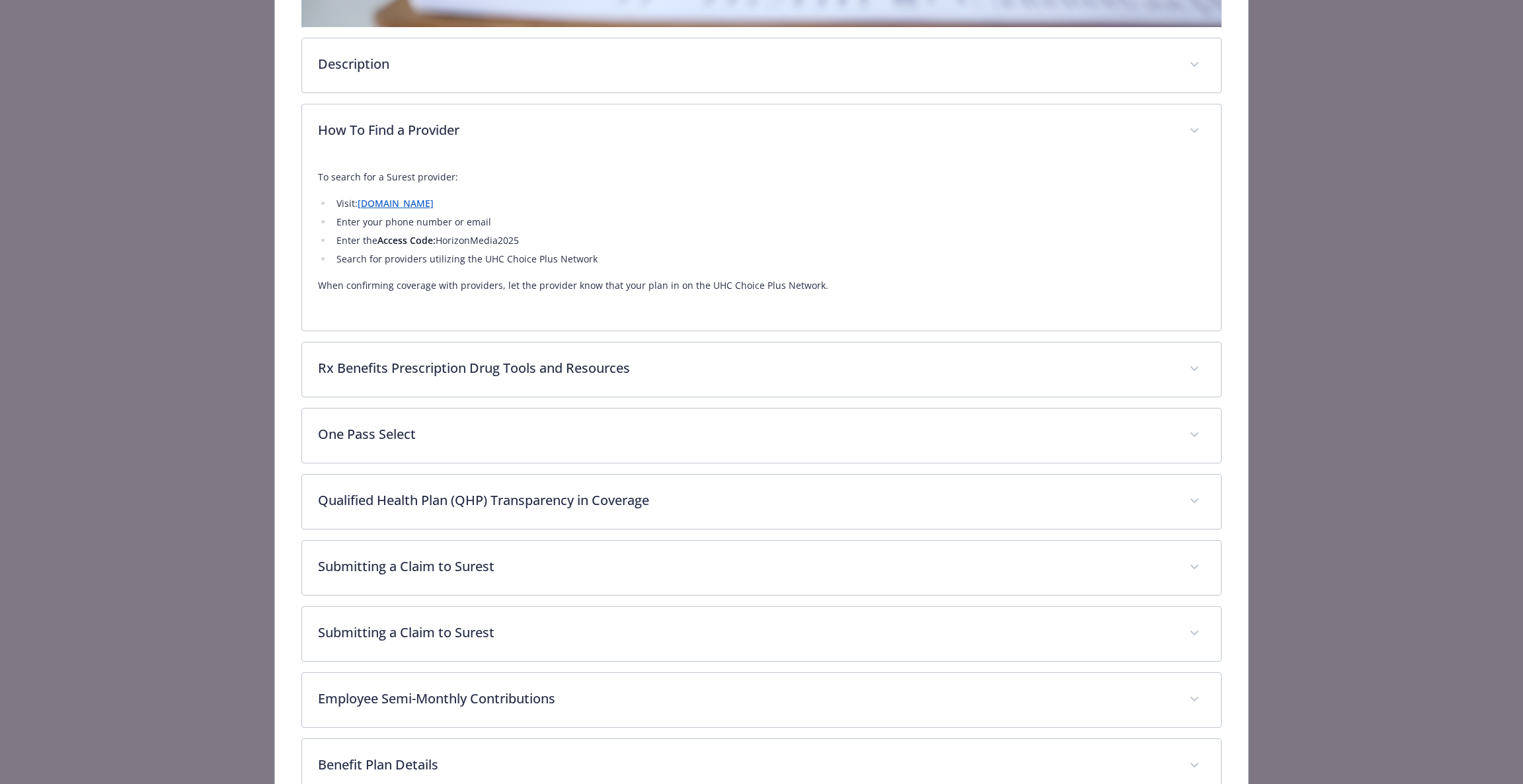
drag, startPoint x: 554, startPoint y: 102, endPoint x: 552, endPoint y: 117, distance: 15.1
click at [552, 106] on div "How To Find a Provider To search for a Surest provider: Visit: join.surest.com …" at bounding box center [761, 217] width 921 height 227
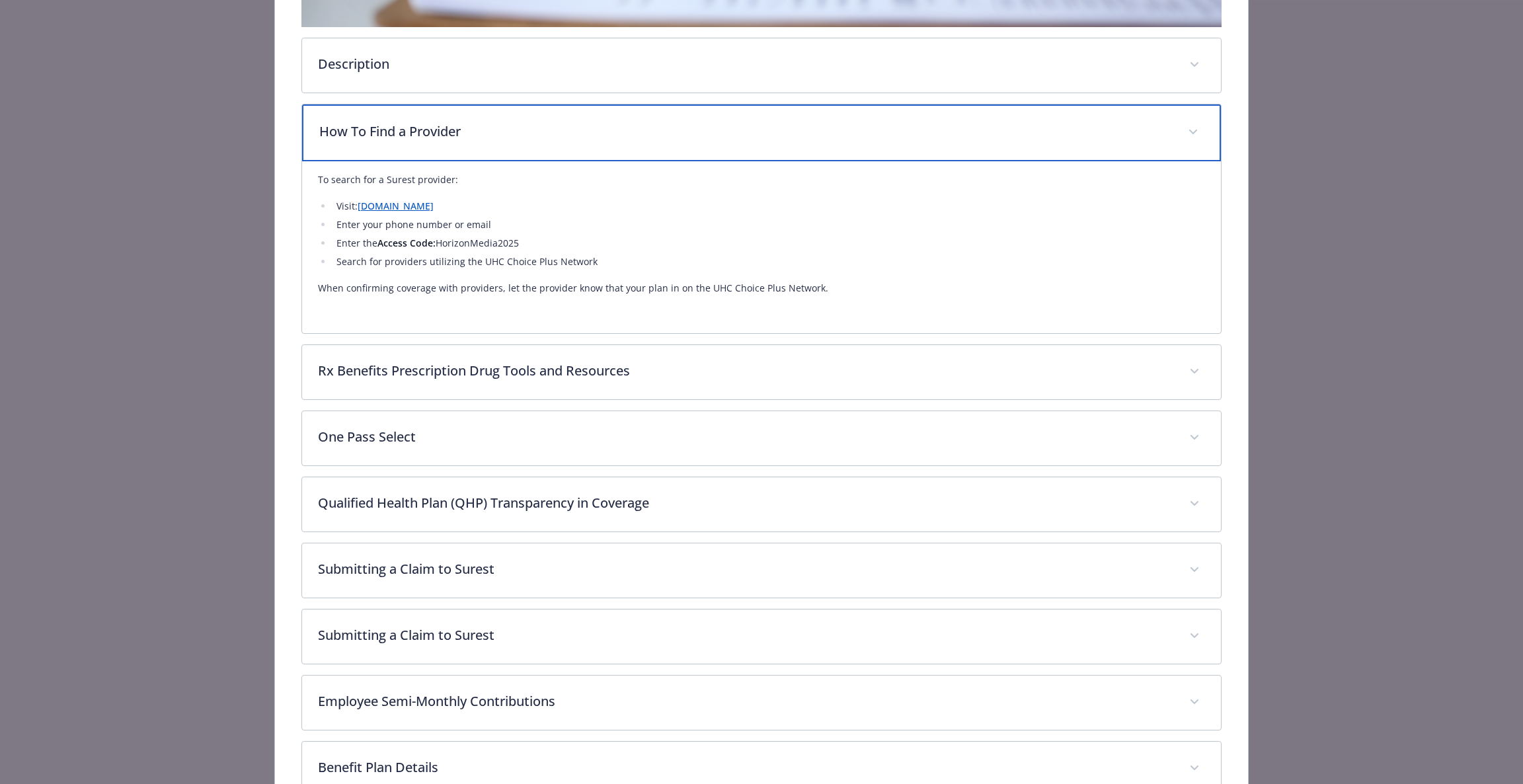
click at [569, 136] on p "How To Find a Provider" at bounding box center [746, 131] width 854 height 20
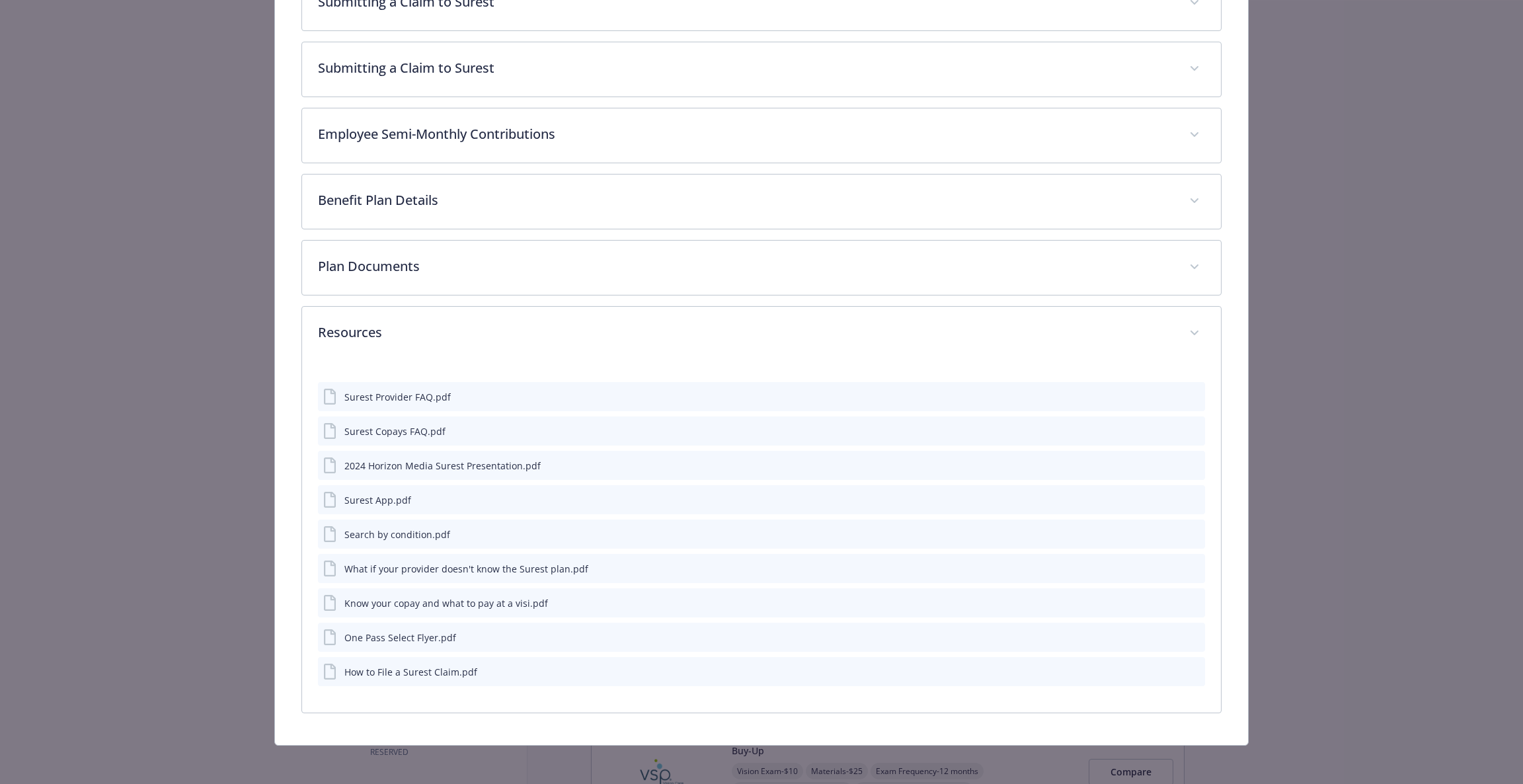
scroll to position [899, 0]
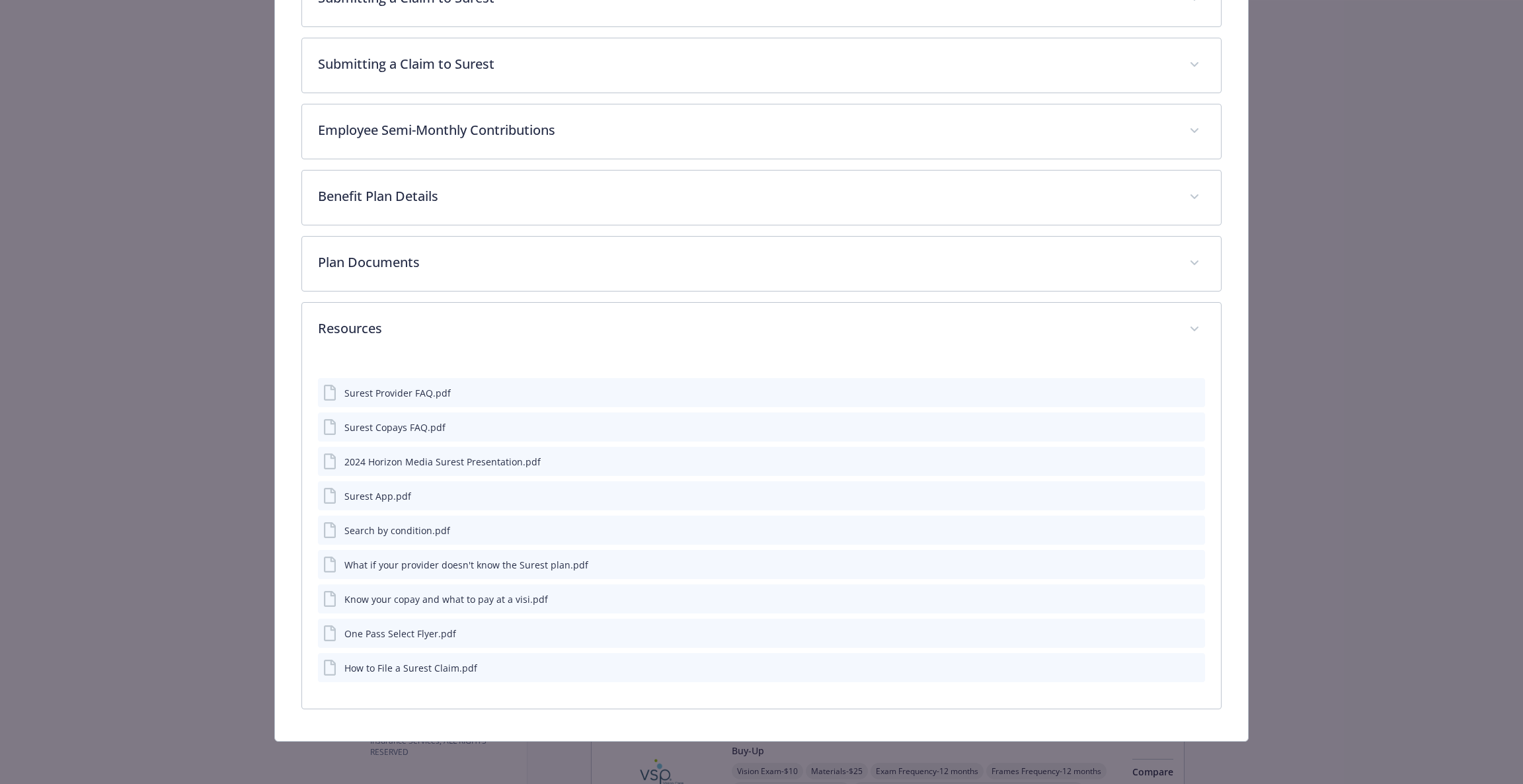
scroll to position [897, 0]
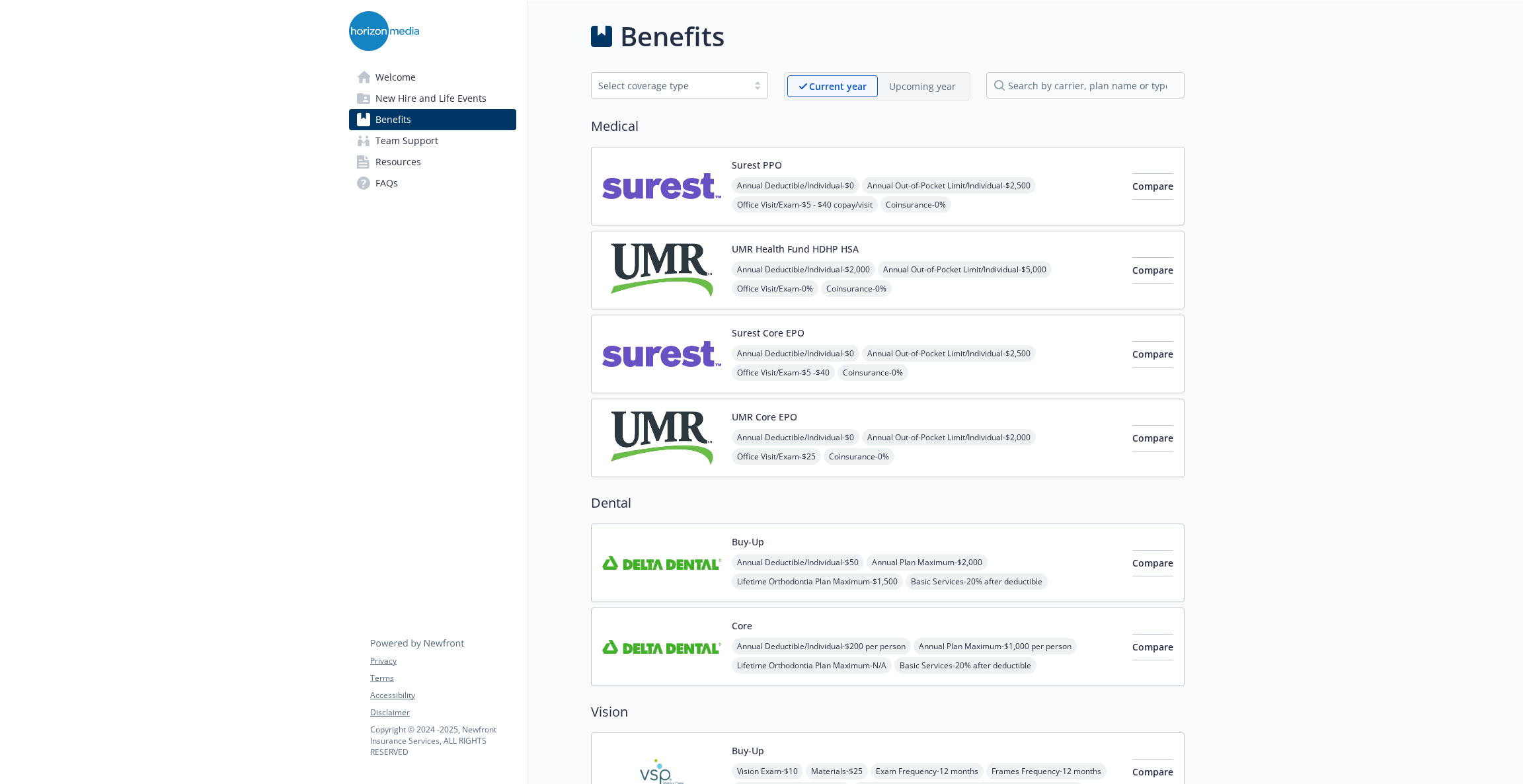
drag, startPoint x: 505, startPoint y: 327, endPoint x: 589, endPoint y: 309, distance: 85.9
